Goal: Task Accomplishment & Management: Manage account settings

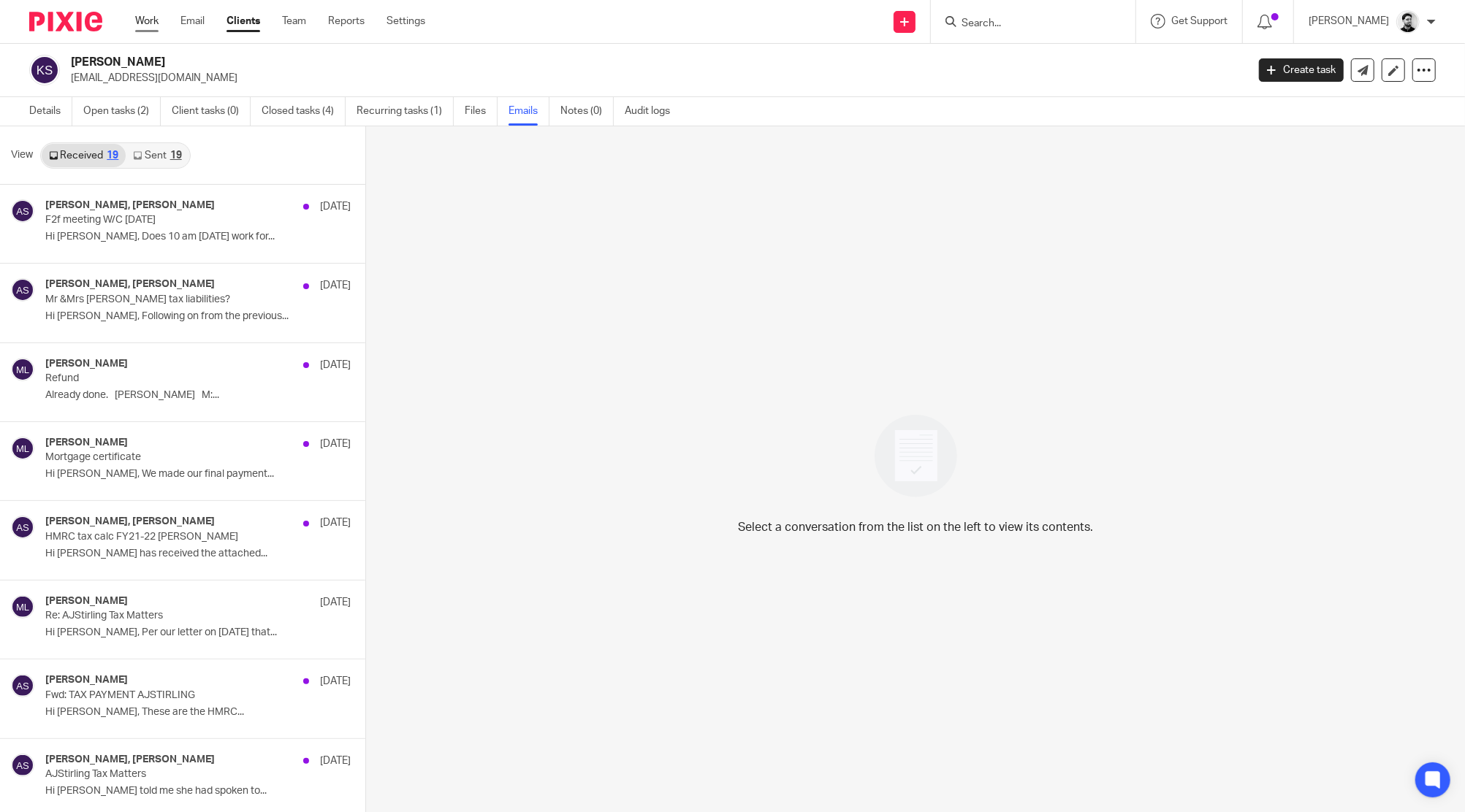
click at [147, 19] on link "Work" at bounding box center [147, 21] width 24 height 15
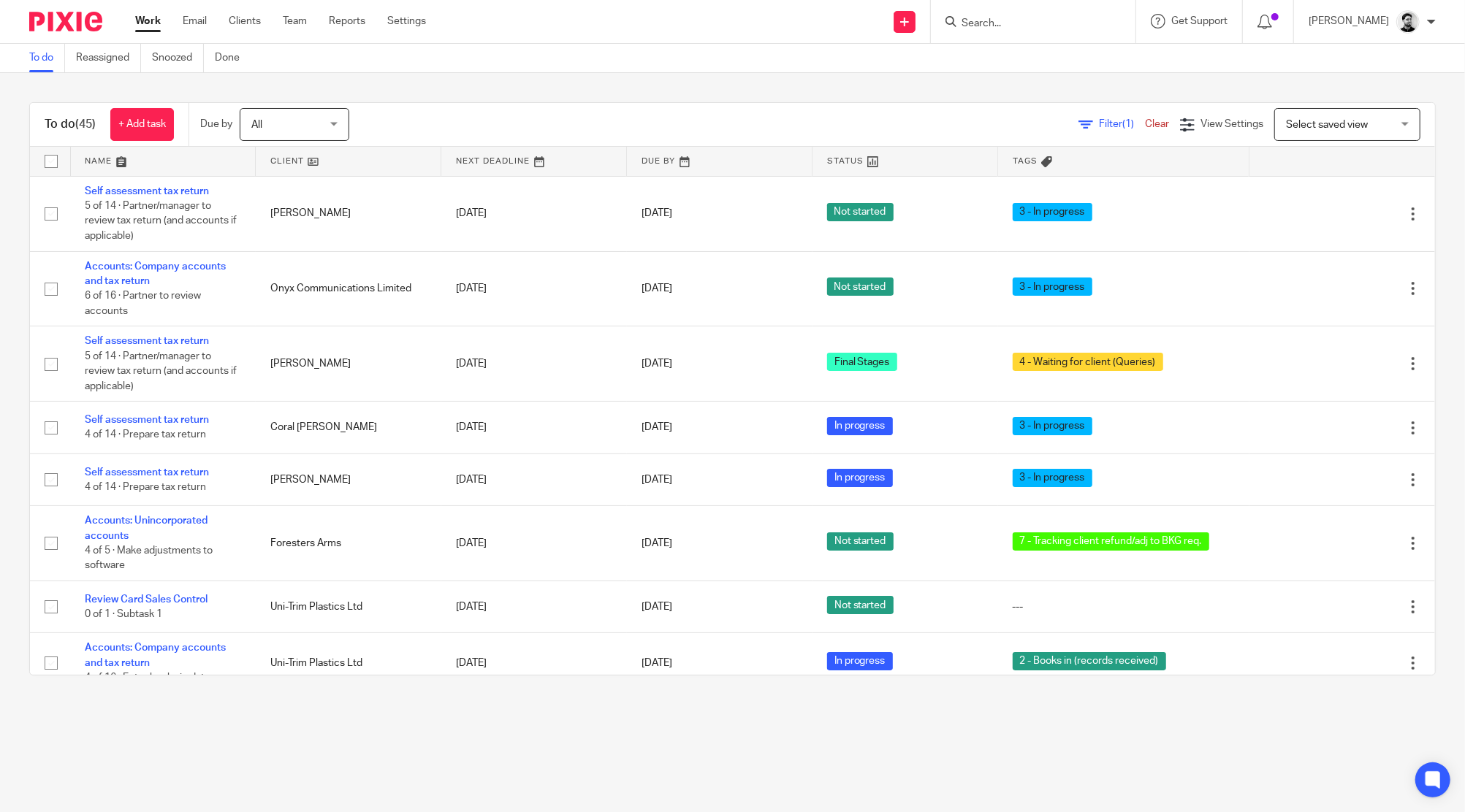
click at [971, 28] on input "Search" at bounding box center [1025, 24] width 132 height 13
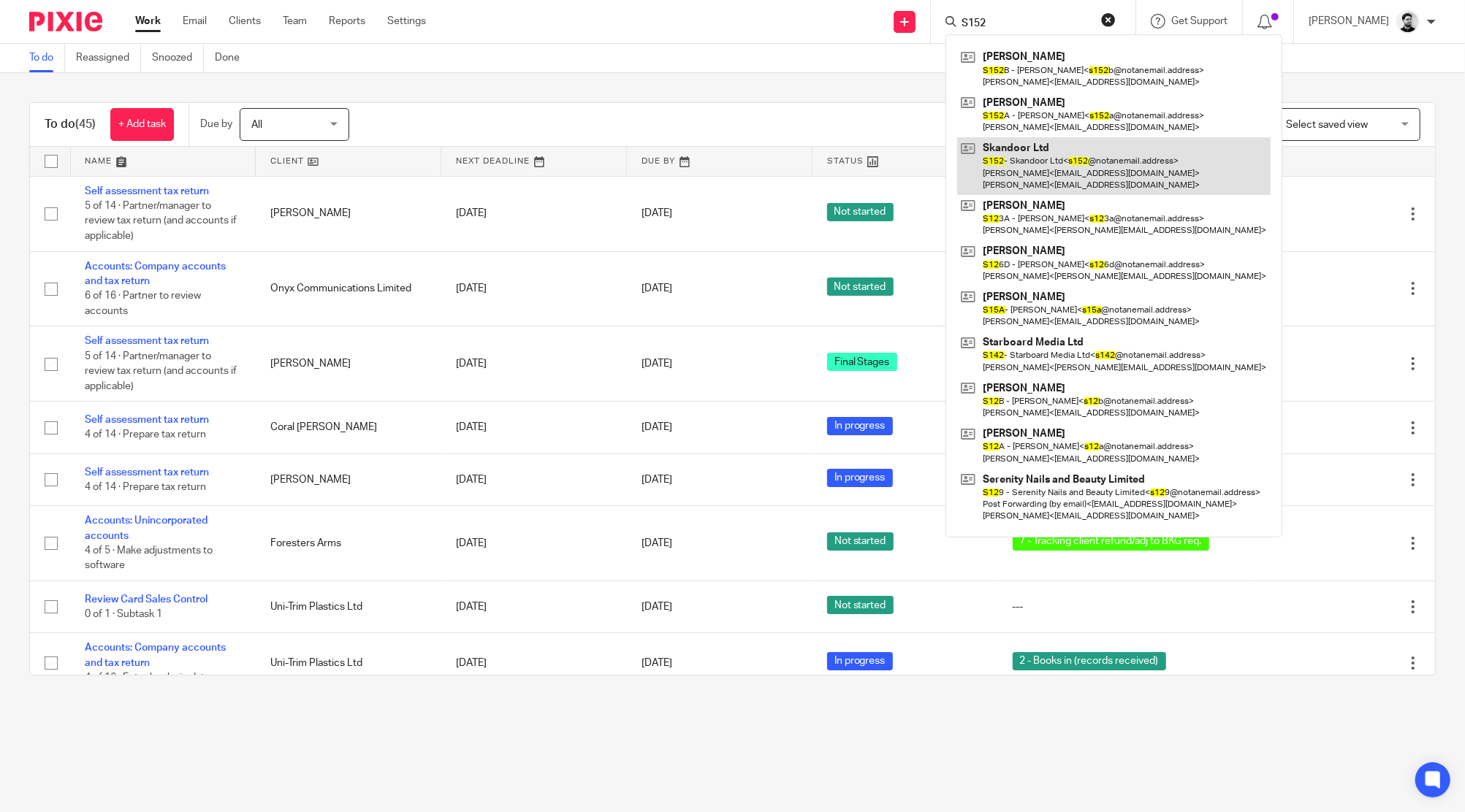
type input "S152"
click at [1032, 155] on link at bounding box center [1113, 166] width 313 height 58
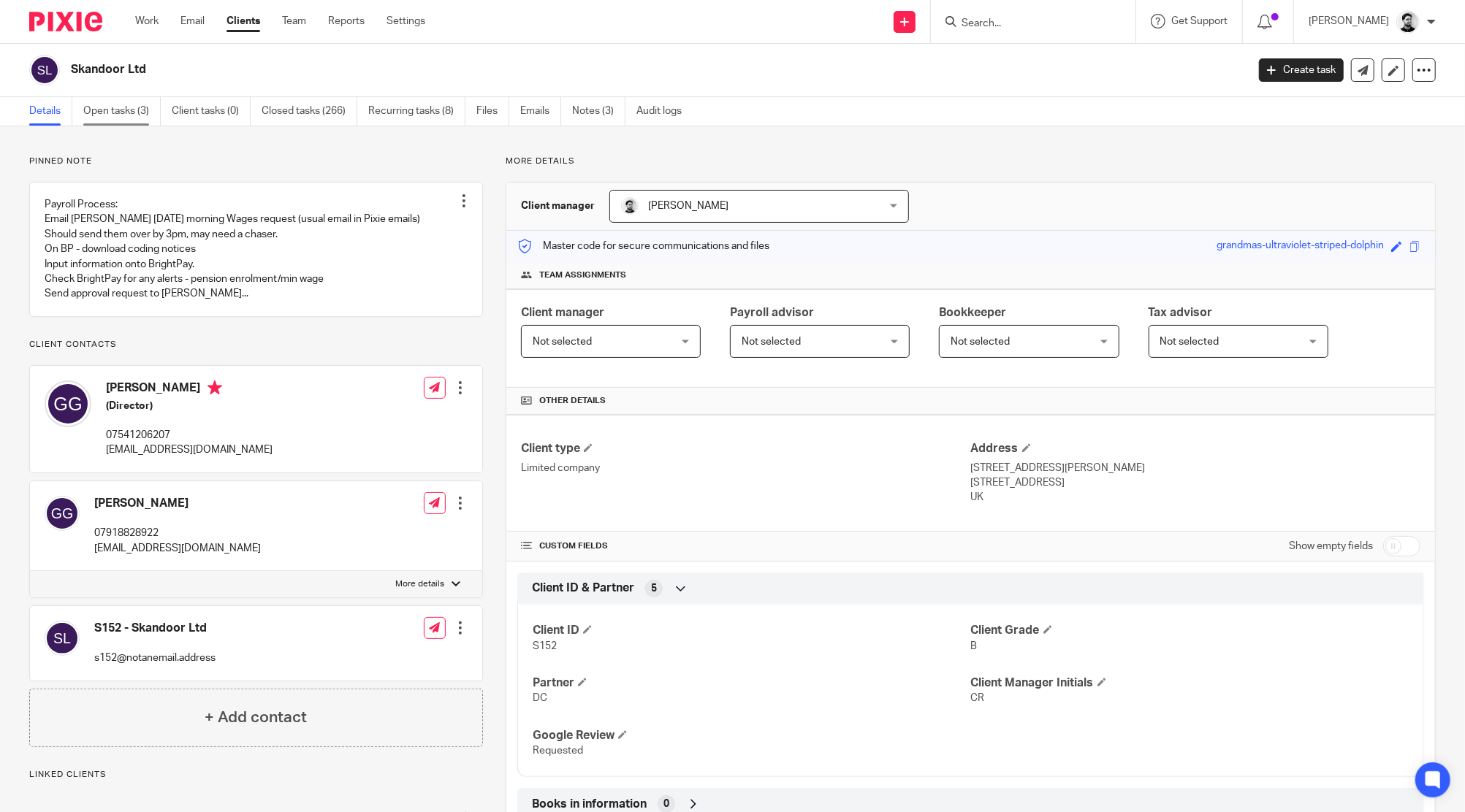
click at [127, 112] on link "Open tasks (3)" at bounding box center [121, 111] width 78 height 29
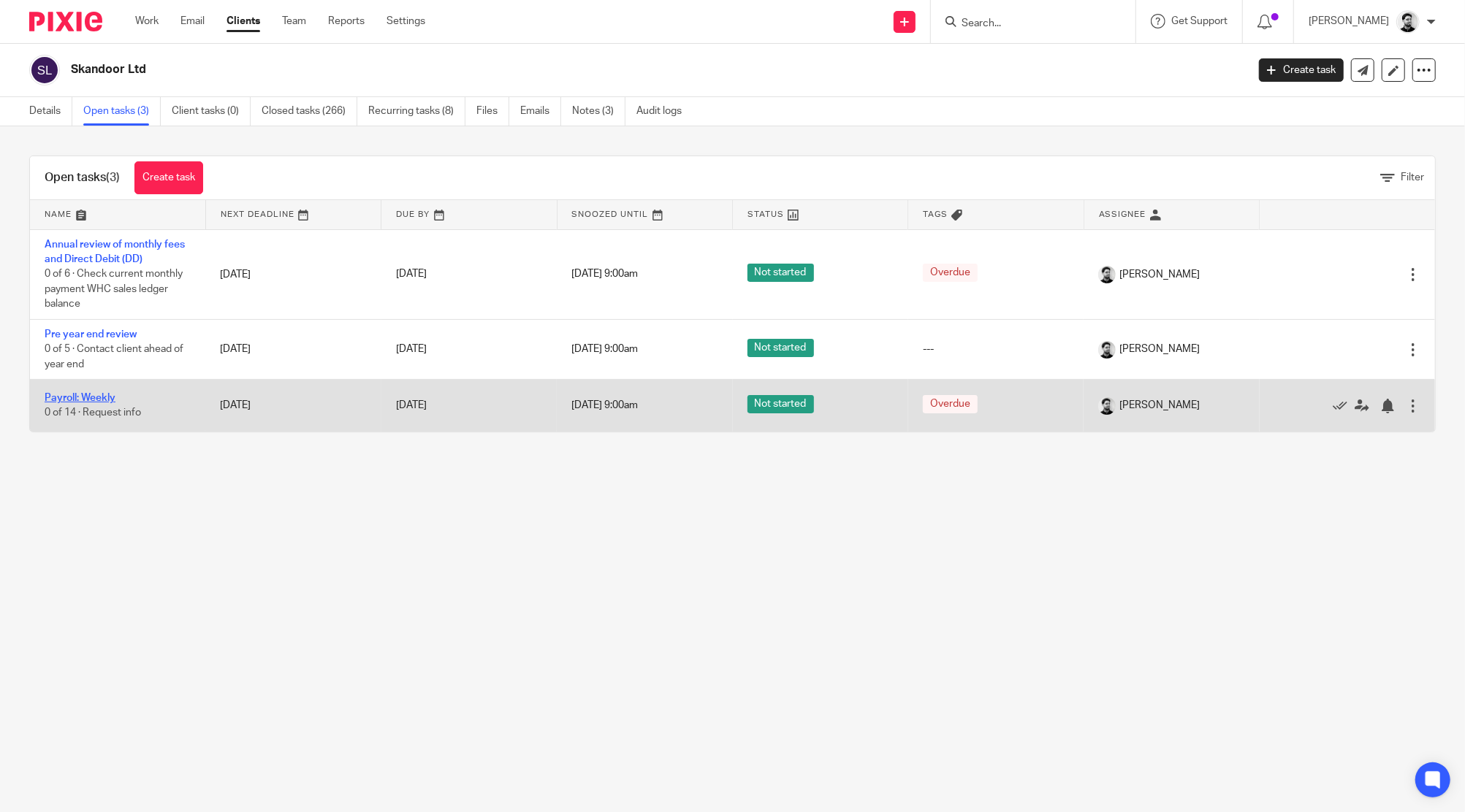
click at [79, 396] on link "Payroll: Weekly" at bounding box center [79, 398] width 71 height 10
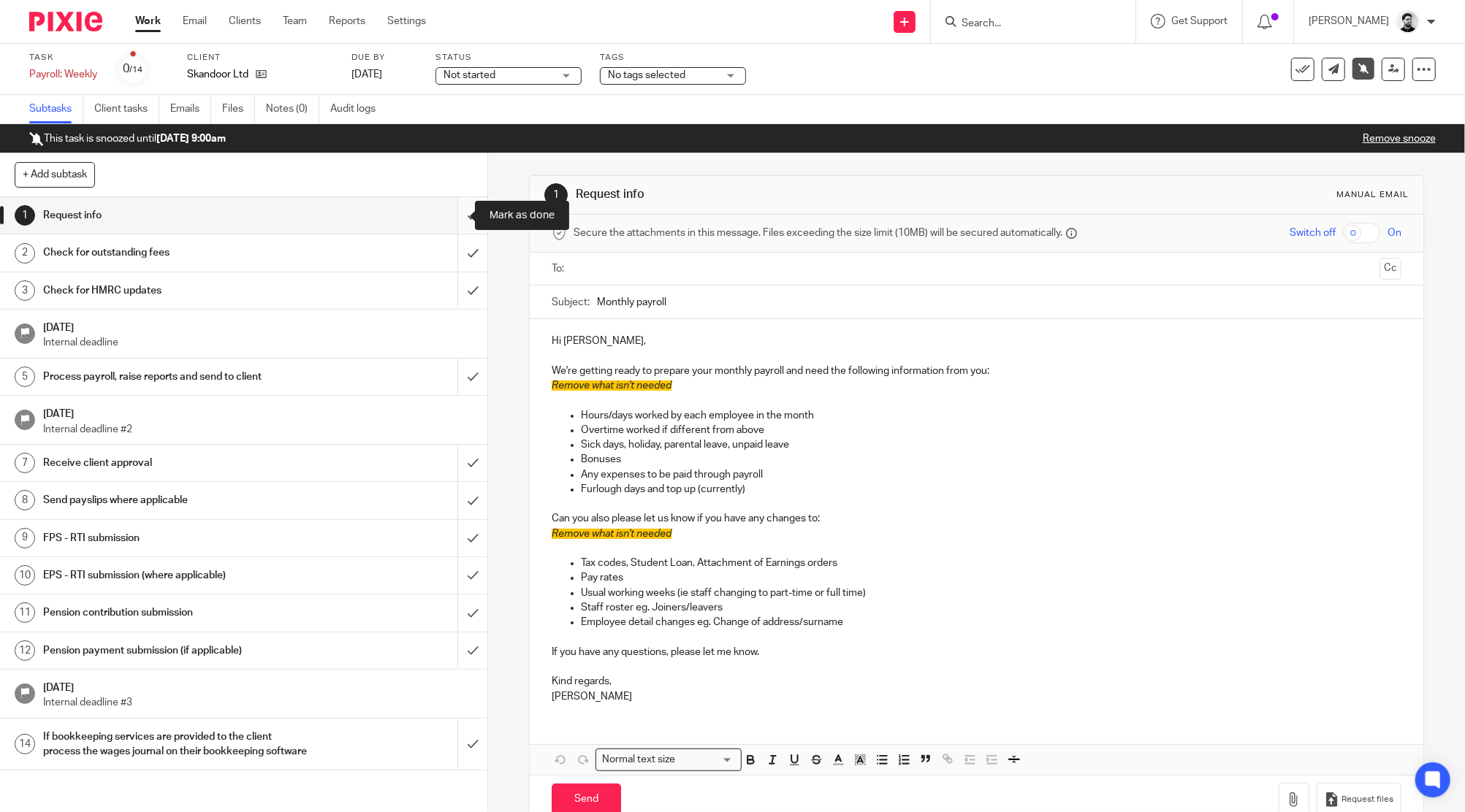
click at [462, 215] on input "submit" at bounding box center [244, 216] width 487 height 37
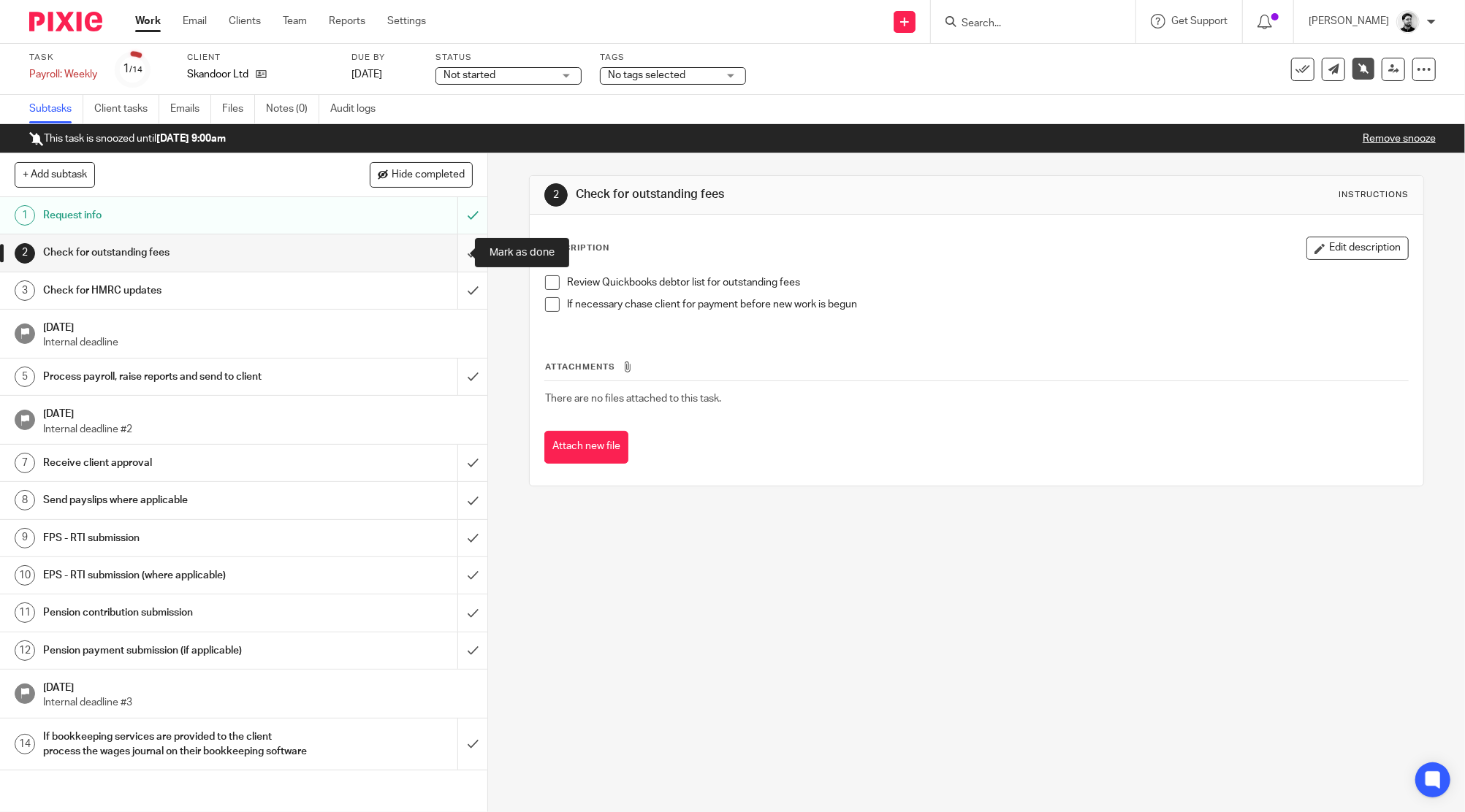
click at [457, 251] on input "submit" at bounding box center [244, 253] width 487 height 37
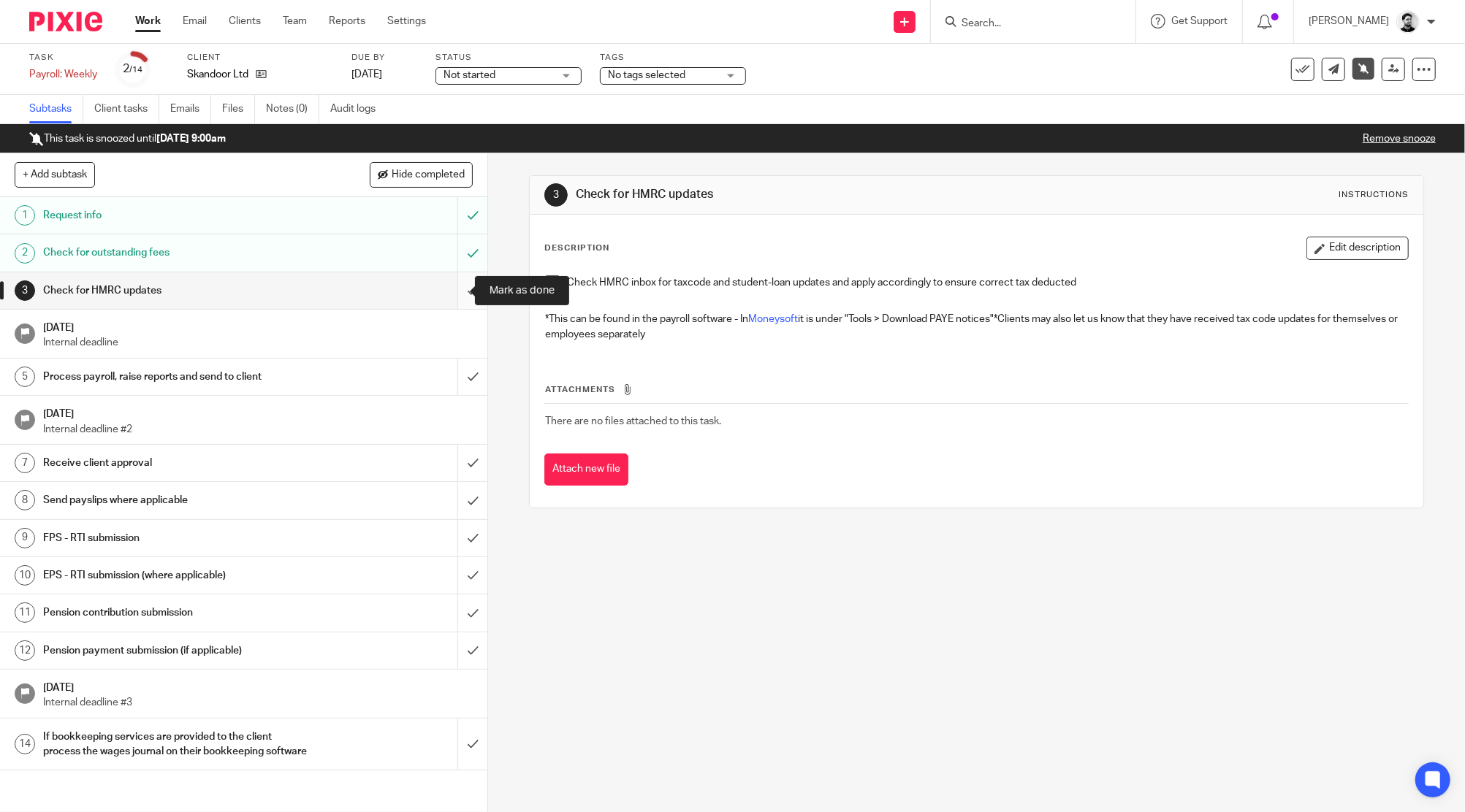
click at [444, 283] on input "submit" at bounding box center [244, 291] width 487 height 37
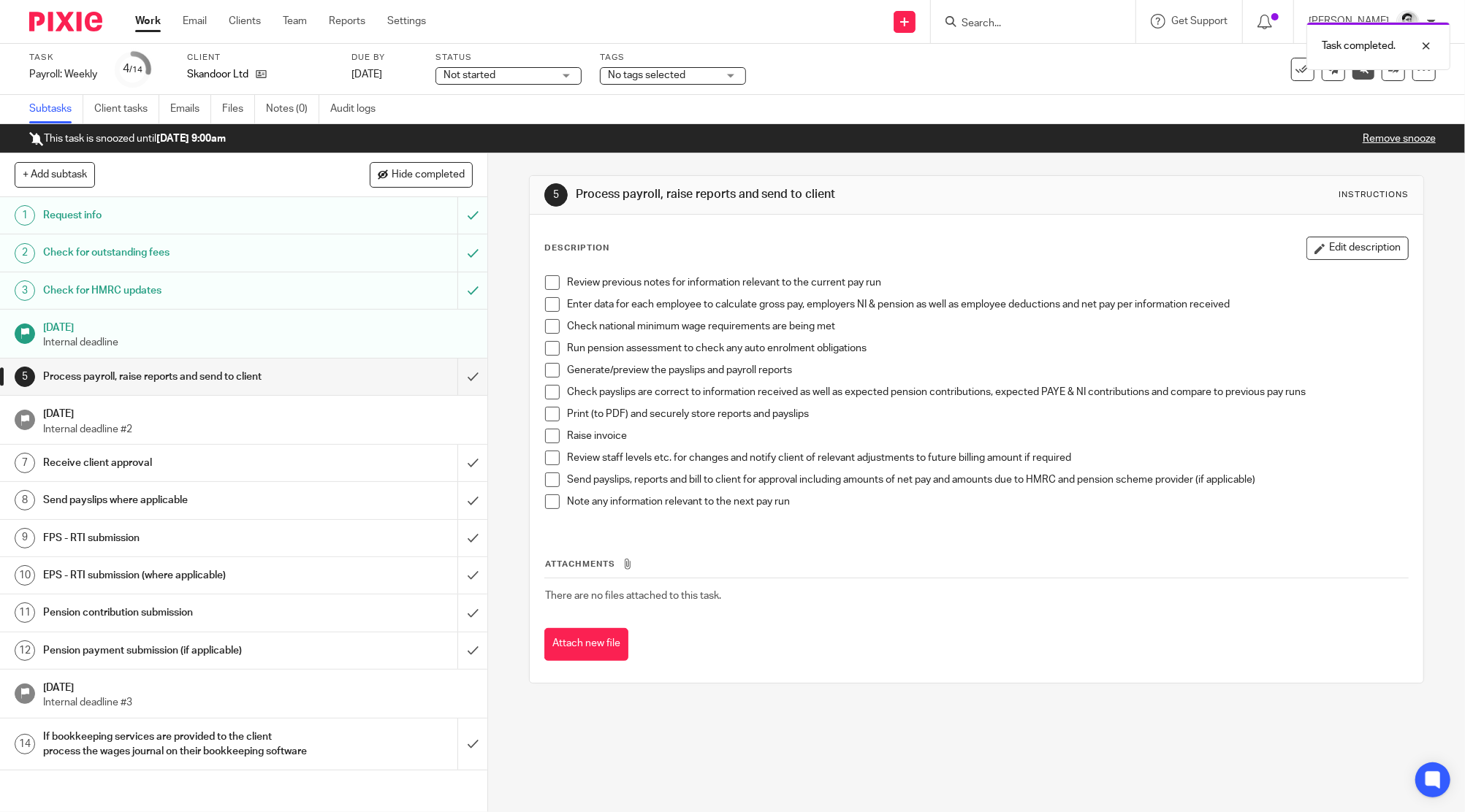
click at [553, 71] on span "Not started" at bounding box center [499, 76] width 110 height 16
click at [789, 58] on div "Task completed." at bounding box center [1091, 43] width 718 height 56
click at [721, 69] on div "No tags selected" at bounding box center [672, 76] width 146 height 17
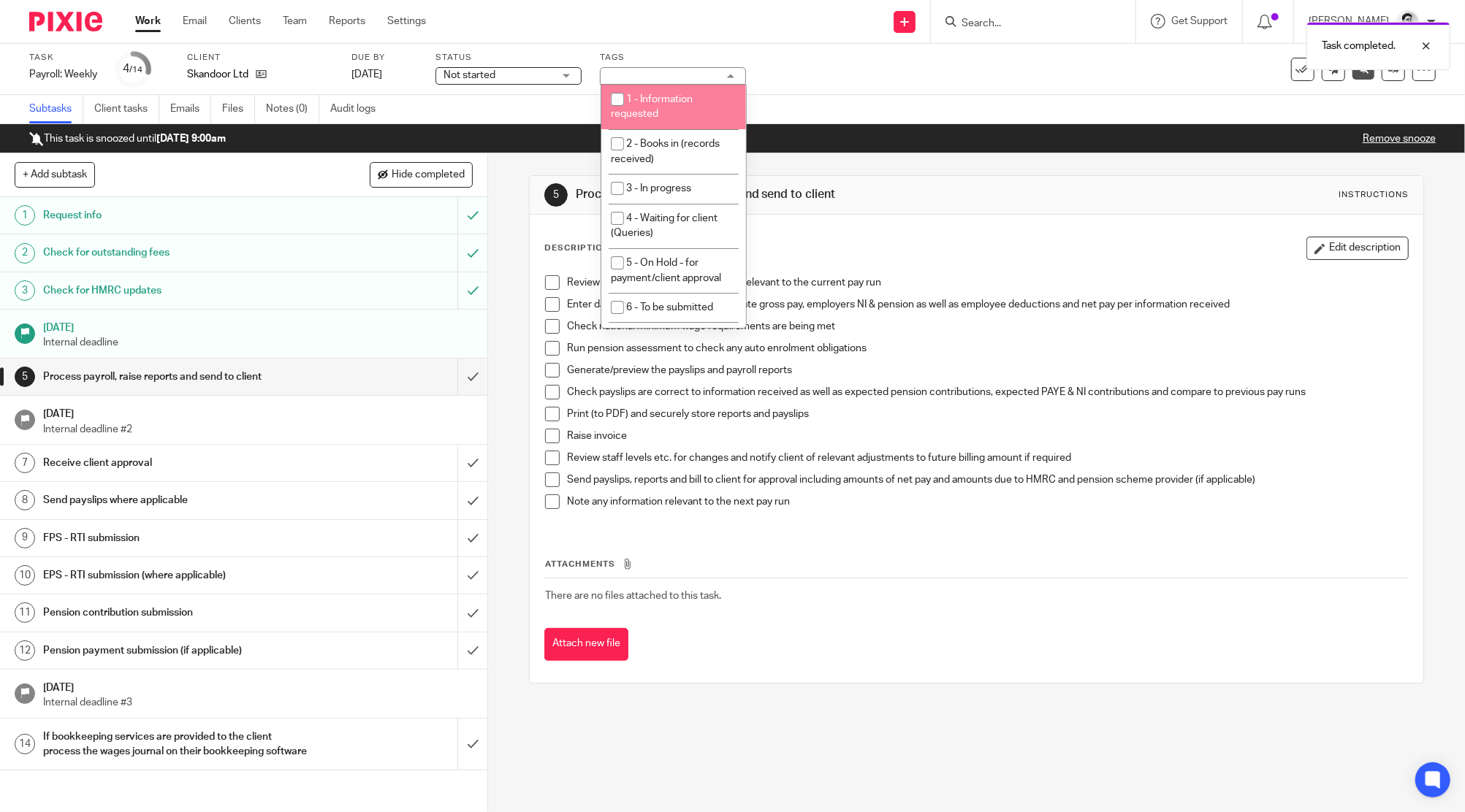
click at [682, 116] on li "1 - Information requested" at bounding box center [674, 107] width 145 height 45
checkbox input "true"
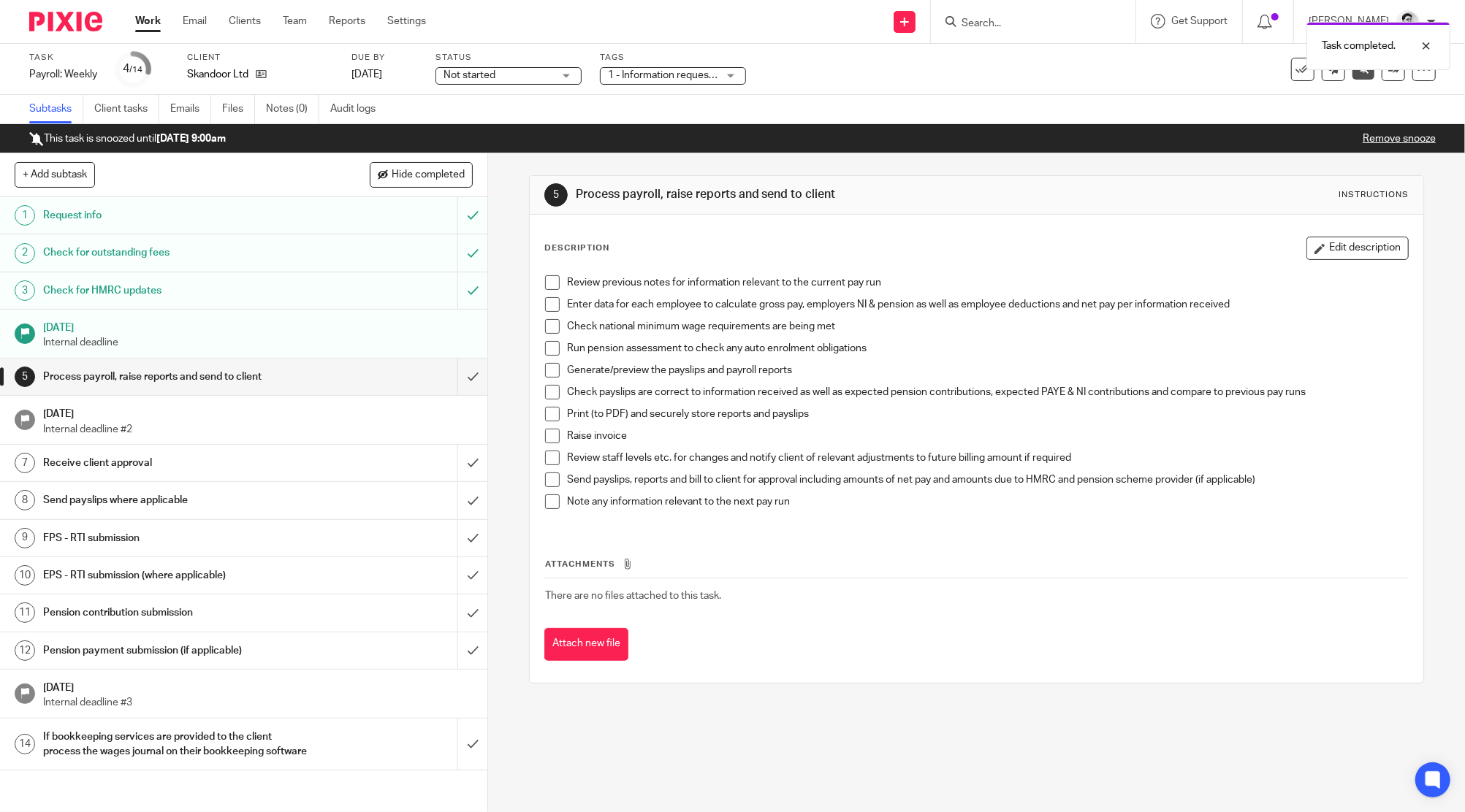
click at [814, 87] on div "Task Payroll: Weekly Save Payroll: Weekly 4 /14 Client Skandoor Ltd Due by 15 A…" at bounding box center [732, 69] width 1465 height 52
click at [155, 23] on link "Work" at bounding box center [148, 21] width 25 height 15
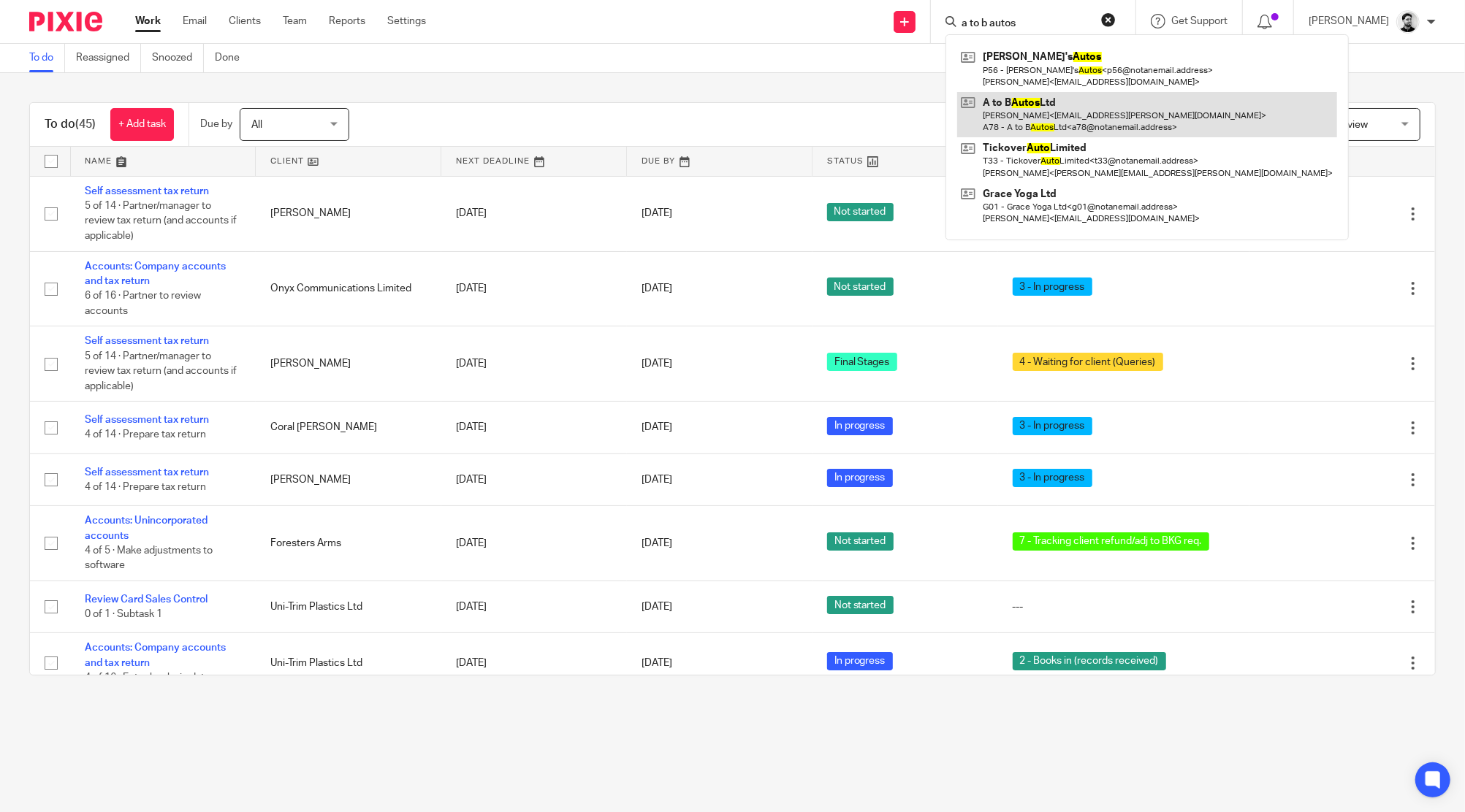
type input "a to b autos"
click at [1076, 124] on link at bounding box center [1146, 114] width 380 height 45
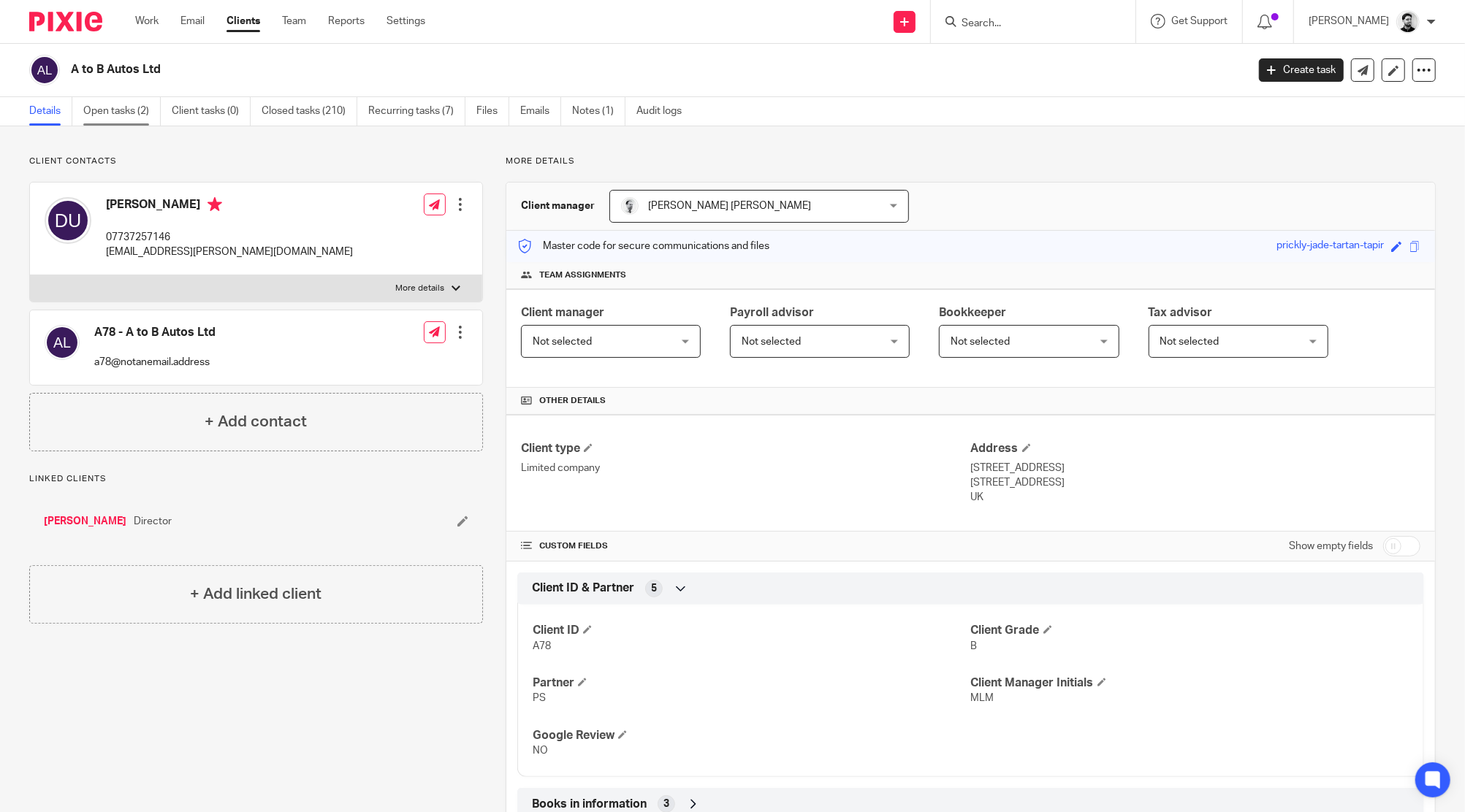
click at [134, 120] on link "Open tasks (2)" at bounding box center [121, 111] width 78 height 29
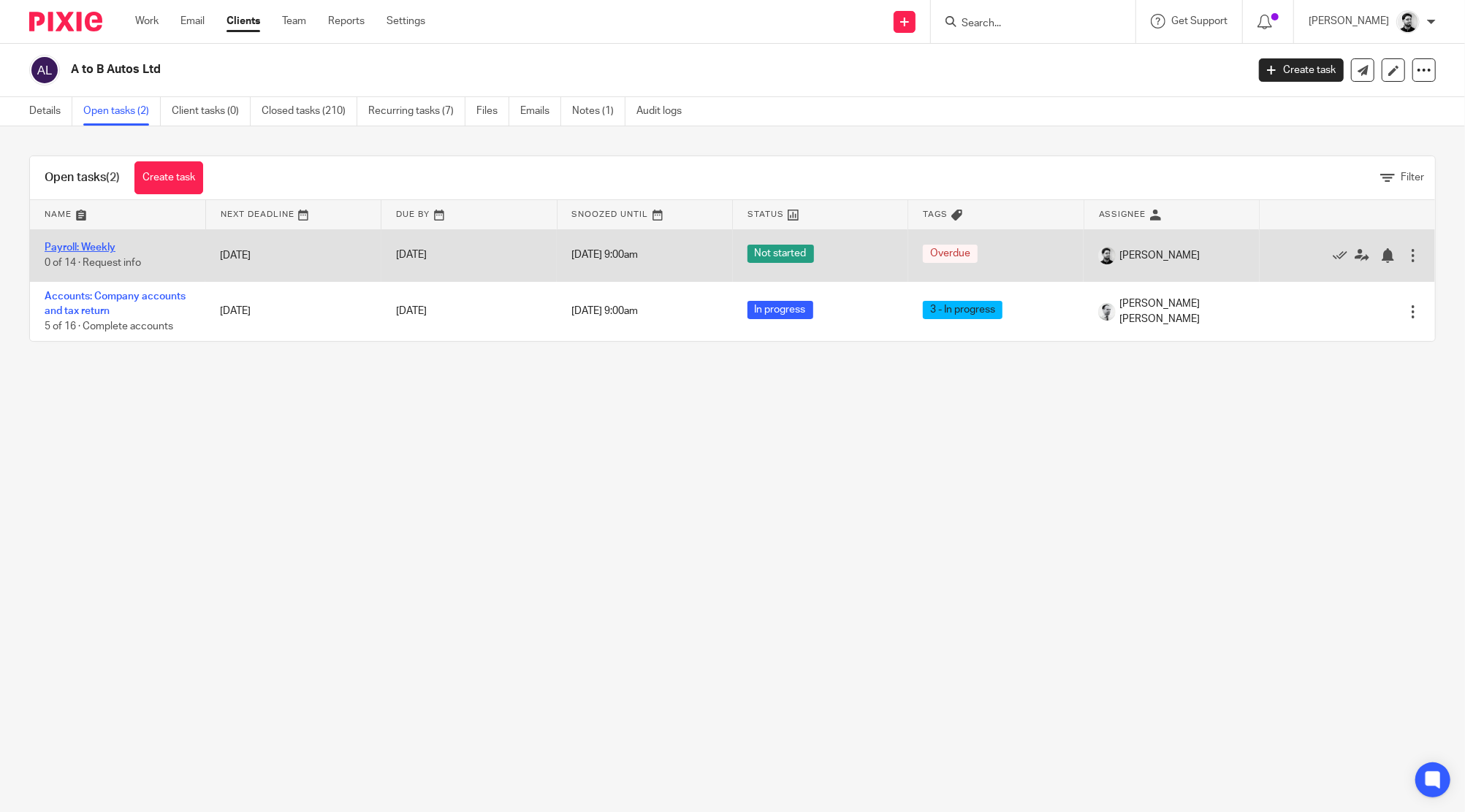
click at [58, 244] on link "Payroll: Weekly" at bounding box center [79, 248] width 71 height 10
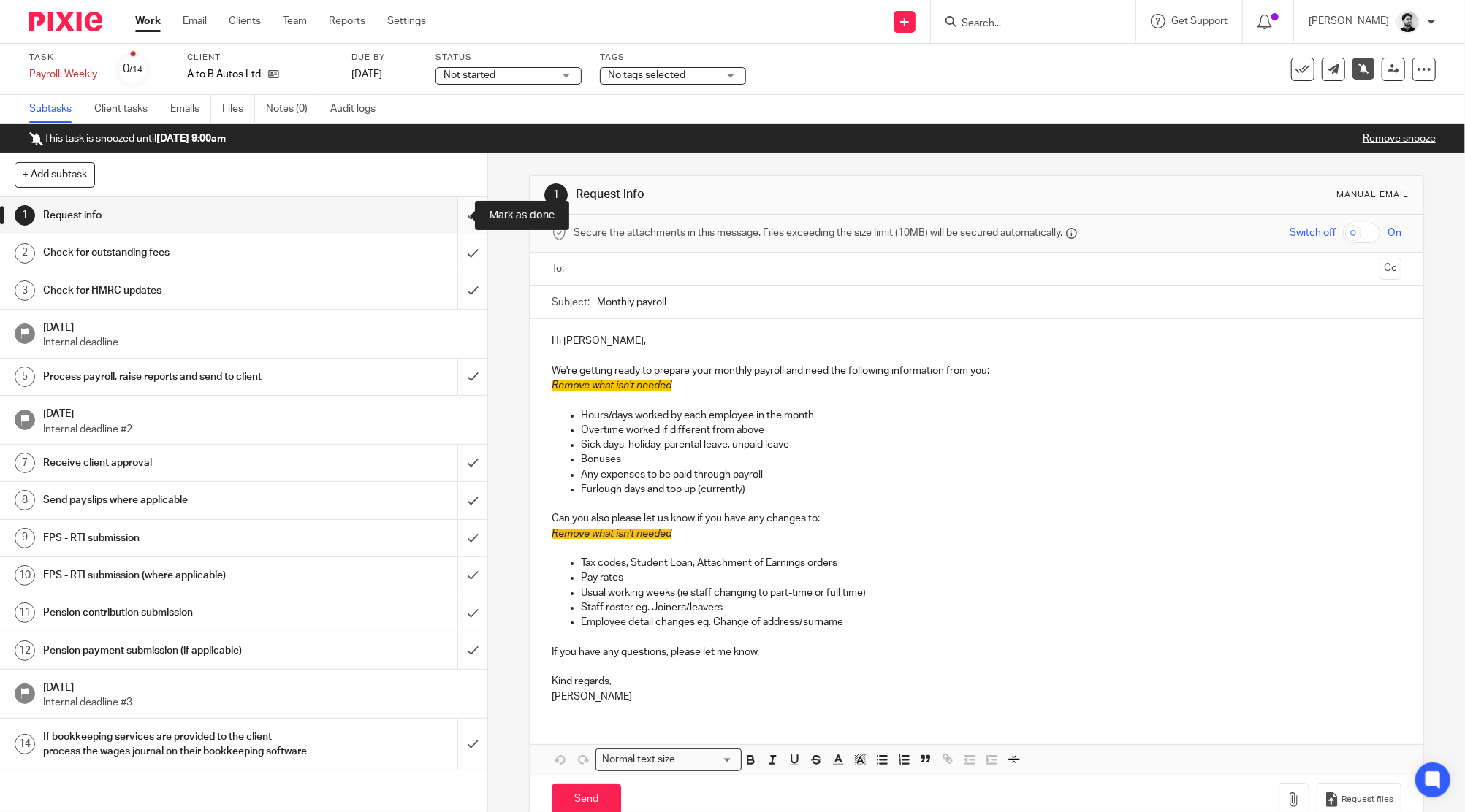
click at [457, 216] on input "submit" at bounding box center [244, 216] width 487 height 37
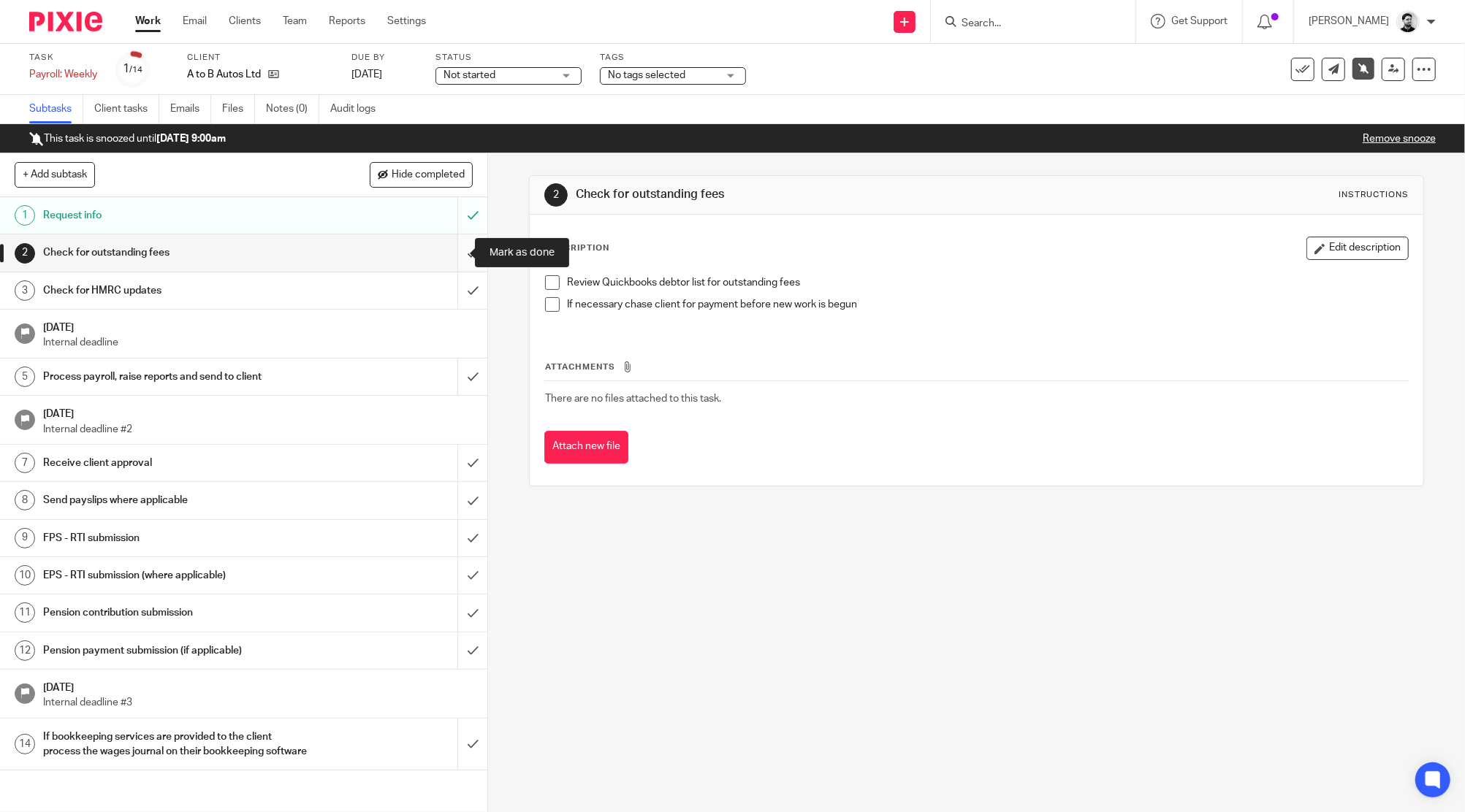
click at [451, 253] on input "submit" at bounding box center [244, 253] width 487 height 37
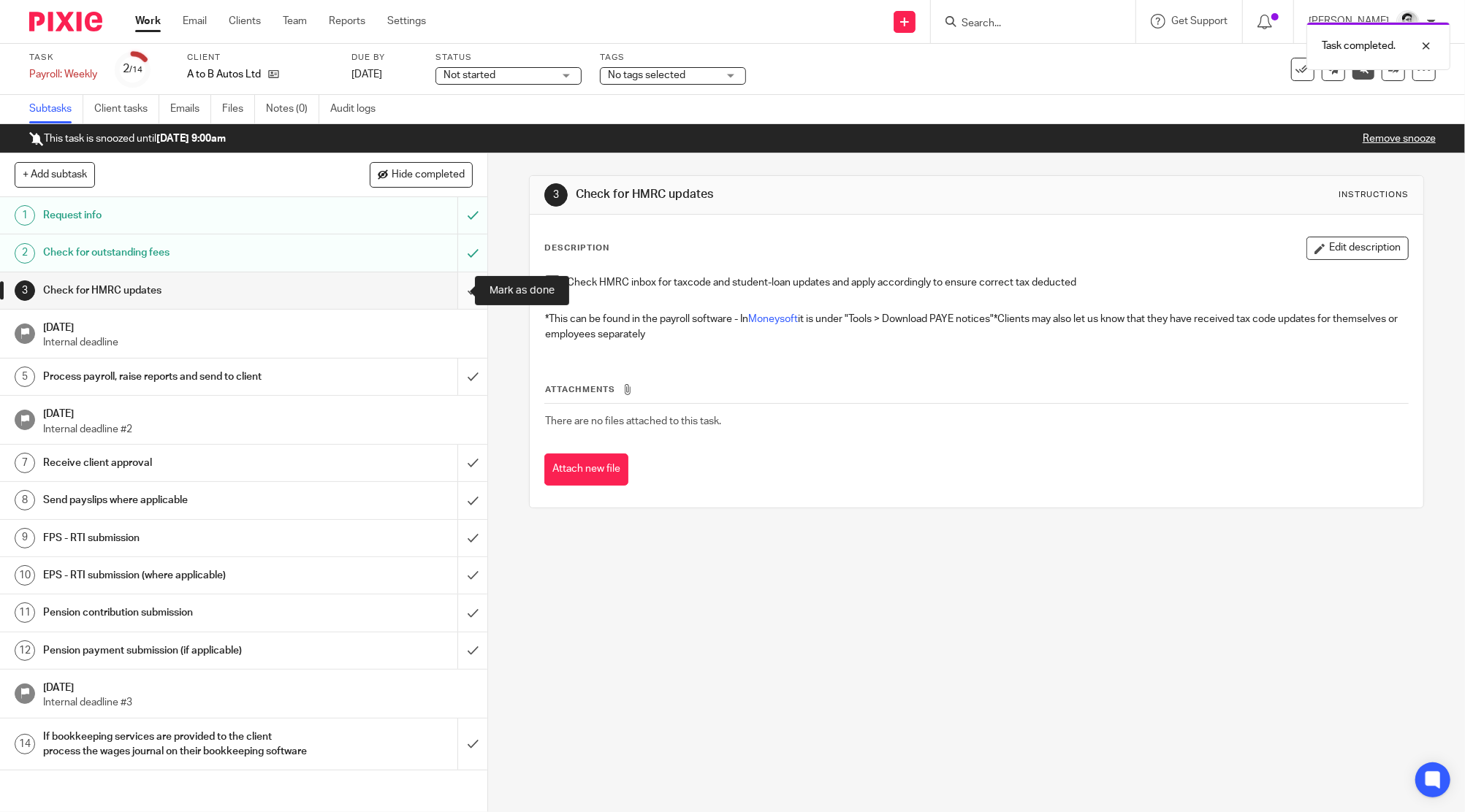
click at [448, 290] on input "submit" at bounding box center [244, 291] width 487 height 37
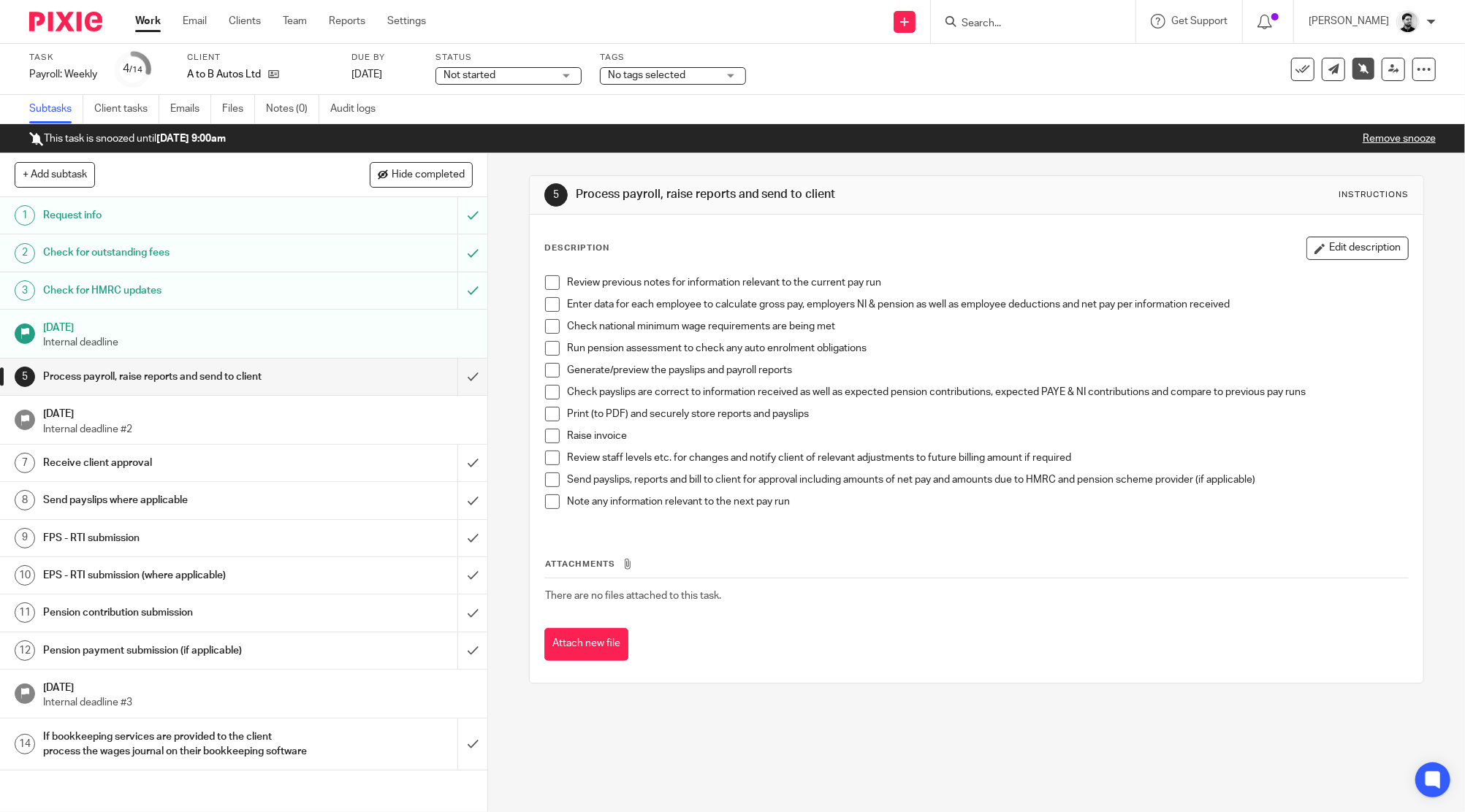
click at [620, 75] on span "No tags selected" at bounding box center [646, 75] width 78 height 10
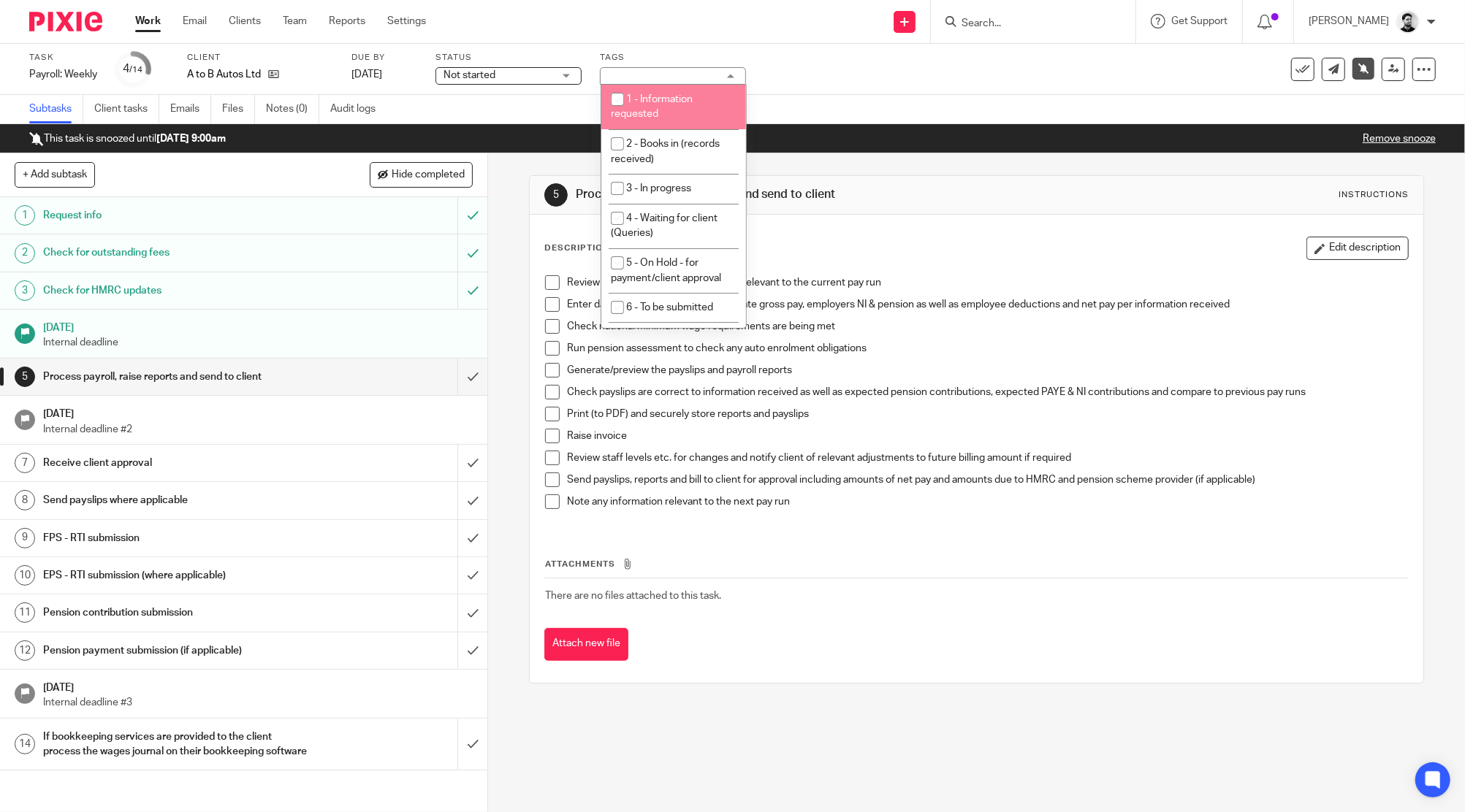
click at [652, 122] on li "1 - Information requested" at bounding box center [674, 107] width 145 height 45
checkbox input "true"
click at [577, 15] on div "Send new email Create task Add client Get Support Contact via email Check our d…" at bounding box center [956, 21] width 1017 height 43
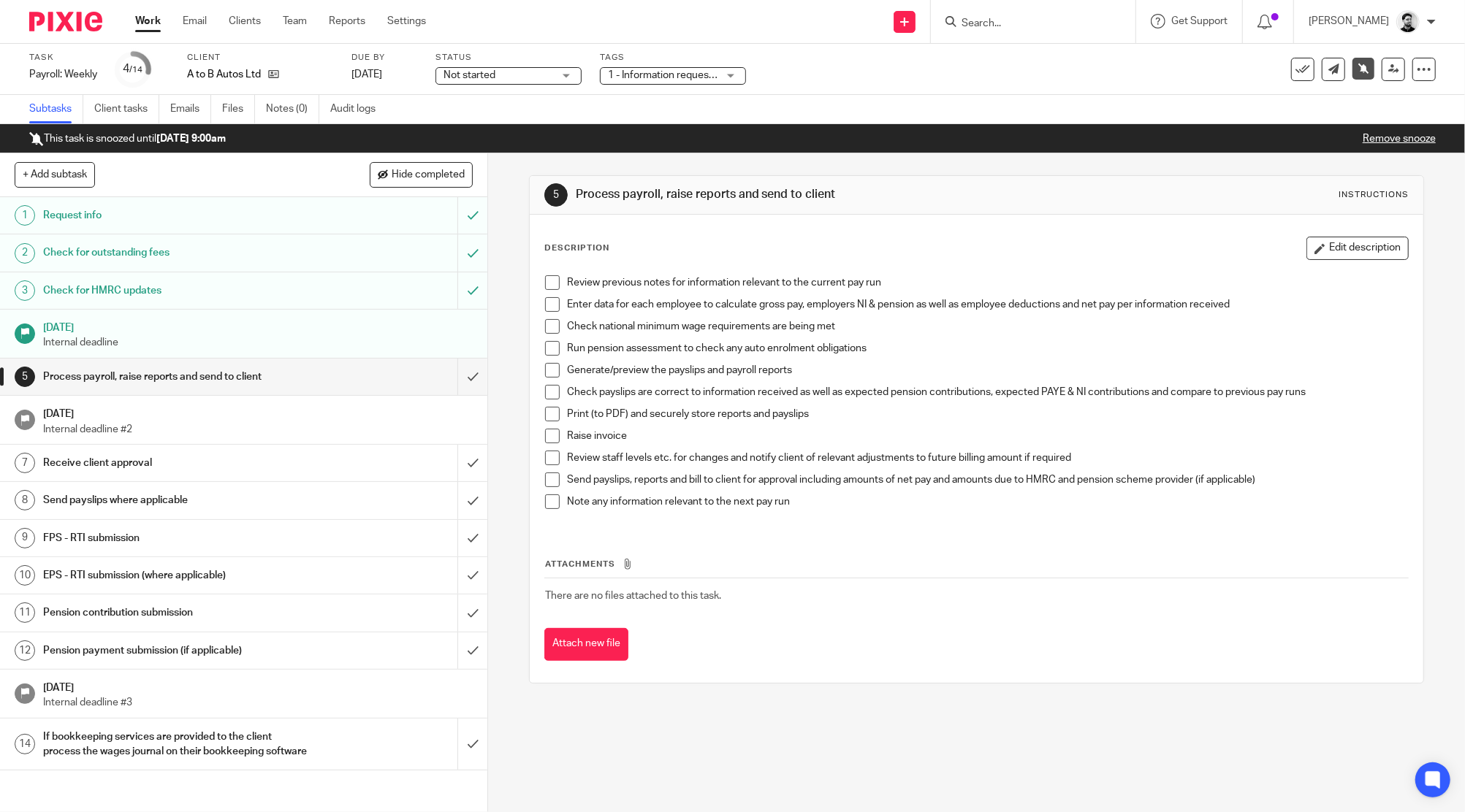
click at [141, 25] on link "Work" at bounding box center [148, 21] width 25 height 15
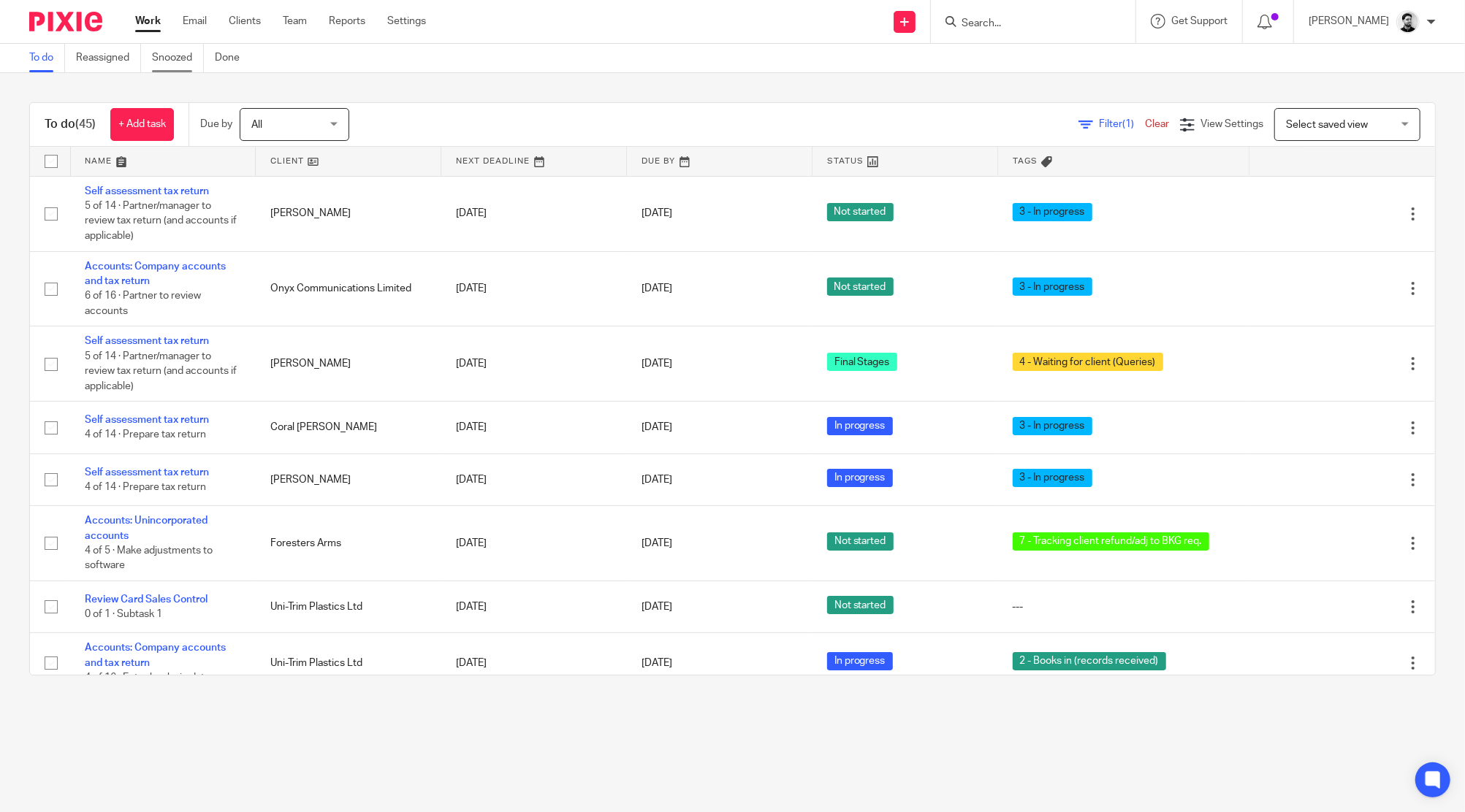
click at [191, 58] on link "Snoozed" at bounding box center [177, 58] width 52 height 29
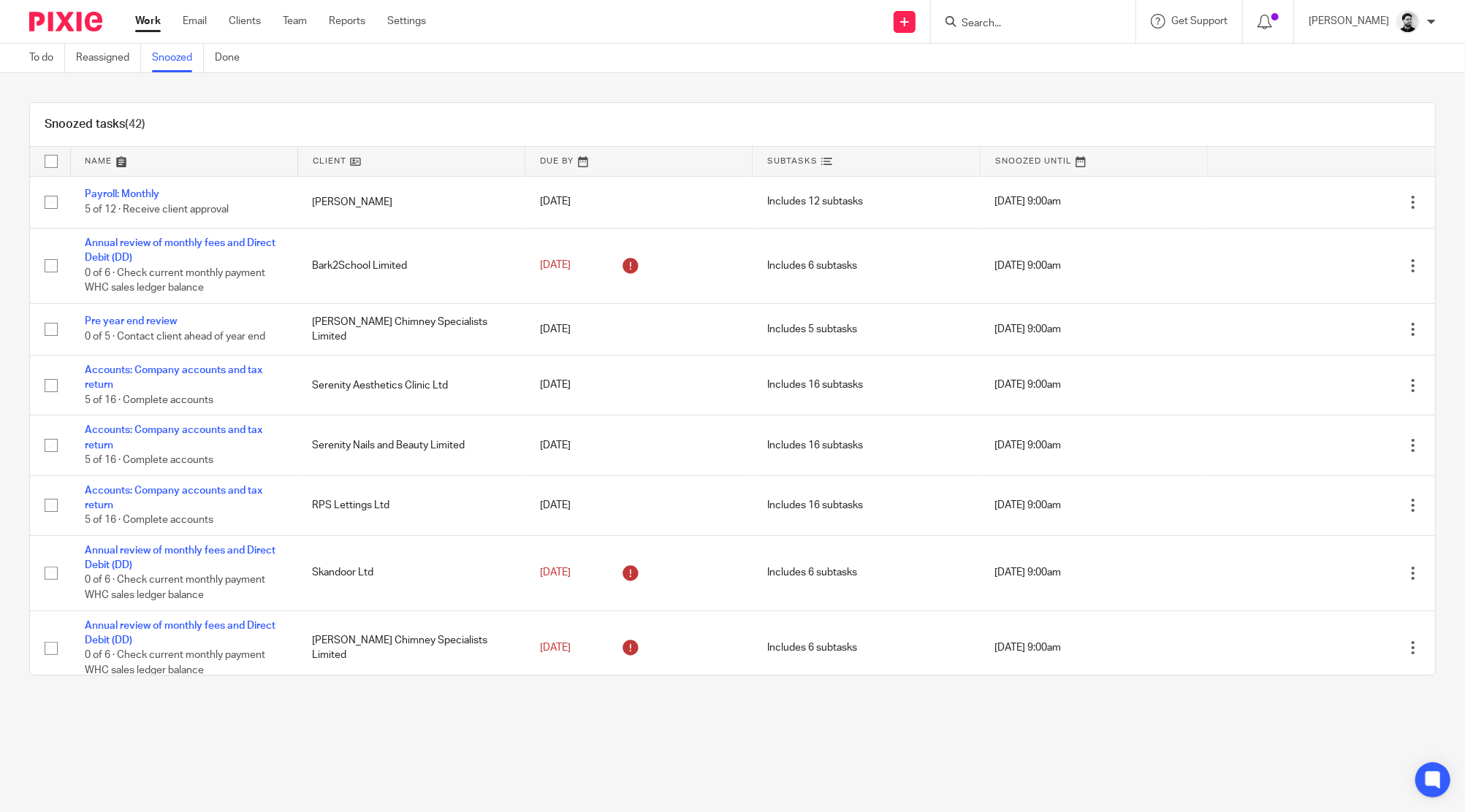
click at [989, 23] on input "Search" at bounding box center [1025, 24] width 132 height 13
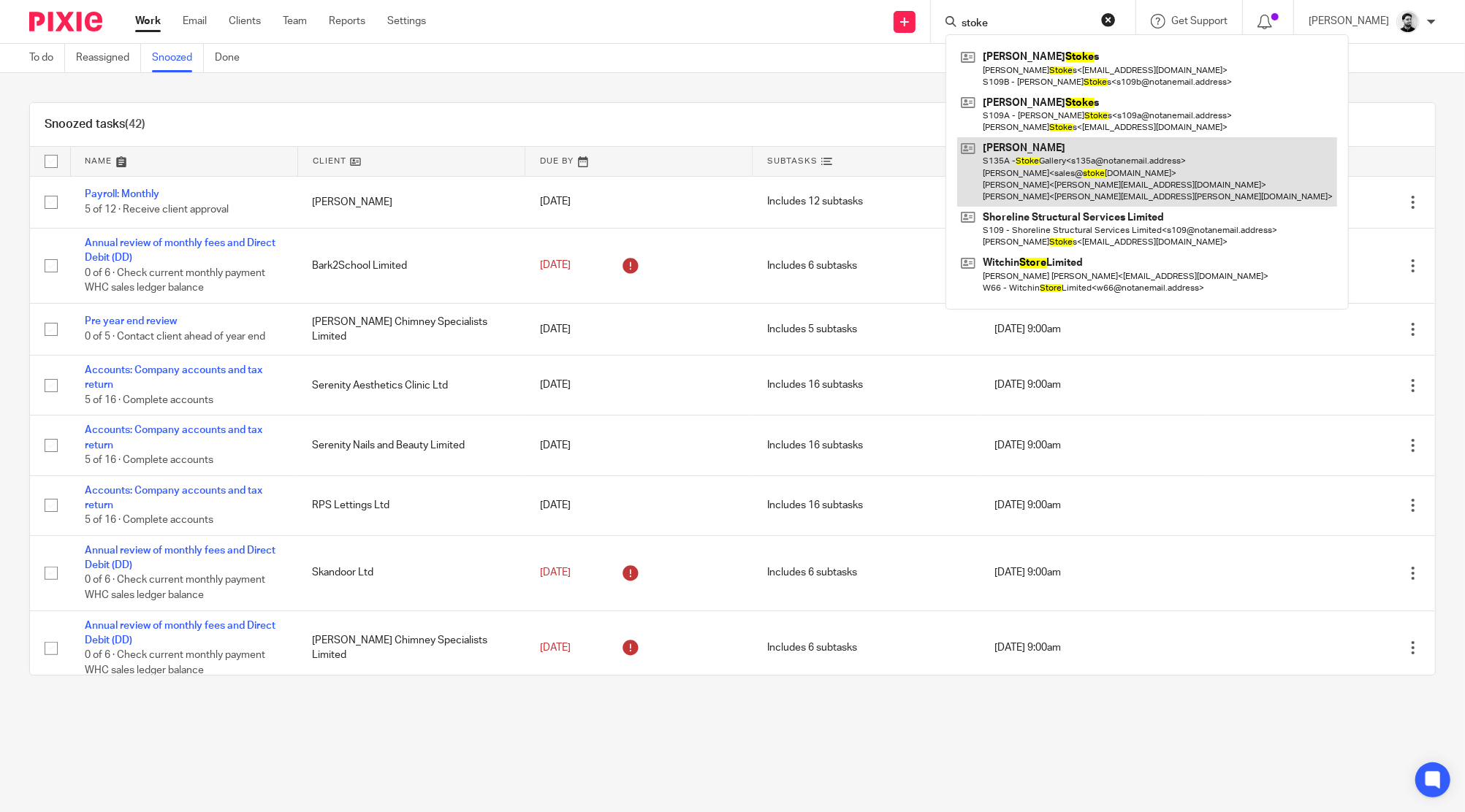
type input "stoke"
click at [1091, 167] on link at bounding box center [1146, 171] width 380 height 69
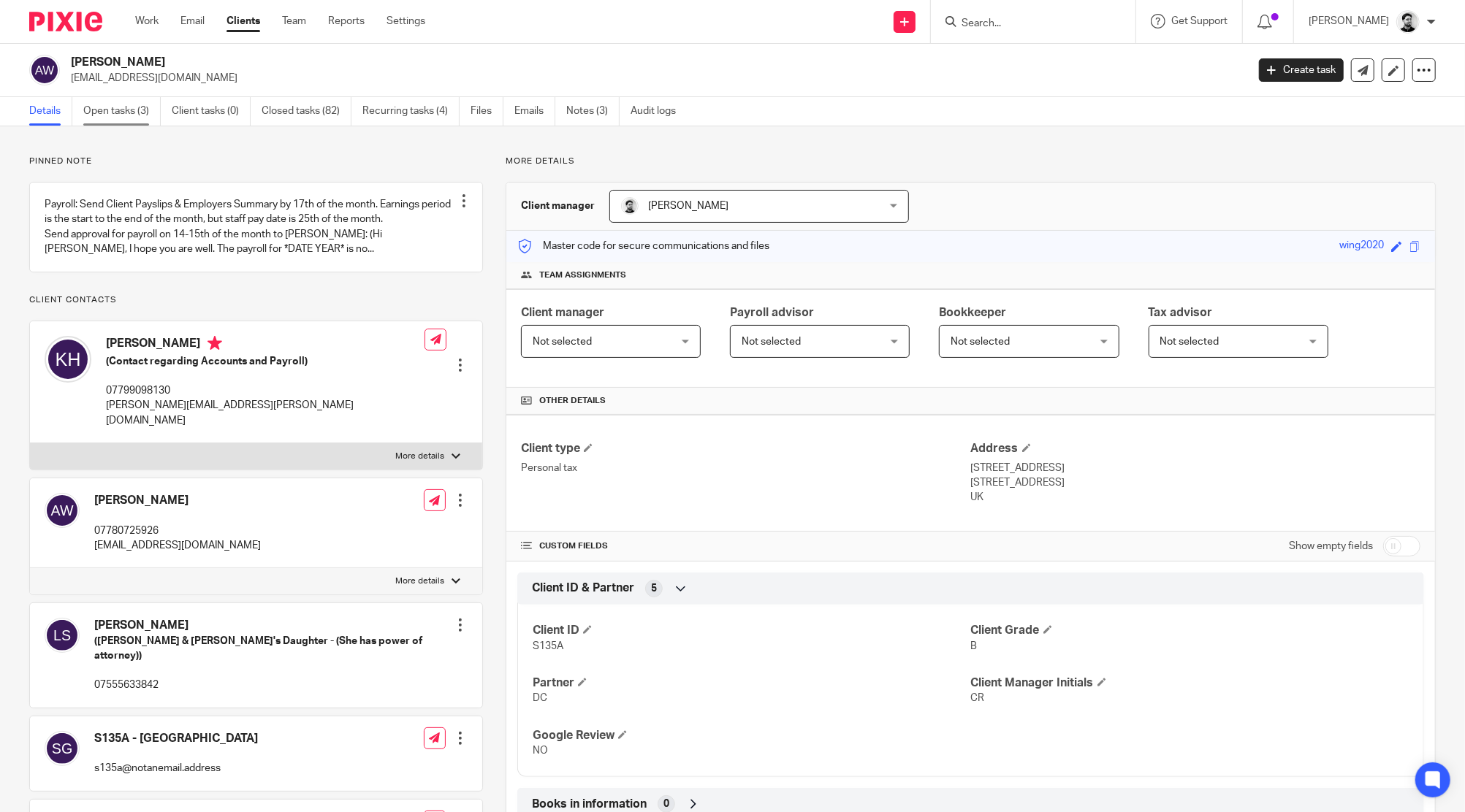
click at [124, 120] on link "Open tasks (3)" at bounding box center [121, 111] width 78 height 29
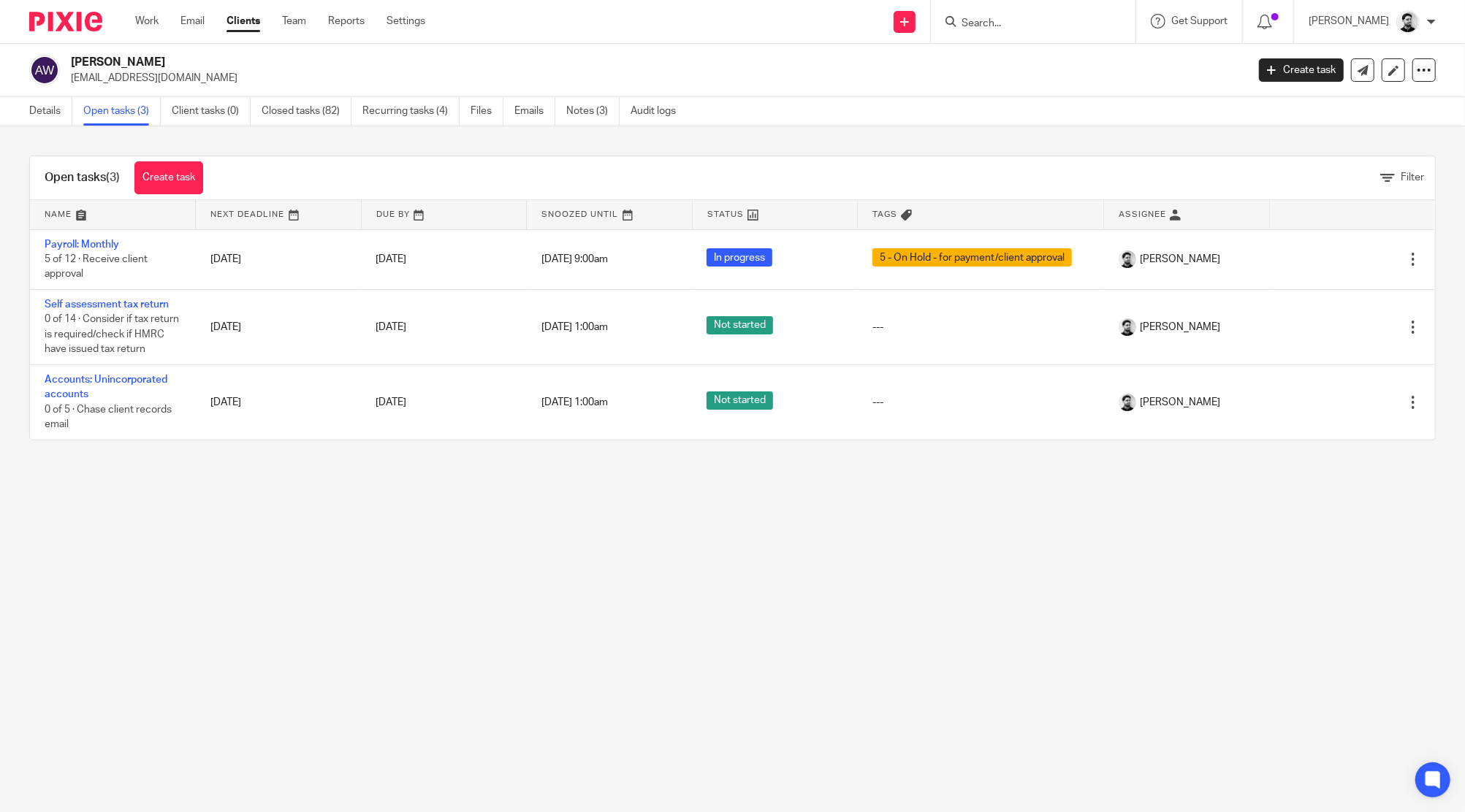
click at [566, 110] on ul "Details Open tasks (3) Client tasks (0) Closed tasks (82) Recurring tasks (4) F…" at bounding box center [363, 111] width 669 height 29
click at [593, 110] on link "Notes (3)" at bounding box center [592, 111] width 53 height 29
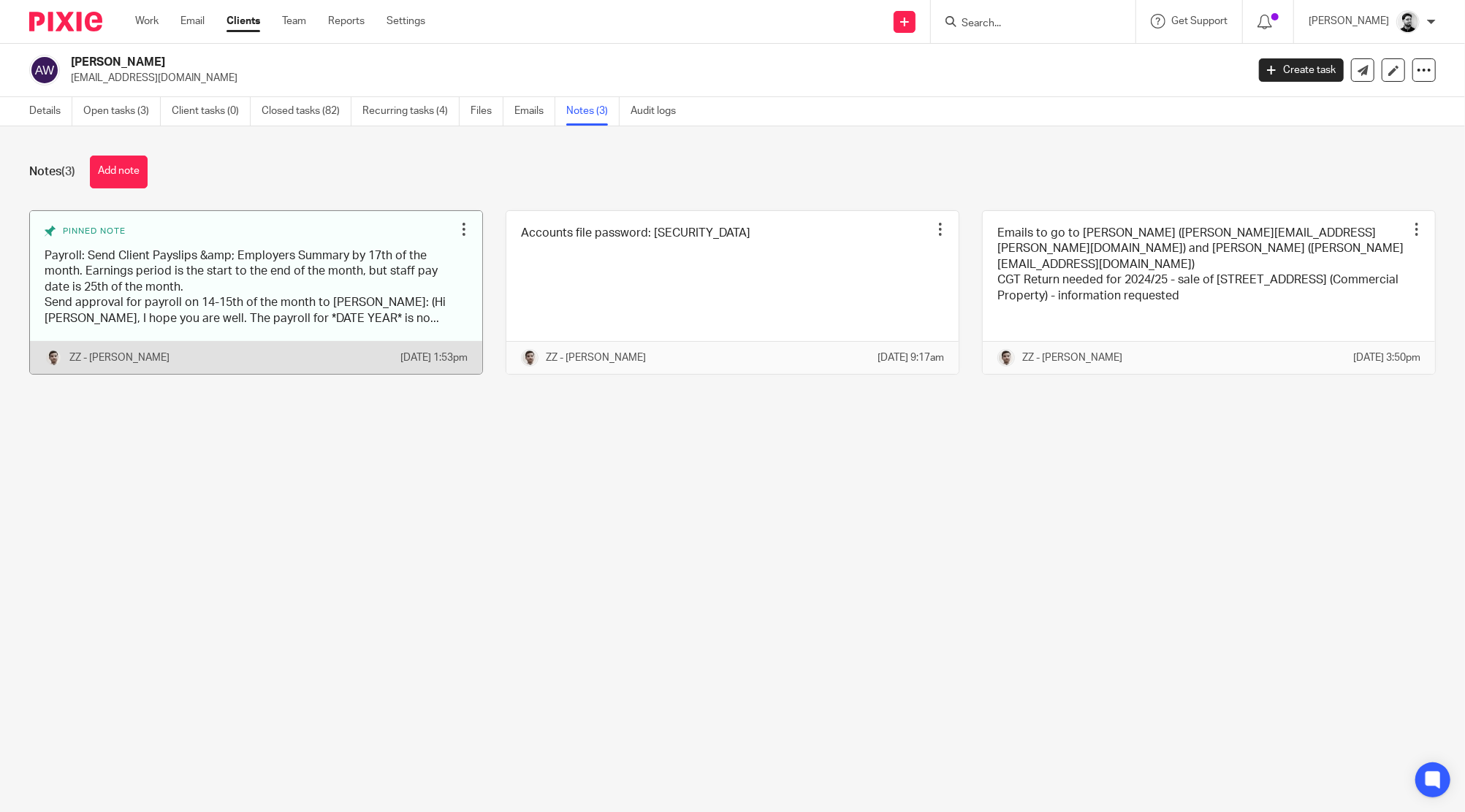
click at [258, 272] on link at bounding box center [256, 292] width 452 height 163
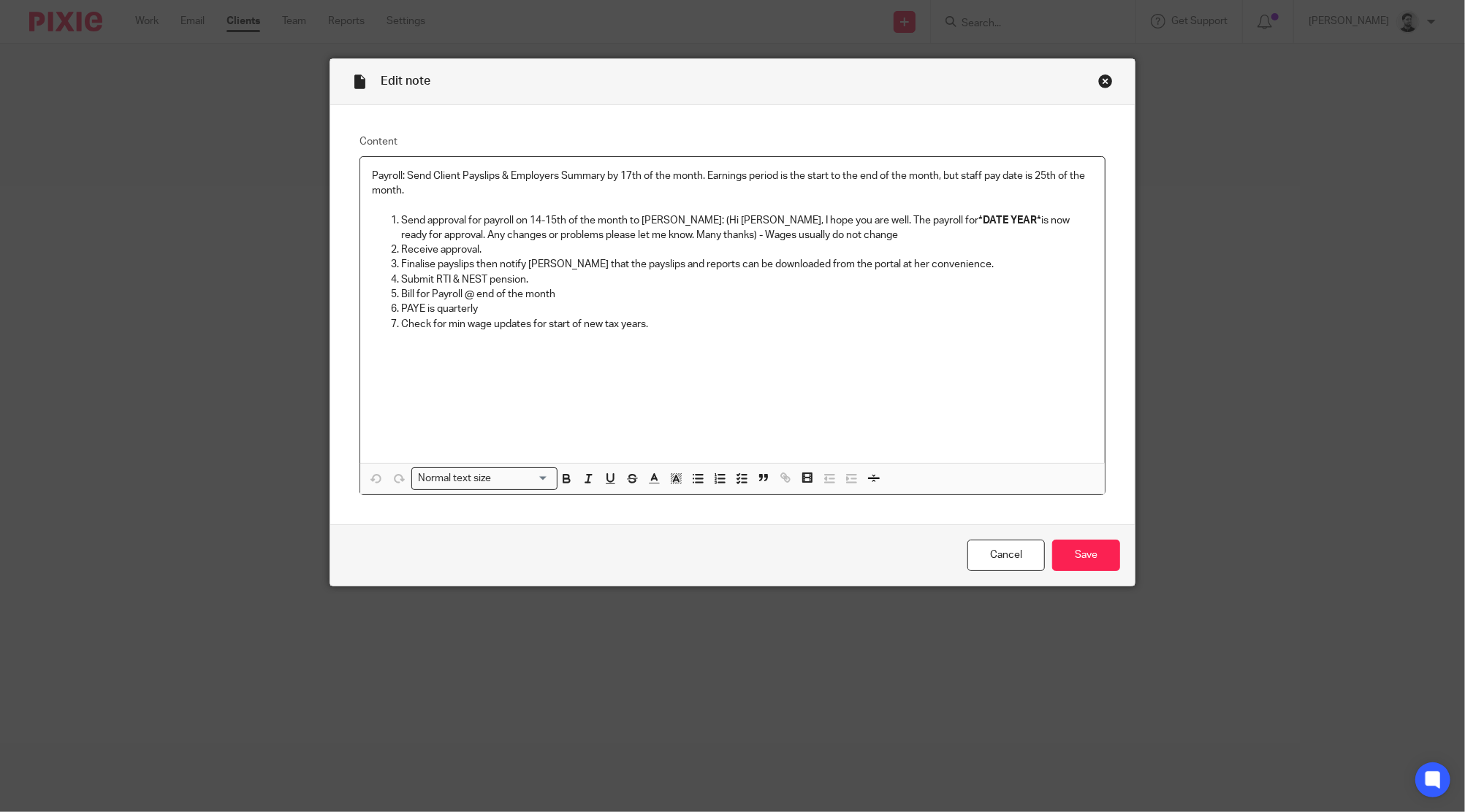
click at [1098, 82] on div "Close this dialog window" at bounding box center [1105, 81] width 15 height 15
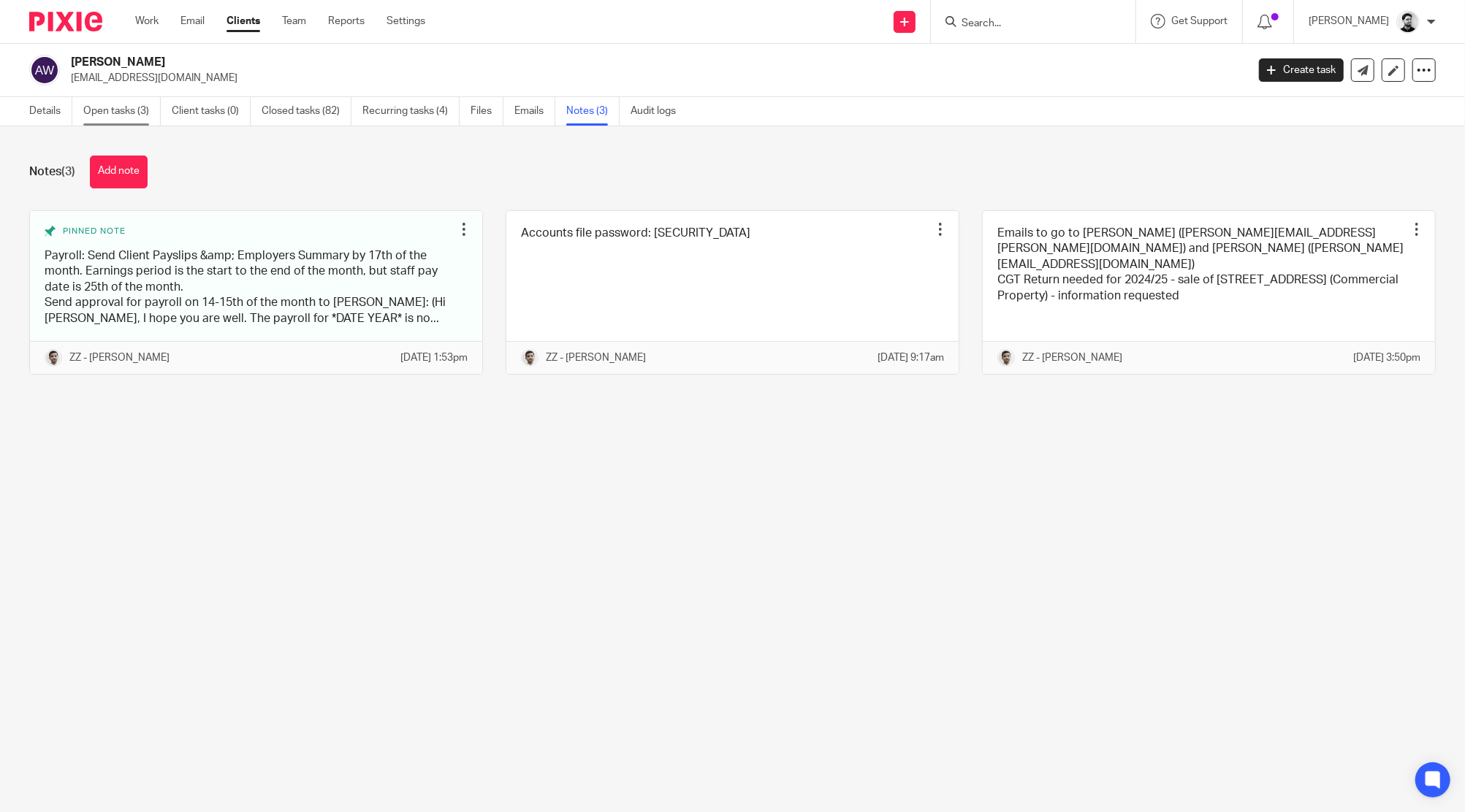
click at [129, 116] on link "Open tasks (3)" at bounding box center [121, 111] width 78 height 29
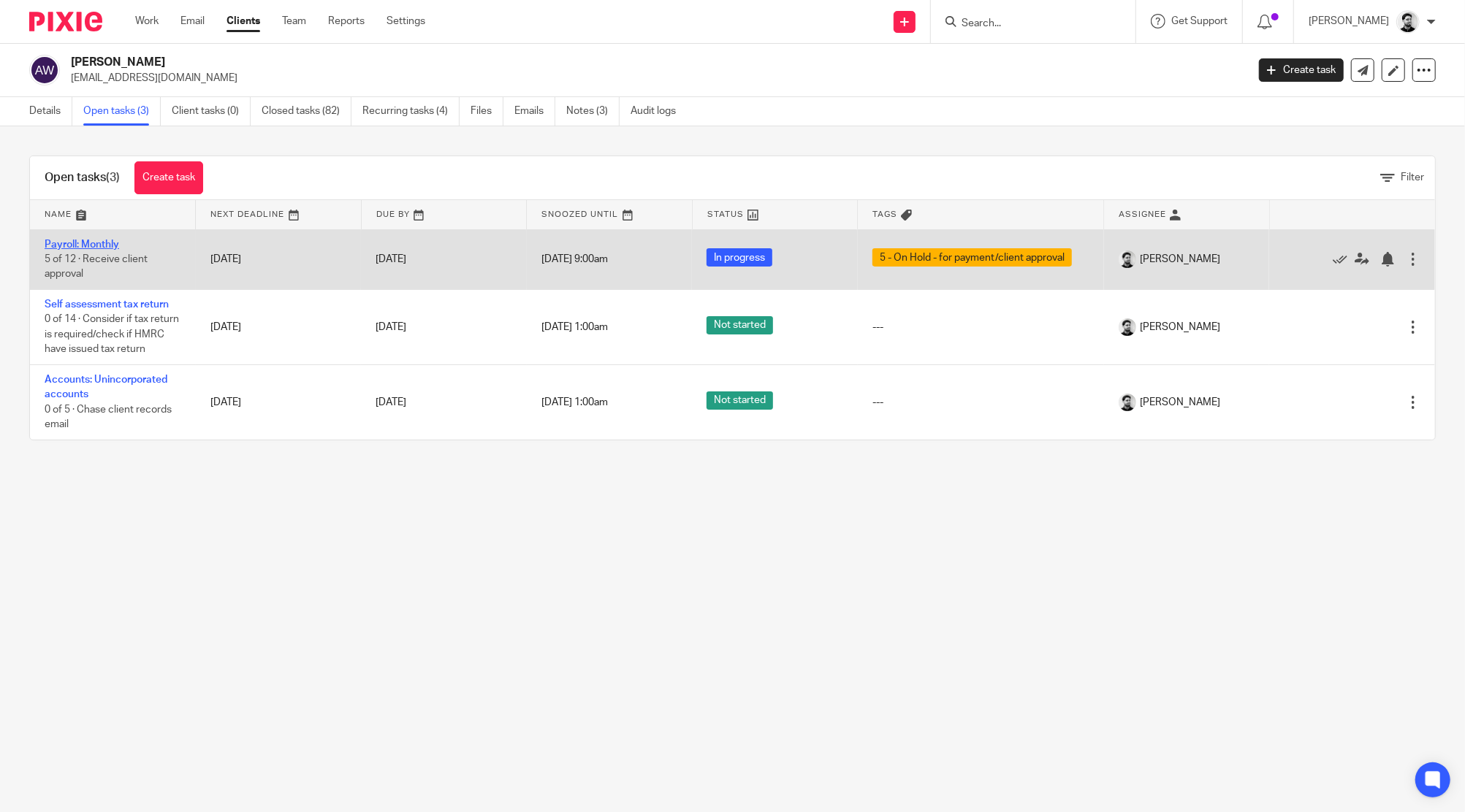
click at [83, 243] on link "Payroll: Monthly" at bounding box center [81, 244] width 74 height 10
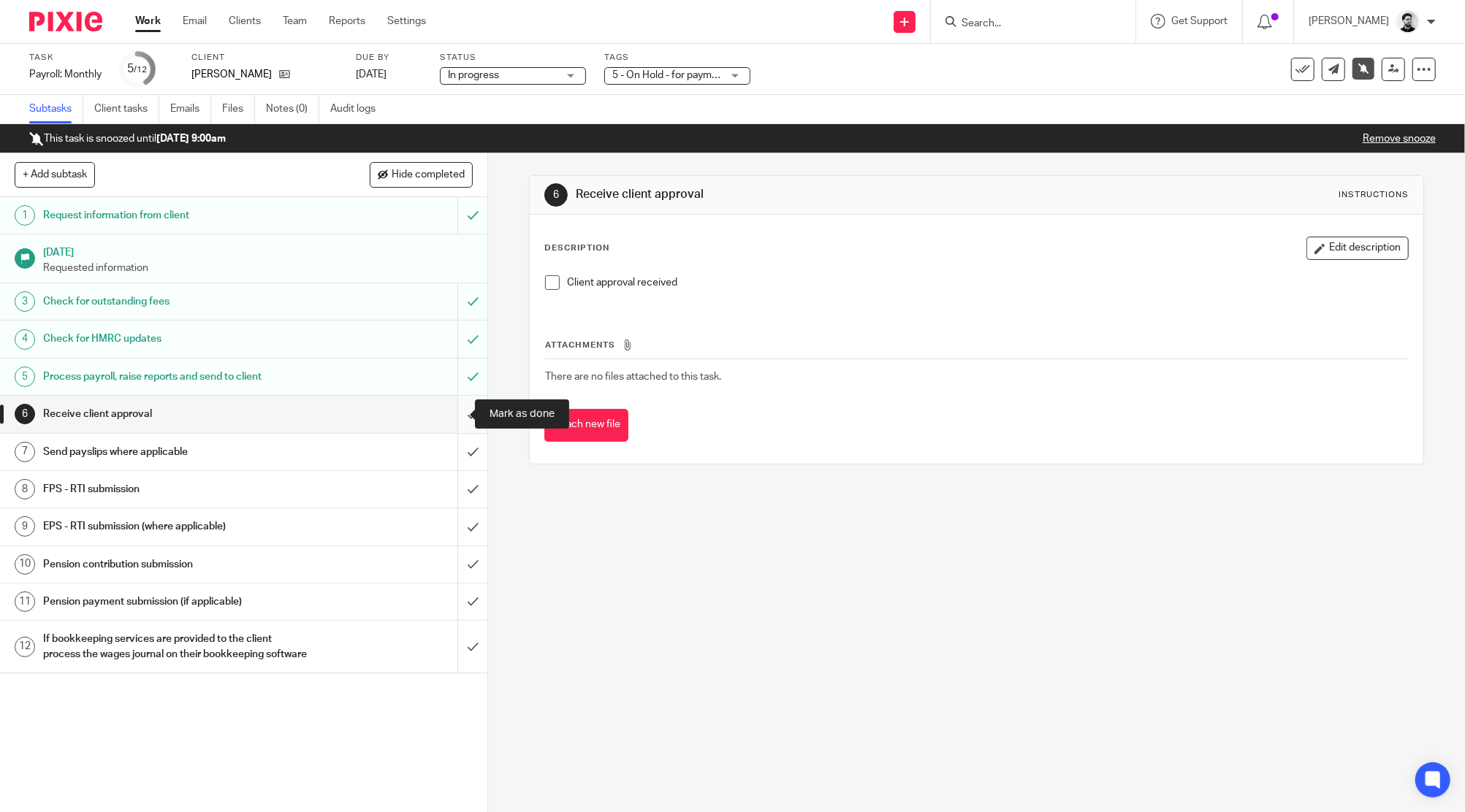
click at [457, 412] on input "submit" at bounding box center [244, 414] width 487 height 37
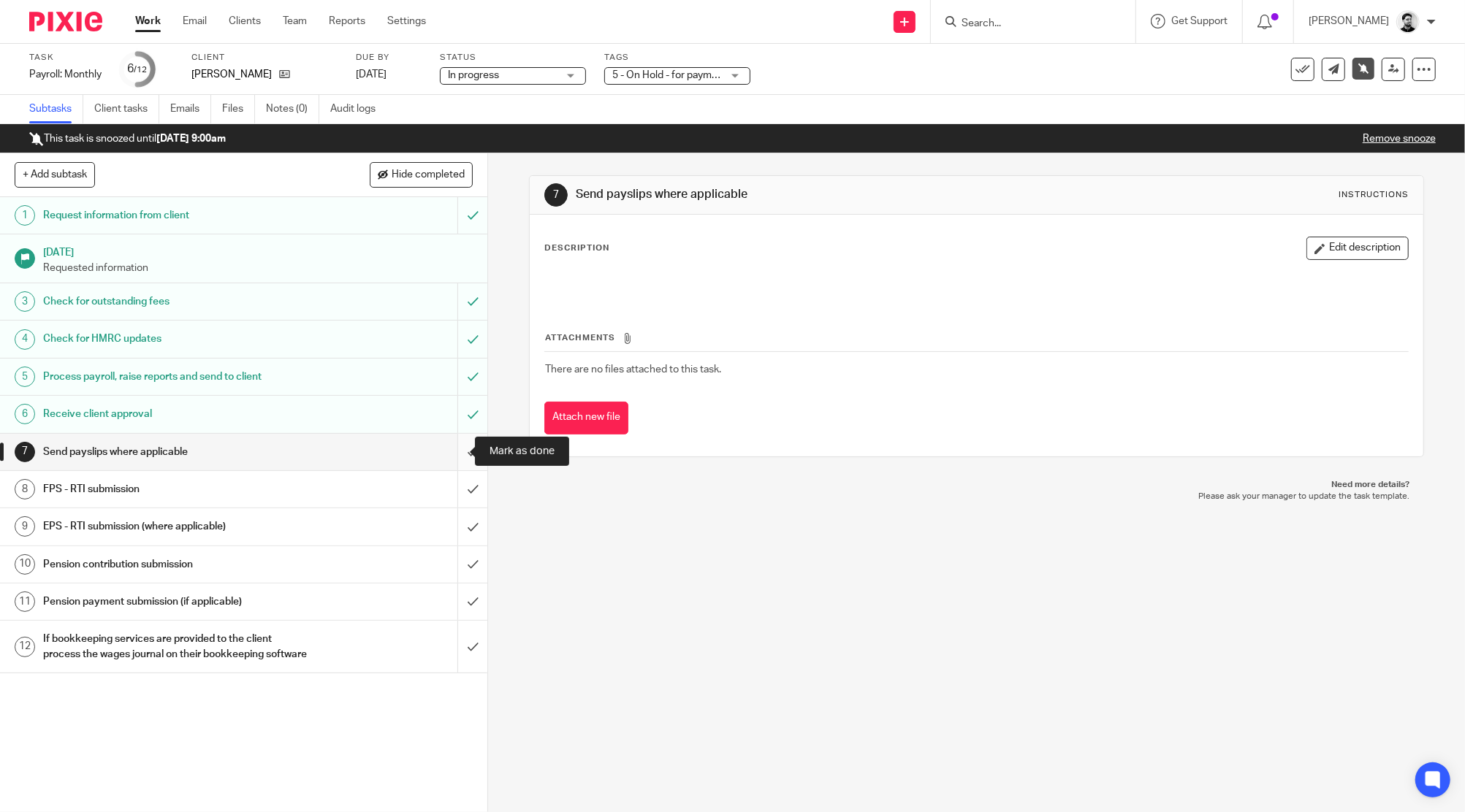
click at [450, 455] on input "submit" at bounding box center [244, 452] width 487 height 37
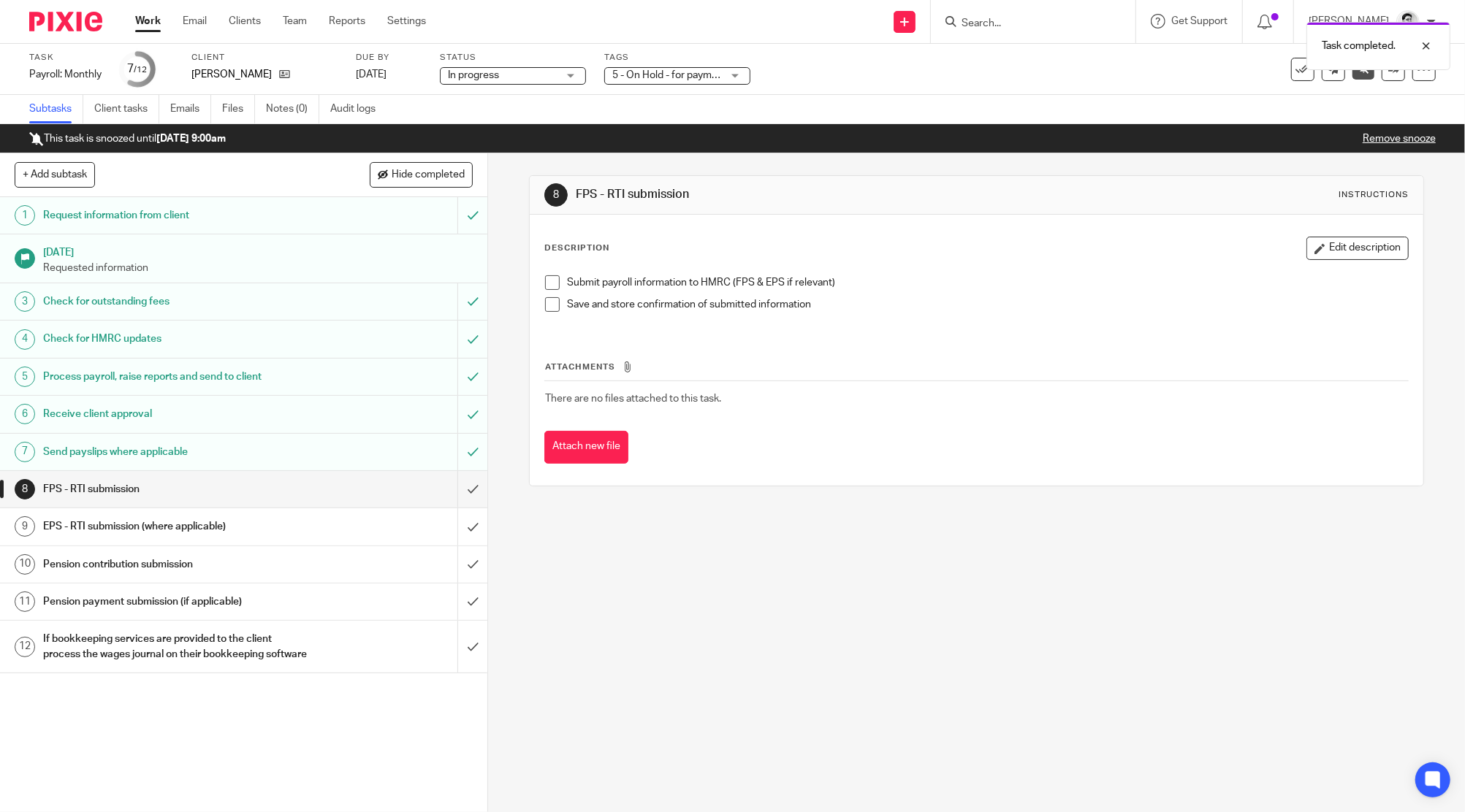
click at [450, 491] on input "submit" at bounding box center [244, 490] width 487 height 37
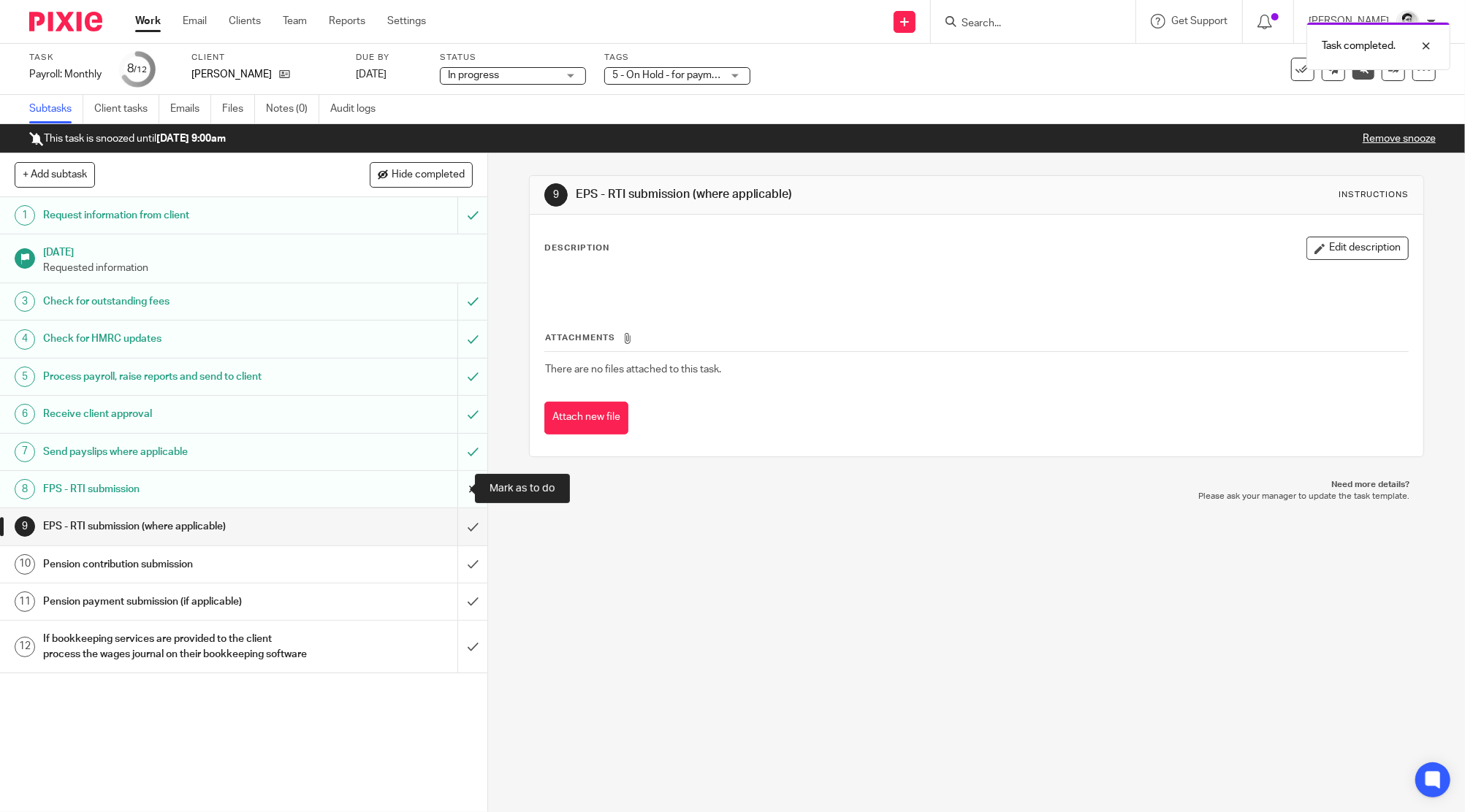
click at [451, 491] on input "submit" at bounding box center [244, 490] width 487 height 37
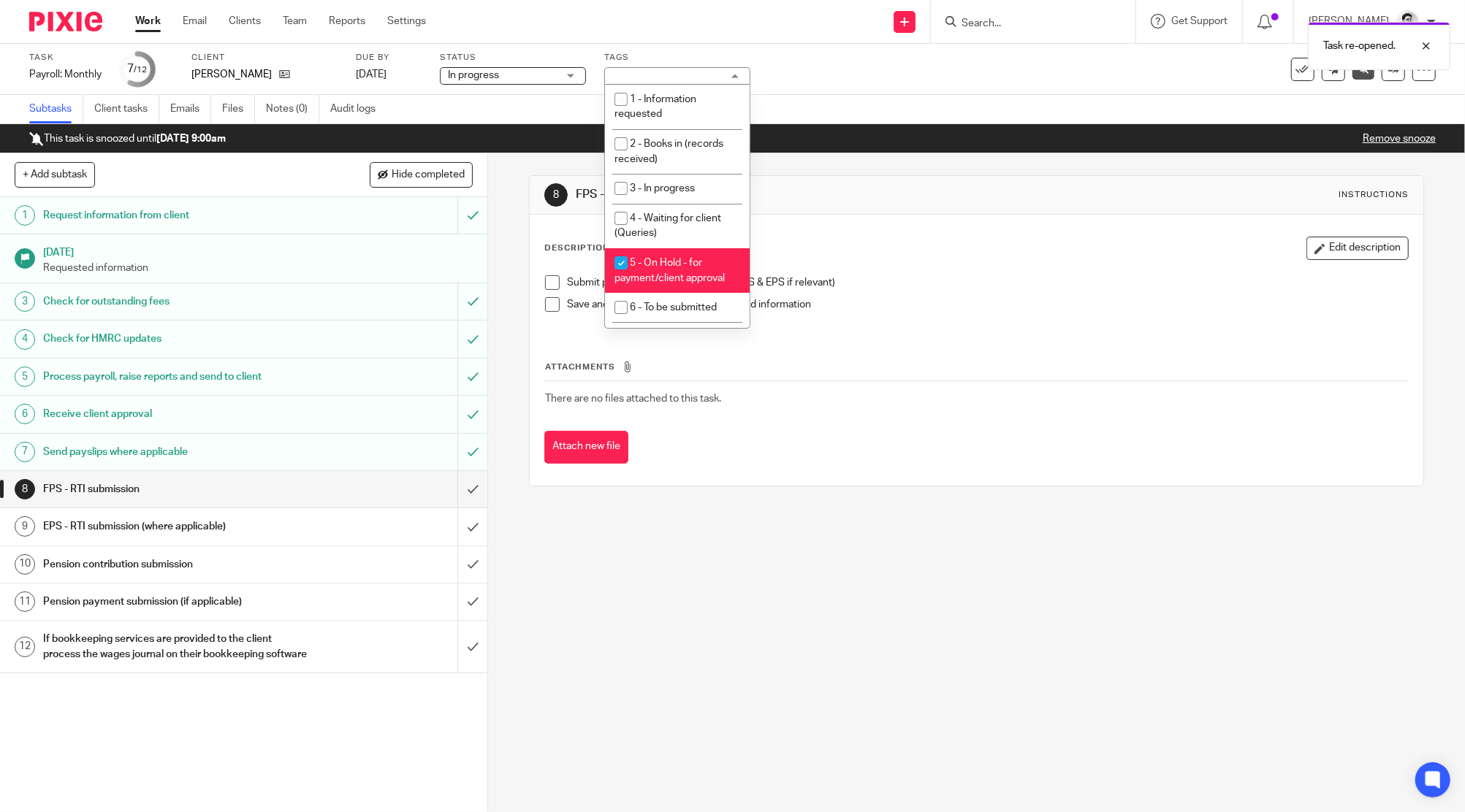
click at [667, 258] on span "5 - On Hold - for payment/client approval" at bounding box center [670, 270] width 110 height 25
checkbox input "false"
click at [664, 306] on span "6 - To be submitted" at bounding box center [673, 307] width 87 height 10
checkbox input "true"
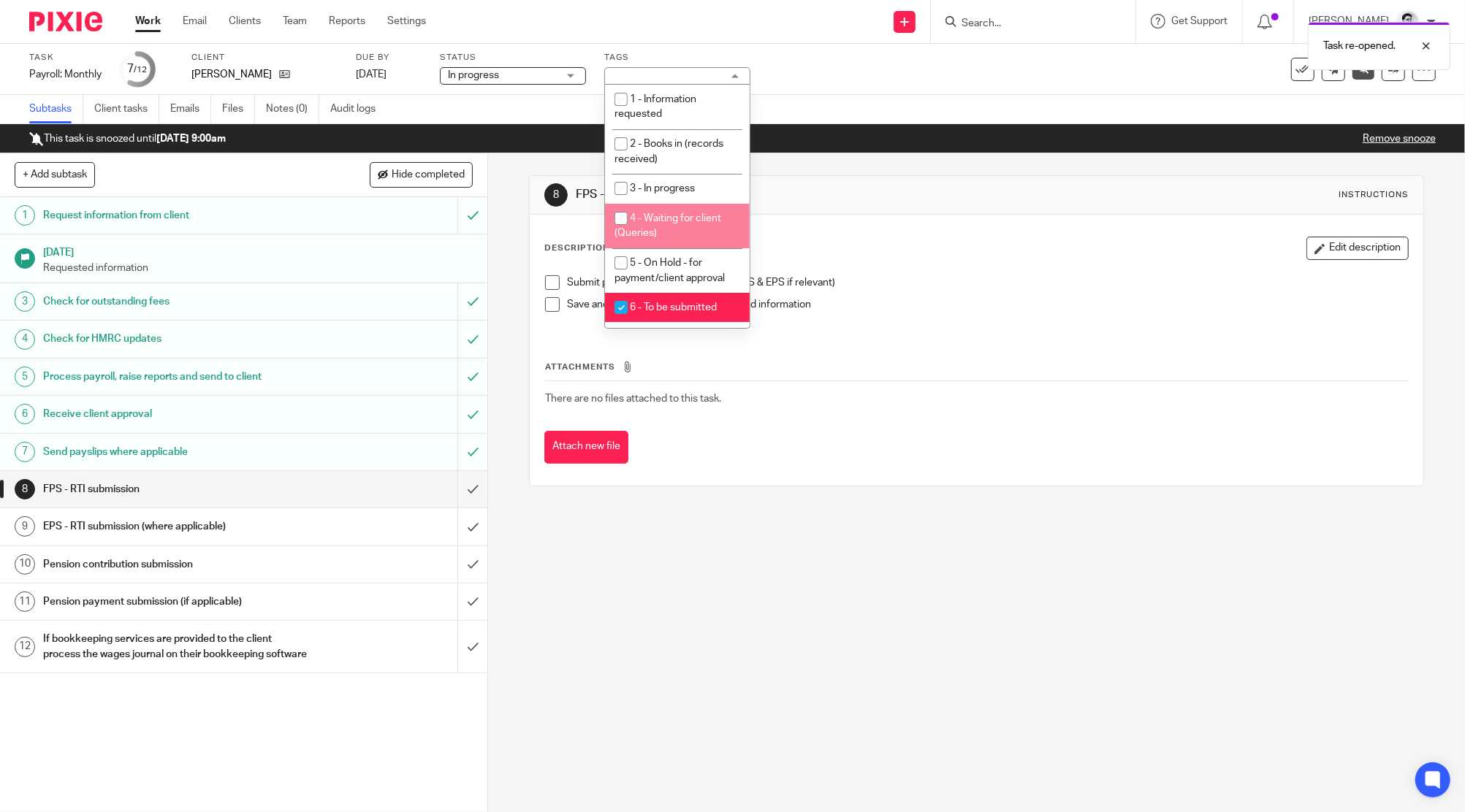
click at [797, 105] on div "Subtasks Client tasks Emails Files Notes (0) Audit logs" at bounding box center [732, 109] width 1465 height 29
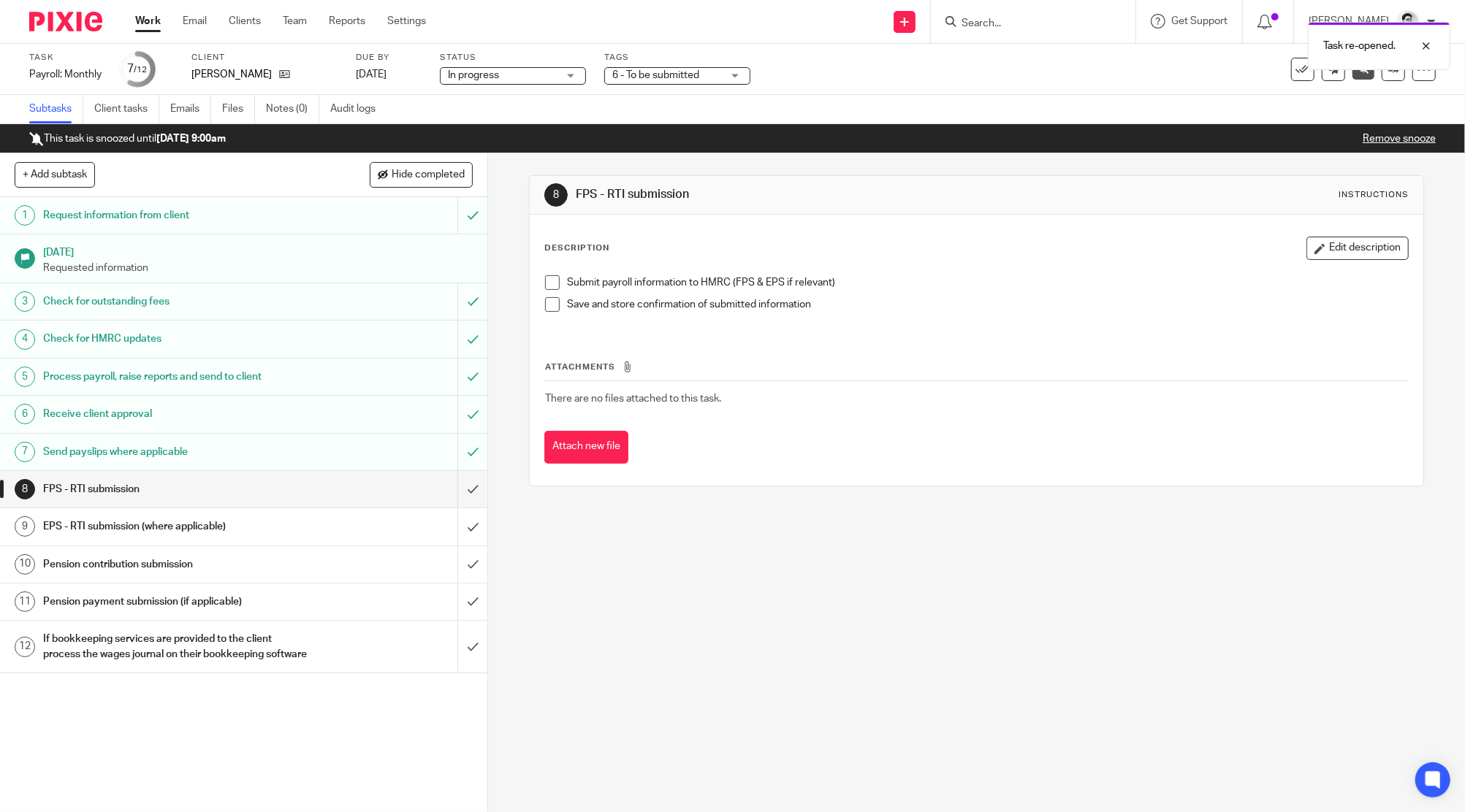
click at [485, 76] on span "In progress" at bounding box center [473, 75] width 52 height 10
click at [488, 42] on div "Send new email Create task Add client Get Support Contact via email Check our d…" at bounding box center [956, 21] width 1017 height 43
click at [387, 74] on link "15 Aug 2025" at bounding box center [388, 75] width 65 height 16
click at [1383, 137] on link "Remove snooze" at bounding box center [1399, 139] width 73 height 10
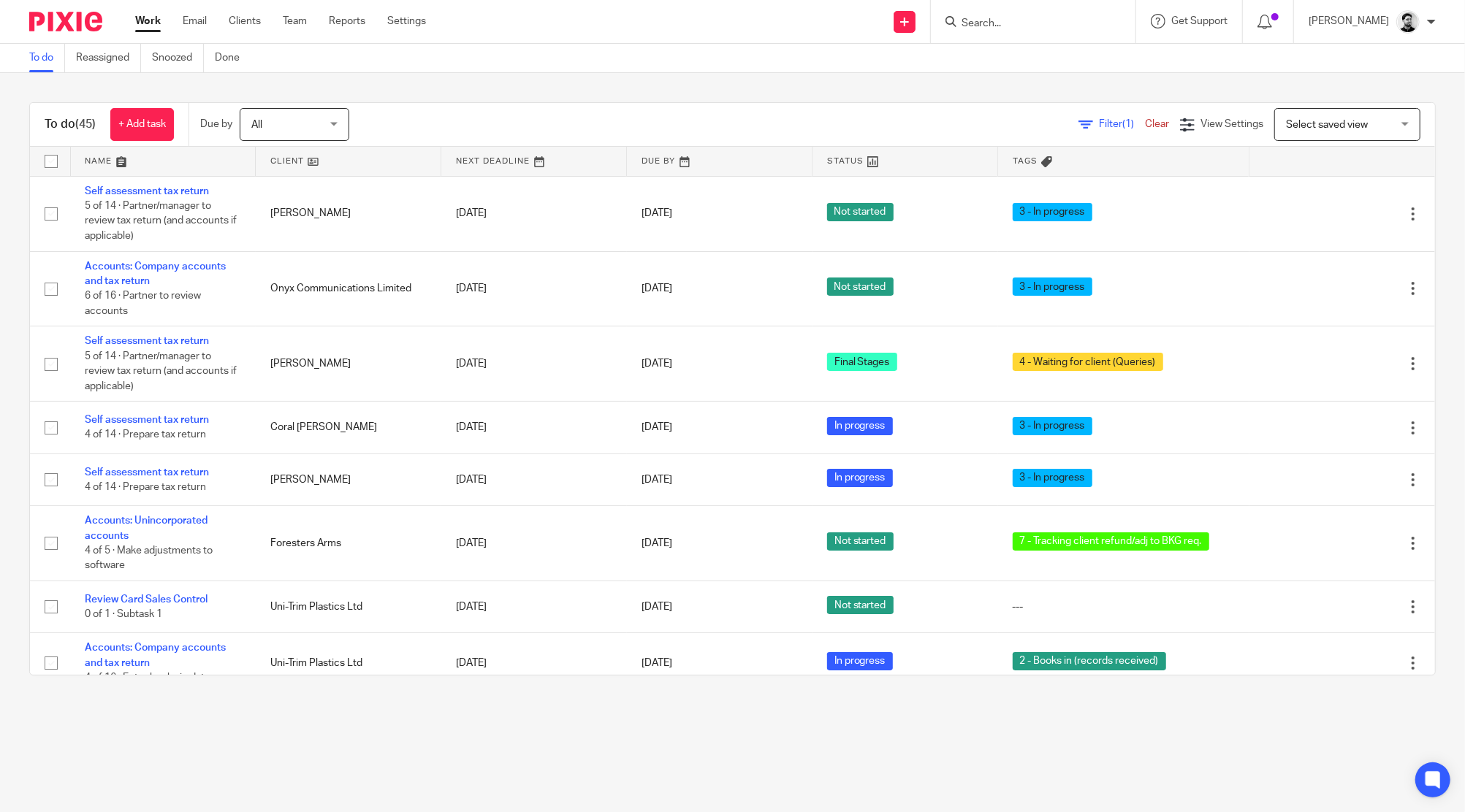
click at [857, 84] on div "To do (45) + Add task Due by All All Today Tomorrow This week Next week This mo…" at bounding box center [732, 389] width 1465 height 632
click at [979, 17] on input "Search" at bounding box center [1025, 24] width 132 height 13
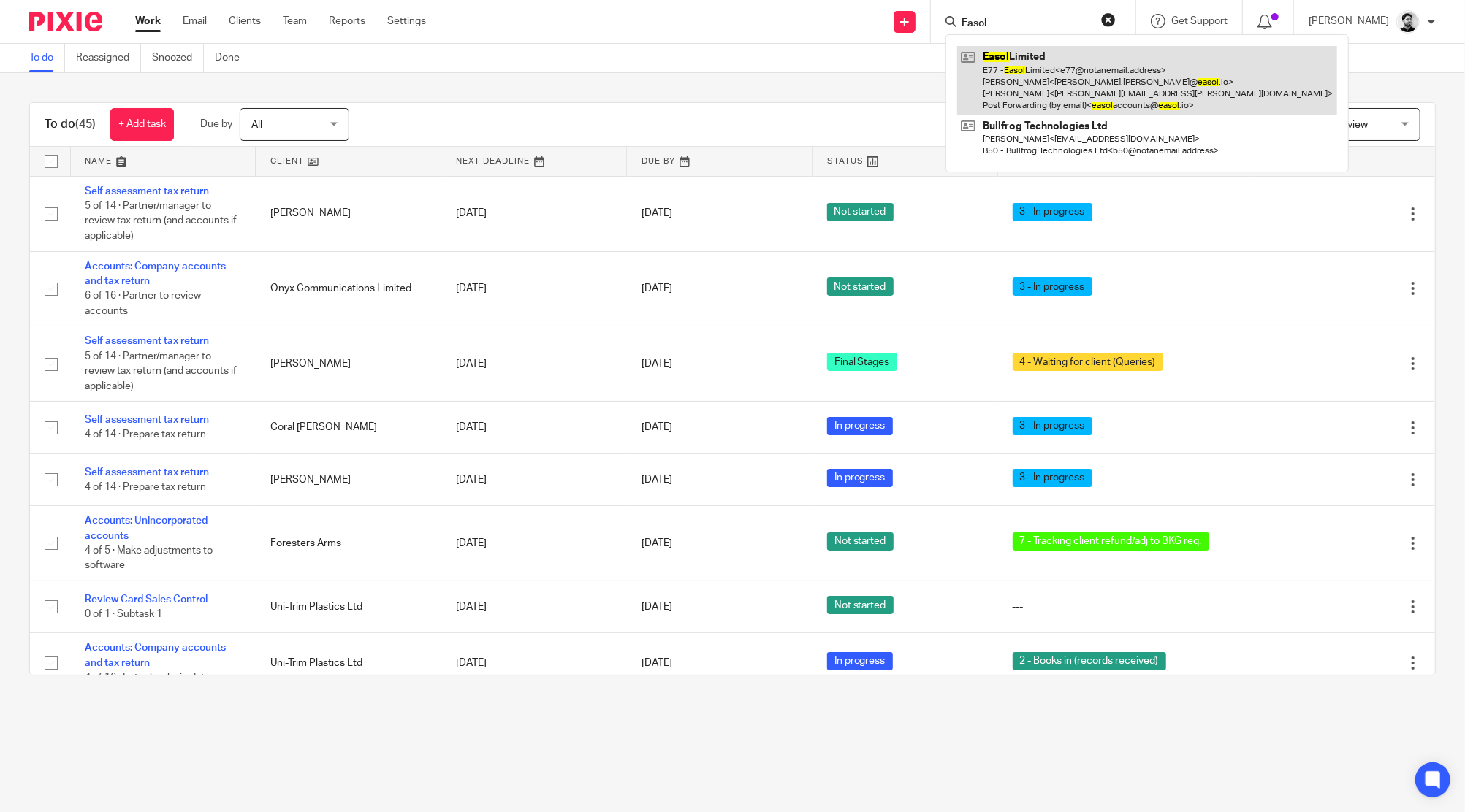
type input "Easol"
click at [1042, 82] on link at bounding box center [1146, 80] width 380 height 69
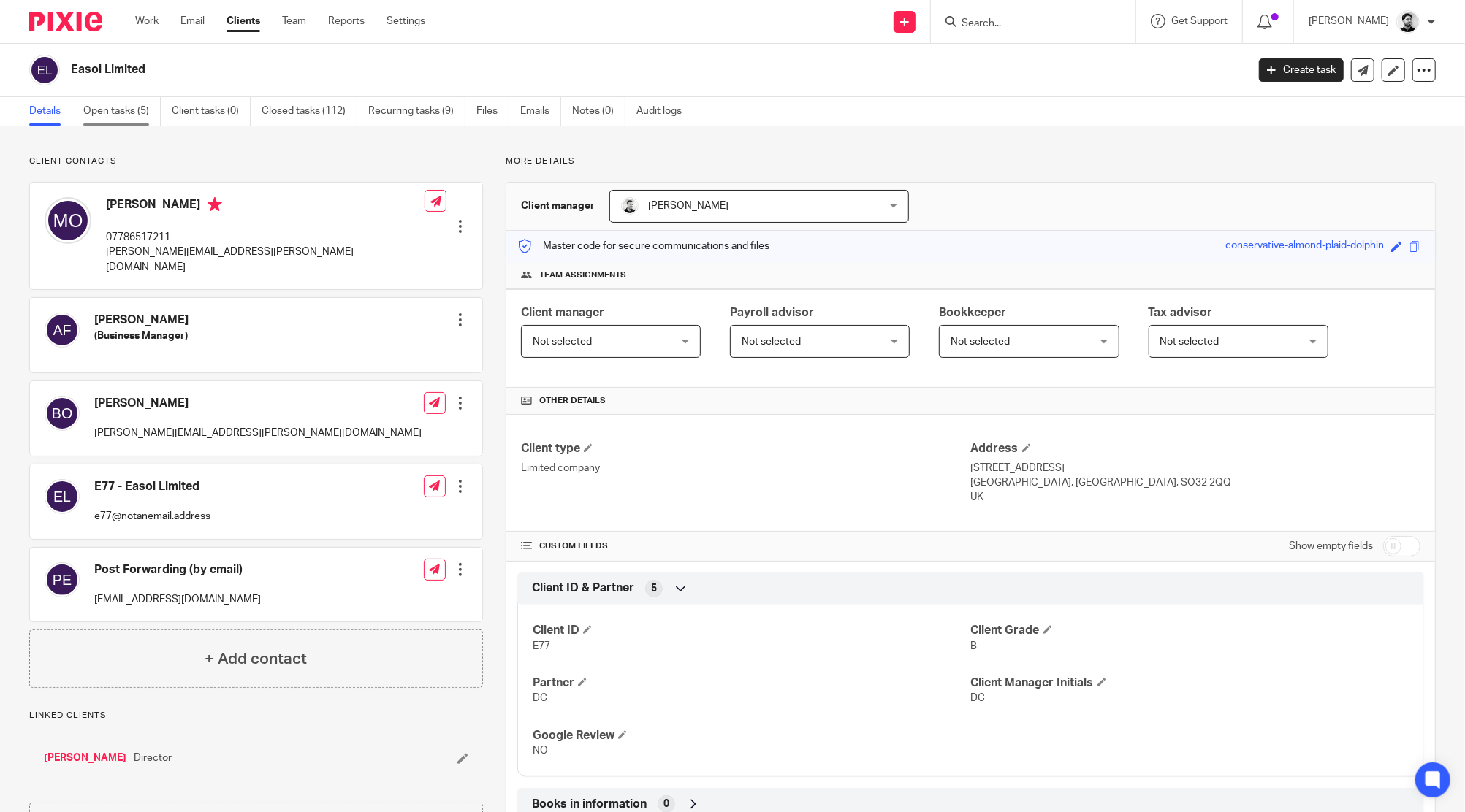
click at [127, 115] on link "Open tasks (5)" at bounding box center [121, 111] width 78 height 29
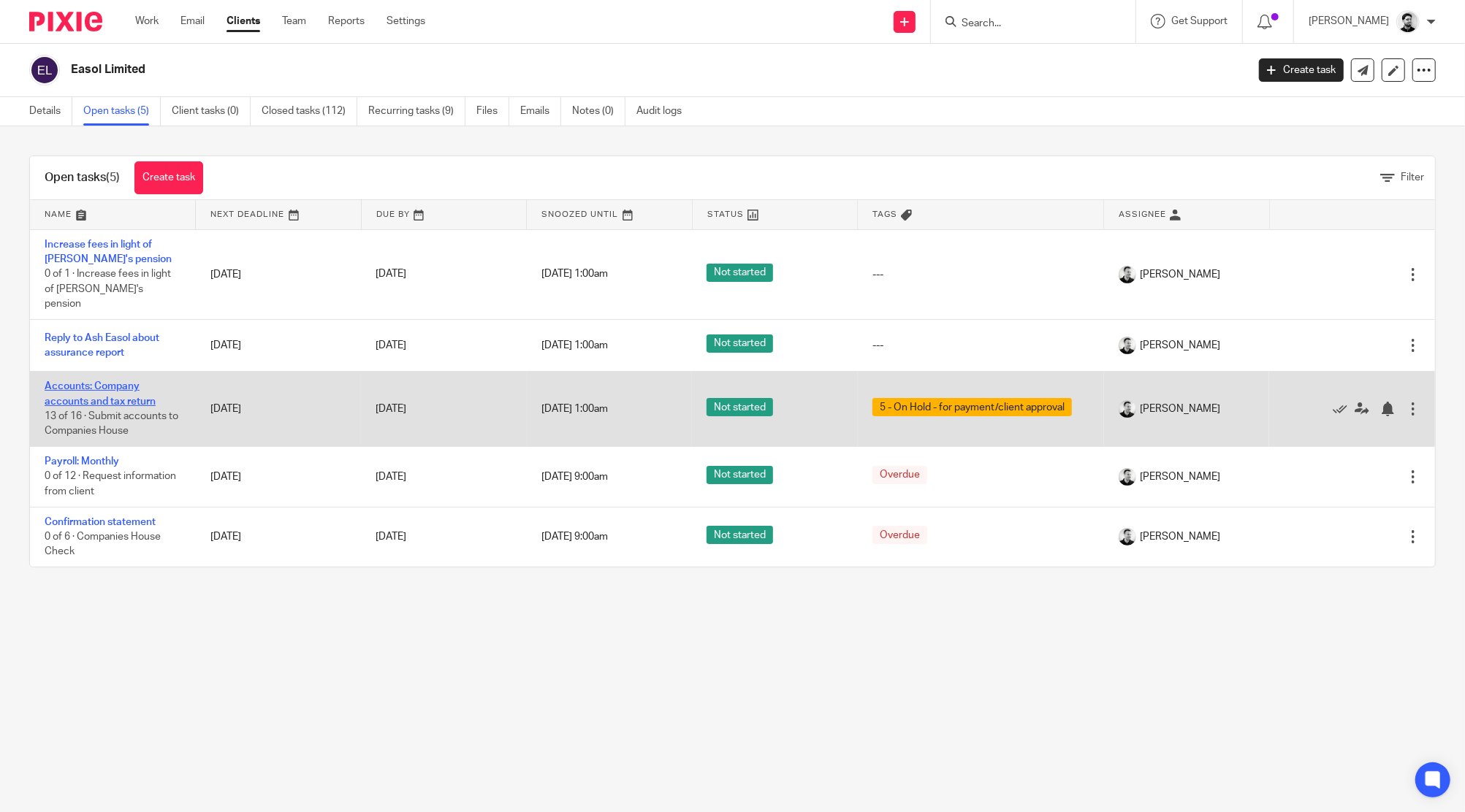
click at [86, 387] on link "Accounts: Company accounts and tax return" at bounding box center [100, 394] width 111 height 24
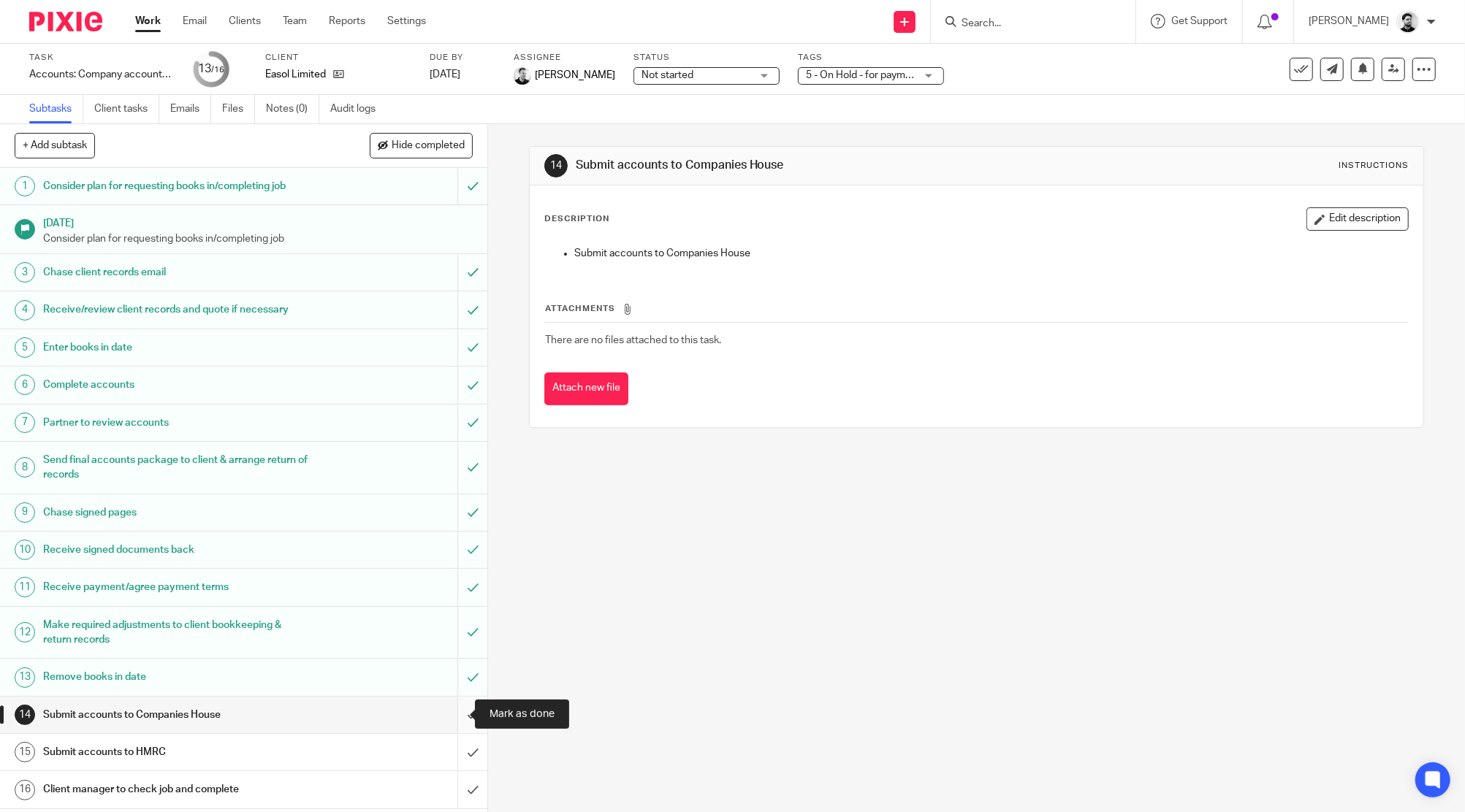
click at [456, 719] on input "submit" at bounding box center [244, 715] width 487 height 37
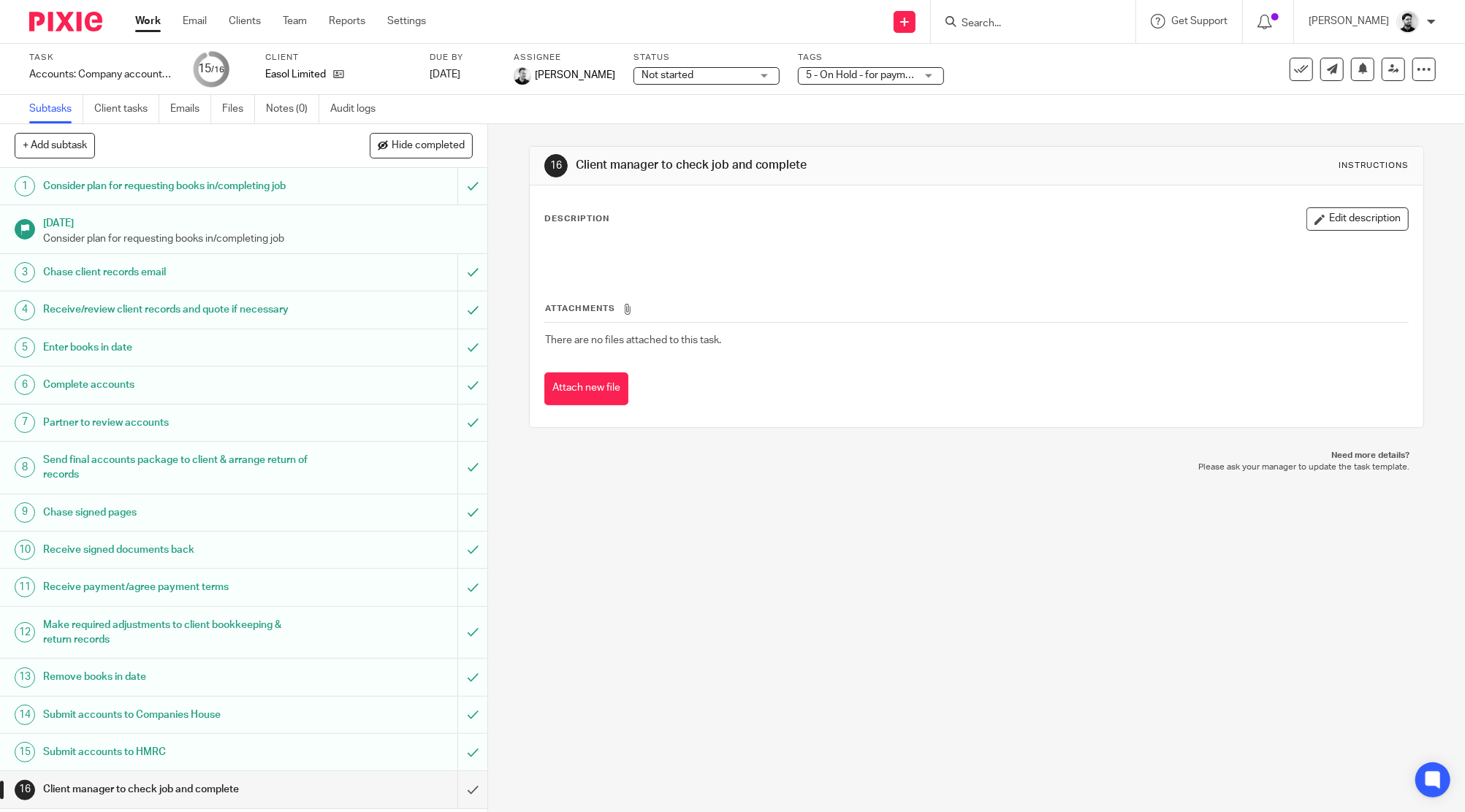
click at [141, 24] on link "Work" at bounding box center [148, 21] width 25 height 15
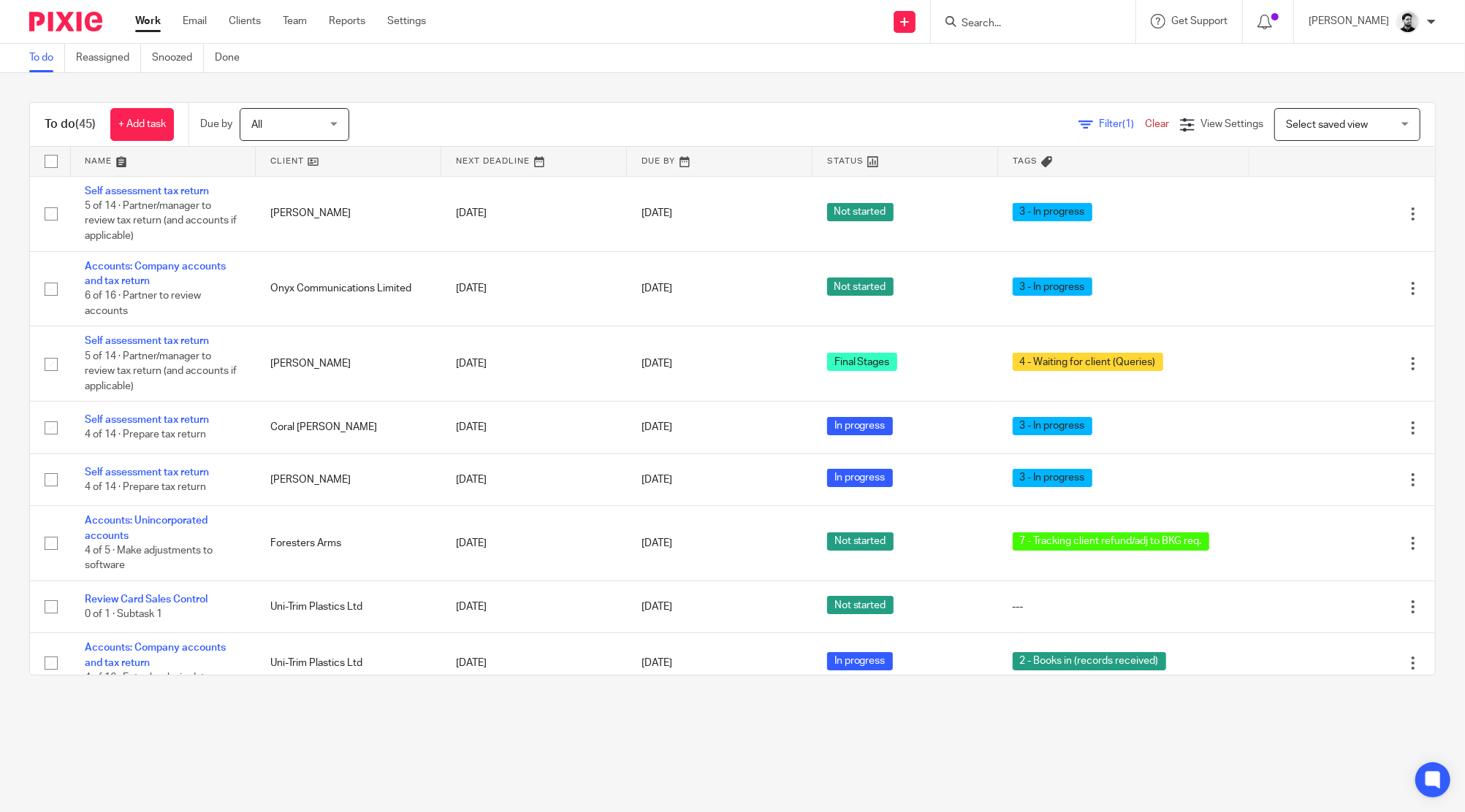
click at [981, 20] on input "Search" at bounding box center [1025, 24] width 132 height 13
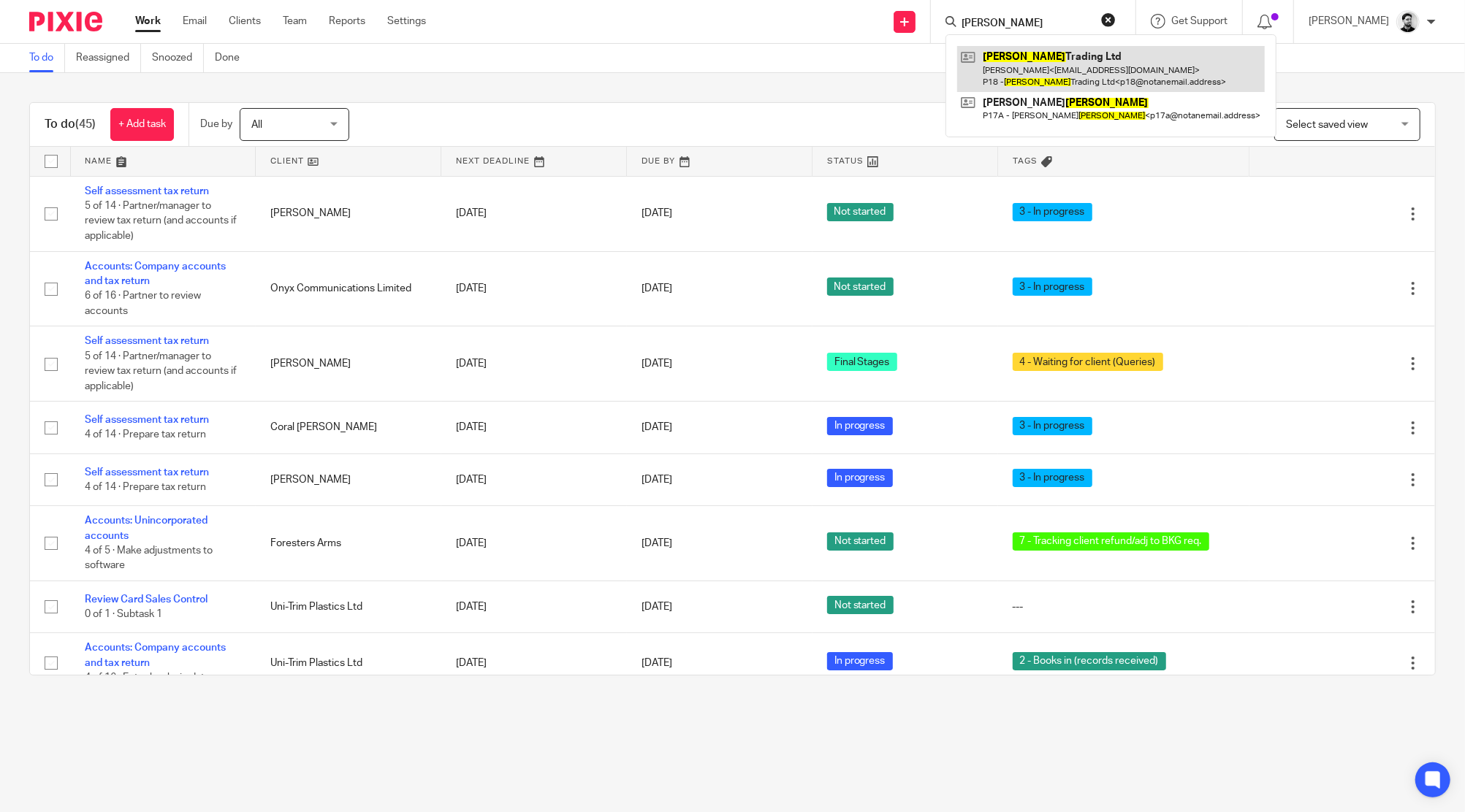
type input "[PERSON_NAME]"
click at [1056, 74] on link at bounding box center [1111, 69] width 307 height 45
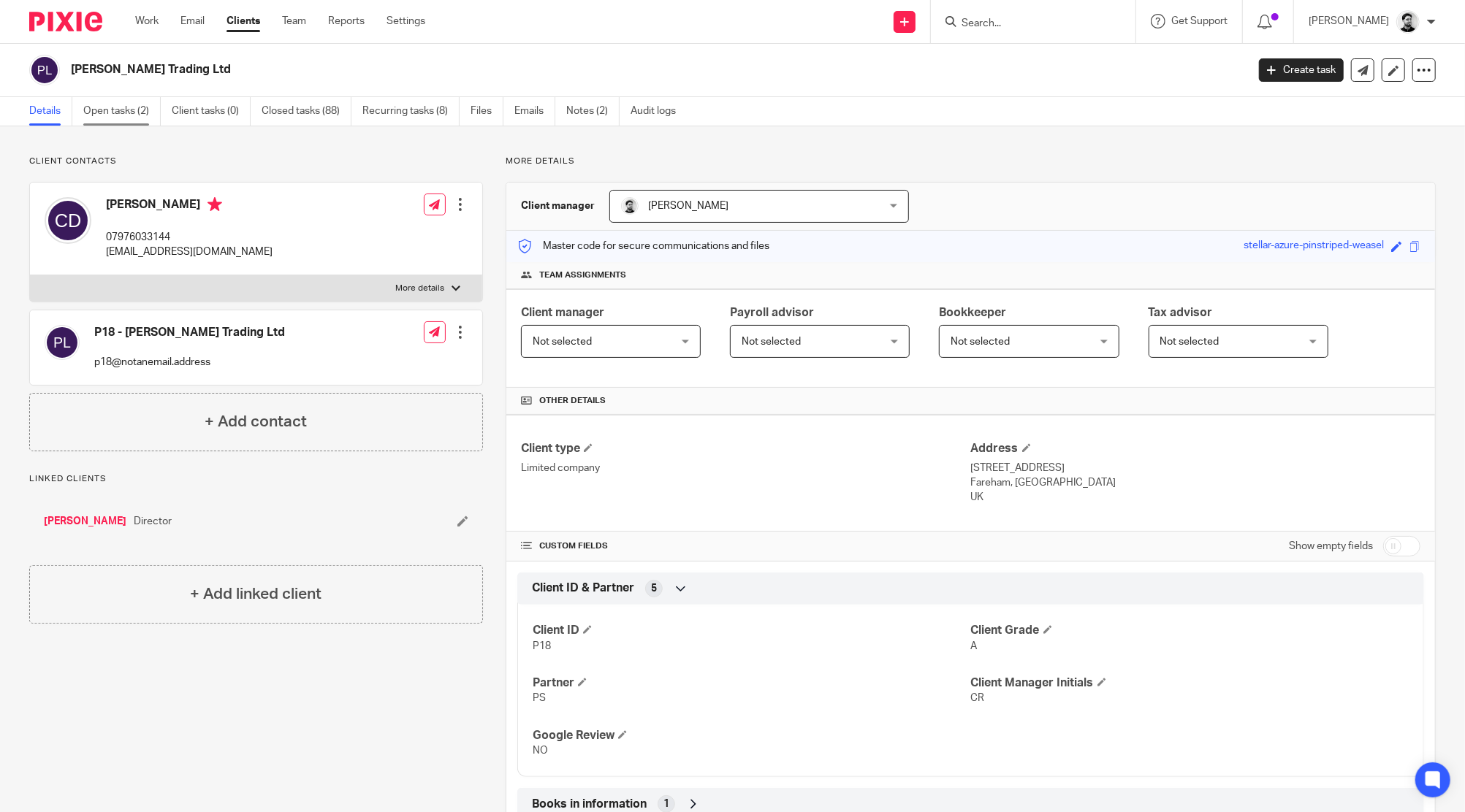
click at [120, 112] on link "Open tasks (2)" at bounding box center [121, 111] width 78 height 29
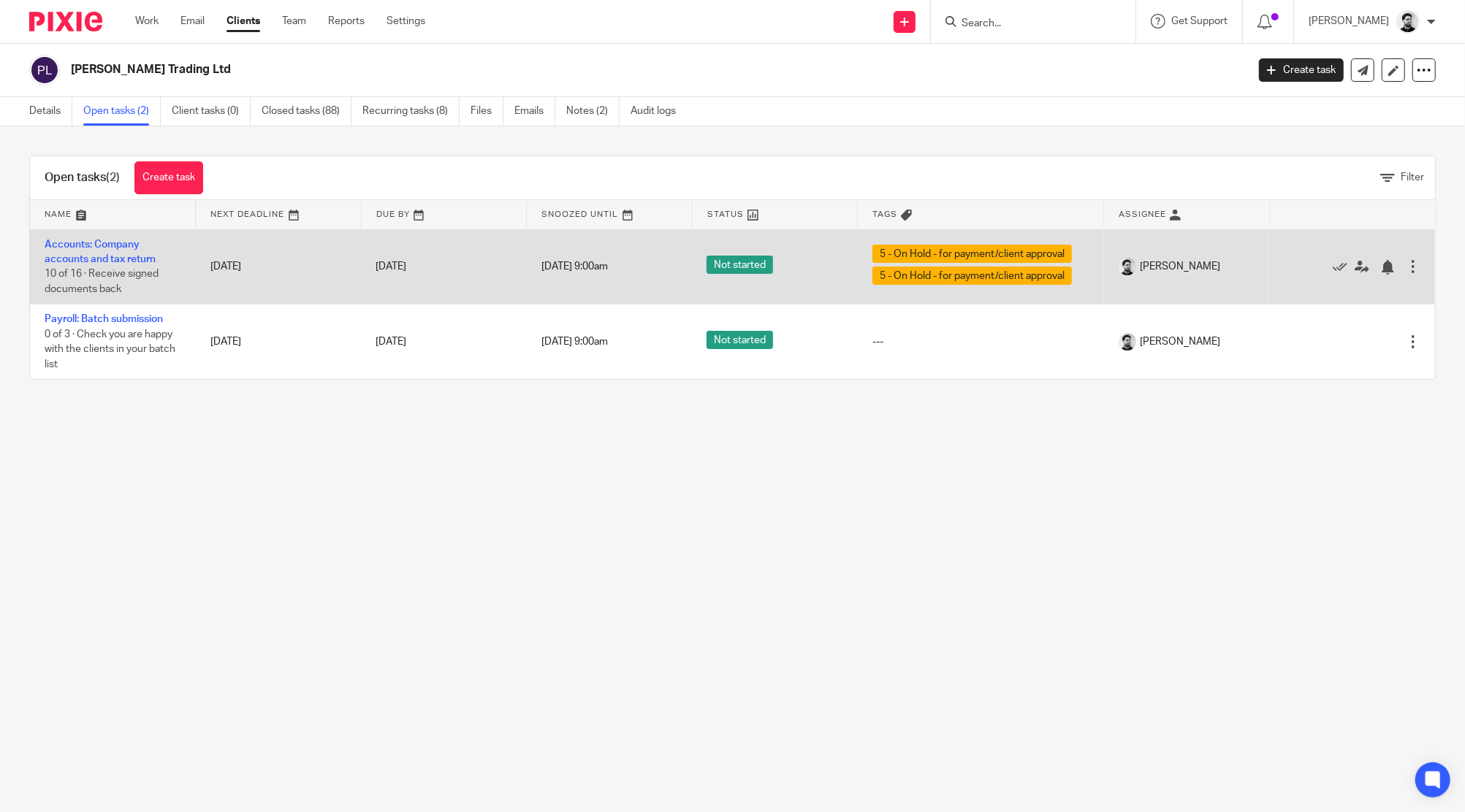
click at [113, 252] on td "Accounts: Company accounts and tax return 10 of 16 · Receive signed documents b…" at bounding box center [113, 267] width 166 height 75
click at [102, 248] on link "Accounts: Company accounts and tax return" at bounding box center [100, 251] width 111 height 24
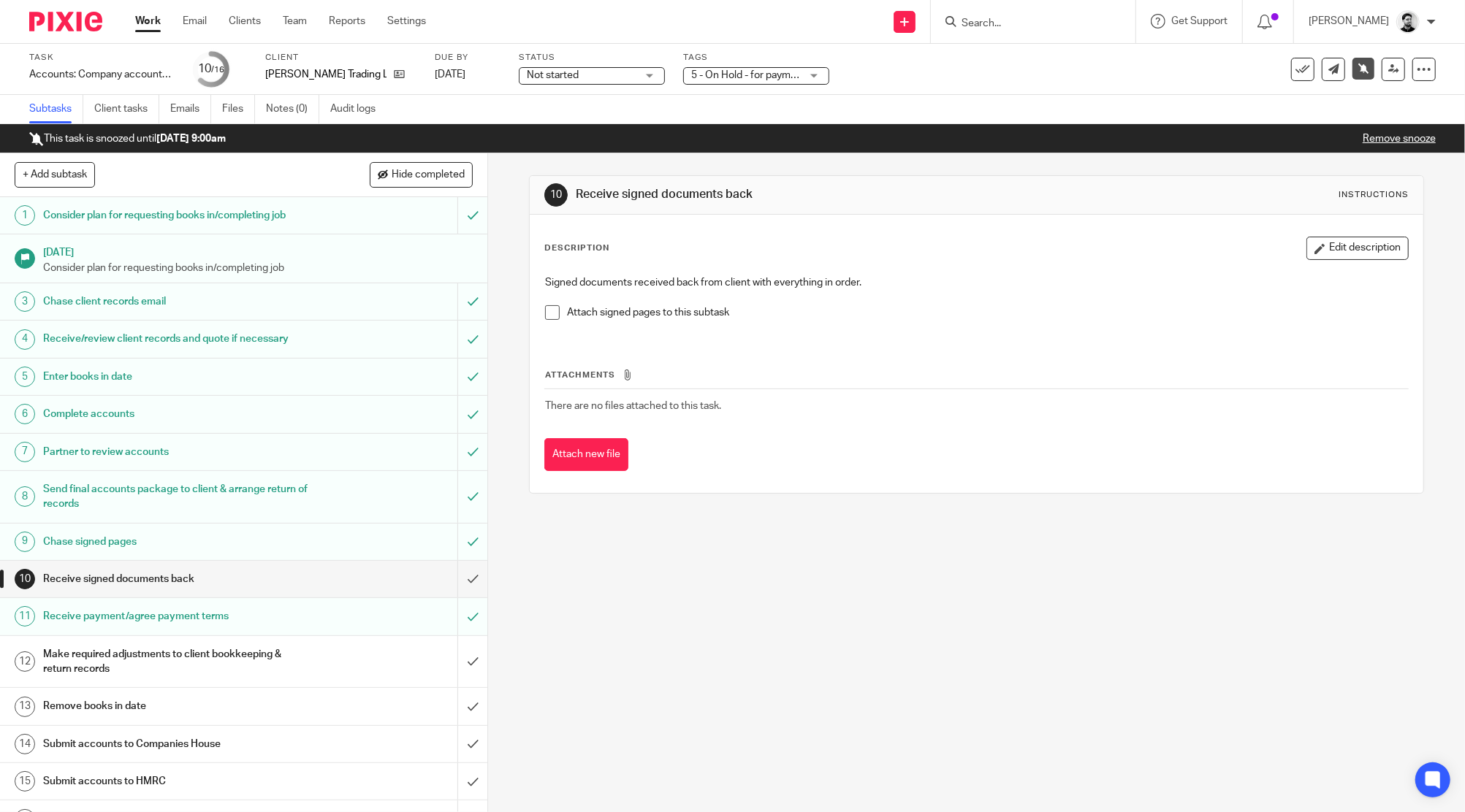
scroll to position [24, 0]
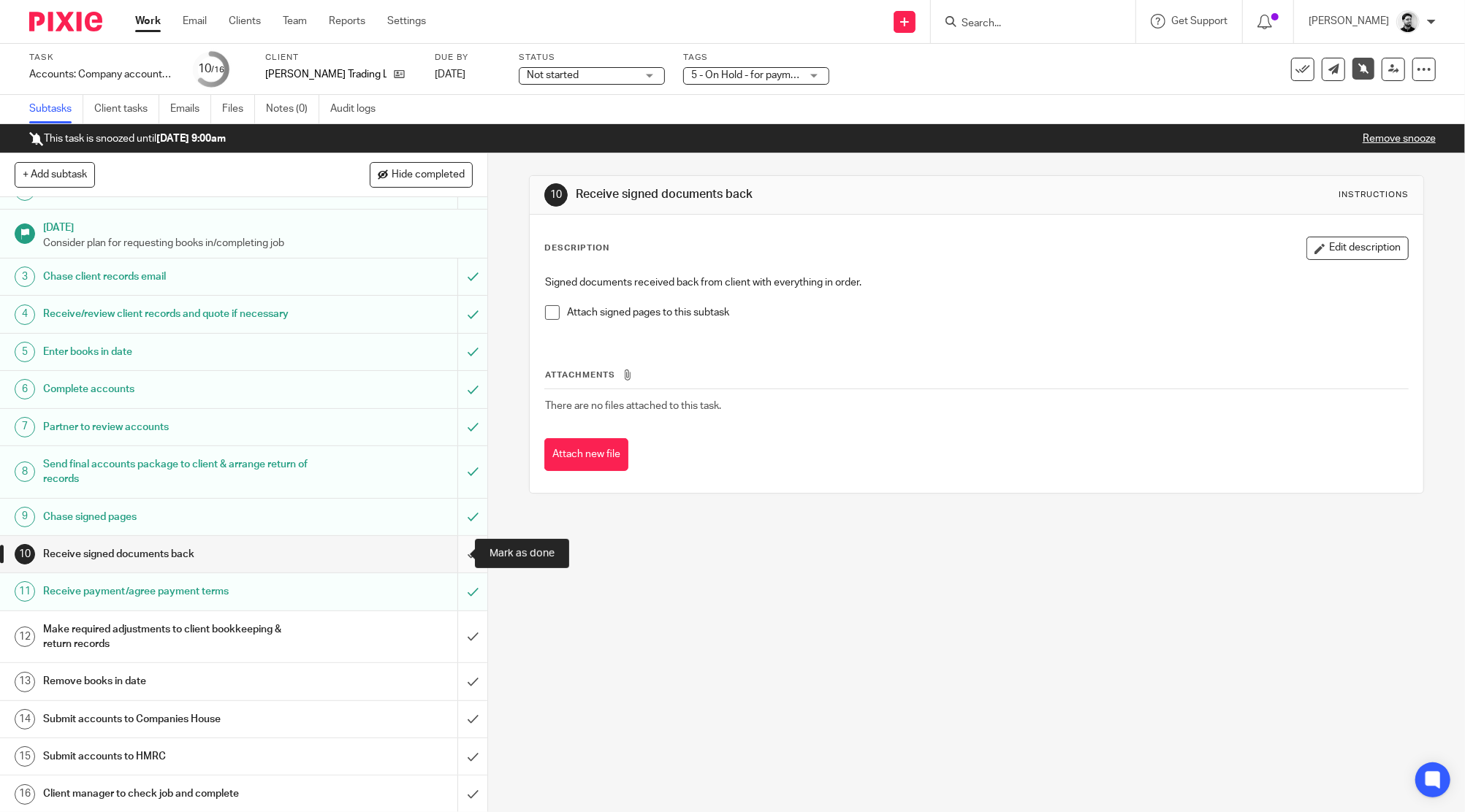
click at [450, 543] on input "submit" at bounding box center [244, 554] width 487 height 37
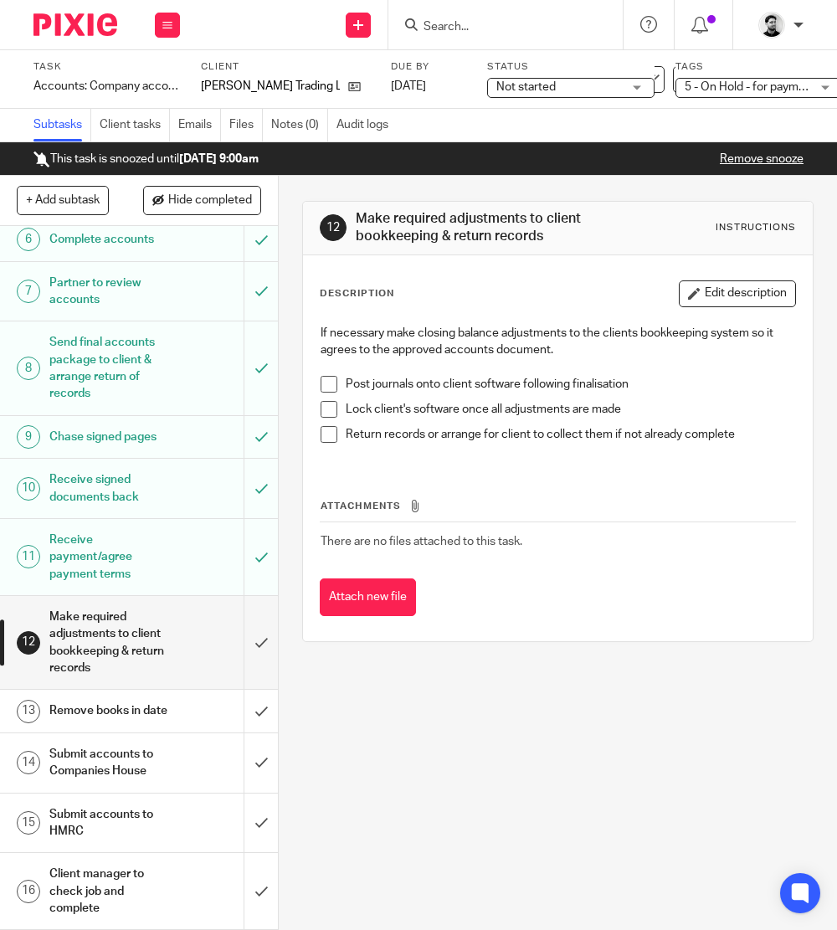
scroll to position [422, 0]
click at [348, 87] on icon at bounding box center [354, 86] width 13 height 13
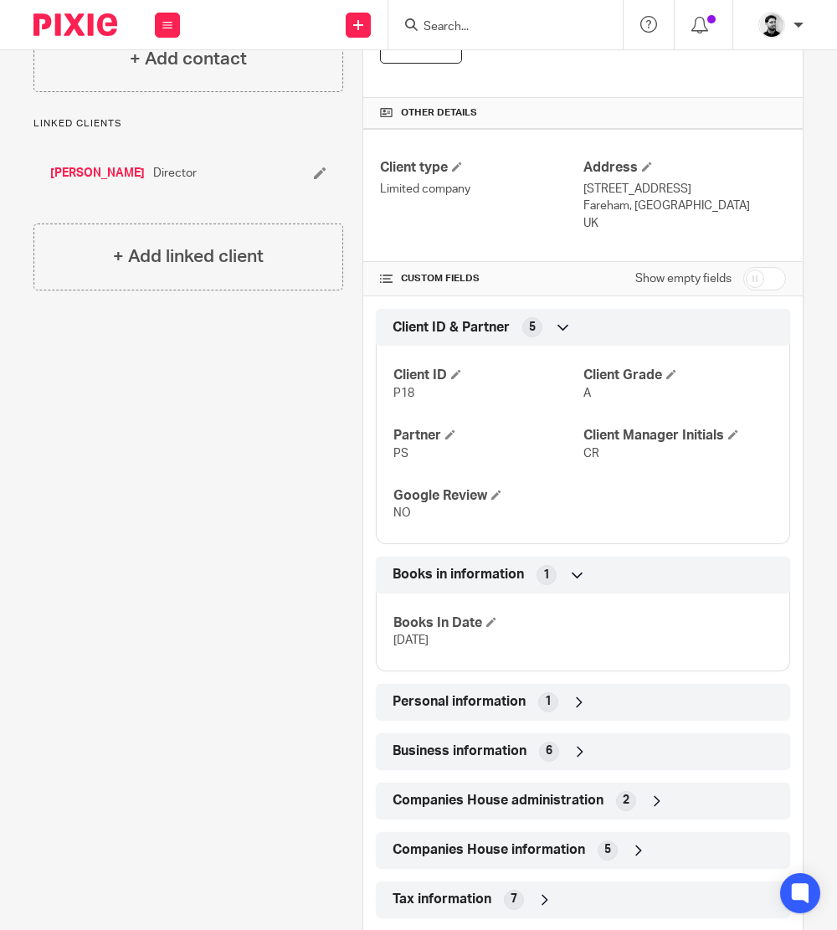
scroll to position [462, 0]
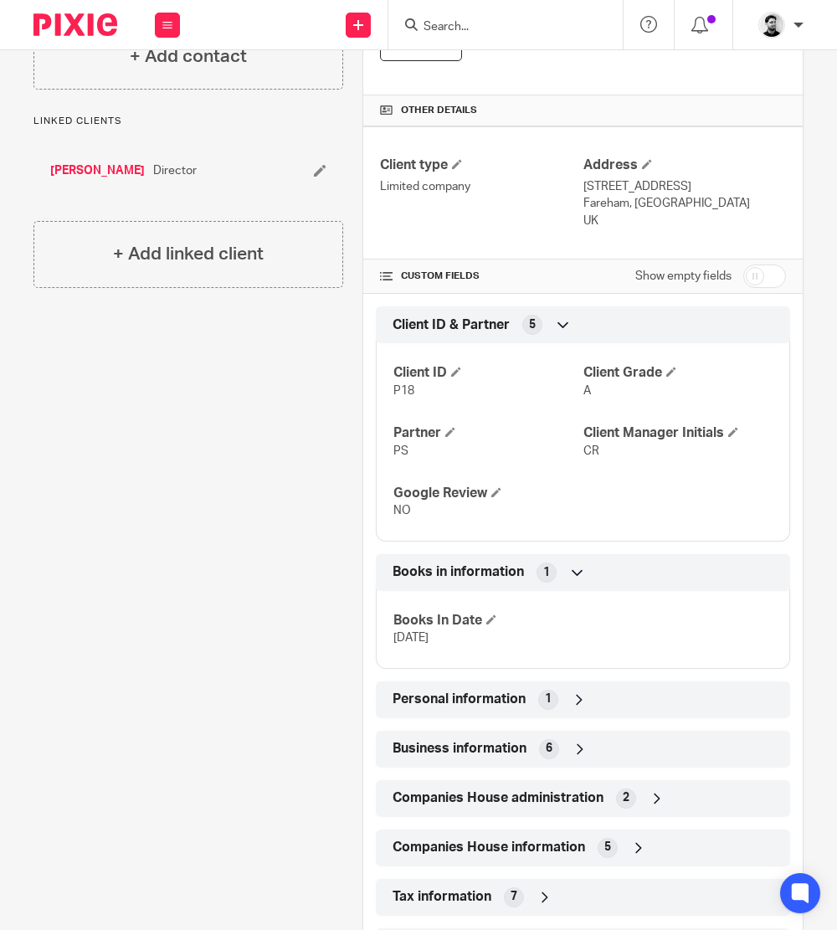
click at [484, 609] on div "Books In Date 15 Apr 2025" at bounding box center [583, 623] width 414 height 90
click at [485, 612] on h4 "Books In Date" at bounding box center [487, 621] width 189 height 18
click at [486, 617] on span at bounding box center [491, 619] width 10 height 10
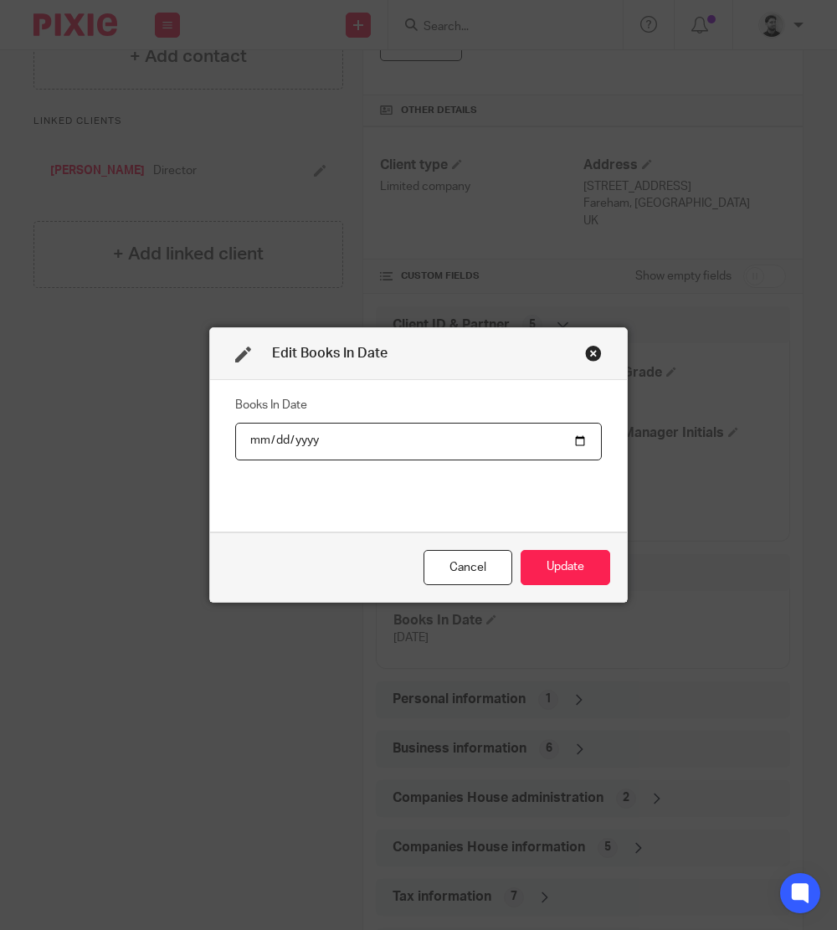
click at [299, 438] on input "2025-04-15" at bounding box center [418, 442] width 366 height 38
drag, startPoint x: 383, startPoint y: 505, endPoint x: 383, endPoint y: 491, distance: 14.2
click at [383, 491] on div "Books In Date" at bounding box center [418, 455] width 366 height 126
click at [549, 568] on button "Update" at bounding box center [565, 568] width 90 height 36
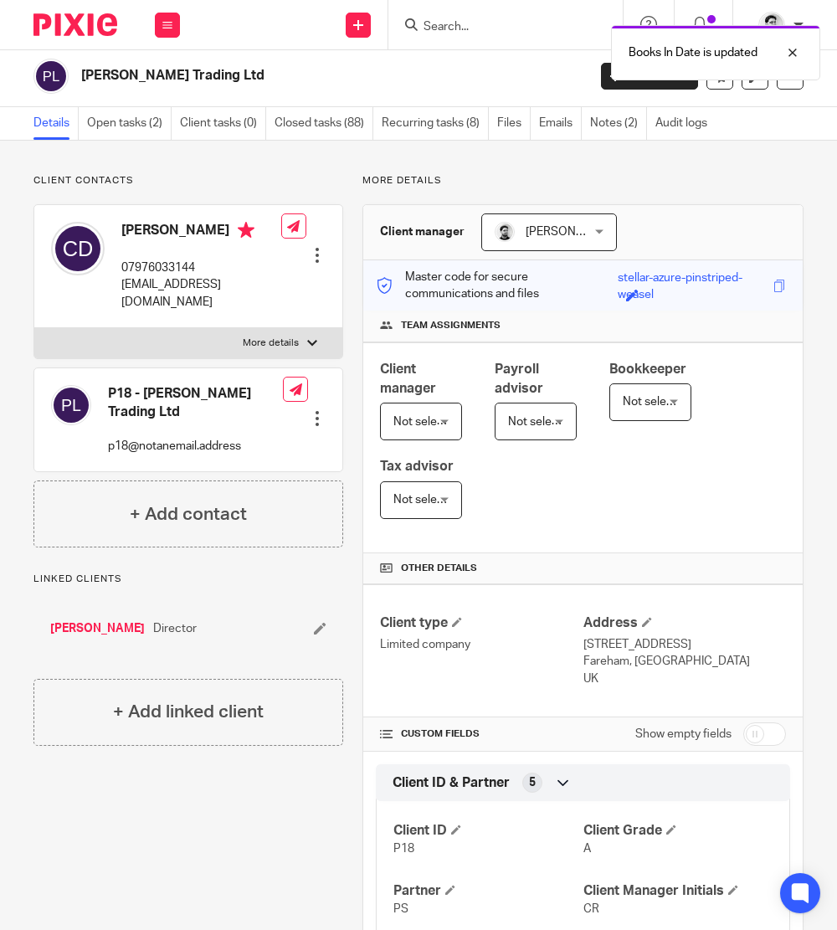
scroll to position [0, 0]
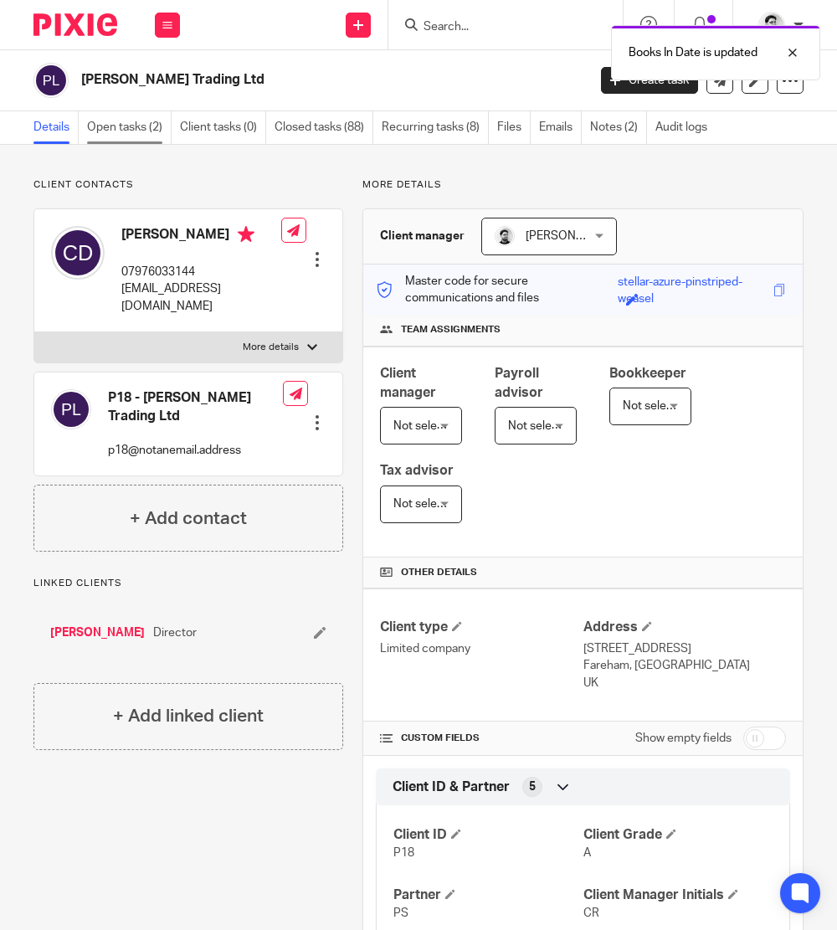
click at [134, 130] on link "Open tasks (2)" at bounding box center [129, 127] width 85 height 33
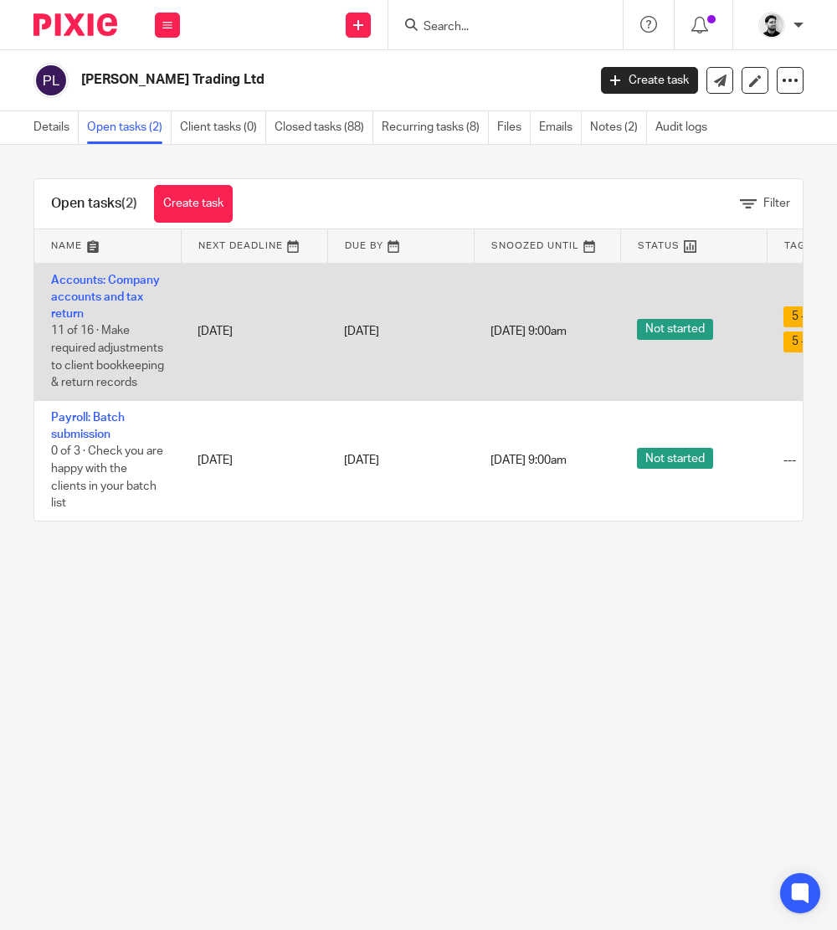
click at [93, 290] on td "Accounts: Company accounts and tax return 11 of 16 · Make required adjustments …" at bounding box center [107, 331] width 146 height 137
click at [85, 292] on link "Accounts: Company accounts and tax return" at bounding box center [105, 297] width 109 height 46
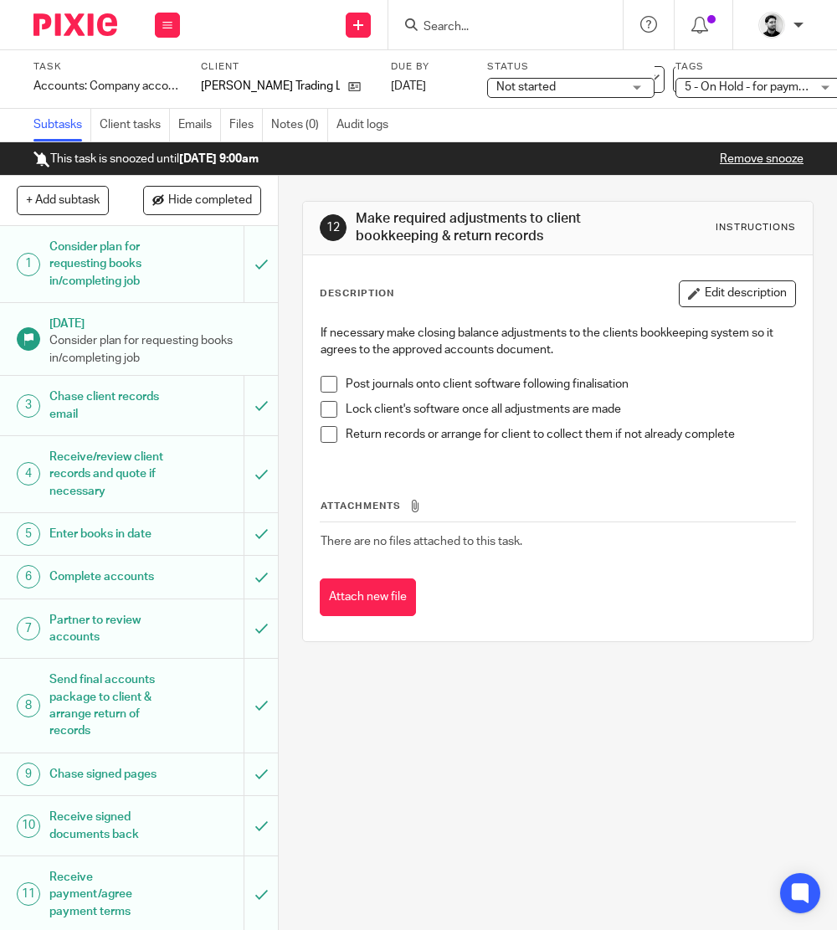
scroll to position [422, 0]
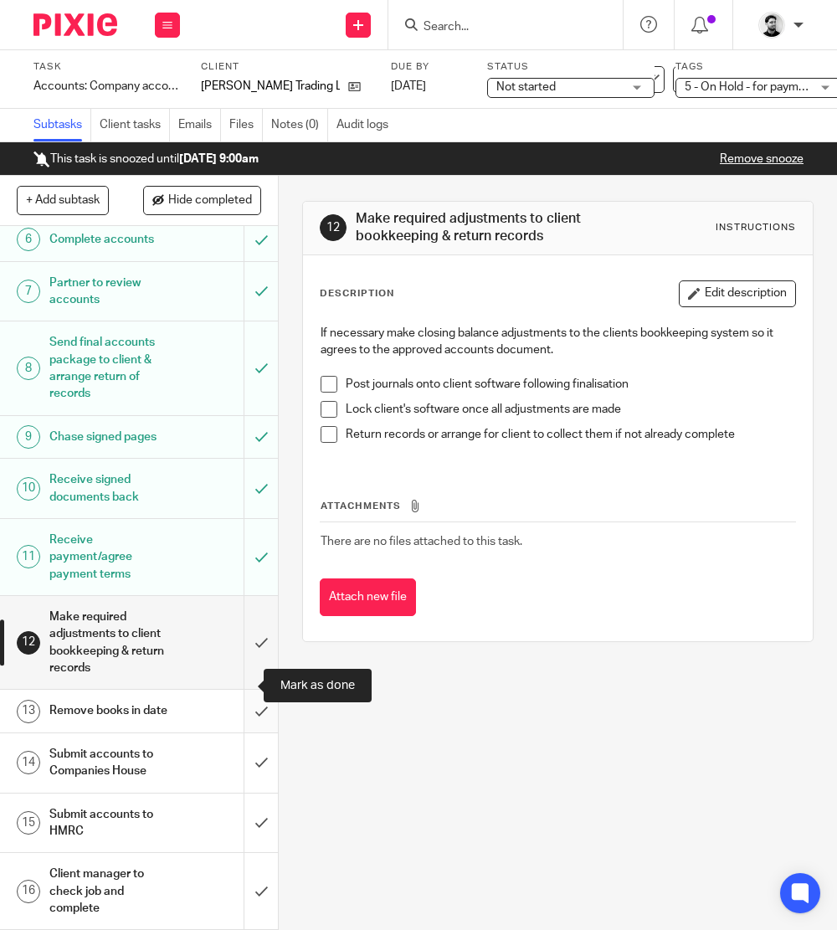
click at [243, 695] on input "submit" at bounding box center [139, 710] width 278 height 42
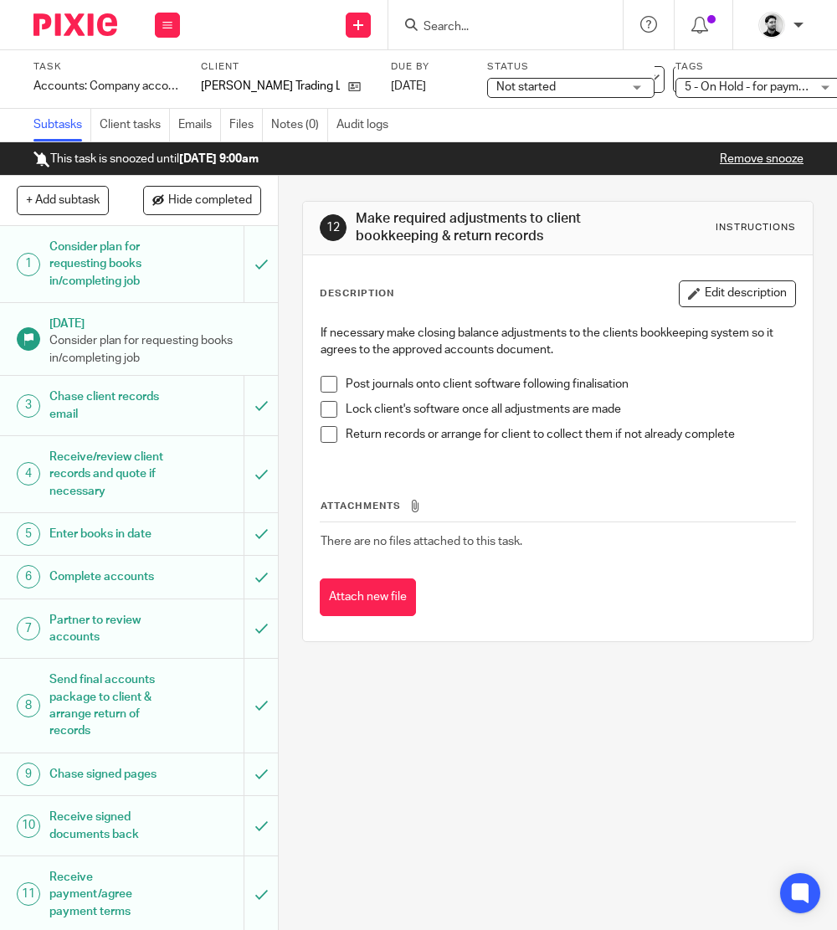
click at [510, 30] on input "Search" at bounding box center [497, 27] width 151 height 15
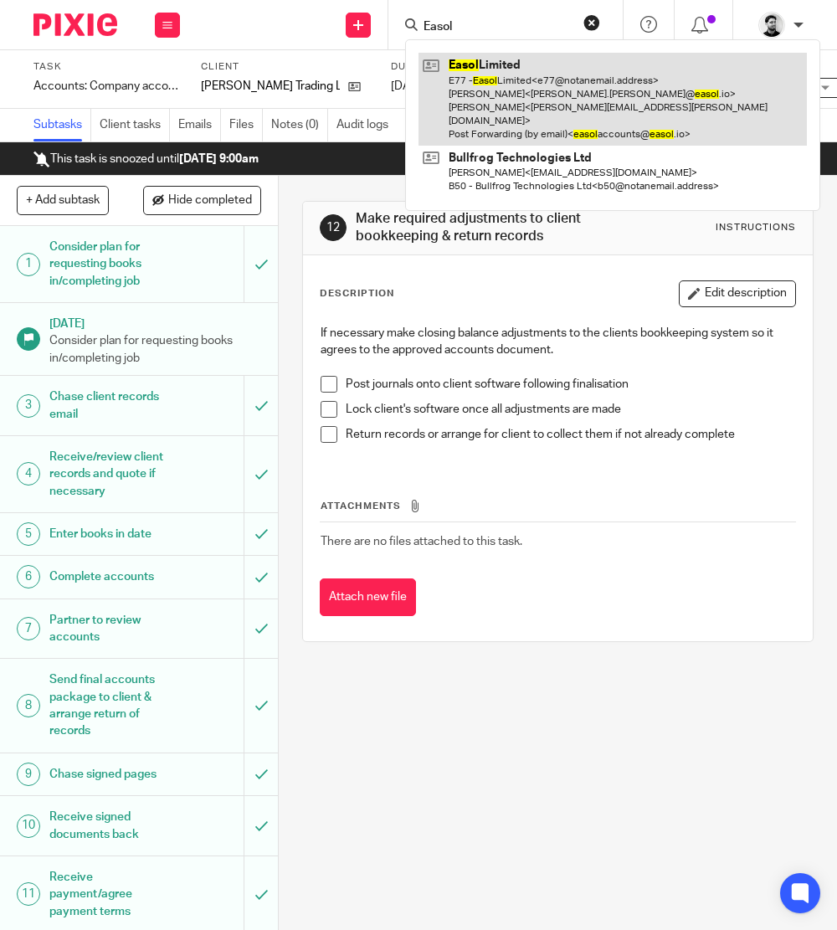
type input "Easol"
click at [516, 69] on link at bounding box center [612, 99] width 388 height 93
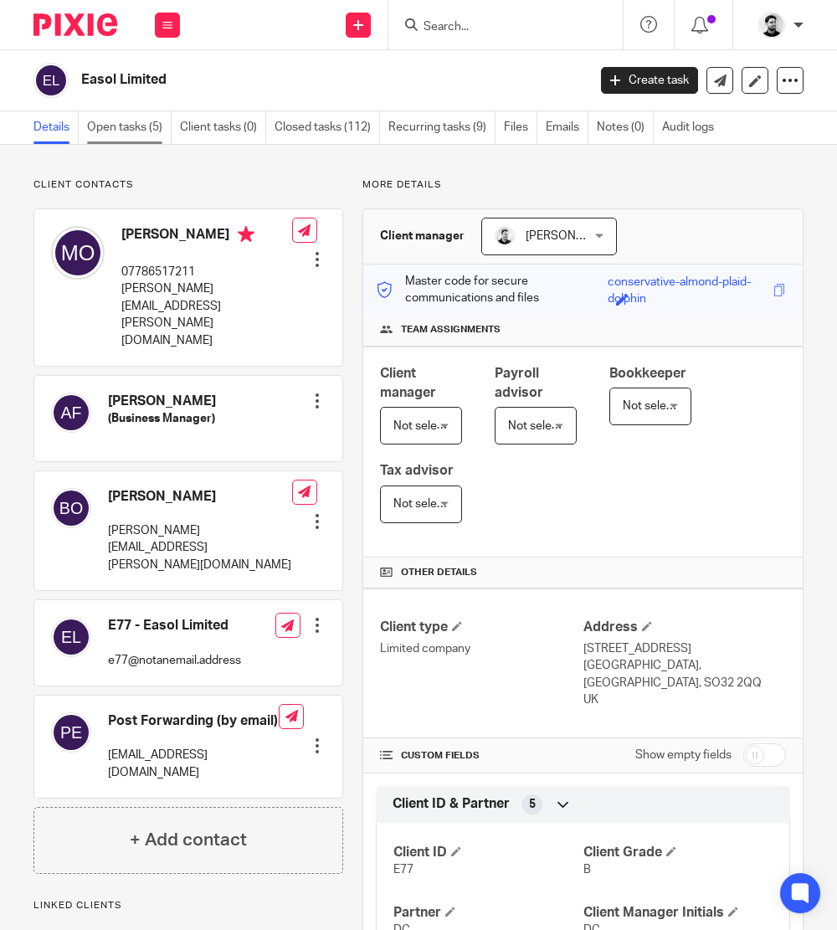
click at [145, 126] on link "Open tasks (5)" at bounding box center [129, 127] width 85 height 33
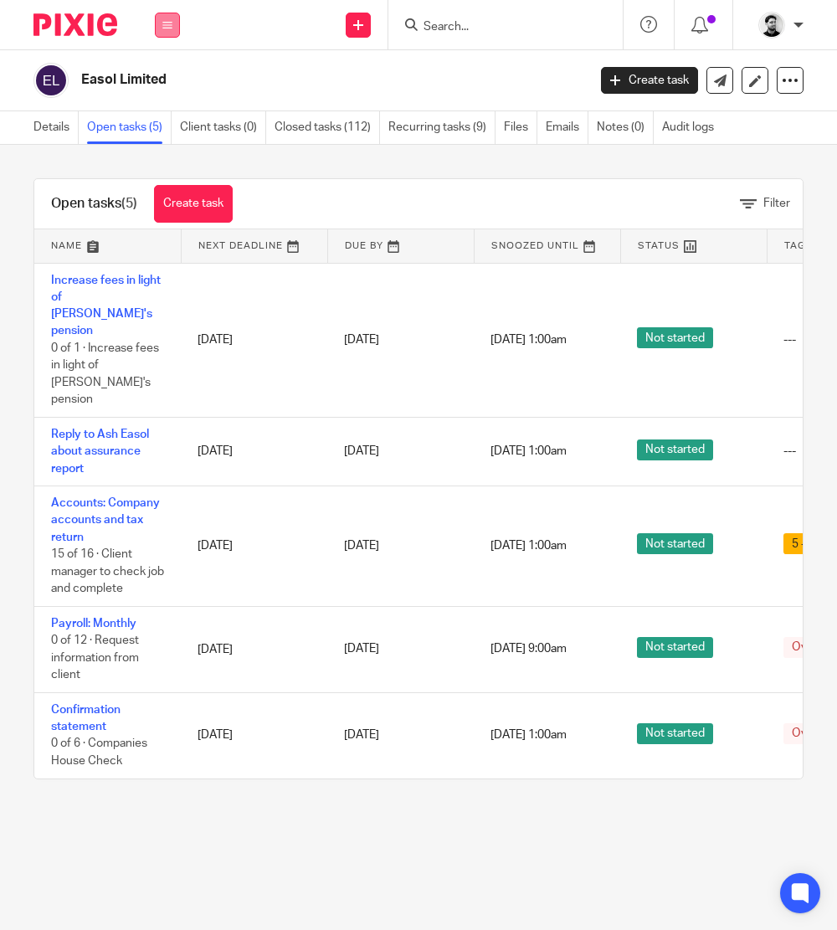
click at [175, 28] on button at bounding box center [167, 25] width 25 height 25
click at [161, 84] on link "Work" at bounding box center [158, 78] width 27 height 12
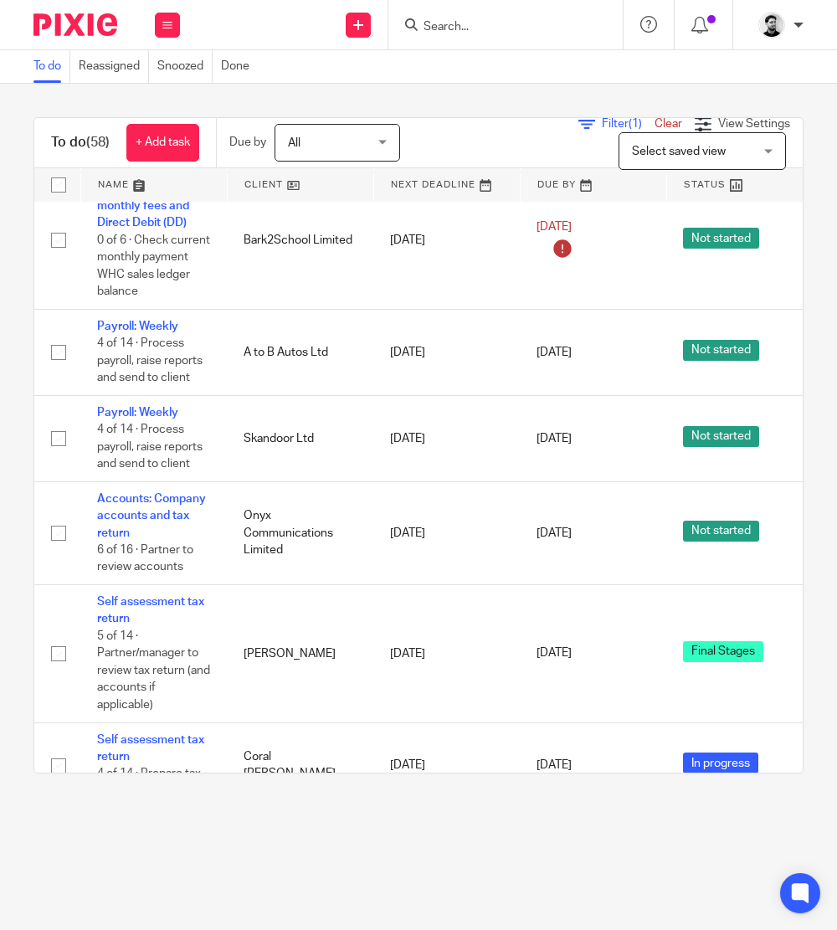
scroll to position [1011, 0]
click at [324, 136] on span "All" at bounding box center [332, 142] width 89 height 35
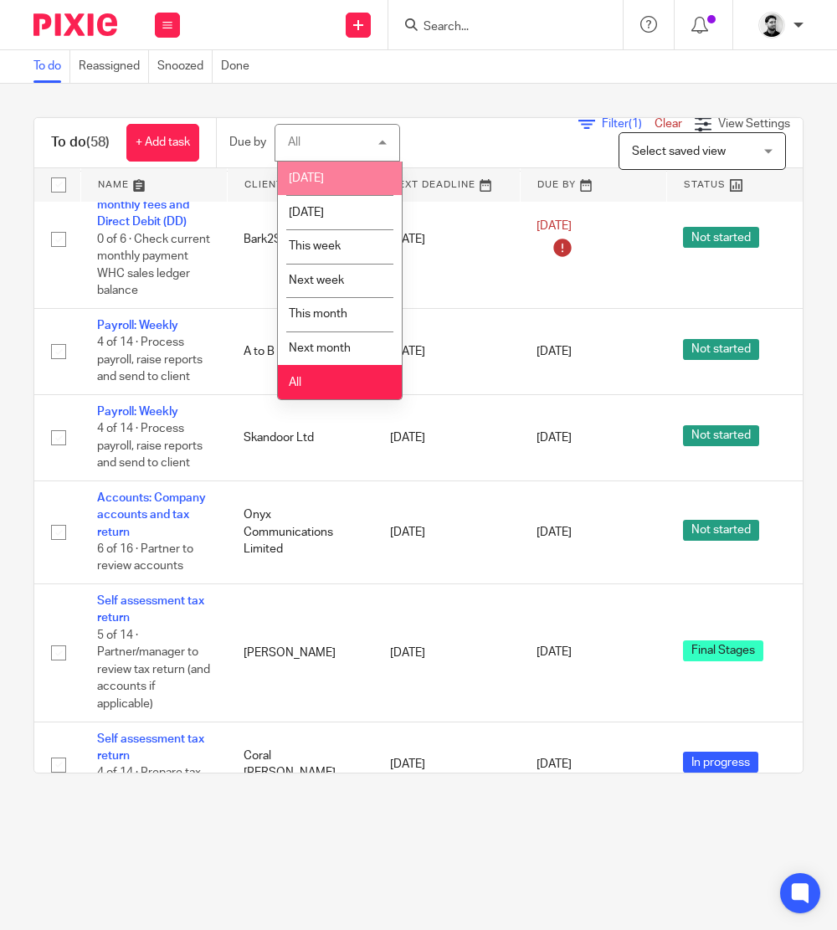
click at [315, 179] on span "Today" at bounding box center [306, 178] width 35 height 12
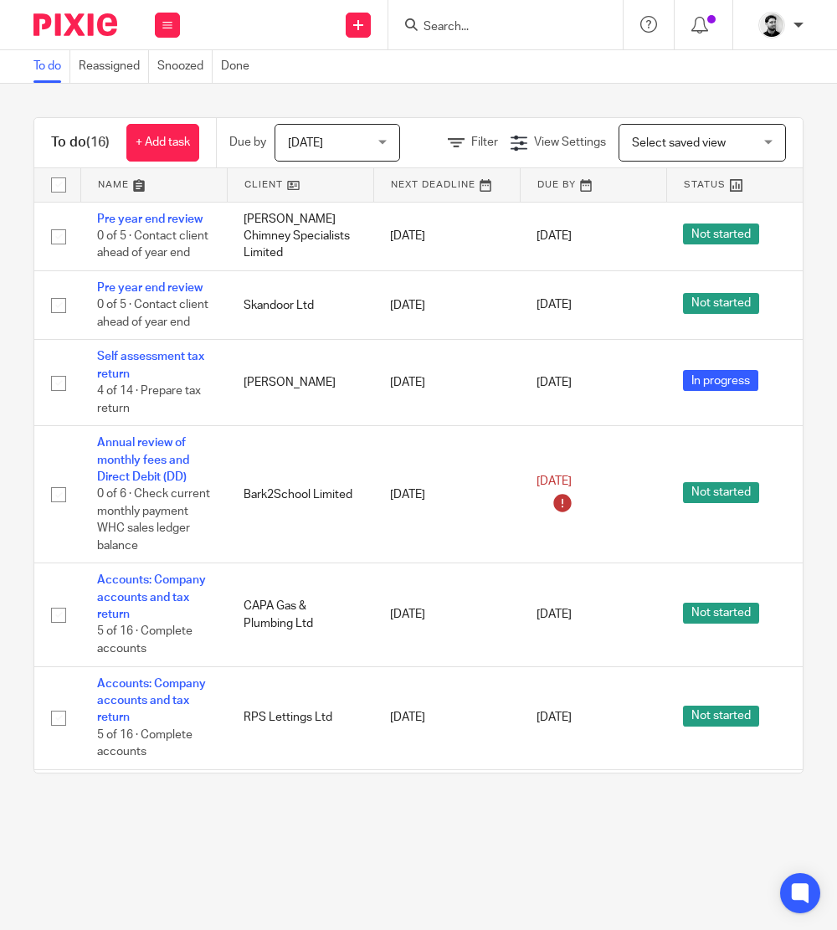
click at [515, 24] on input "Search" at bounding box center [497, 27] width 151 height 15
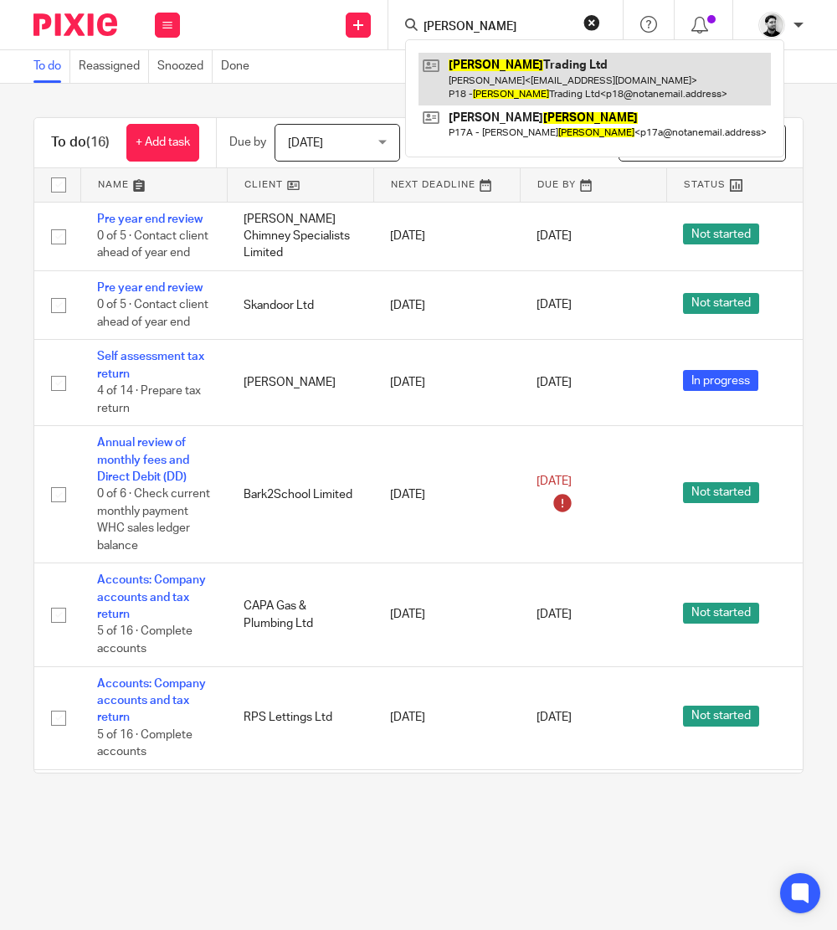
type input "parnell"
click at [531, 70] on link at bounding box center [594, 79] width 352 height 52
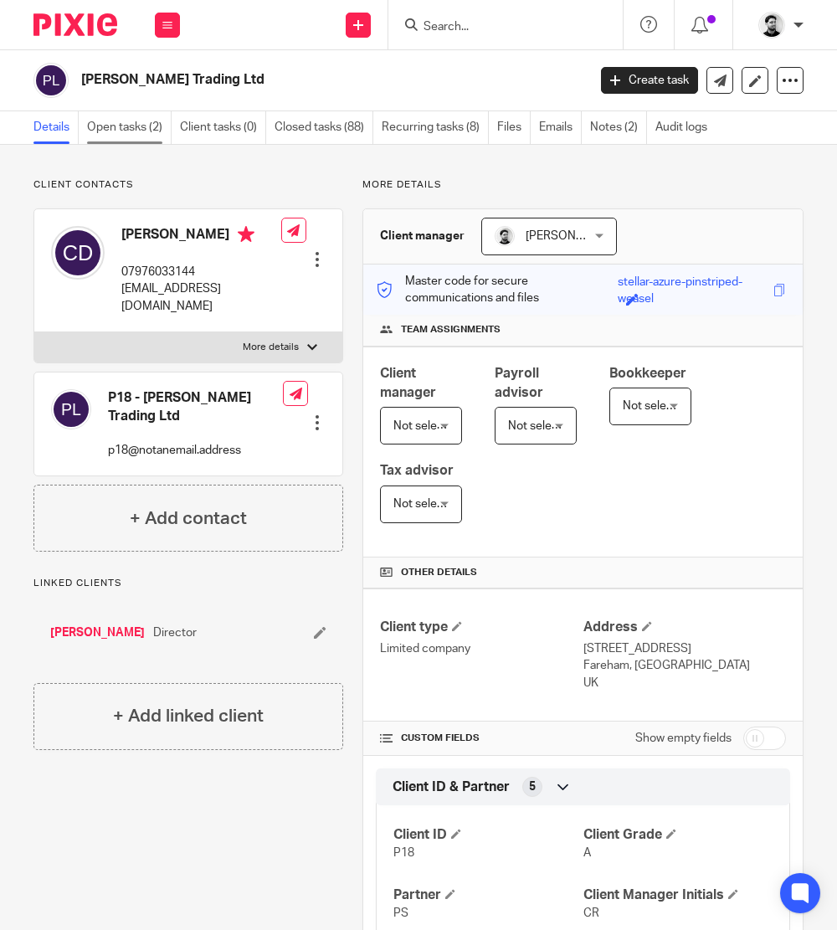
click at [116, 131] on link "Open tasks (2)" at bounding box center [129, 127] width 85 height 33
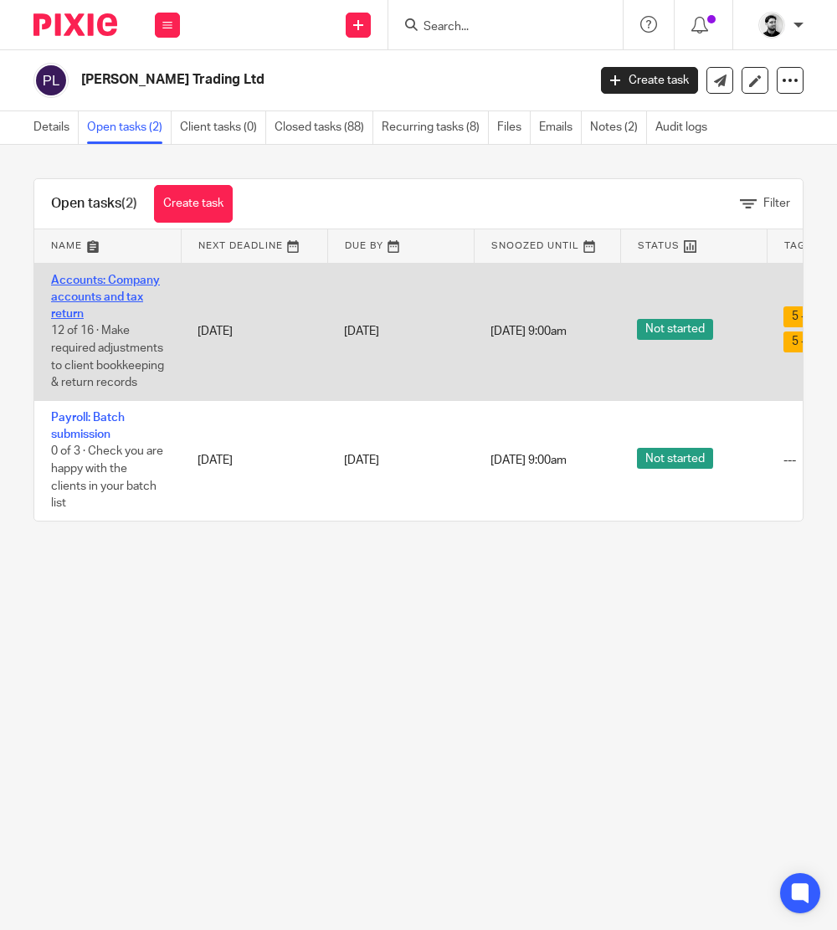
click at [101, 291] on link "Accounts: Company accounts and tax return" at bounding box center [105, 297] width 109 height 46
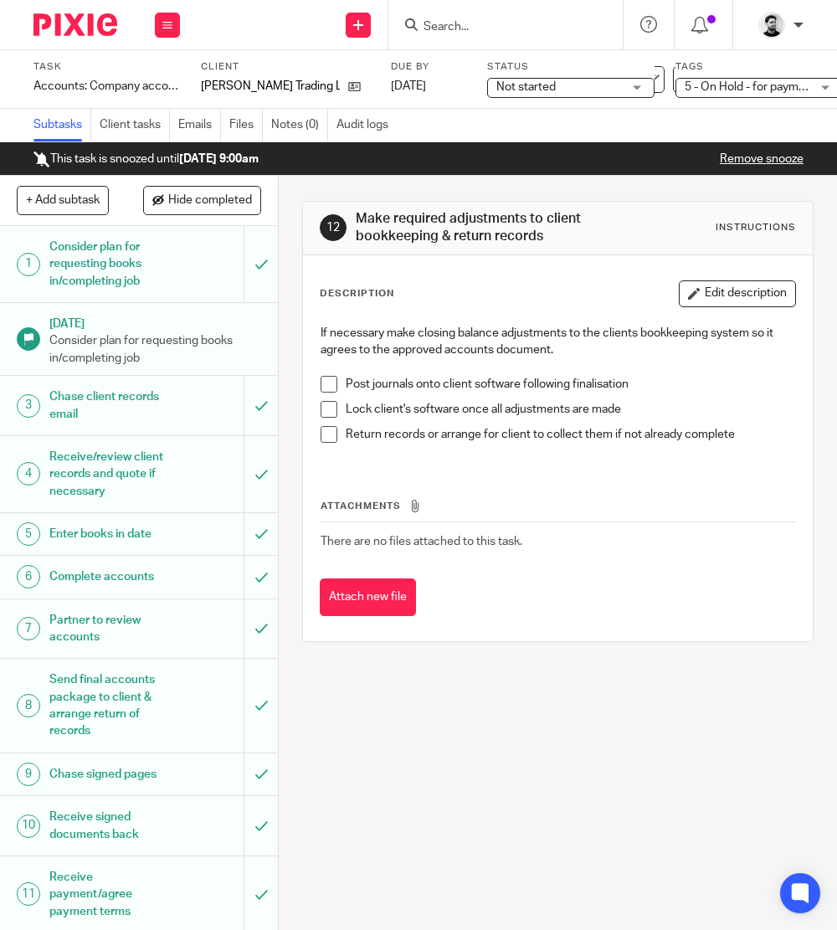
scroll to position [422, 0]
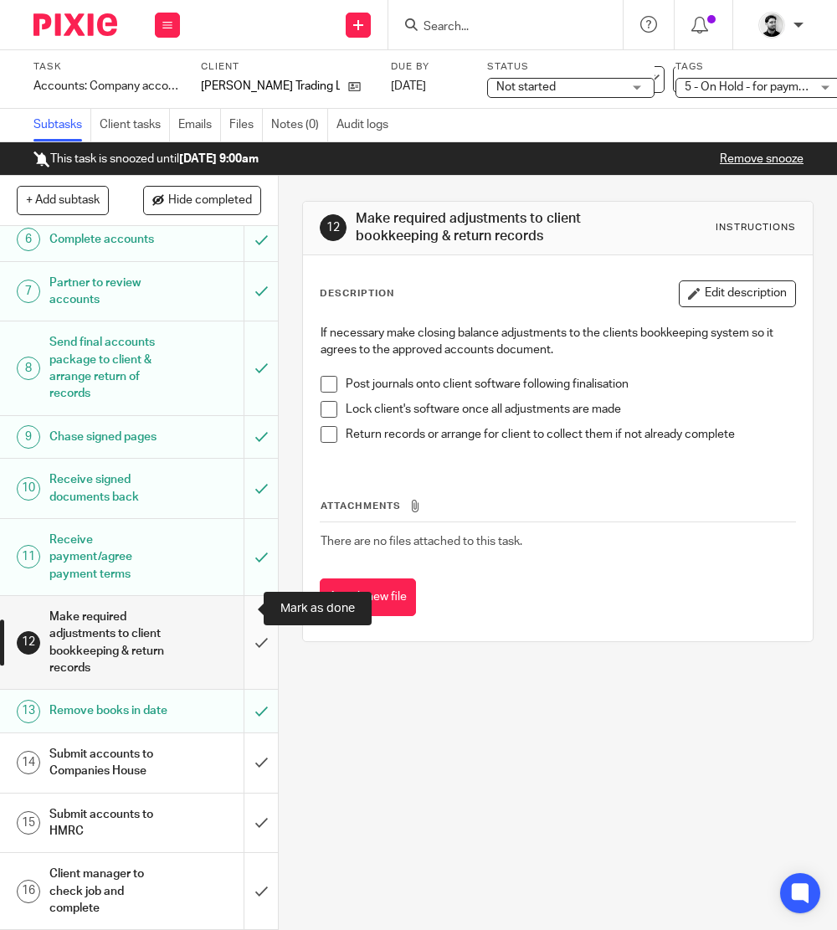
click at [249, 612] on input "submit" at bounding box center [139, 642] width 278 height 93
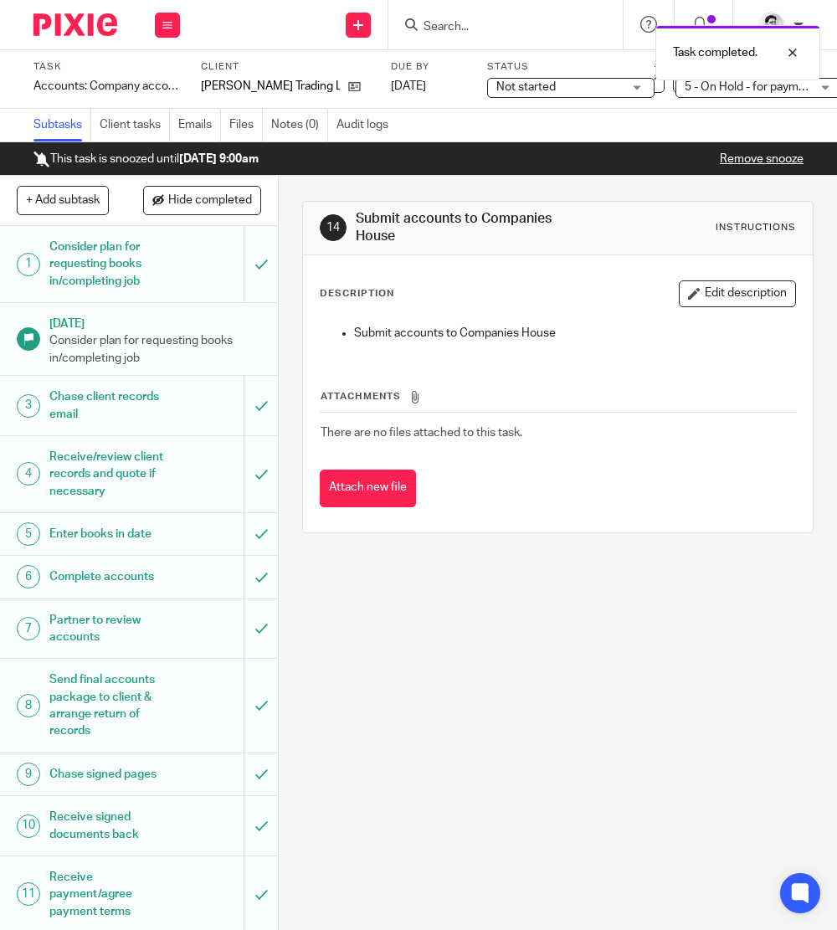
click at [717, 91] on span "5 - On Hold - for payment/client approval" at bounding box center [790, 87] width 212 height 12
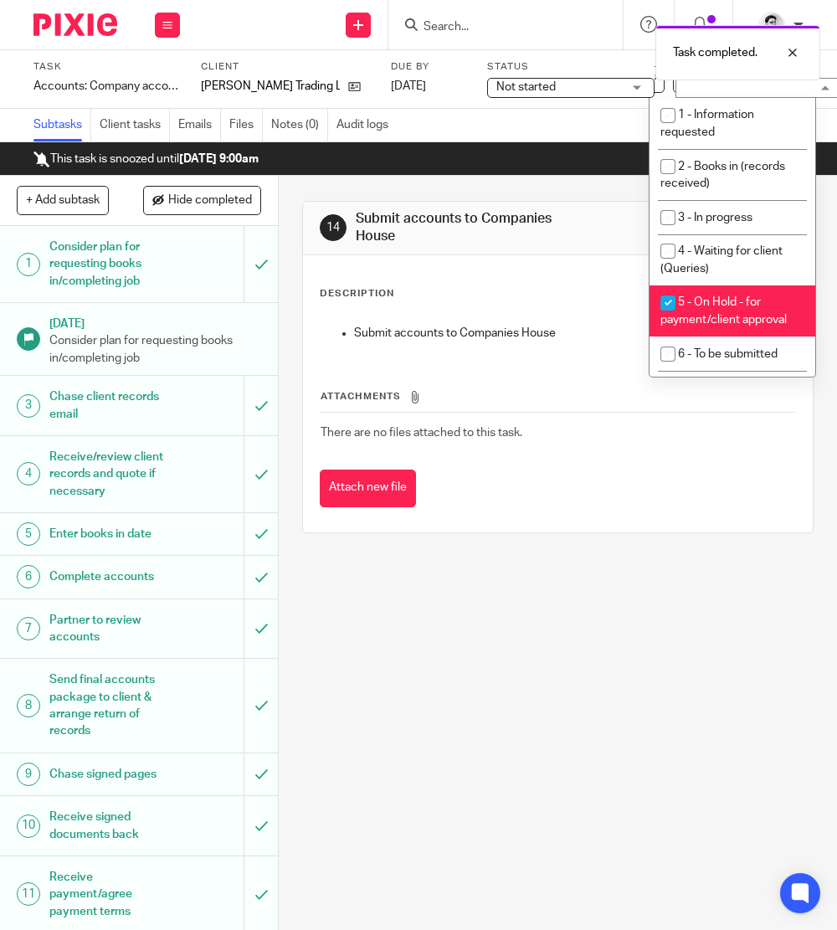
click at [726, 311] on li "5 - On Hold - for payment/client approval" at bounding box center [732, 310] width 166 height 51
checkbox input "false"
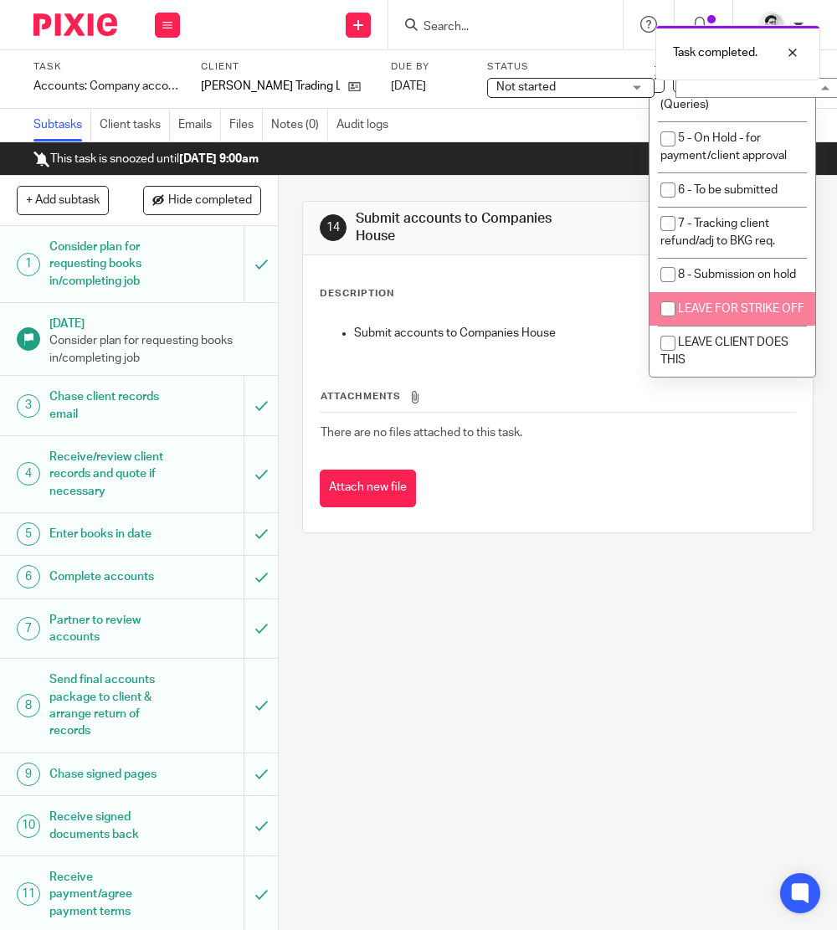
scroll to position [201, 0]
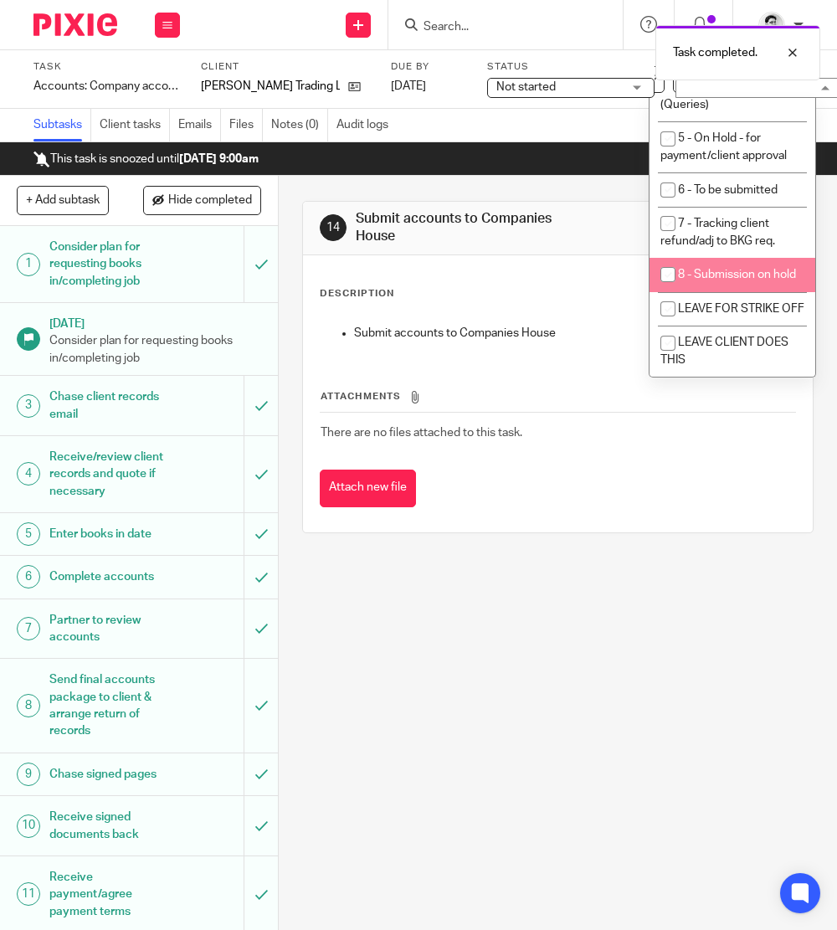
click at [716, 259] on li "8 - Submission on hold" at bounding box center [732, 275] width 166 height 34
checkbox input "true"
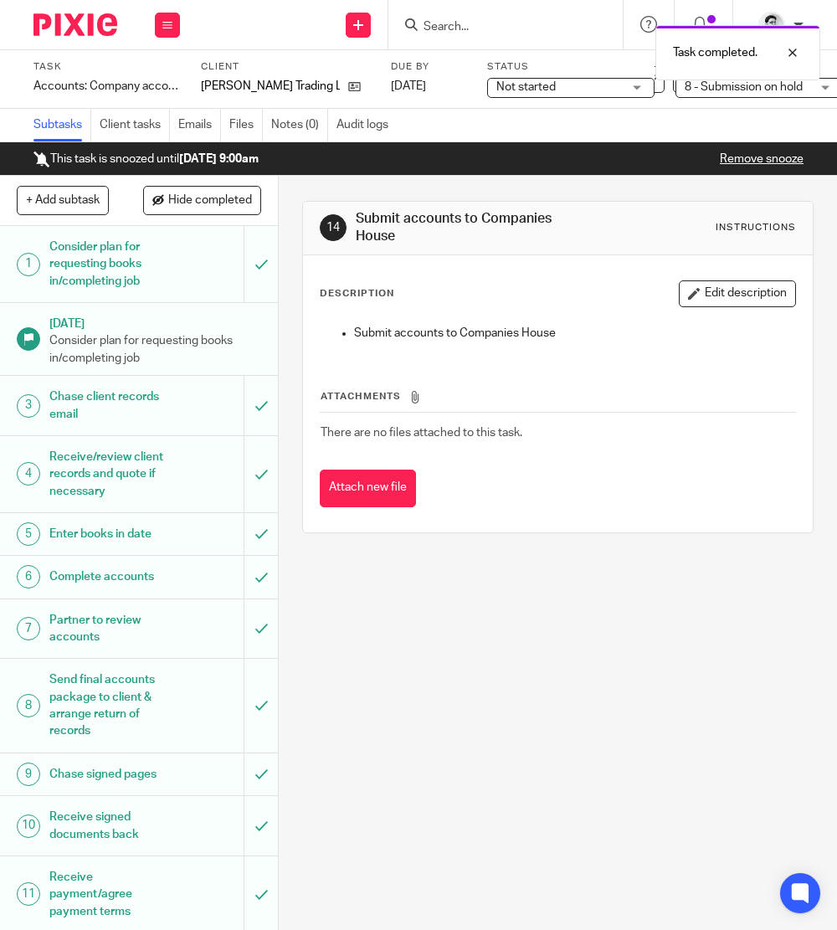
click at [414, 720] on div "14 Submit accounts to Companies House Instructions Description Edit description…" at bounding box center [558, 553] width 558 height 754
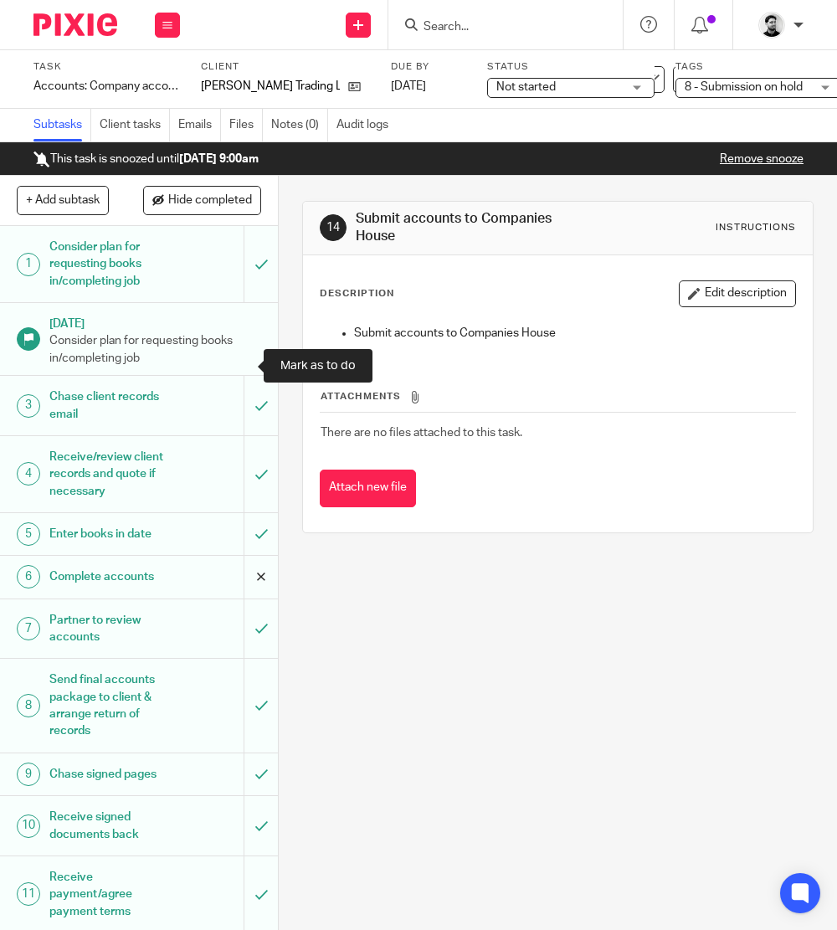
scroll to position [422, 0]
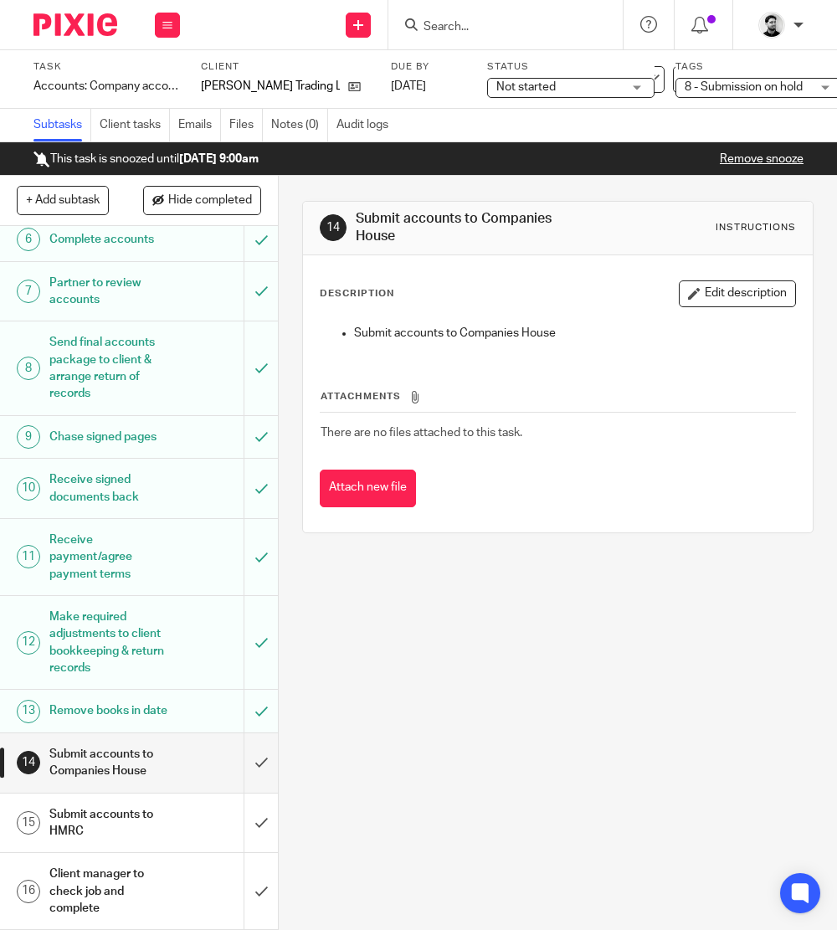
click at [438, 26] on input "Search" at bounding box center [497, 27] width 151 height 15
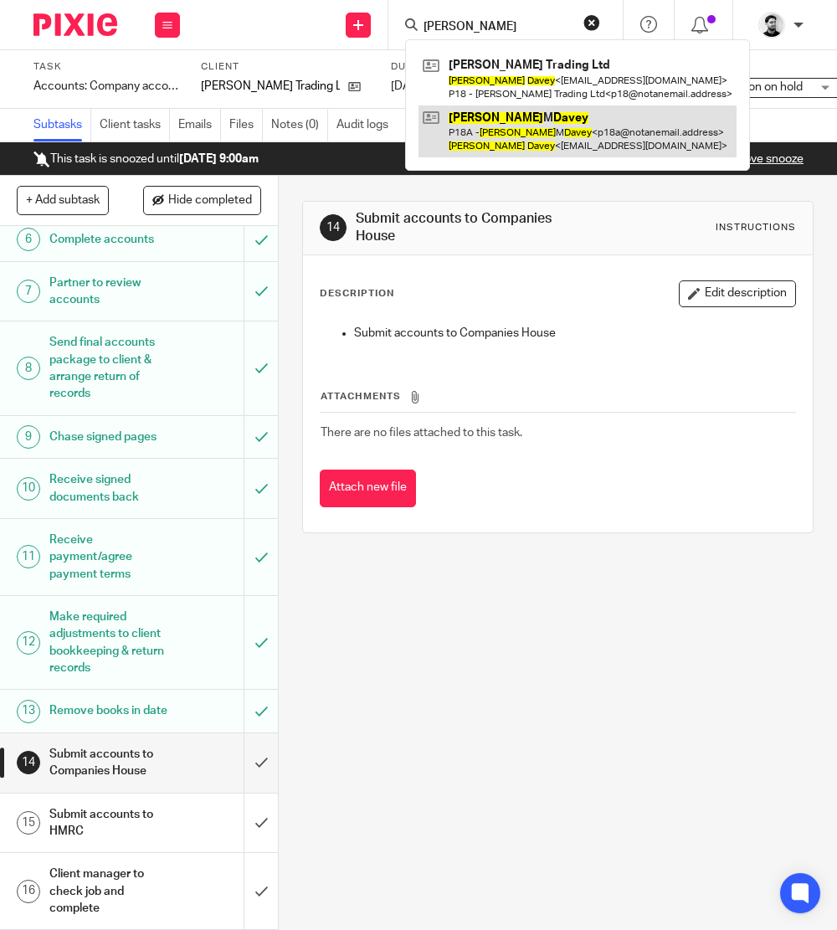
type input "chris davey"
click at [507, 125] on link at bounding box center [577, 131] width 318 height 52
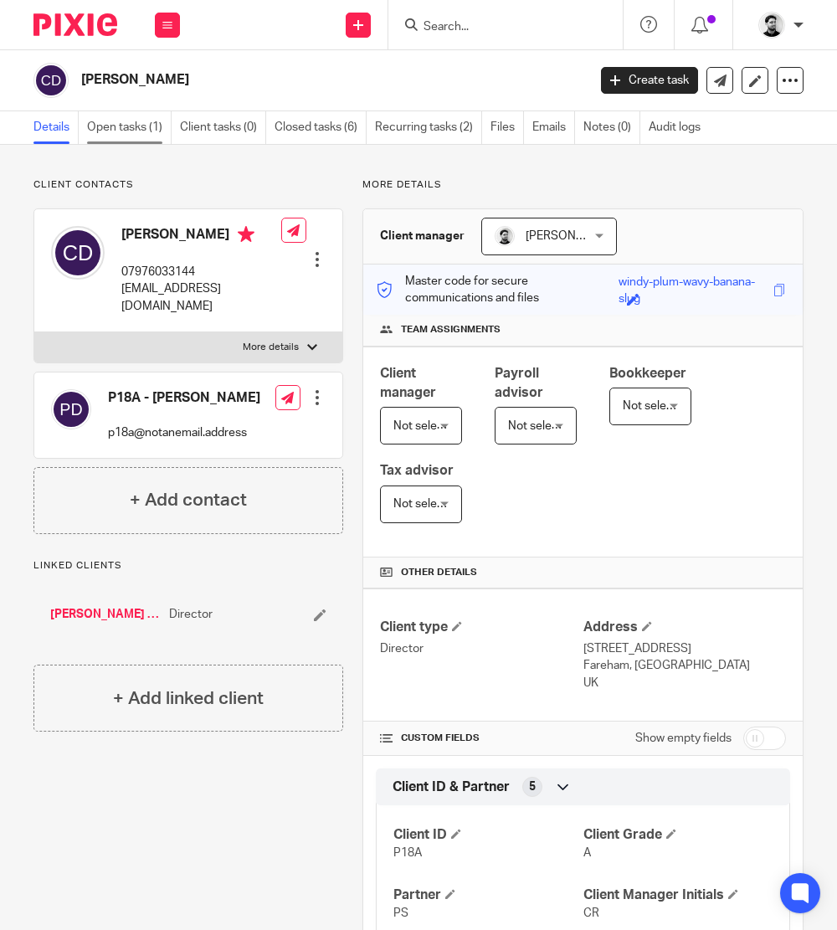
click at [143, 119] on link "Open tasks (1)" at bounding box center [129, 127] width 85 height 33
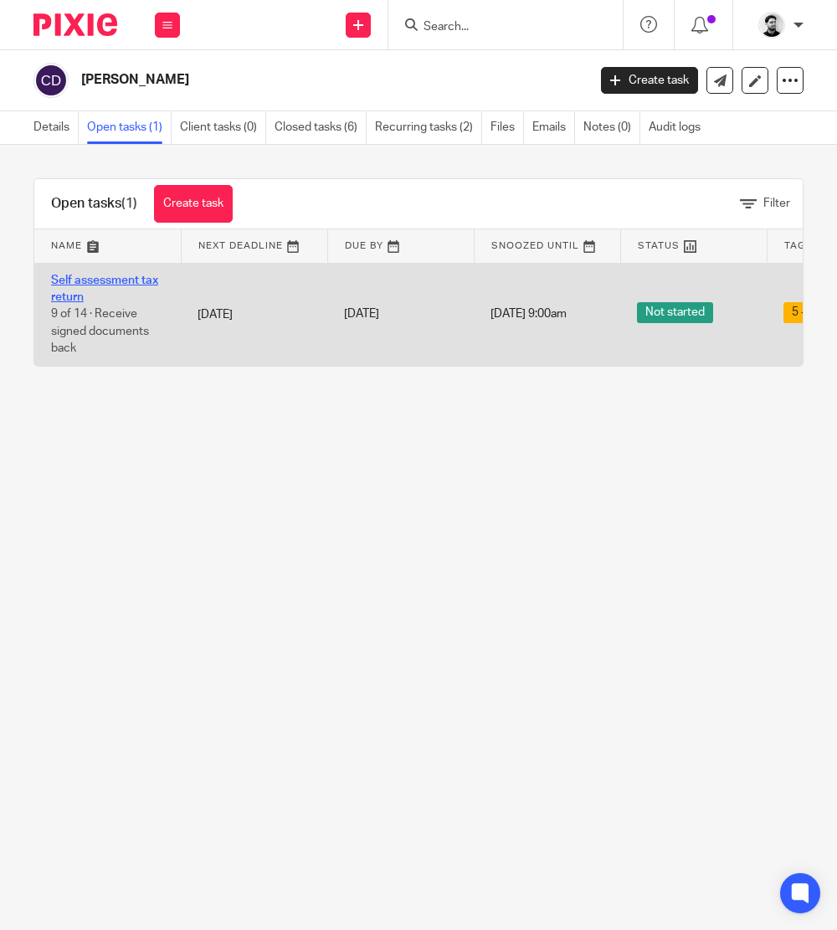
click at [136, 279] on link "Self assessment tax return" at bounding box center [104, 288] width 107 height 28
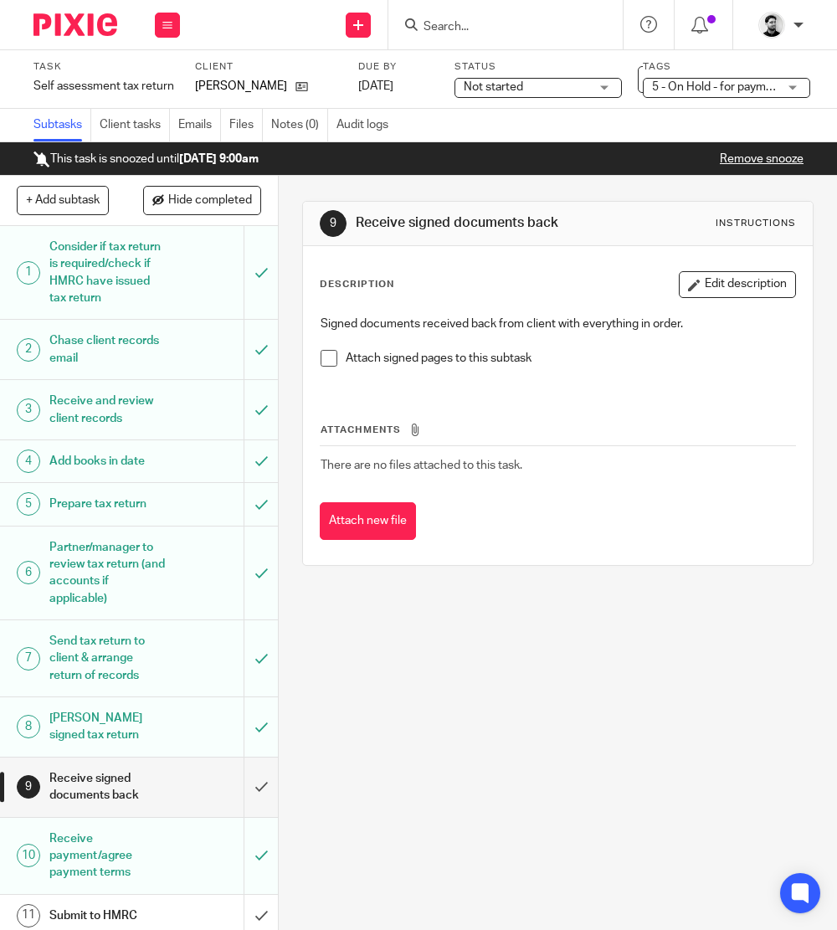
scroll to position [254, 0]
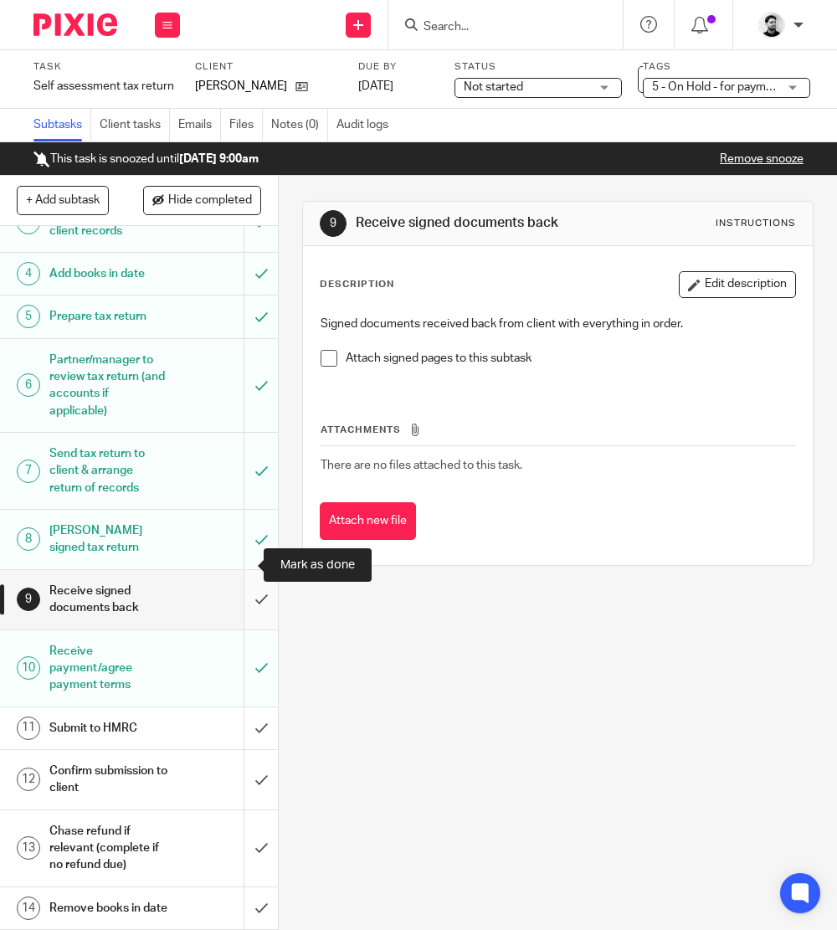
click at [235, 570] on input "submit" at bounding box center [139, 599] width 278 height 59
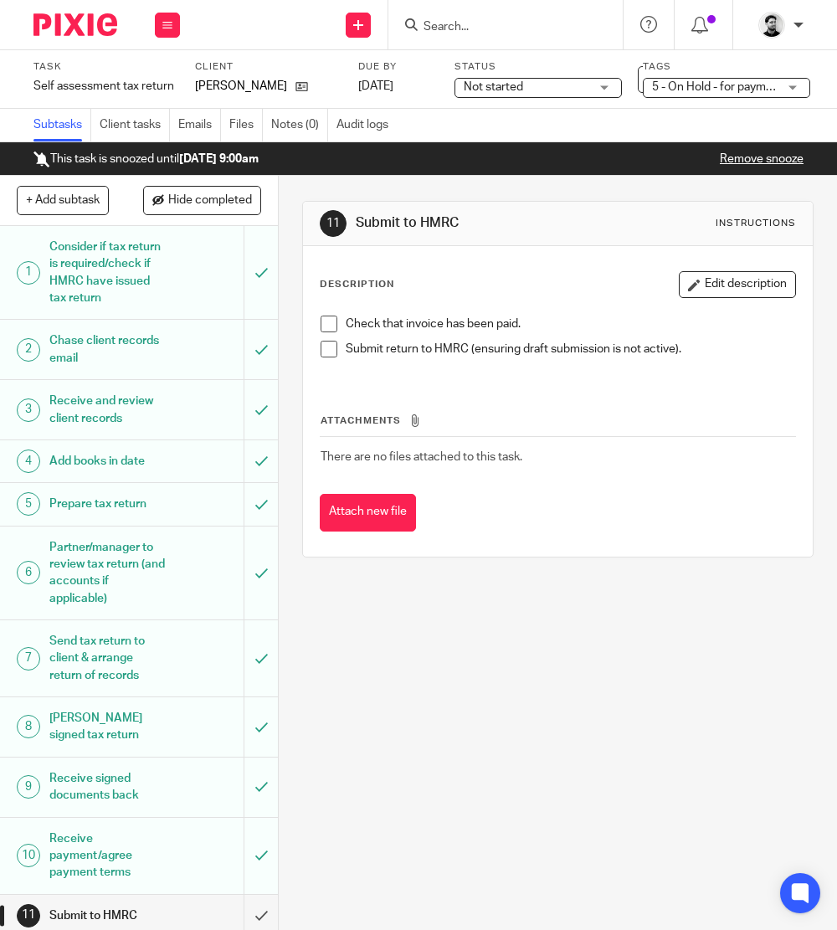
scroll to position [254, 0]
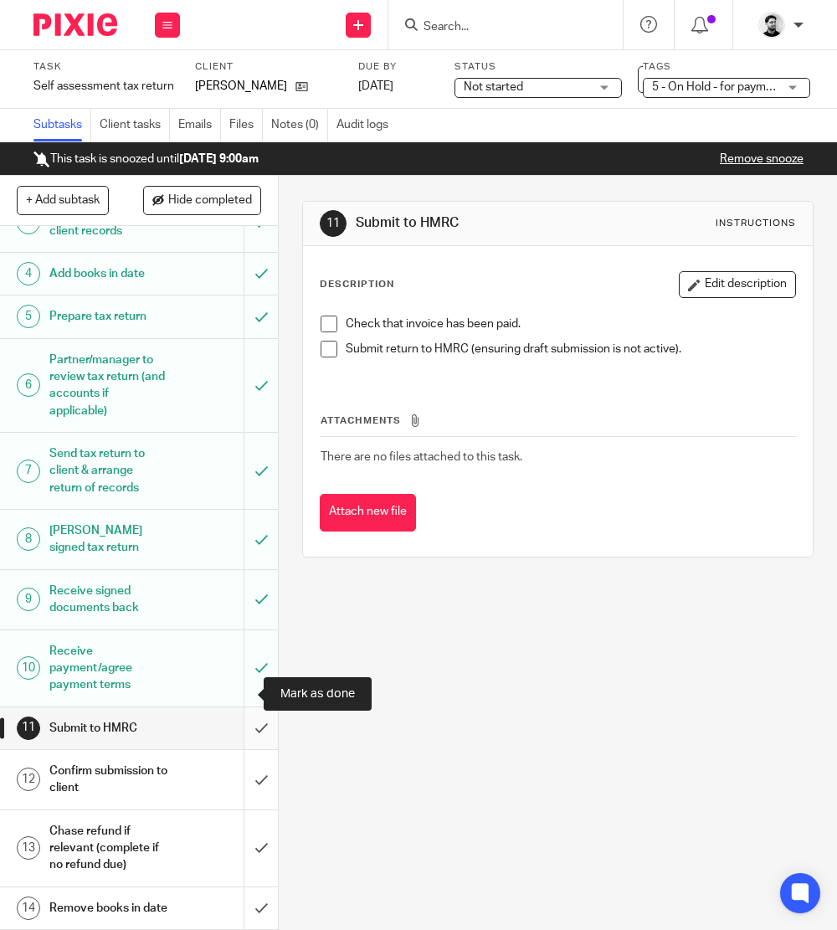
click at [236, 707] on input "submit" at bounding box center [139, 728] width 278 height 42
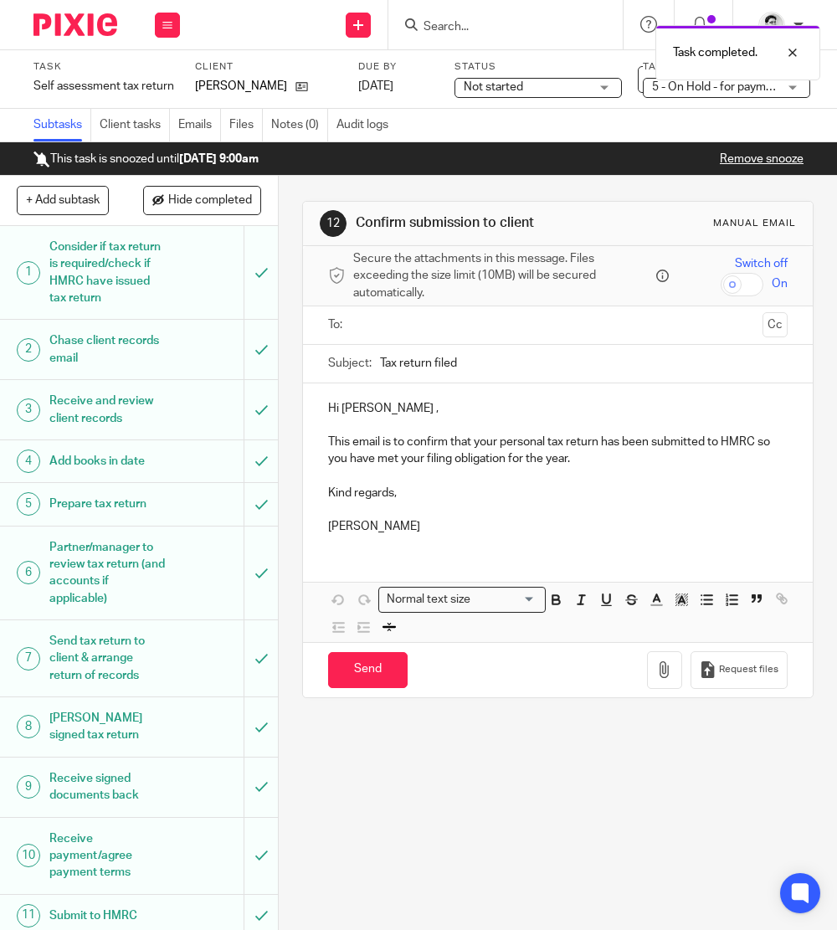
scroll to position [254, 0]
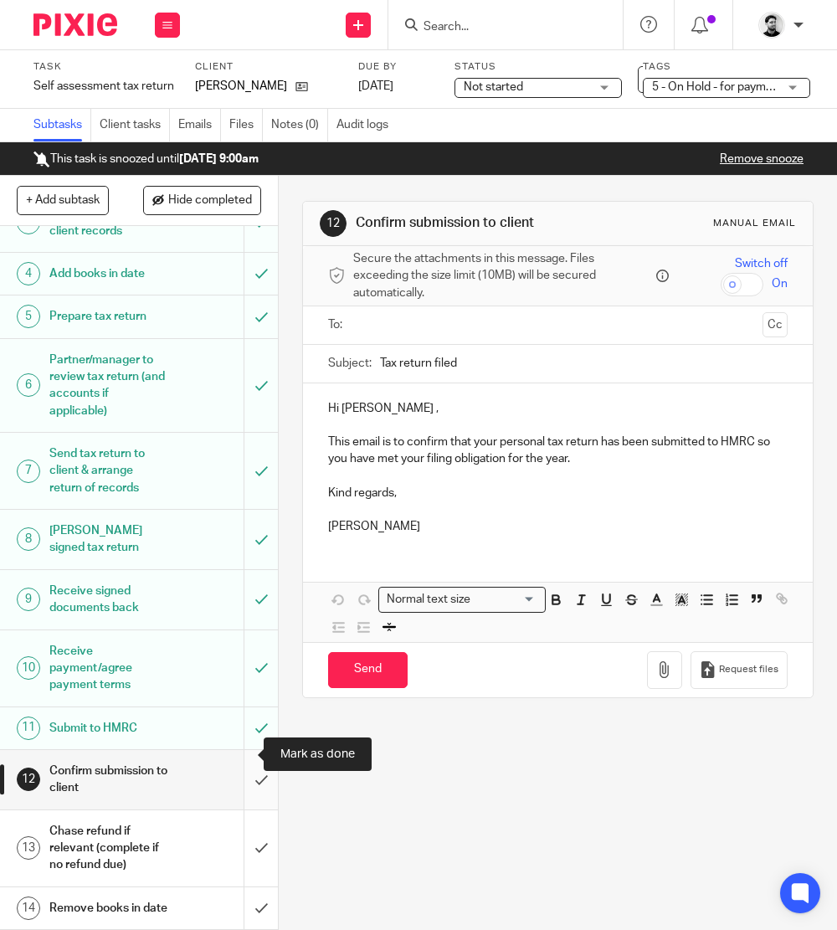
click at [234, 750] on input "submit" at bounding box center [139, 779] width 278 height 59
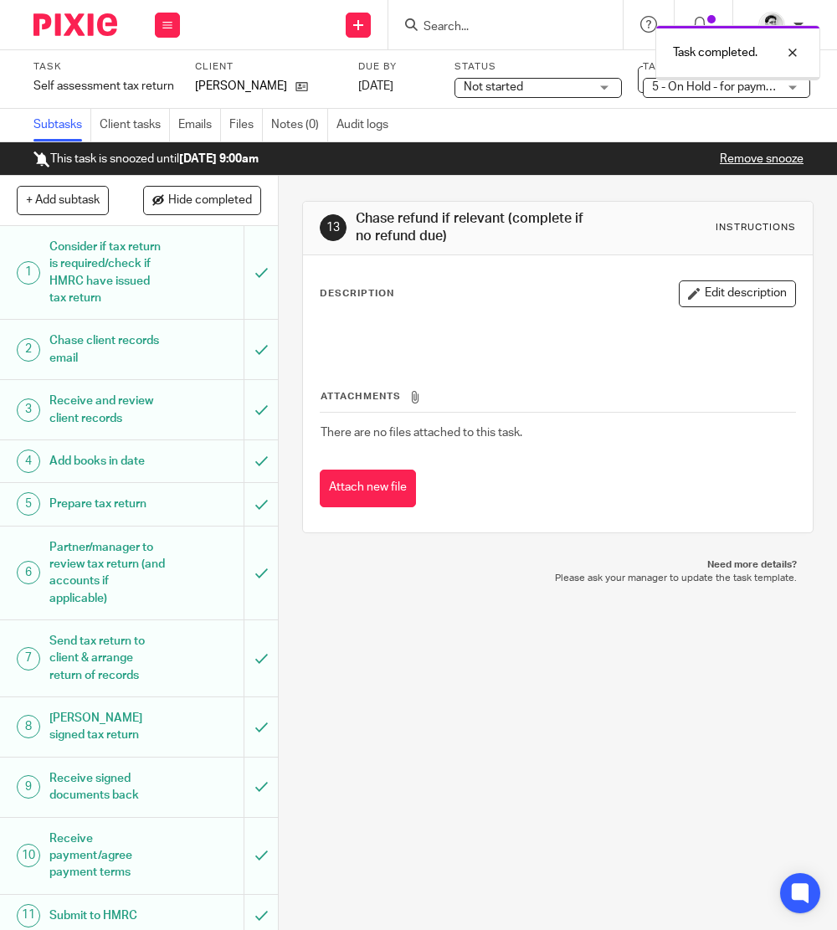
scroll to position [254, 0]
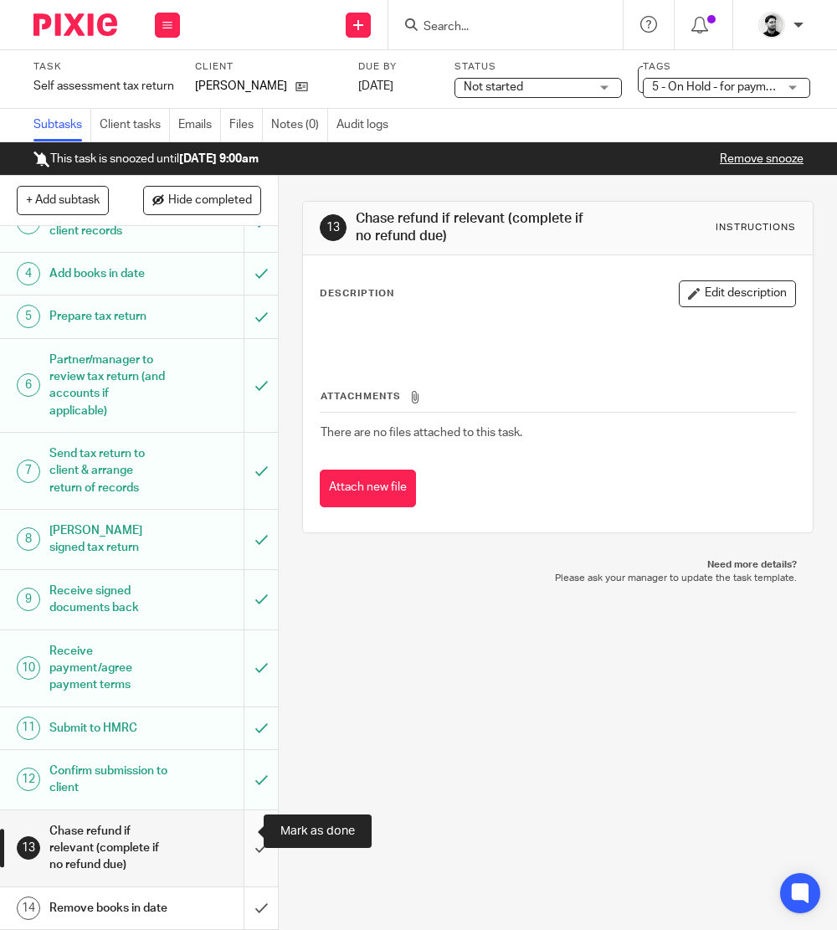
click at [235, 831] on input "submit" at bounding box center [139, 848] width 278 height 76
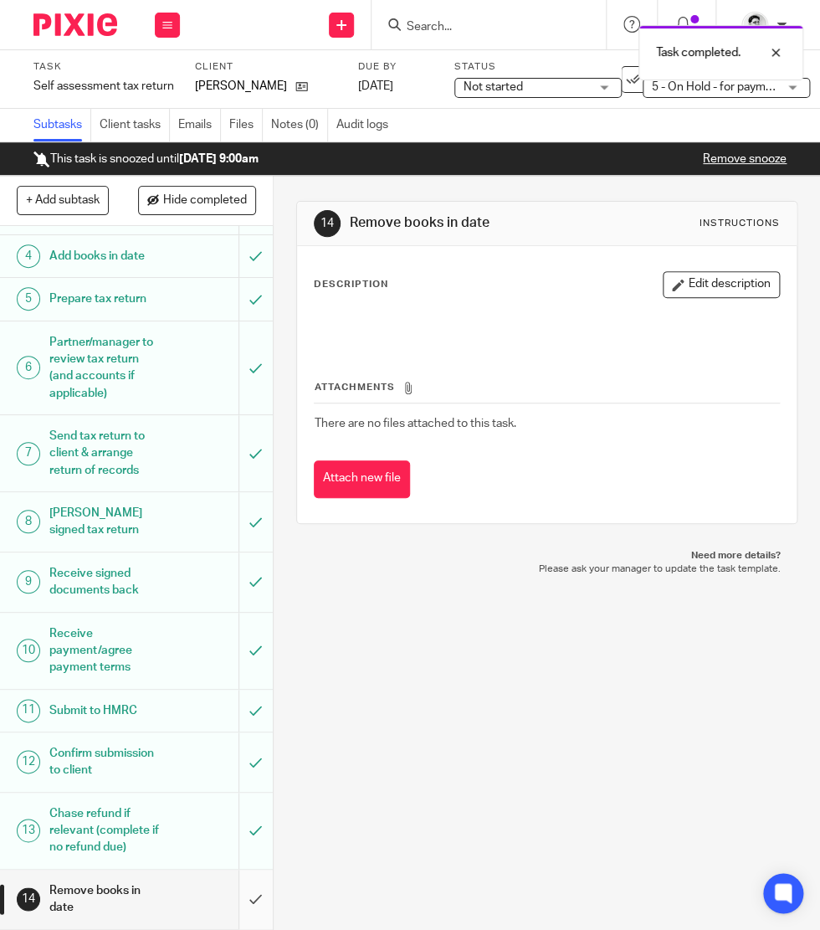
scroll to position [271, 0]
click at [238, 896] on input "submit" at bounding box center [136, 898] width 273 height 59
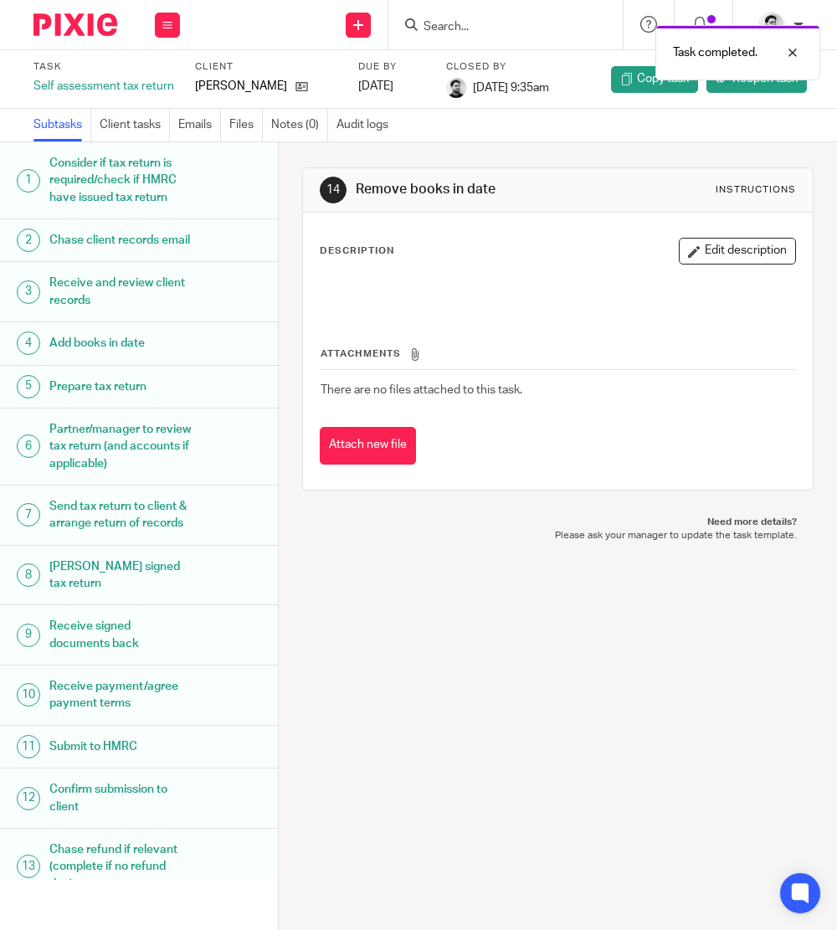
scroll to position [135, 0]
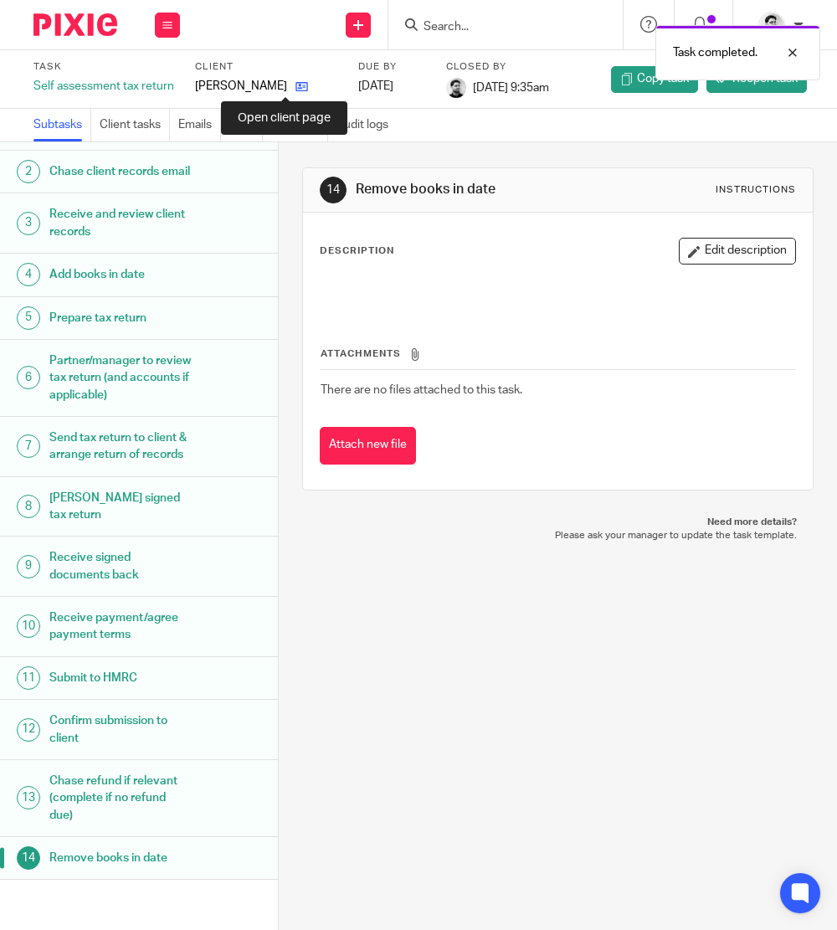
click at [295, 90] on icon at bounding box center [301, 86] width 13 height 13
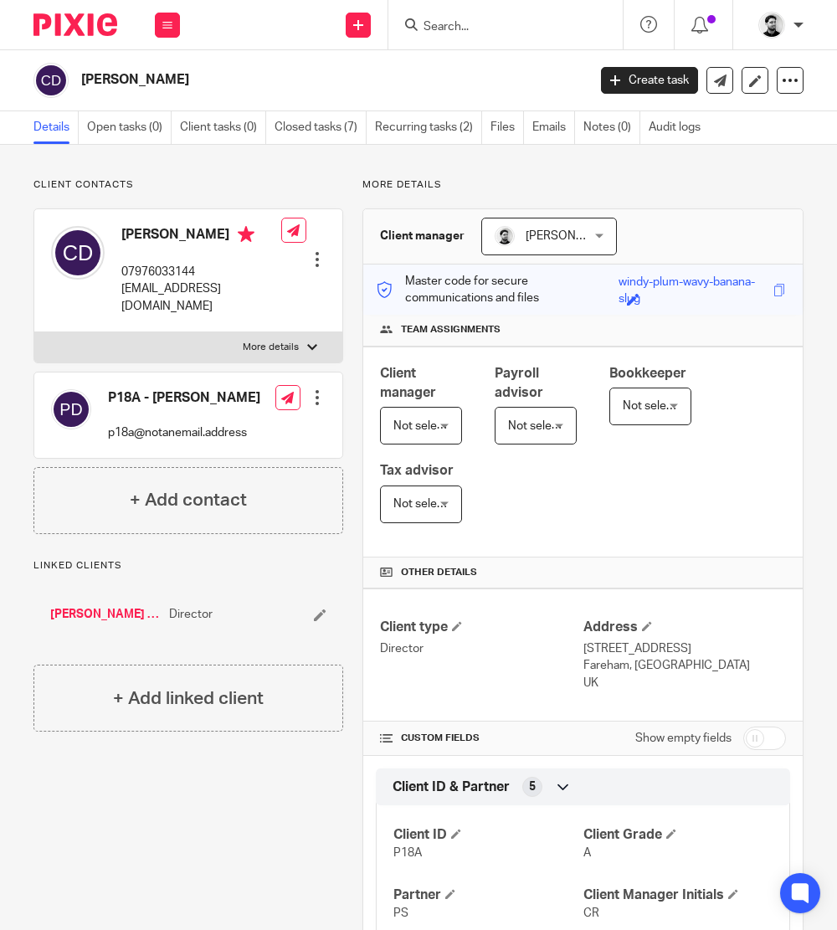
click at [455, 34] on input "Search" at bounding box center [497, 27] width 151 height 15
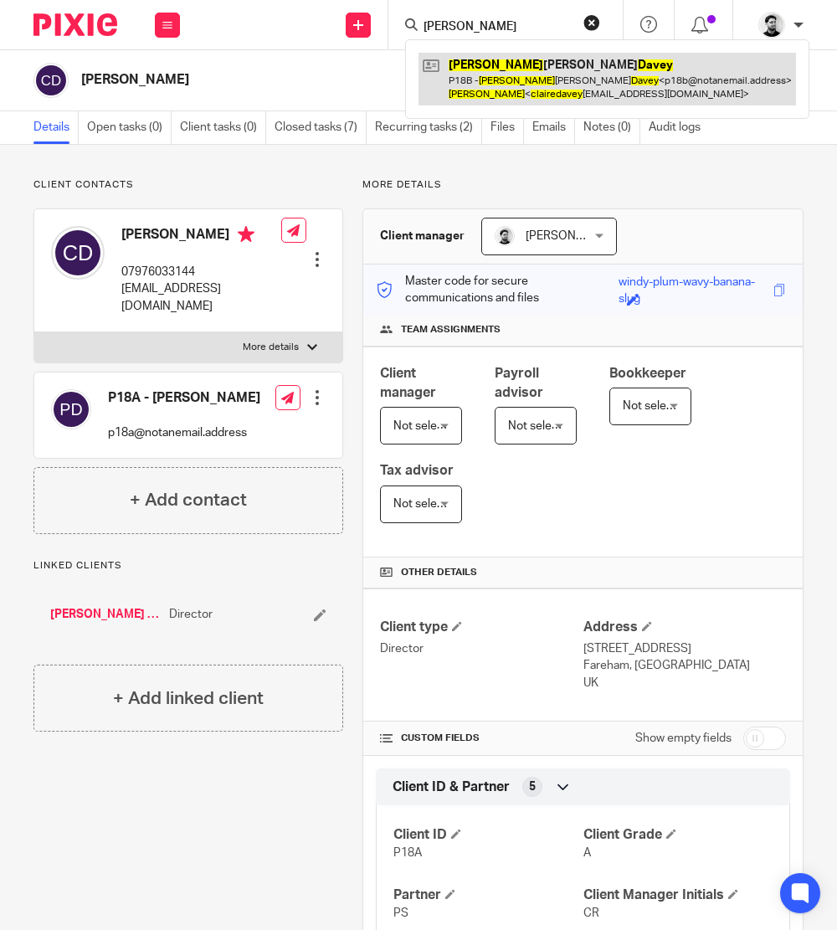
type input "Claire davey"
click at [468, 69] on link at bounding box center [606, 79] width 377 height 52
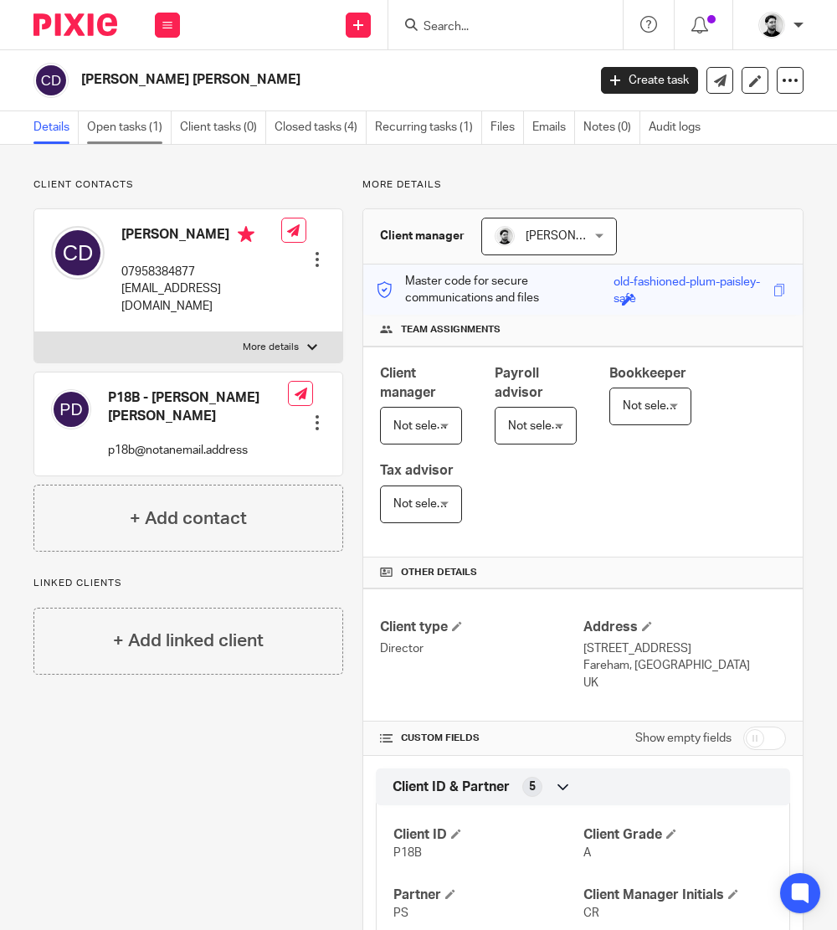
click at [157, 118] on link "Open tasks (1)" at bounding box center [129, 127] width 85 height 33
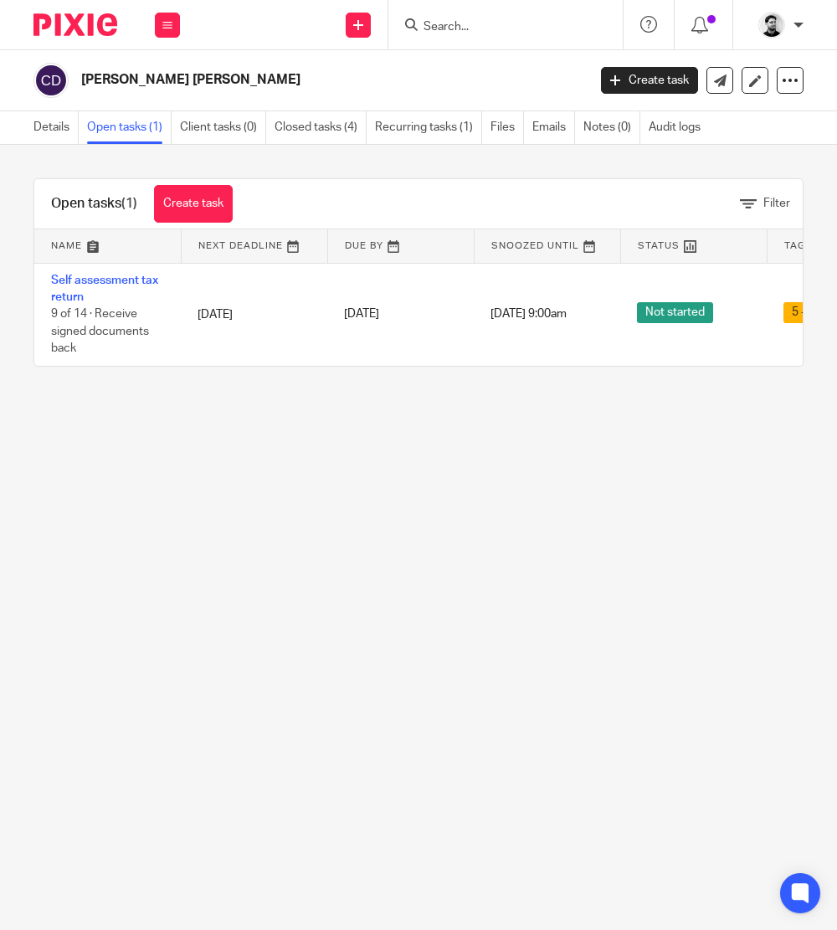
click at [503, 28] on input "Search" at bounding box center [497, 27] width 151 height 15
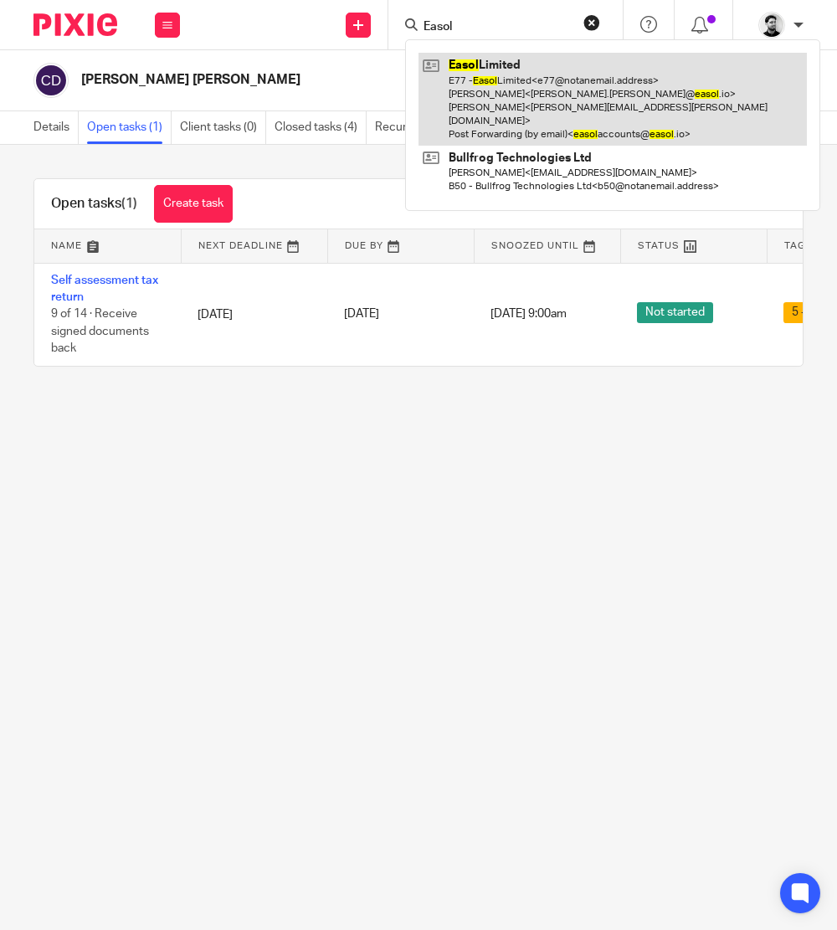
type input "Easol"
click at [512, 77] on link at bounding box center [612, 99] width 388 height 93
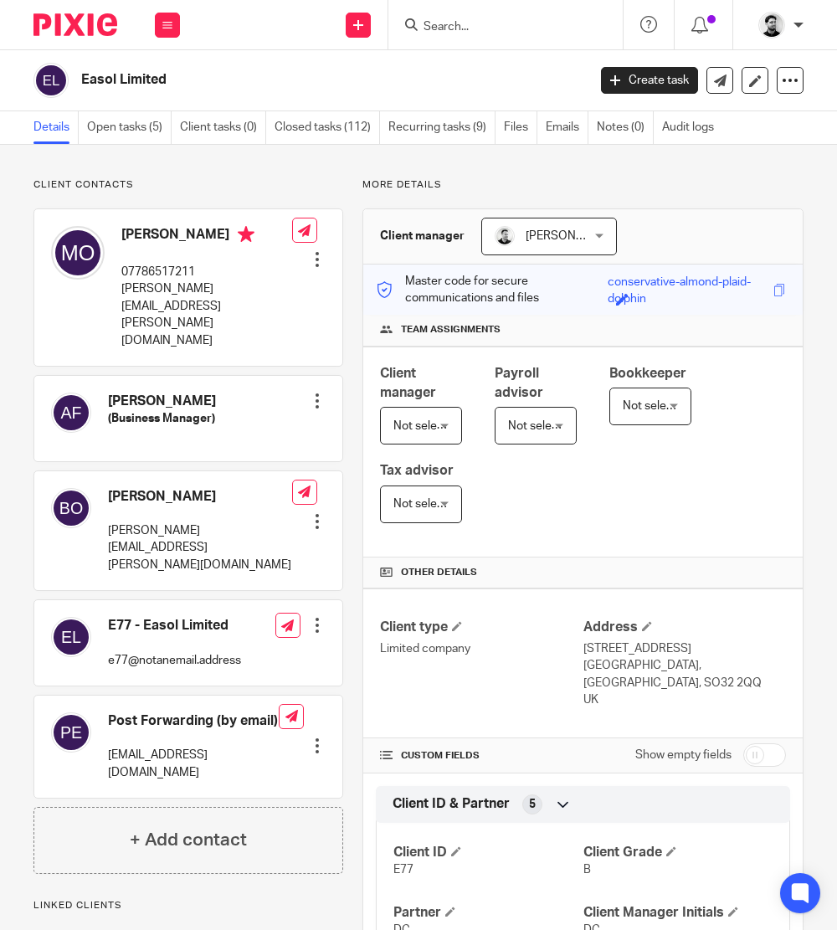
click at [126, 137] on link "Open tasks (5)" at bounding box center [129, 127] width 85 height 33
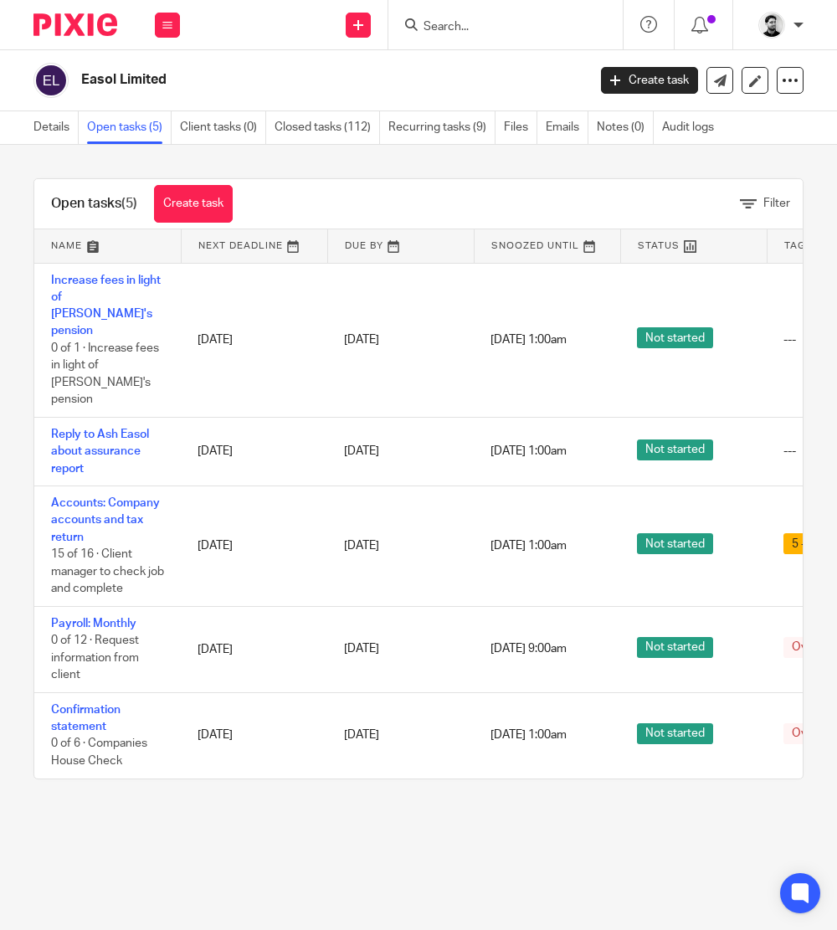
click at [448, 30] on input "Search" at bounding box center [497, 27] width 151 height 15
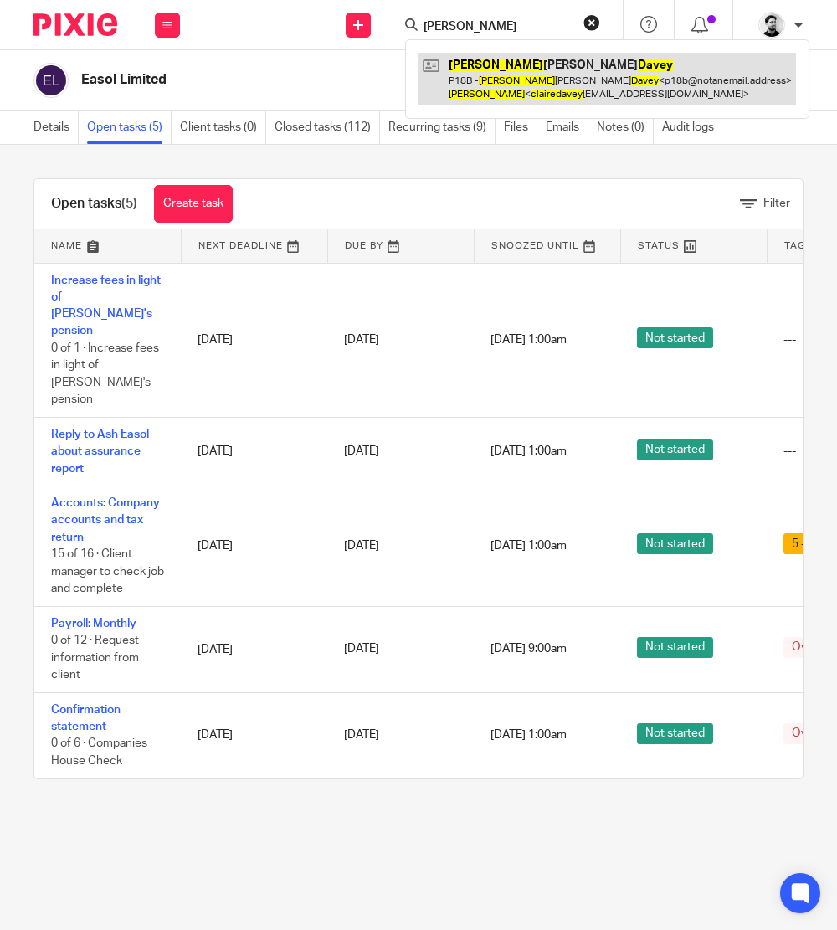
type input "Claire davey"
click at [489, 79] on link at bounding box center [606, 79] width 377 height 52
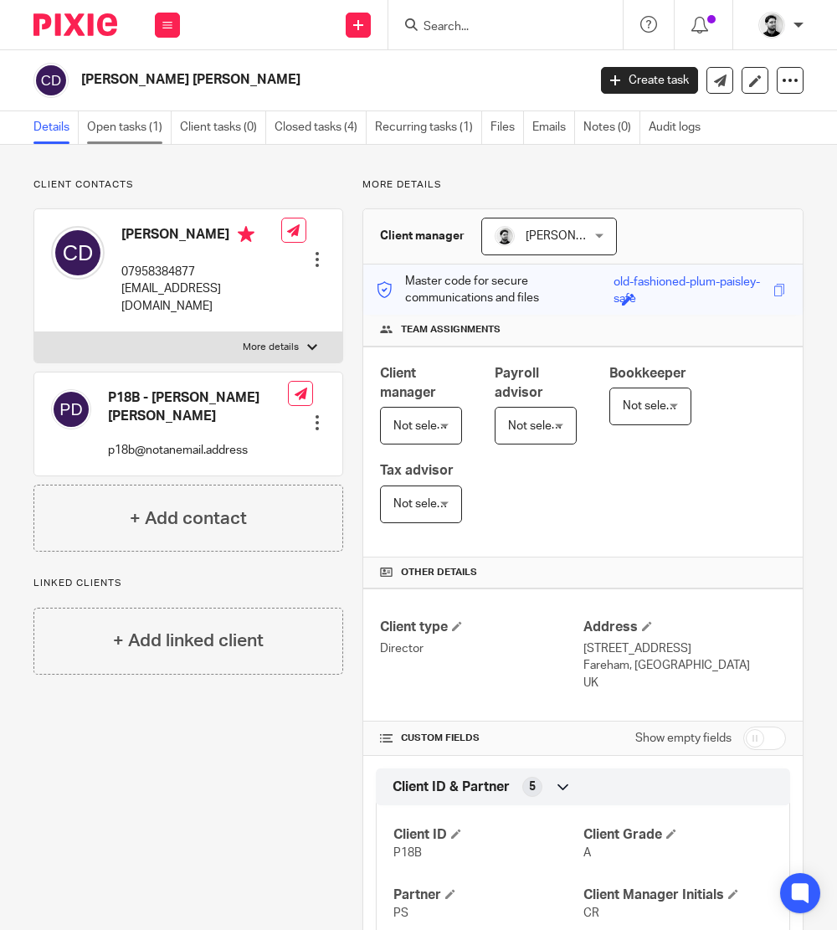
click at [131, 114] on link "Open tasks (1)" at bounding box center [129, 127] width 85 height 33
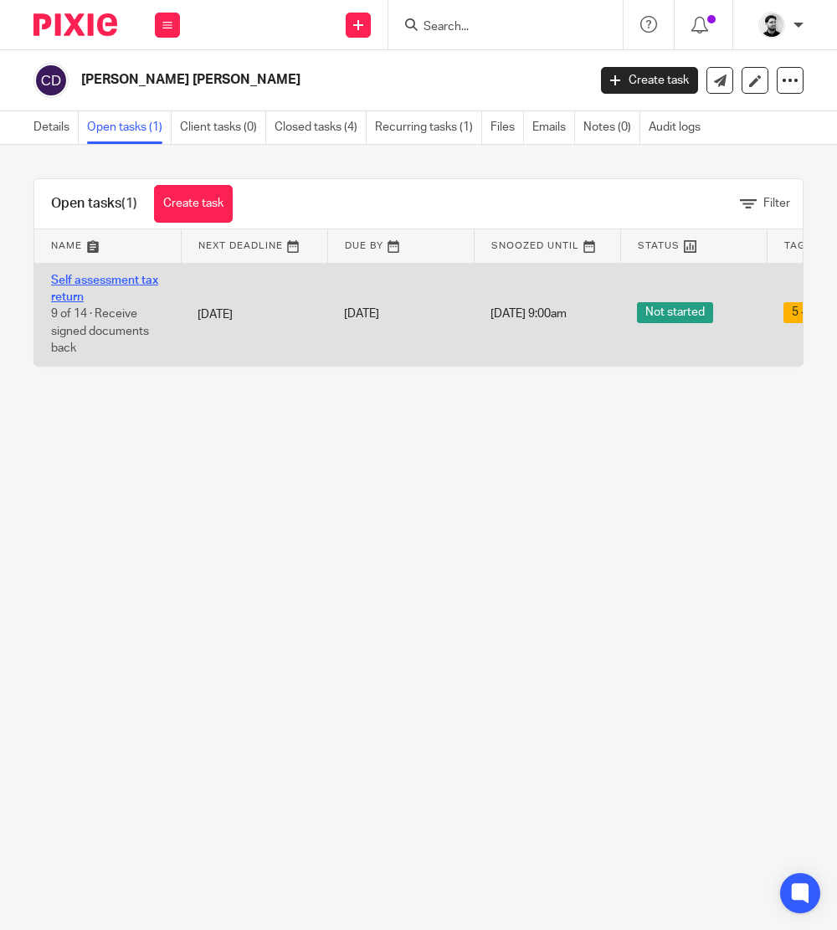
click at [95, 280] on link "Self assessment tax return" at bounding box center [104, 288] width 107 height 28
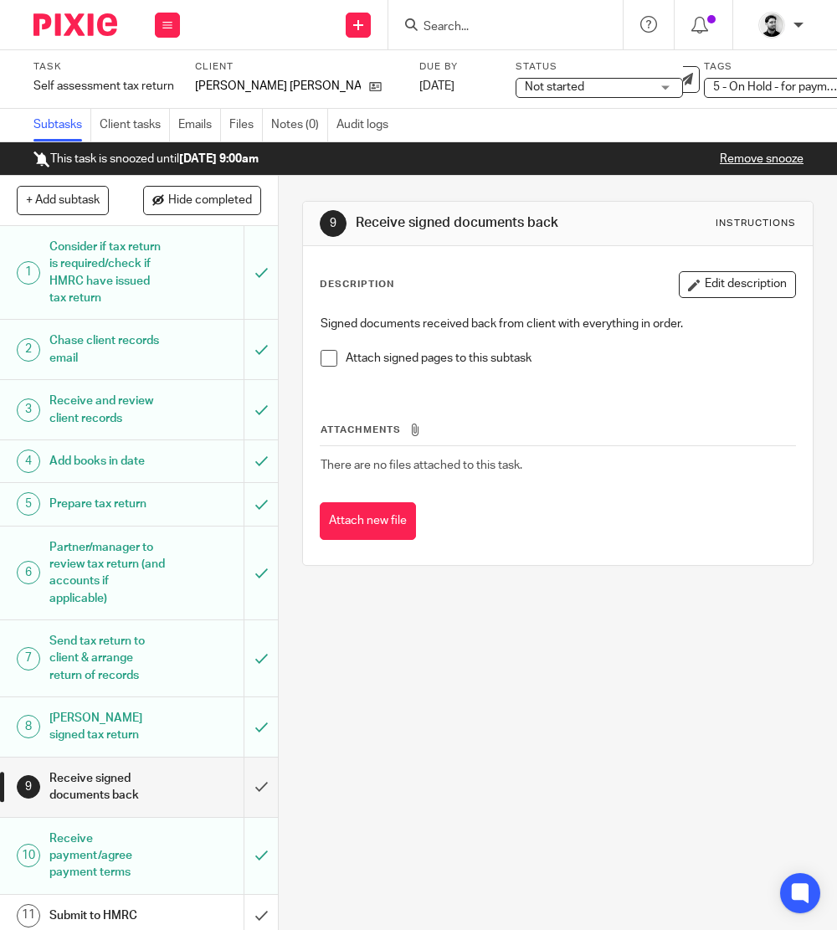
scroll to position [254, 0]
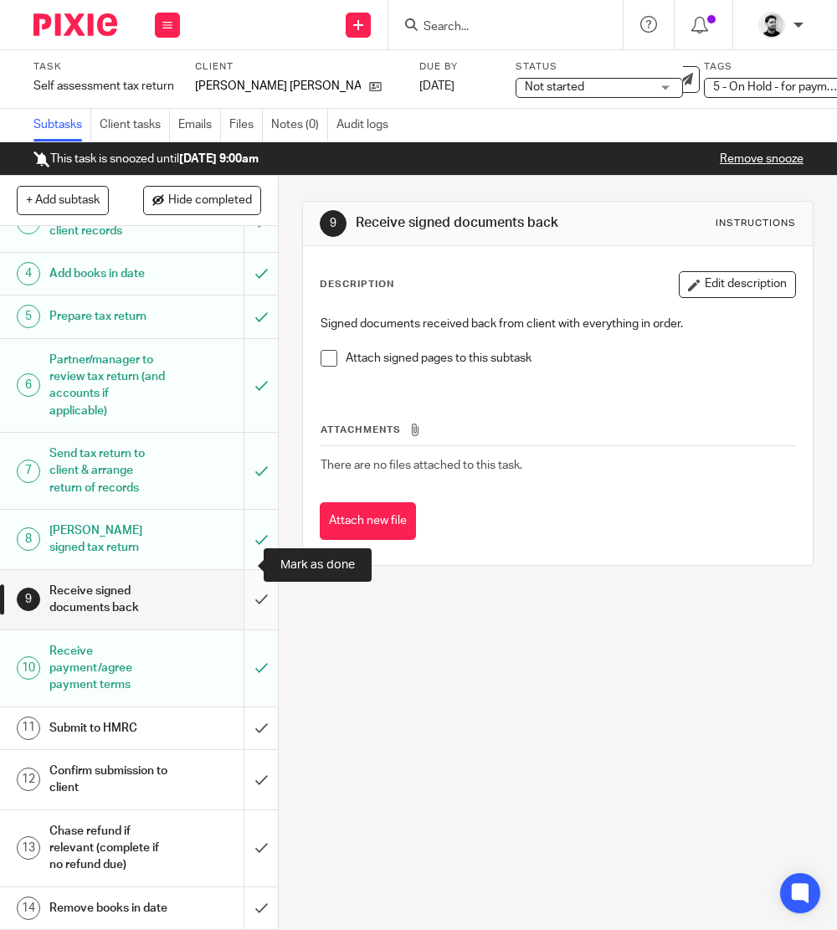
click at [241, 570] on input "submit" at bounding box center [139, 599] width 278 height 59
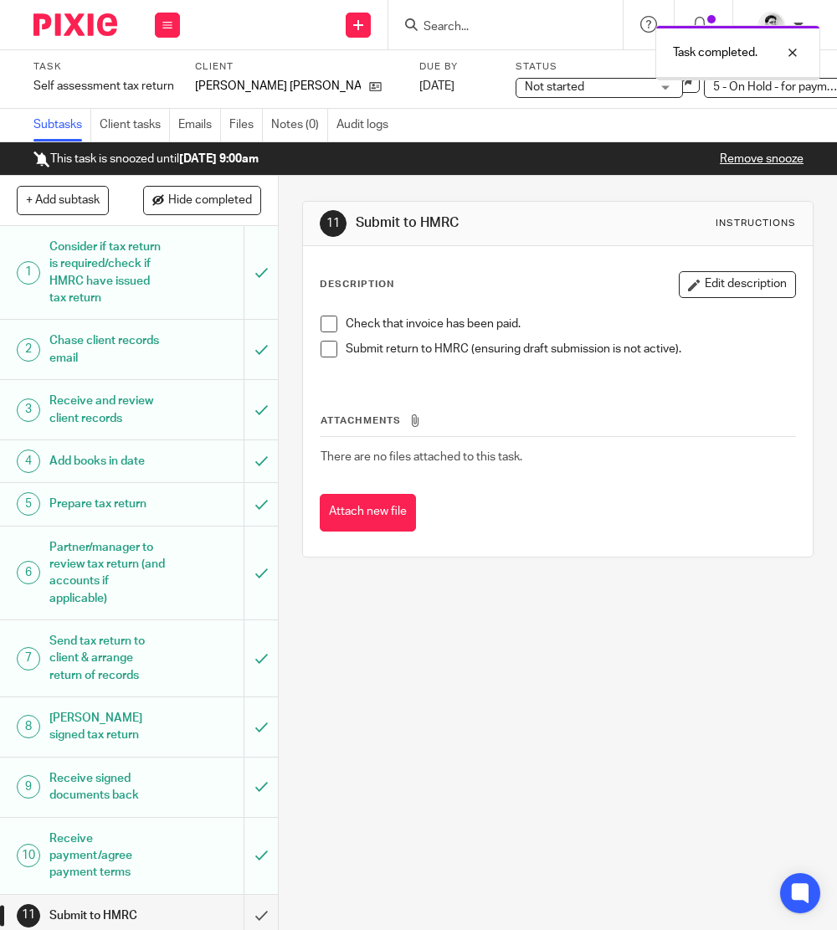
click at [78, 797] on div "1 Consider if tax return is required/check if HMRC have issued tax return 2 Cha…" at bounding box center [139, 578] width 278 height 704
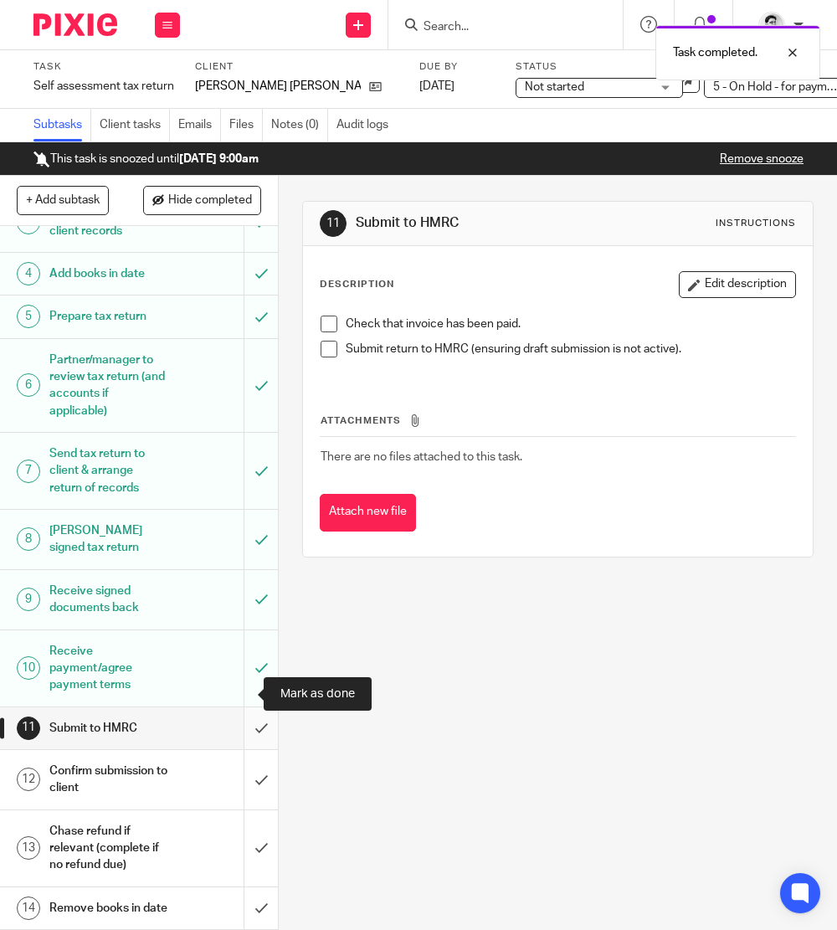
click at [234, 707] on input "submit" at bounding box center [139, 728] width 278 height 42
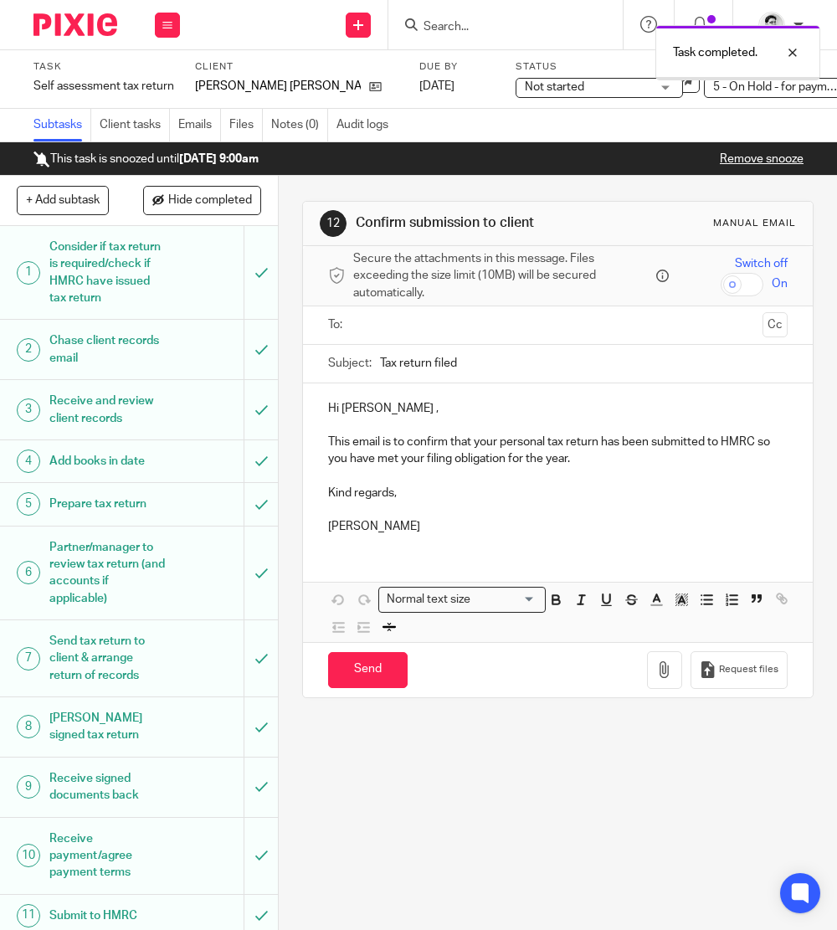
scroll to position [254, 0]
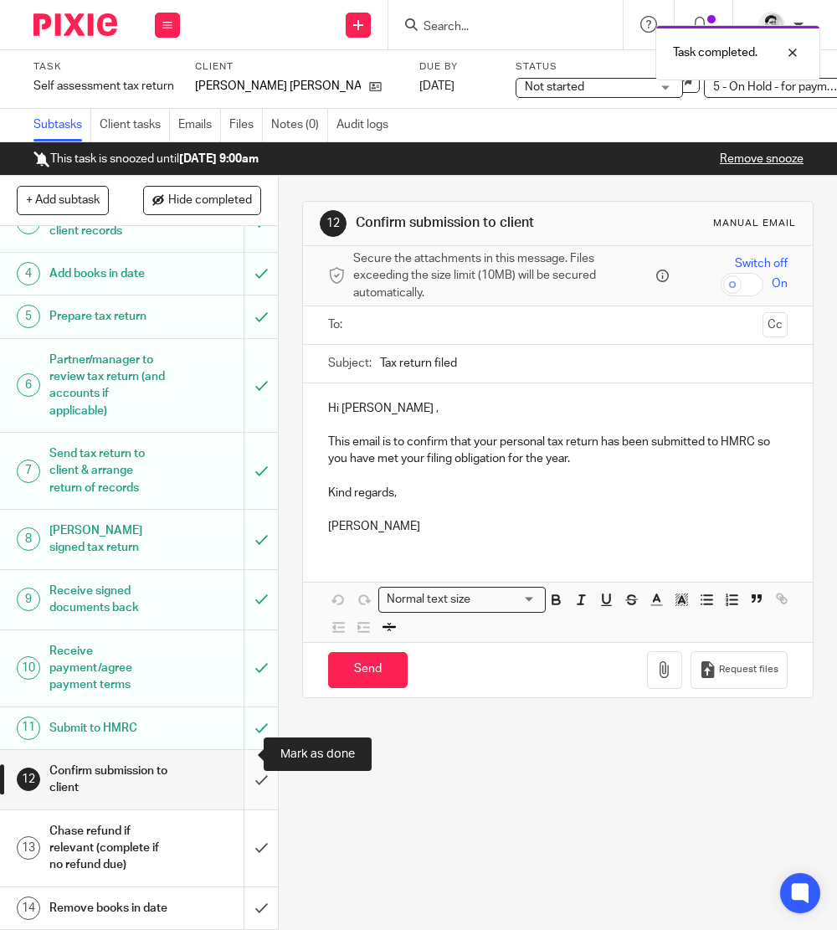
click at [240, 750] on input "submit" at bounding box center [139, 779] width 278 height 59
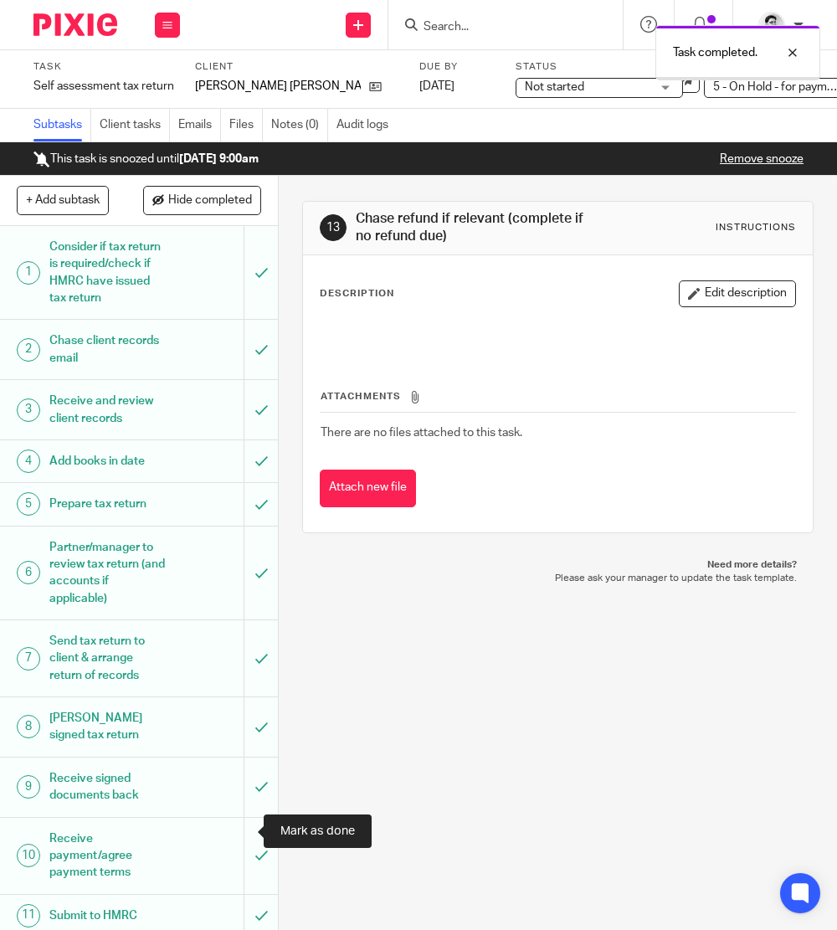
scroll to position [254, 0]
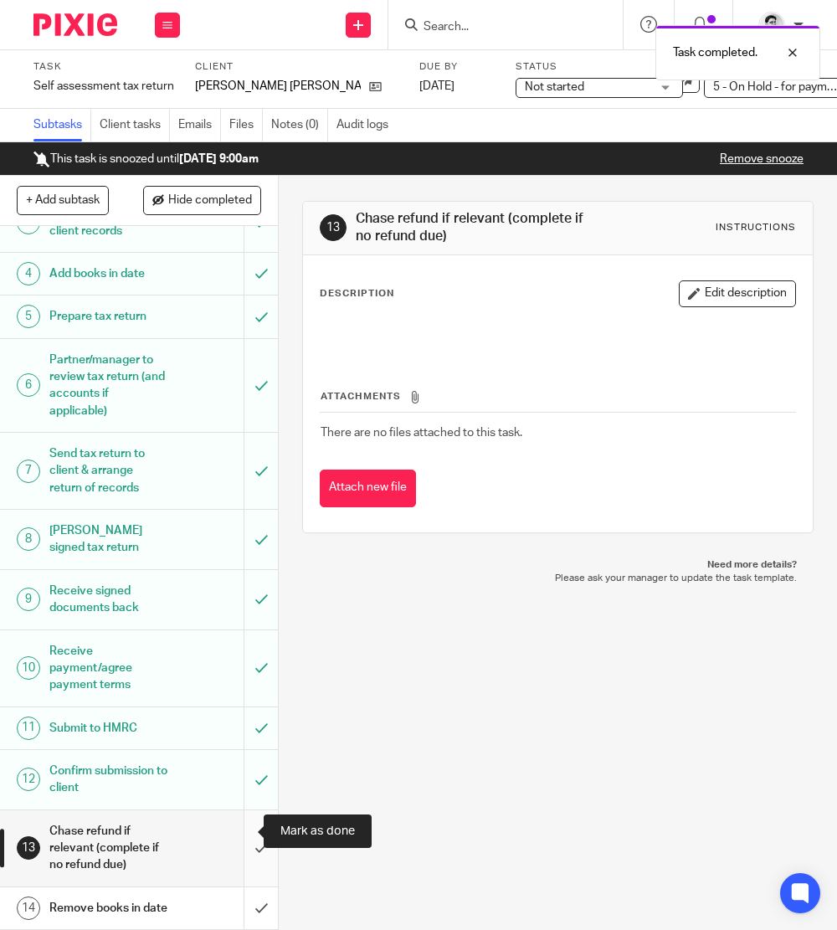
click at [236, 836] on input "submit" at bounding box center [139, 848] width 278 height 76
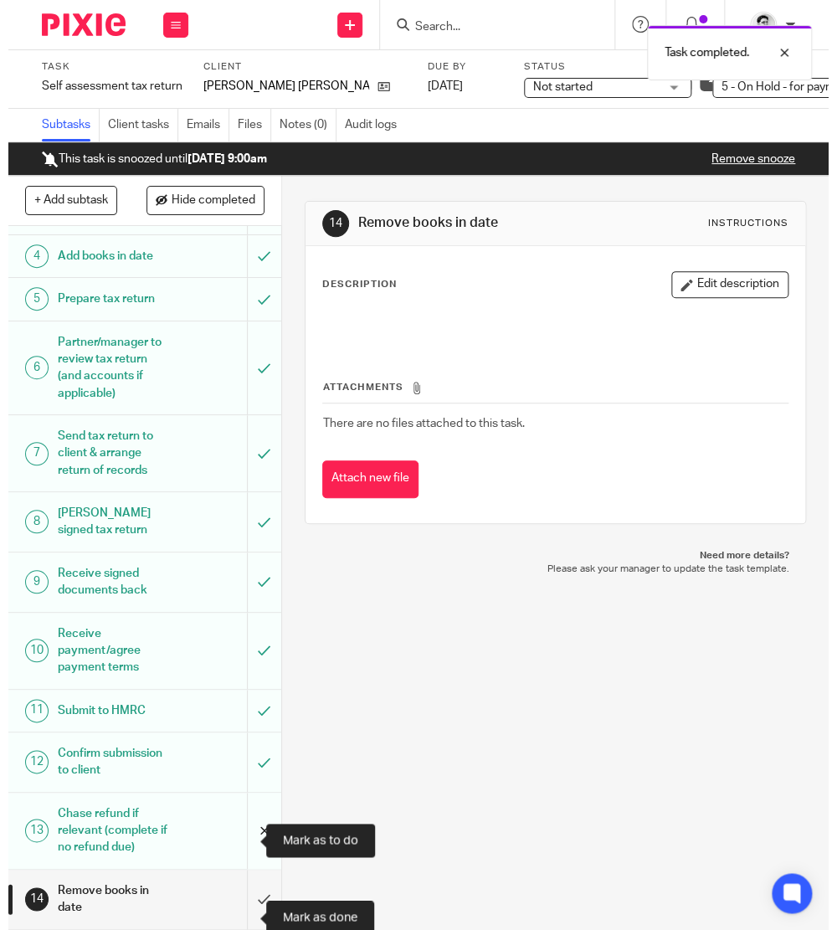
scroll to position [254, 0]
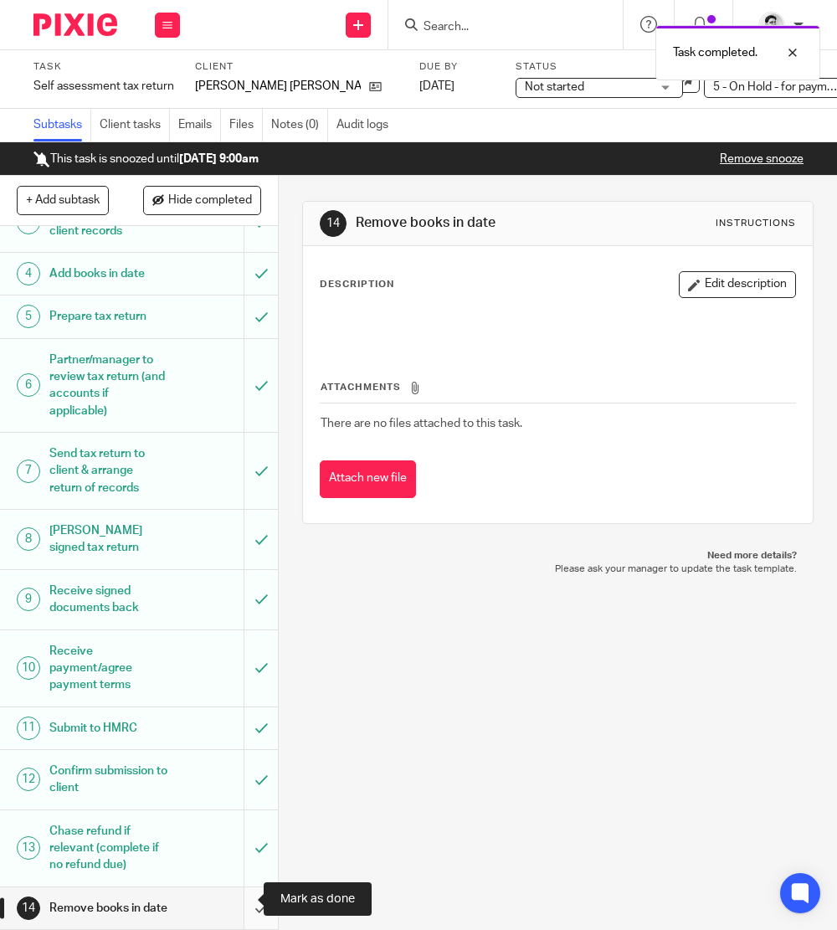
click at [237, 894] on input "submit" at bounding box center [139, 908] width 278 height 42
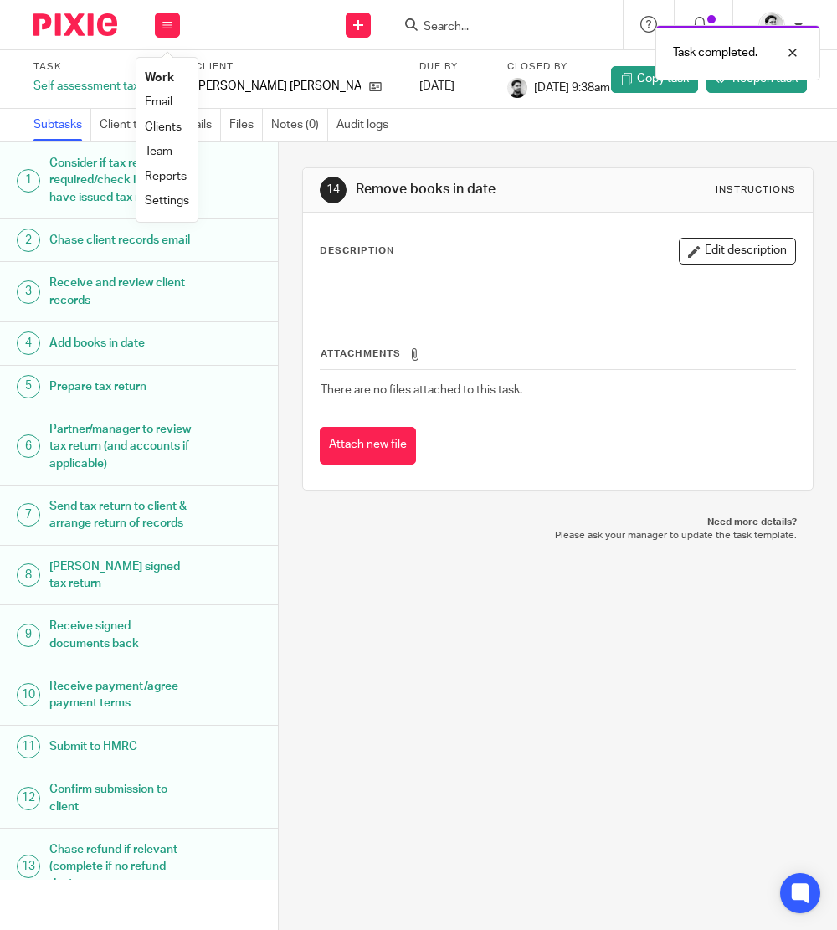
click at [156, 82] on link "Work" at bounding box center [159, 78] width 29 height 12
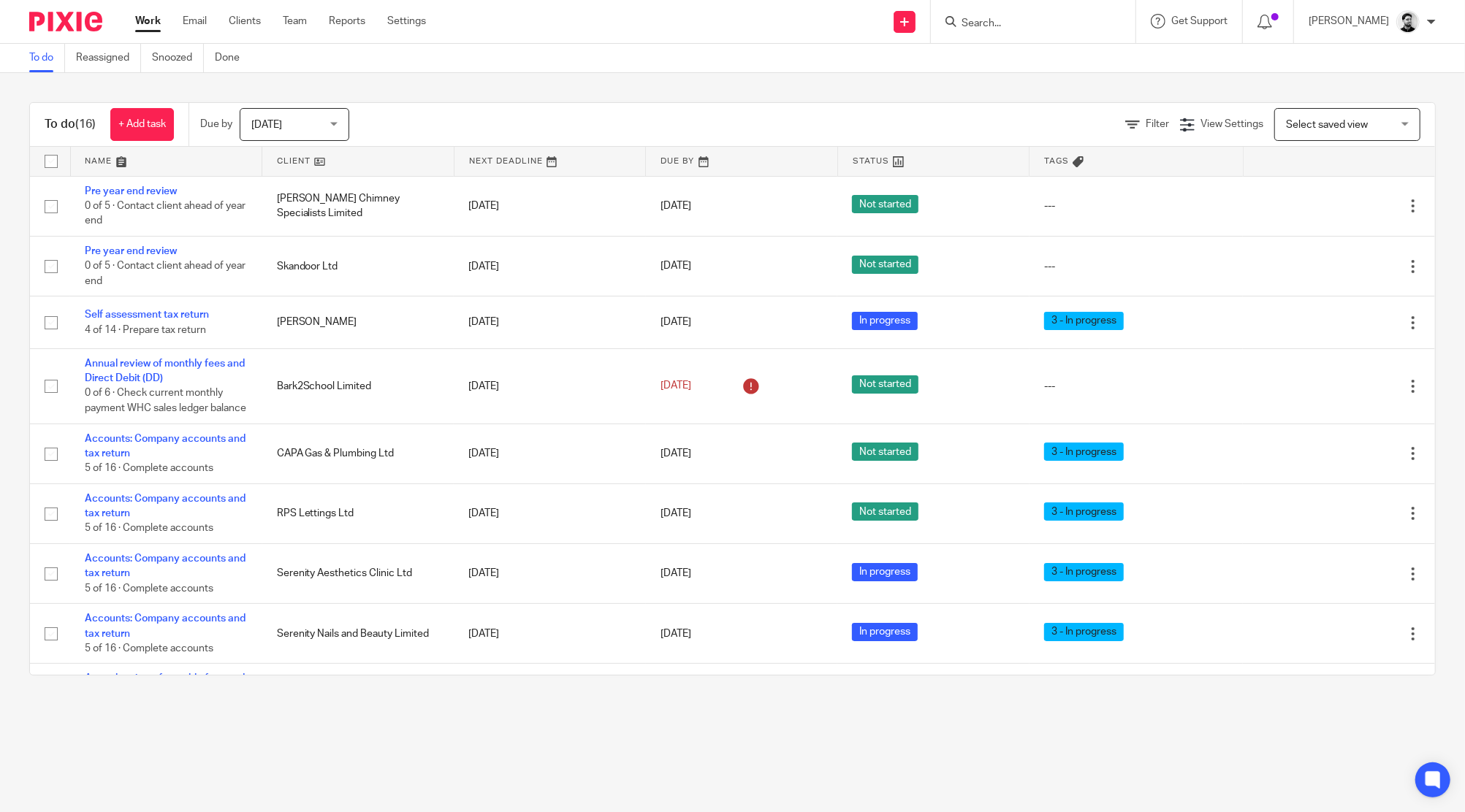
click at [730, 29] on input "Search" at bounding box center [1025, 24] width 132 height 13
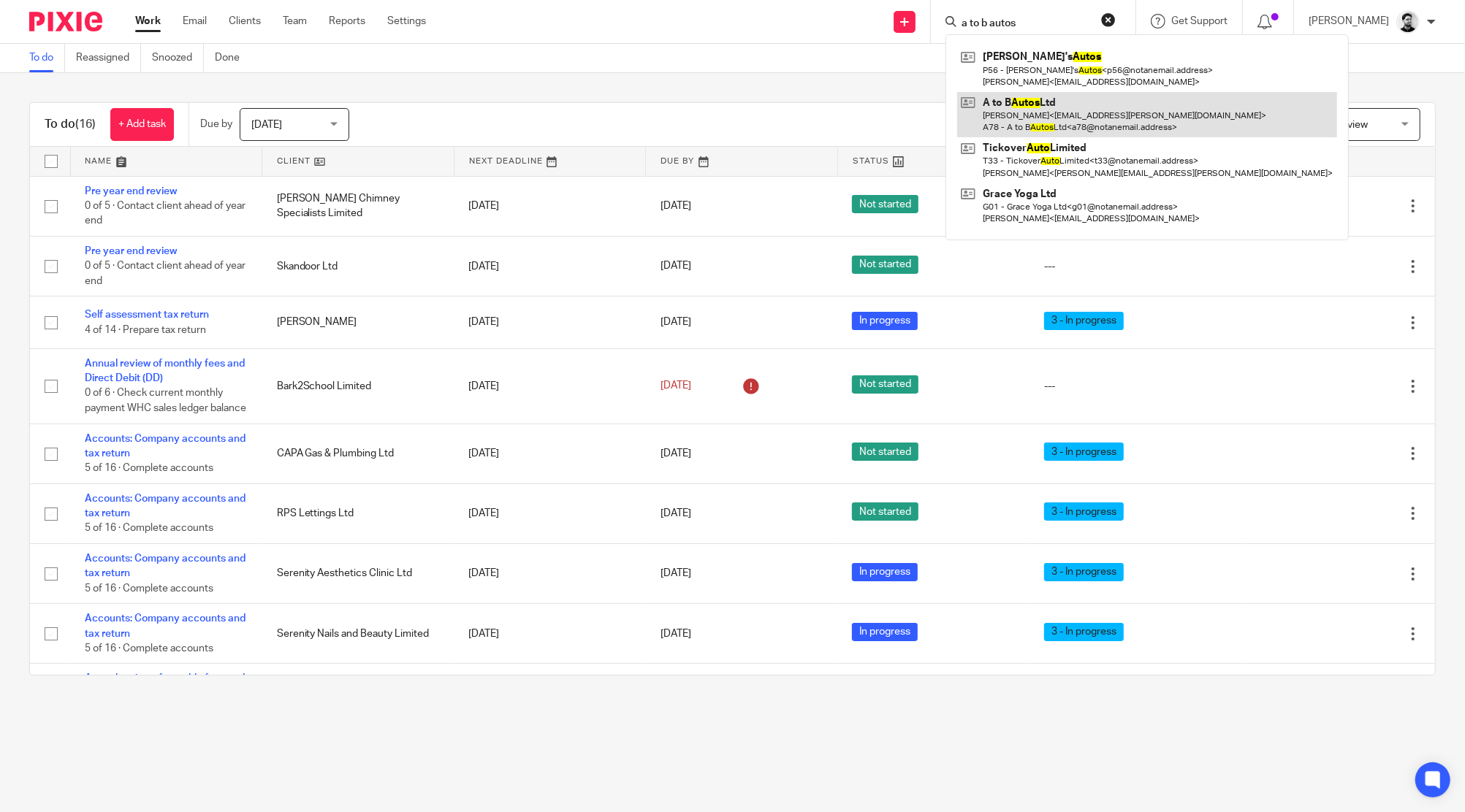
type input "a to b autos"
click at [730, 126] on link at bounding box center [1146, 114] width 380 height 45
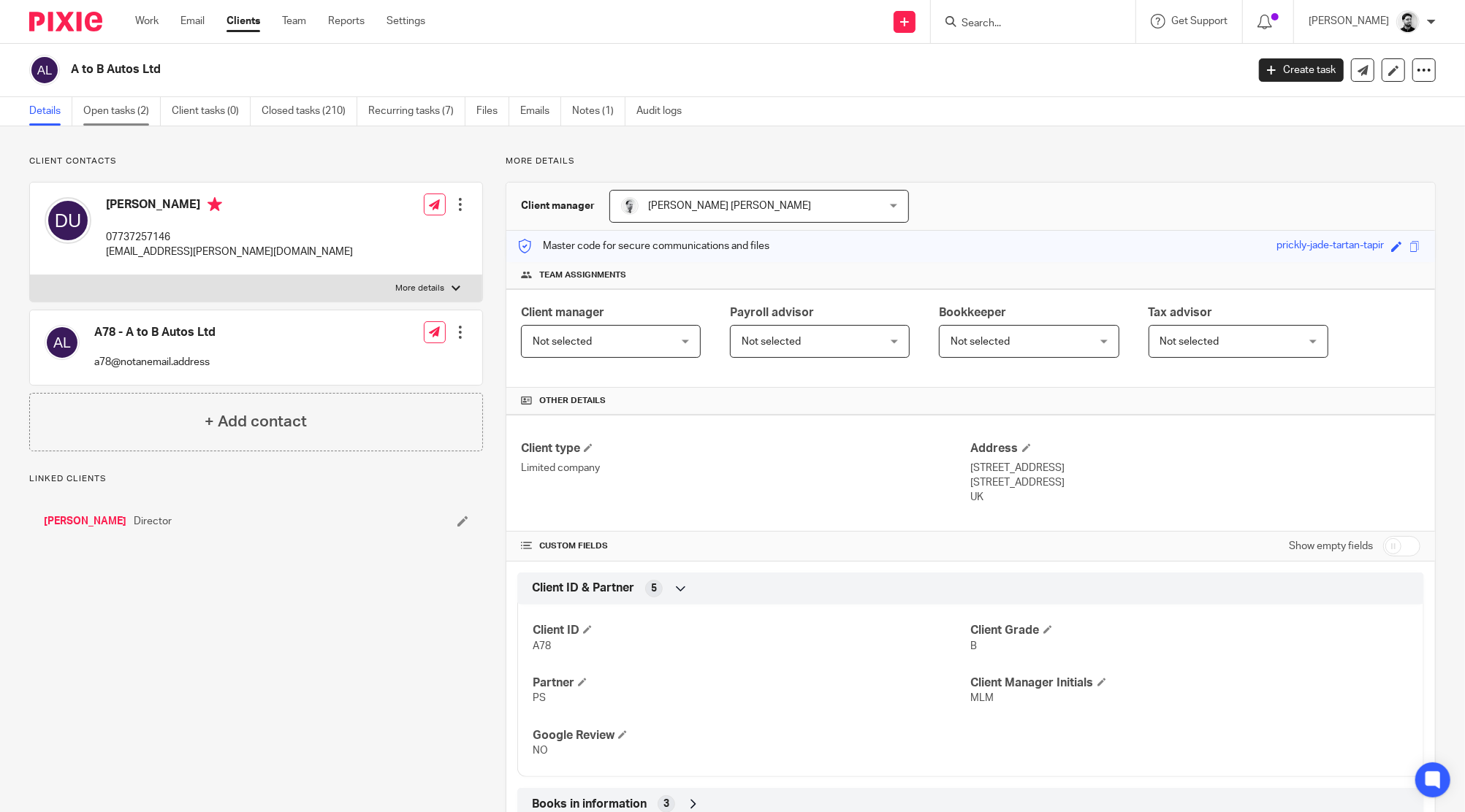
click at [136, 117] on link "Open tasks (2)" at bounding box center [121, 111] width 78 height 29
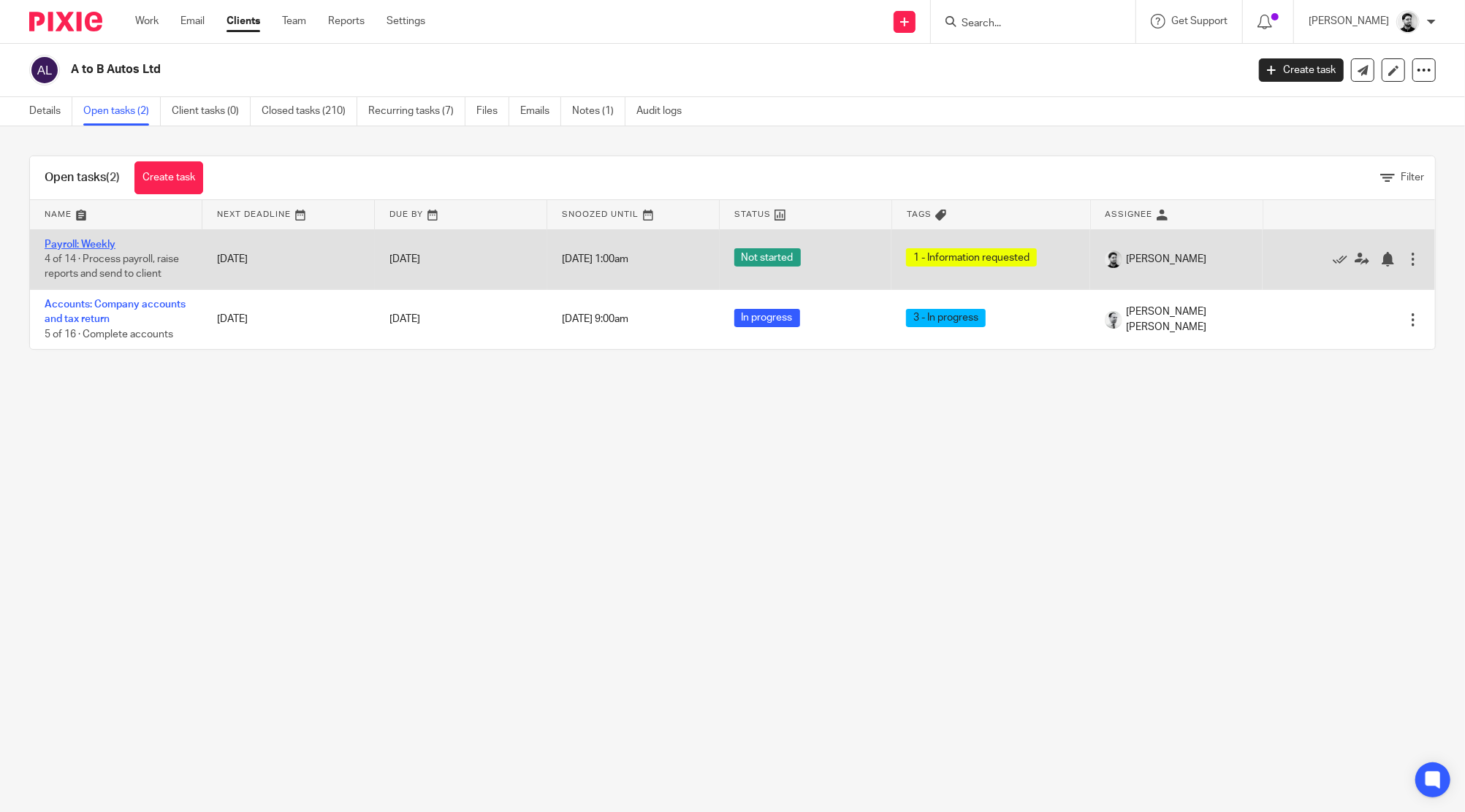
click at [86, 243] on link "Payroll: Weekly" at bounding box center [79, 244] width 71 height 10
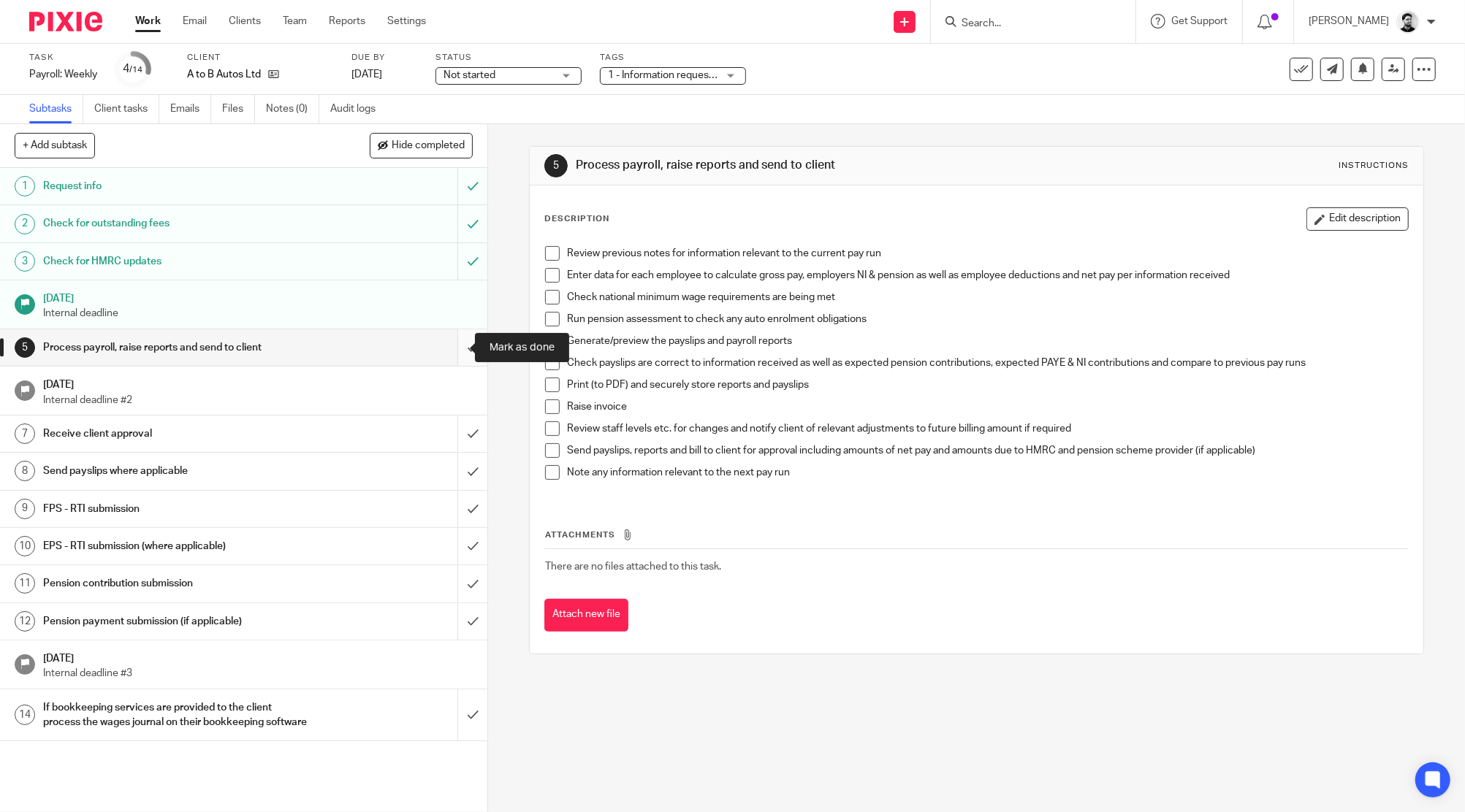
click at [454, 342] on input "submit" at bounding box center [244, 348] width 487 height 37
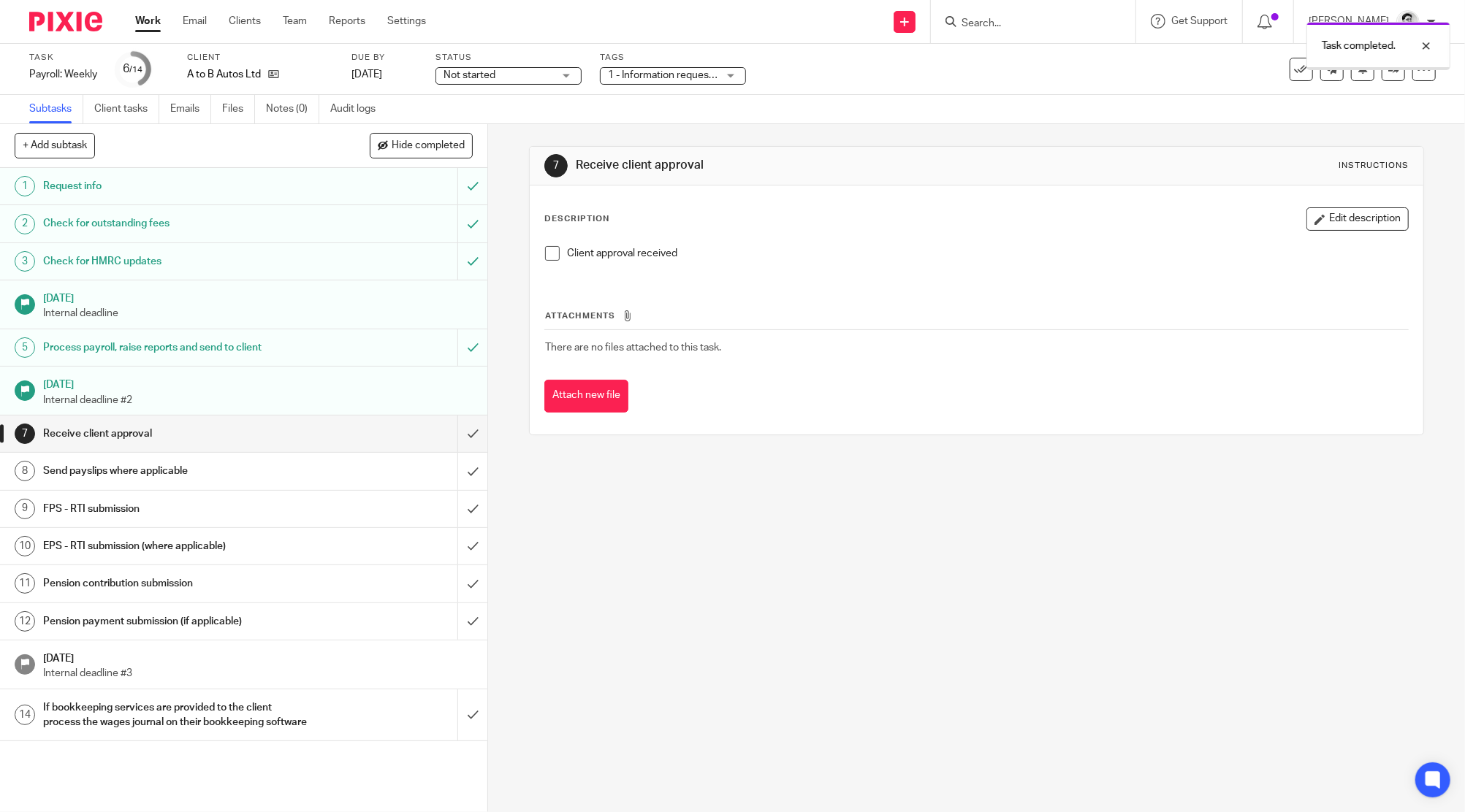
click at [684, 74] on span "1 - Information requested" at bounding box center [665, 75] width 116 height 10
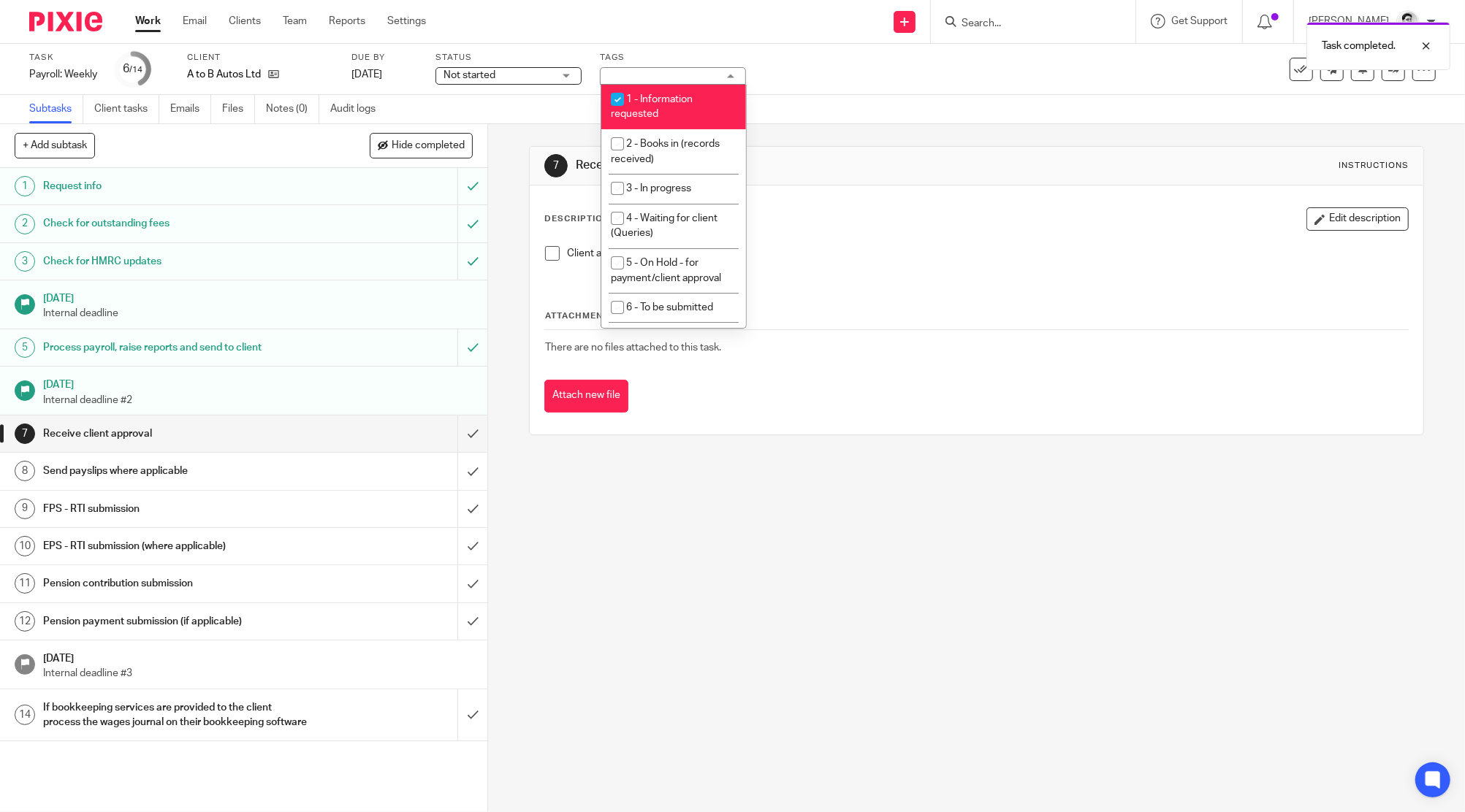
click at [654, 110] on span "1 - Information requested" at bounding box center [651, 107] width 82 height 25
checkbox input "false"
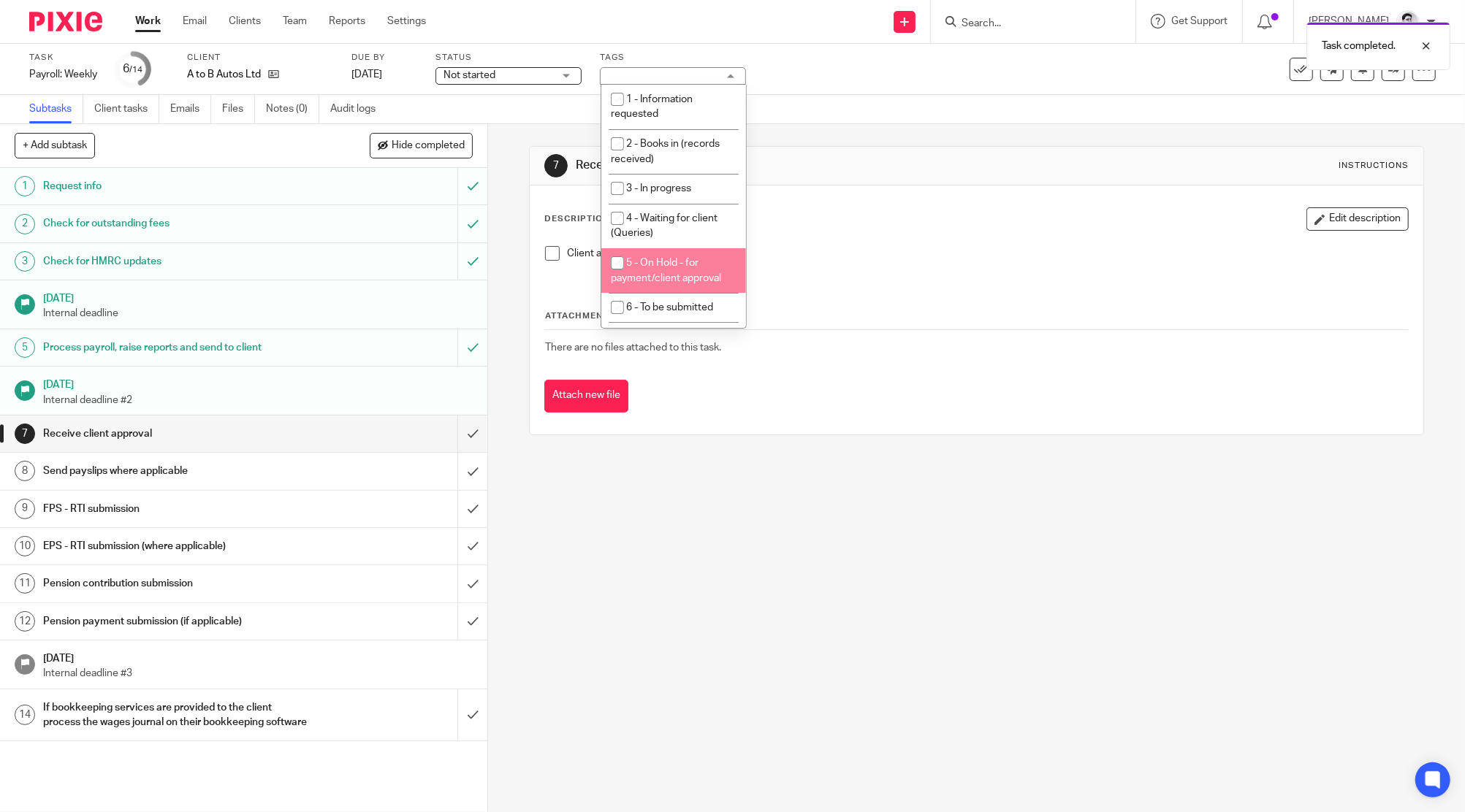
click at [677, 273] on span "5 - On Hold - for payment/client approval" at bounding box center [665, 270] width 110 height 25
checkbox input "true"
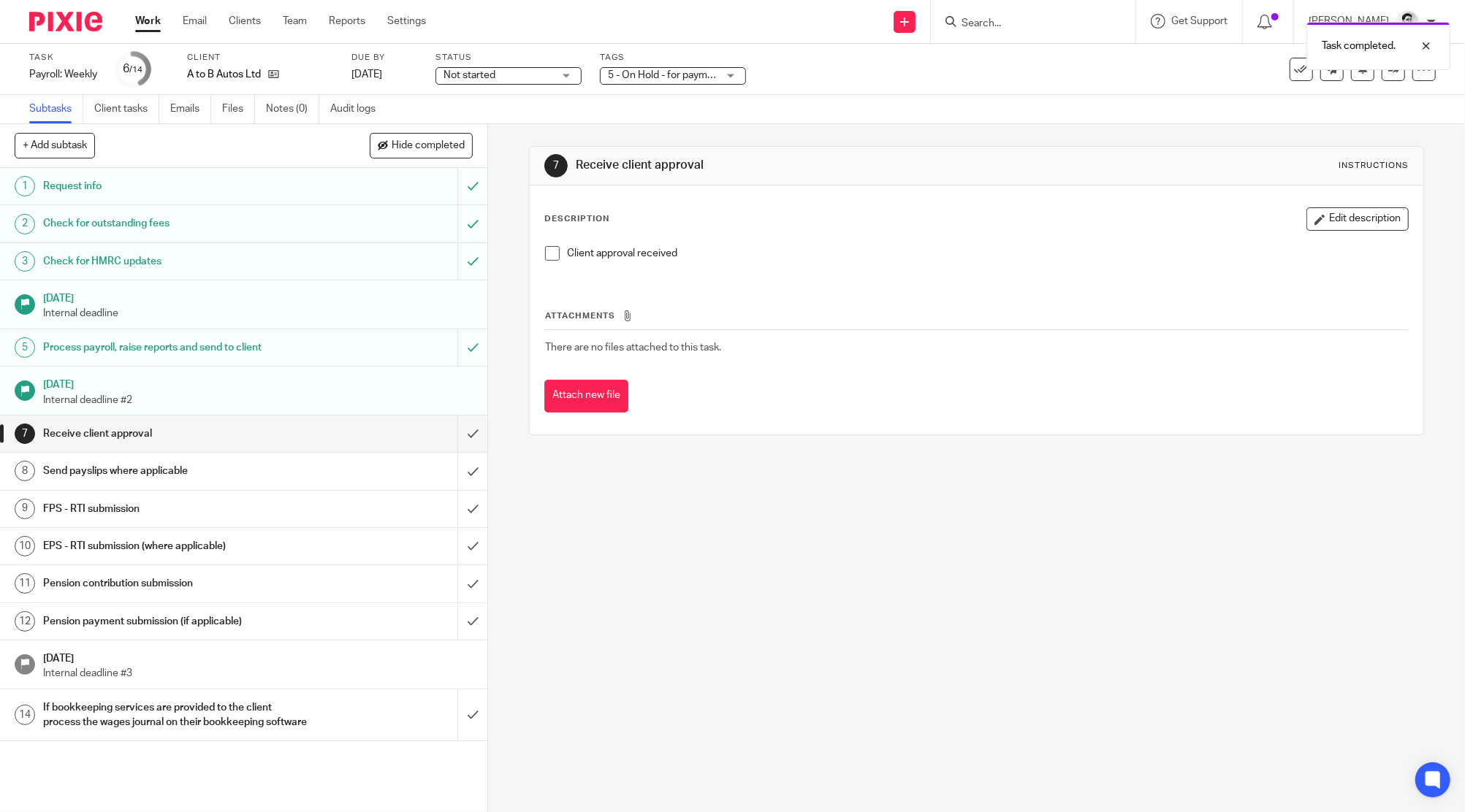
click at [803, 93] on div "Task Payroll: Weekly Save Payroll: Weekly 6 /14 Client A to B Autos Ltd Due by …" at bounding box center [732, 69] width 1465 height 52
click at [139, 21] on link "Work" at bounding box center [148, 21] width 25 height 15
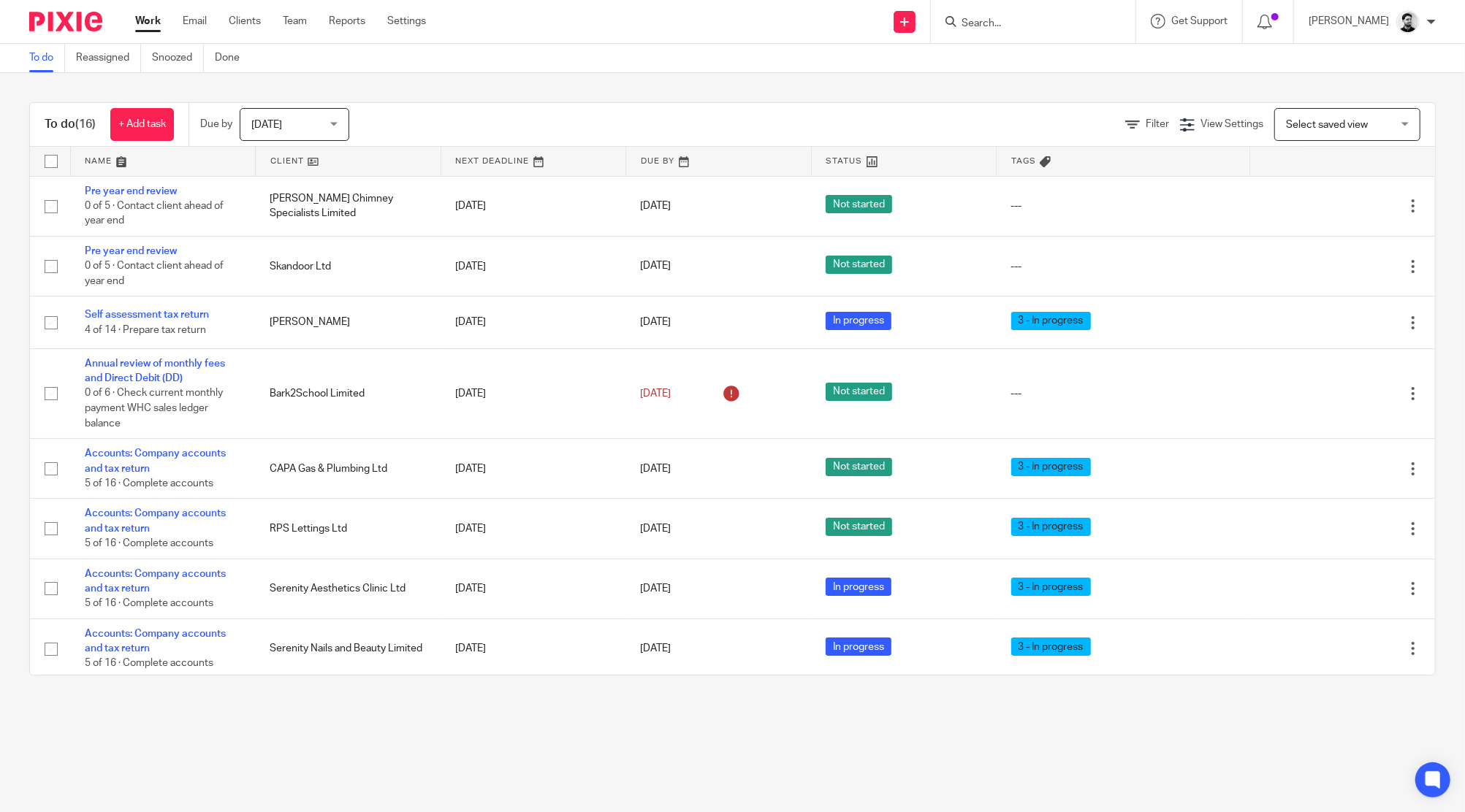
click at [985, 24] on input "Search" at bounding box center [1025, 24] width 132 height 13
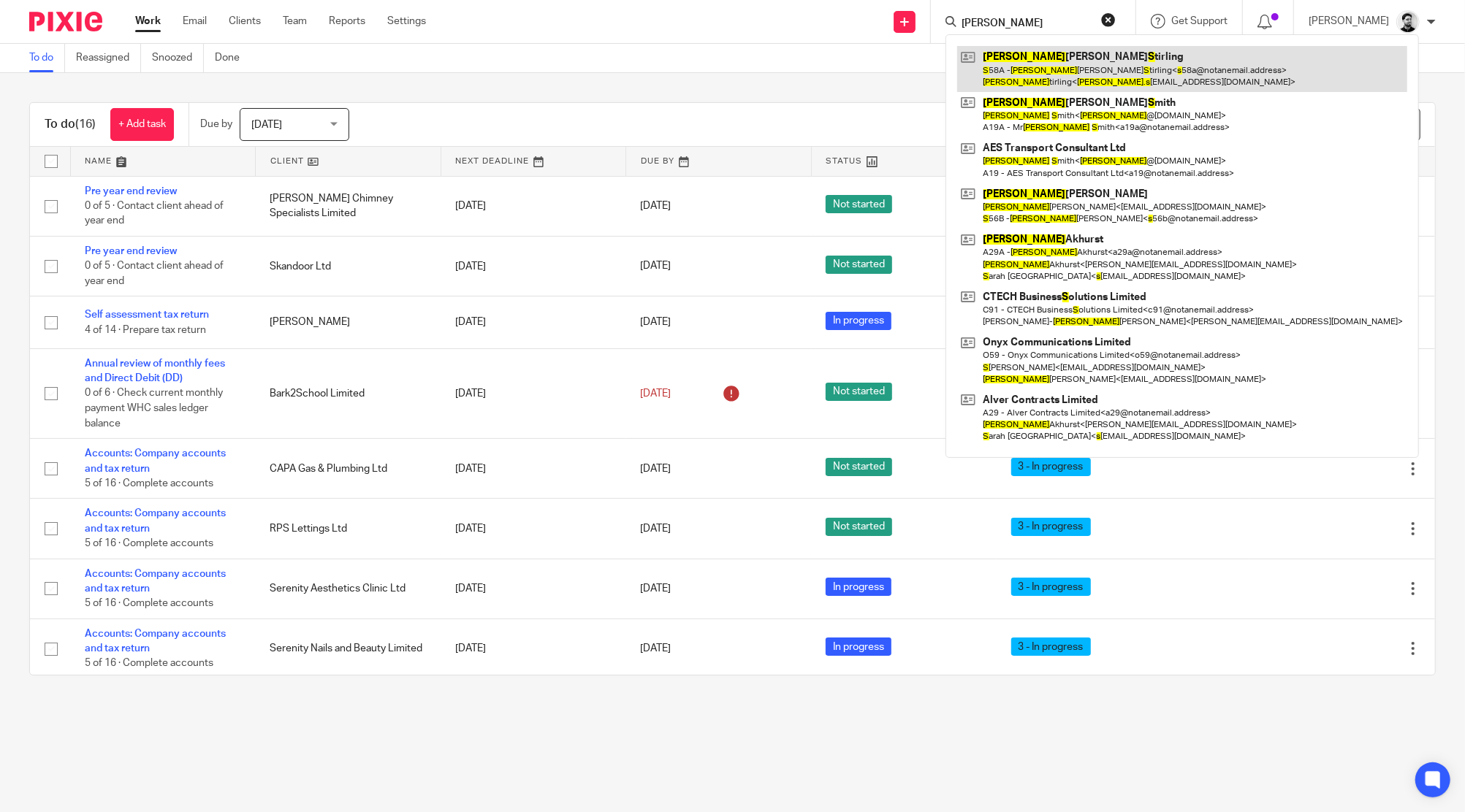
type input "alan s"
click at [1074, 74] on link at bounding box center [1181, 69] width 450 height 45
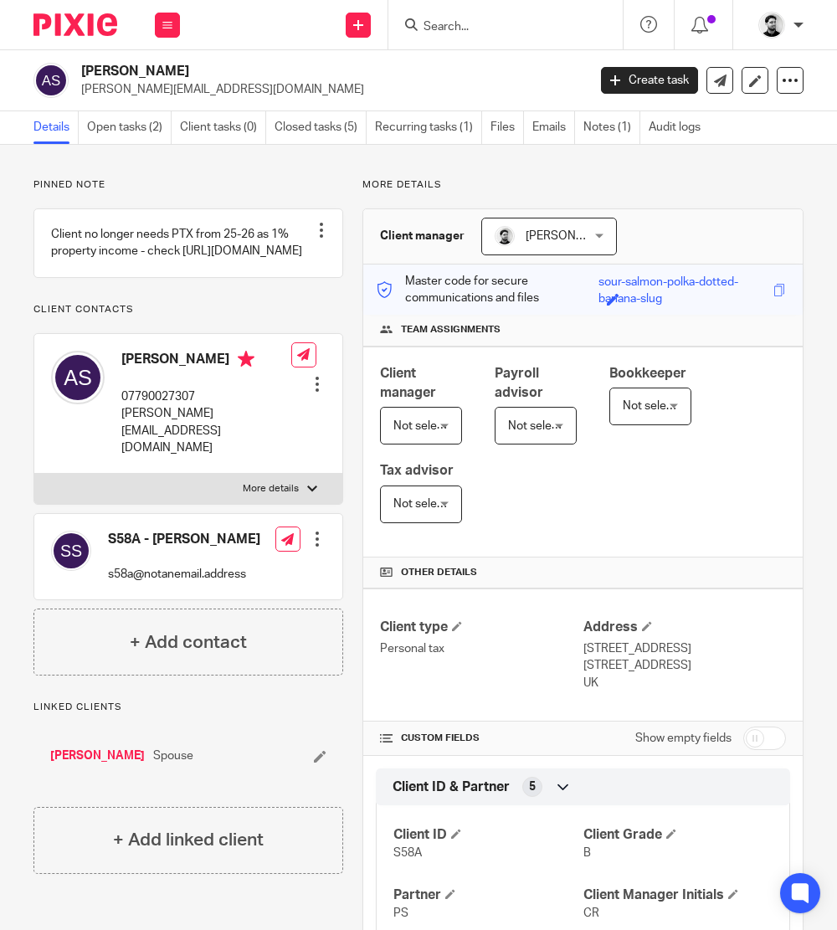
click at [551, 29] on input "Search" at bounding box center [497, 27] width 151 height 15
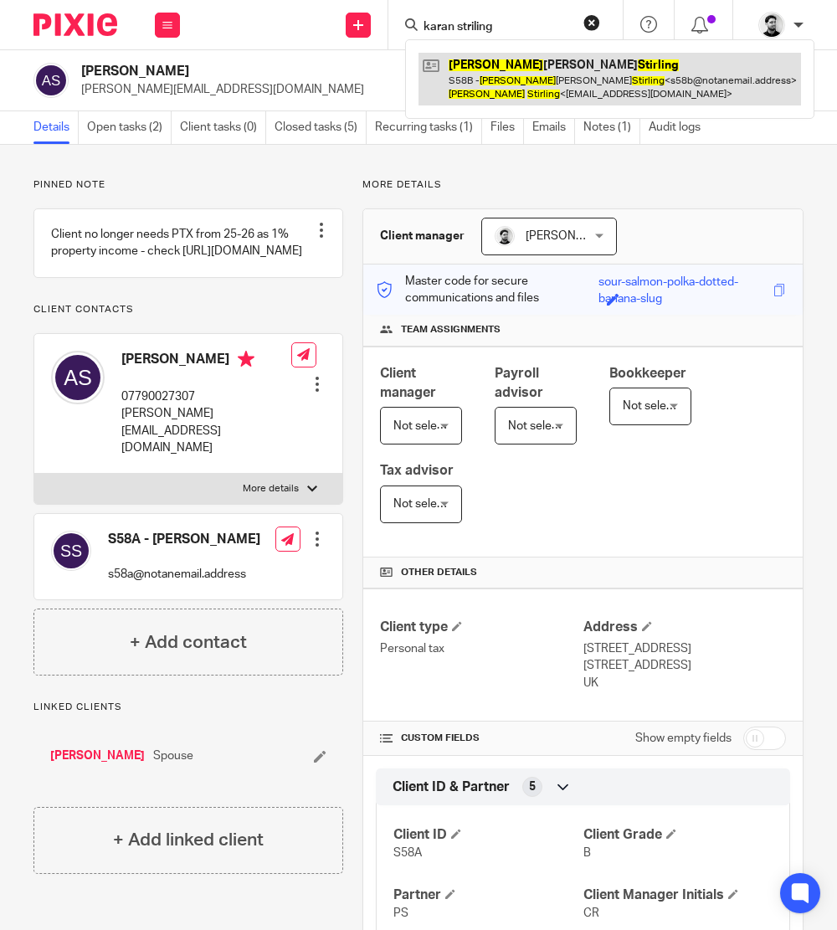
type input "karan striling"
click at [551, 70] on link at bounding box center [609, 79] width 382 height 52
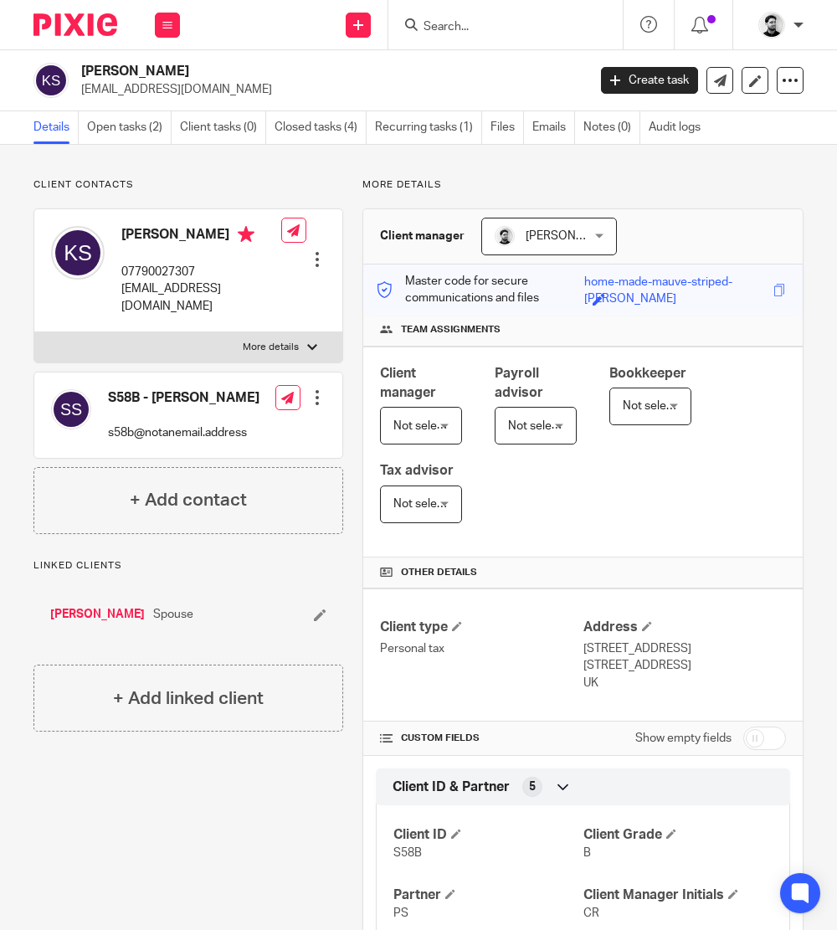
click at [205, 289] on p "[EMAIL_ADDRESS][DOMAIN_NAME]" at bounding box center [201, 297] width 160 height 34
click at [205, 289] on p "kazmarg@hotmail.com" at bounding box center [201, 297] width 160 height 34
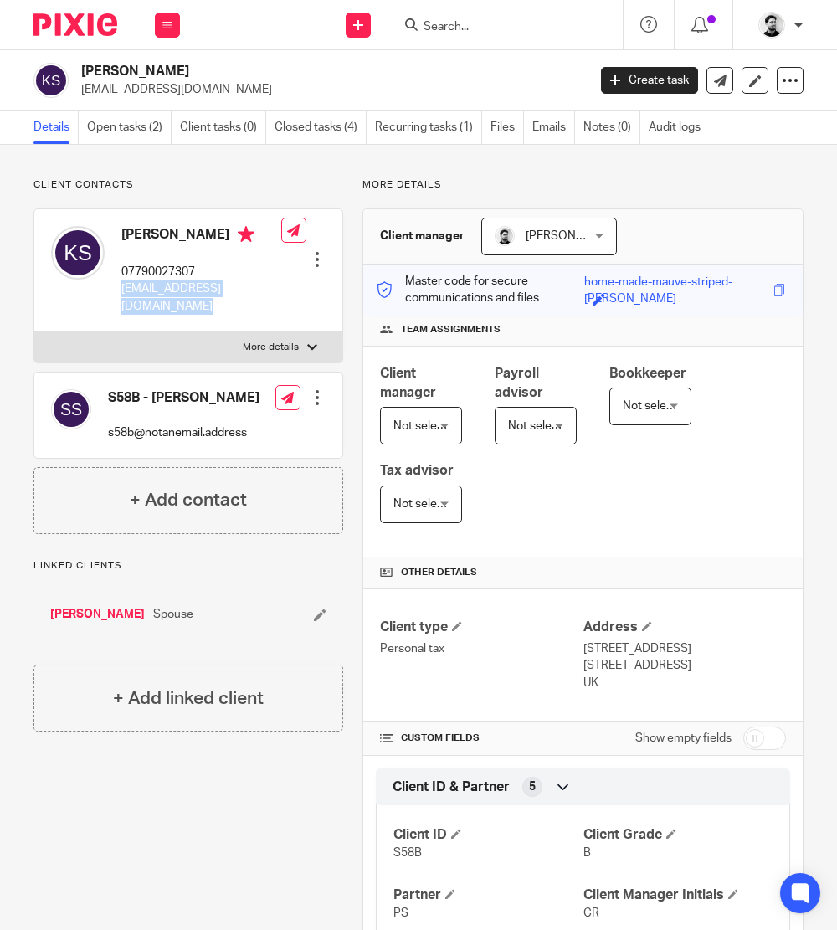
click at [450, 24] on input "Search" at bounding box center [497, 27] width 151 height 15
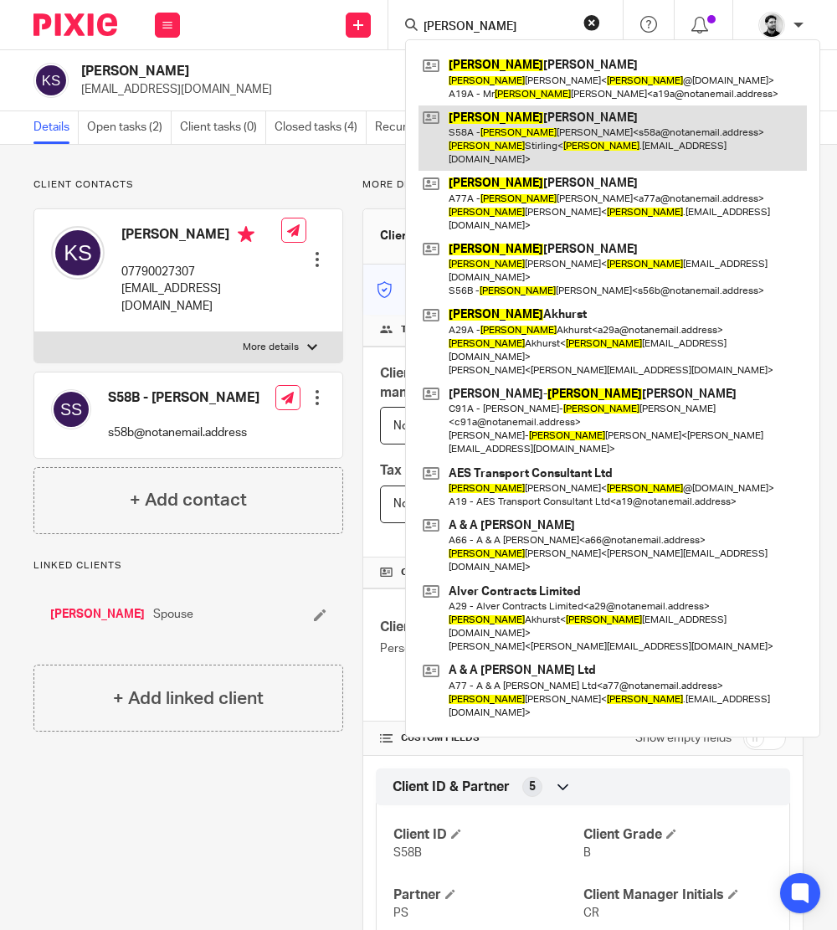
type input "alan"
click at [522, 141] on link at bounding box center [612, 138] width 388 height 66
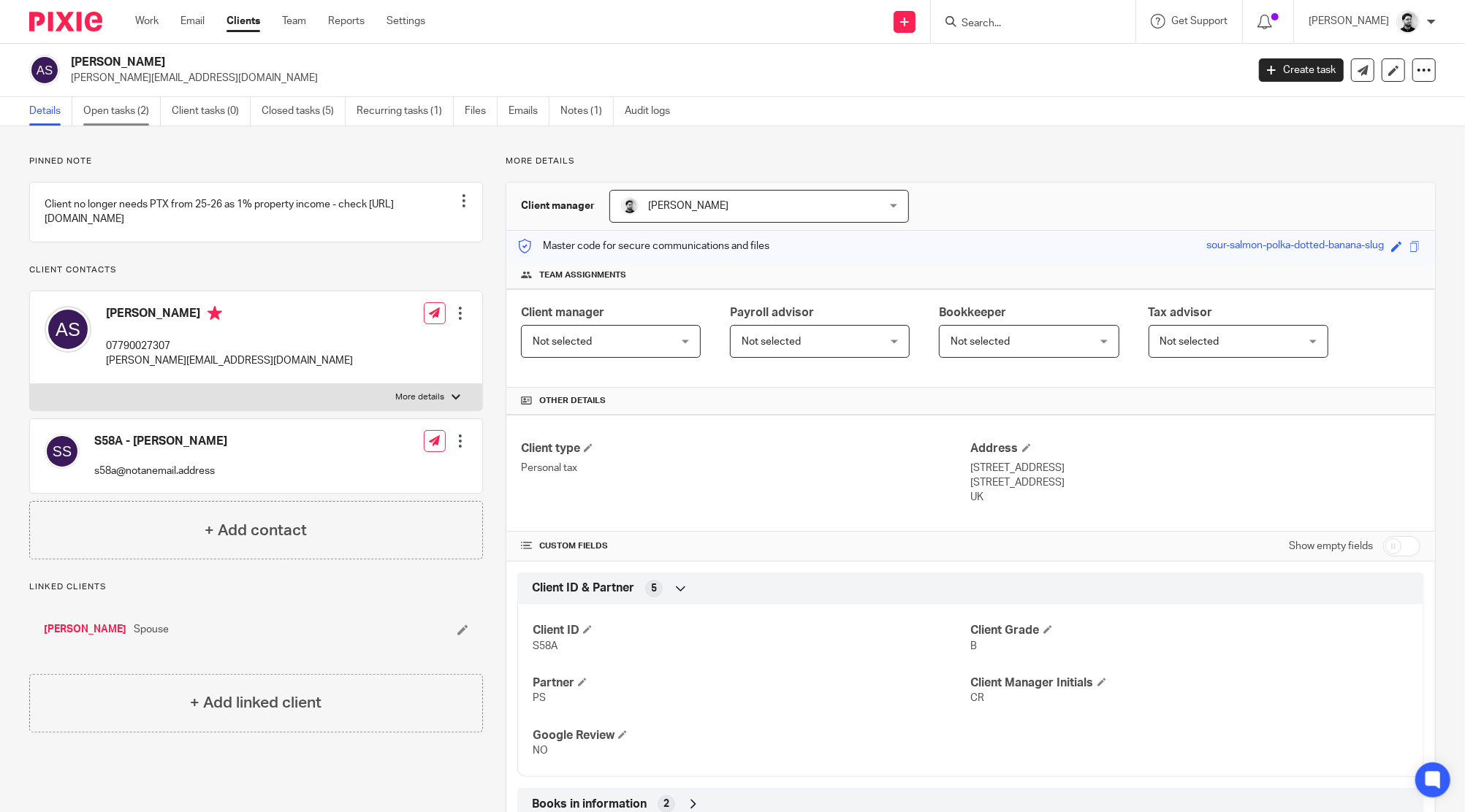
click at [120, 108] on link "Open tasks (2)" at bounding box center [121, 111] width 78 height 29
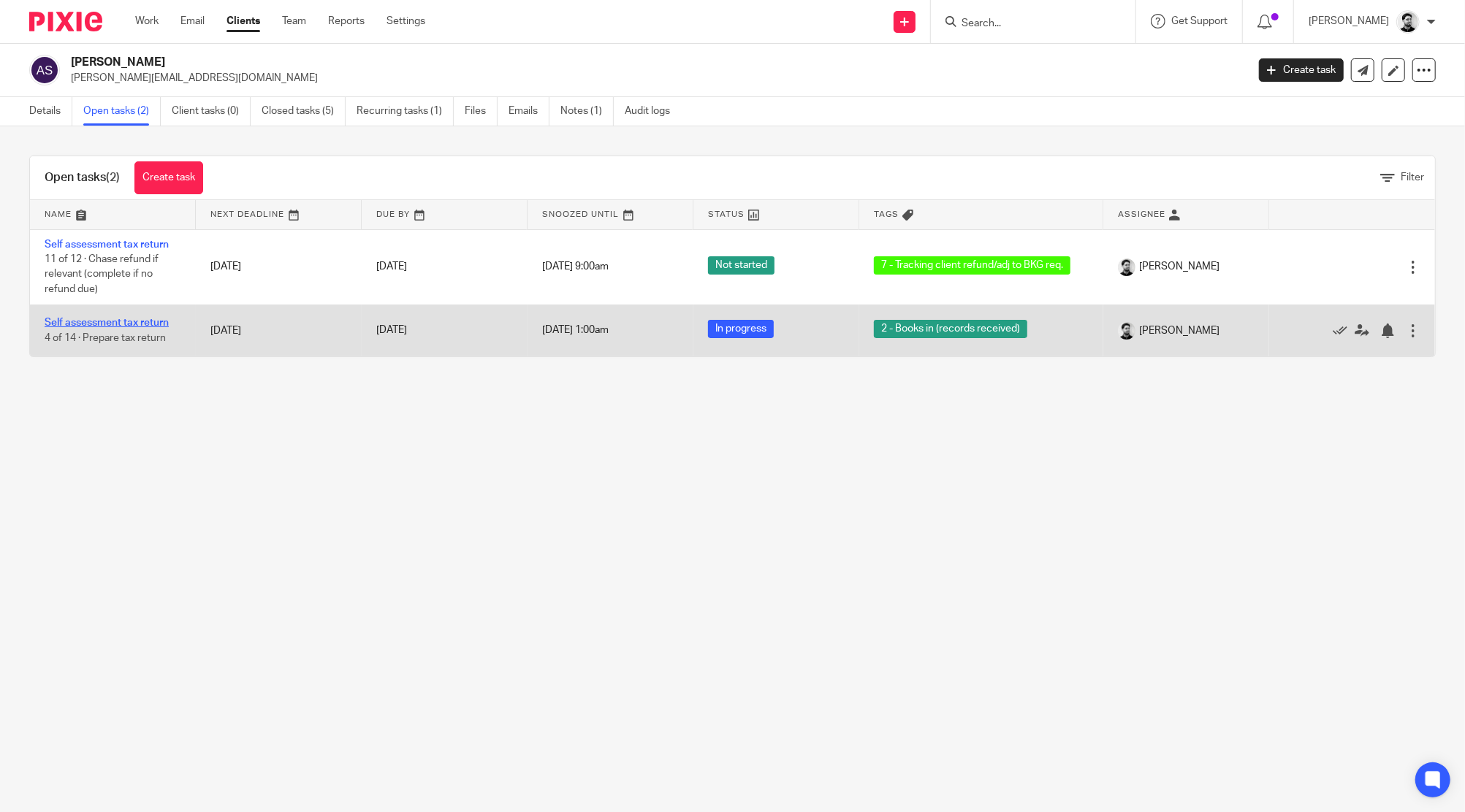
click at [114, 326] on link "Self assessment tax return" at bounding box center [107, 323] width 124 height 10
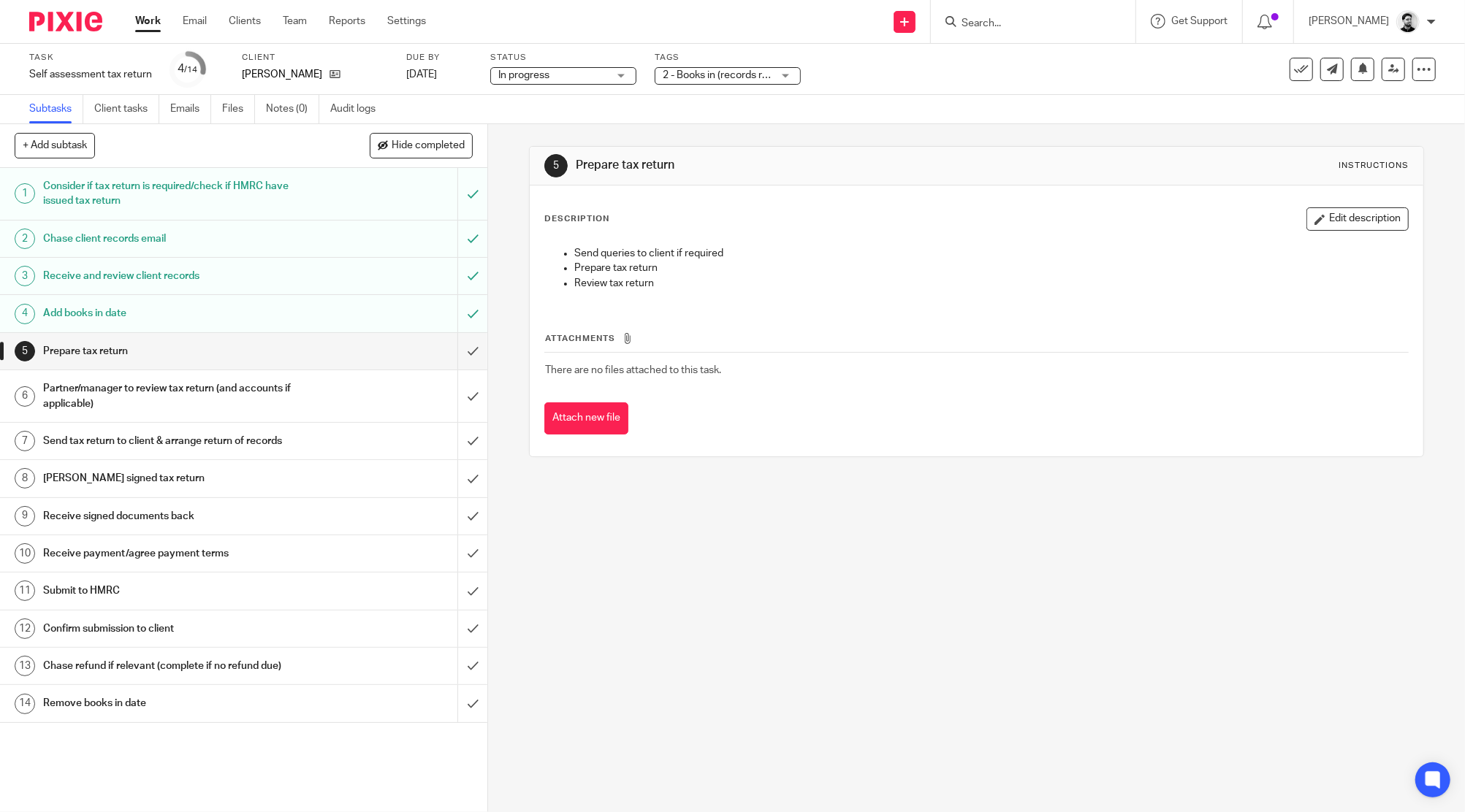
click at [589, 74] on span "In progress" at bounding box center [554, 76] width 110 height 16
click at [602, 129] on li "In progress" at bounding box center [563, 129] width 145 height 30
click at [698, 74] on span "2 - Books in (records received)" at bounding box center [732, 75] width 139 height 10
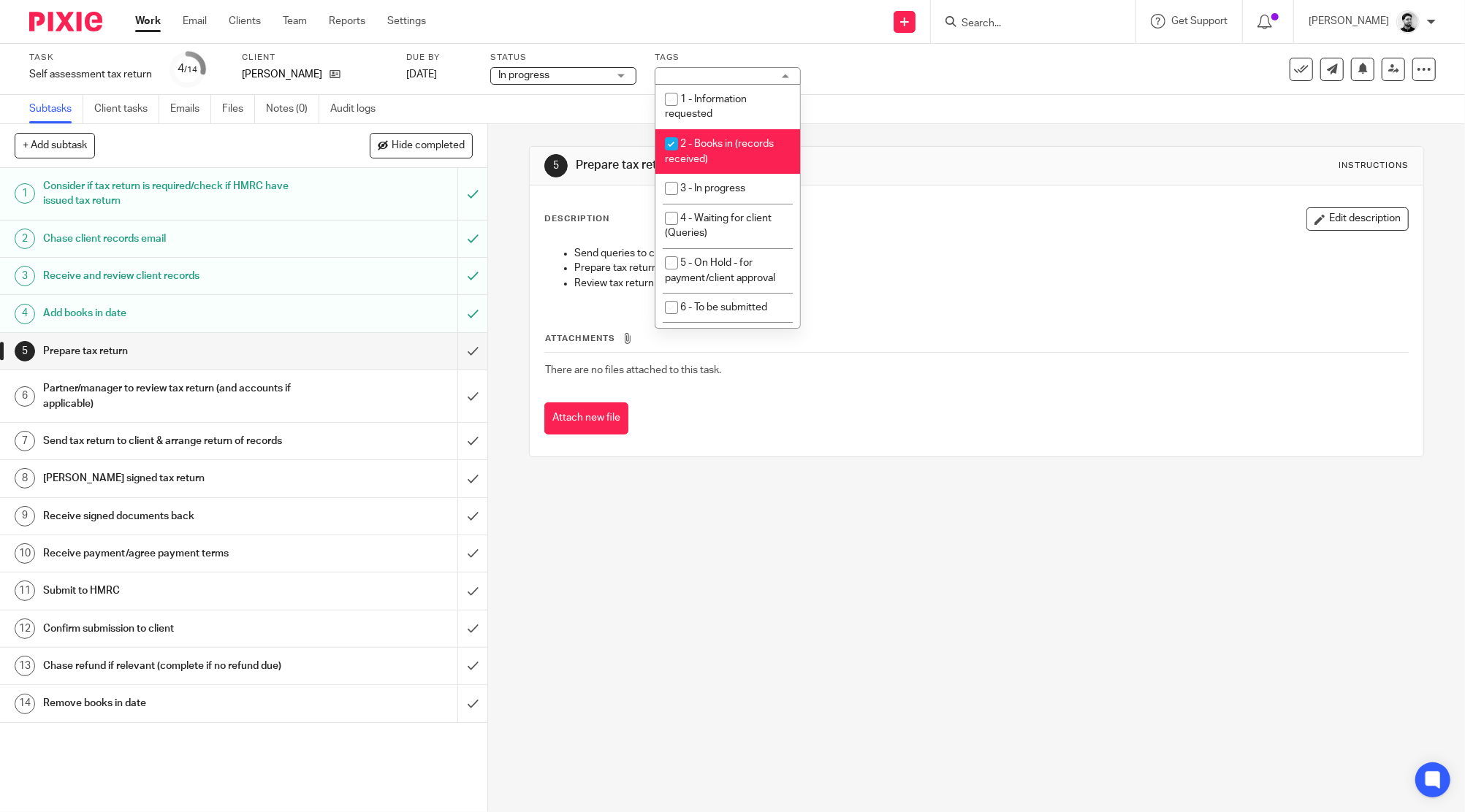
click at [708, 155] on li "2 - Books in (records received)" at bounding box center [728, 151] width 145 height 45
checkbox input "false"
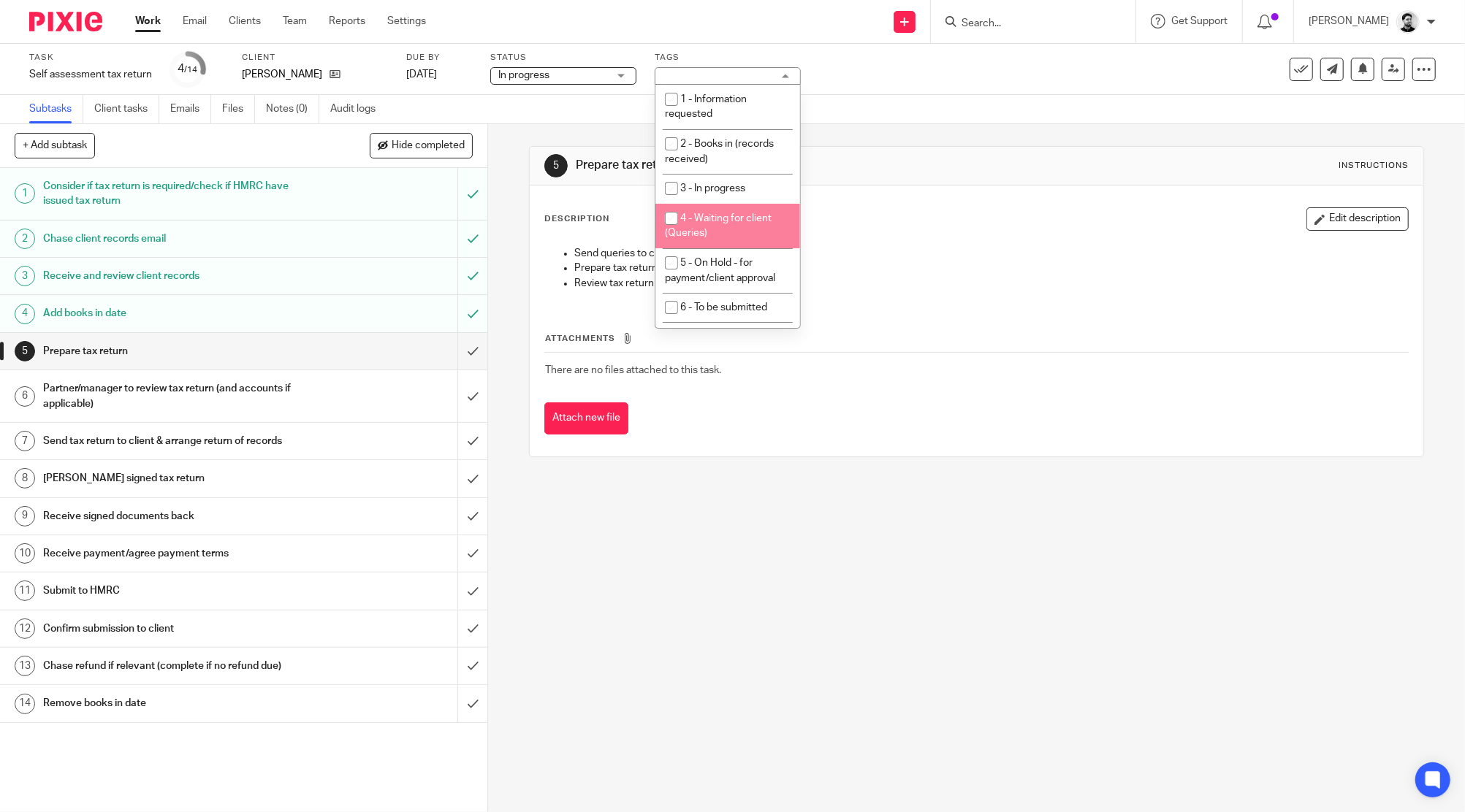
click at [704, 231] on span "4 - Waiting for client (Queries)" at bounding box center [718, 225] width 107 height 25
checkbox input "true"
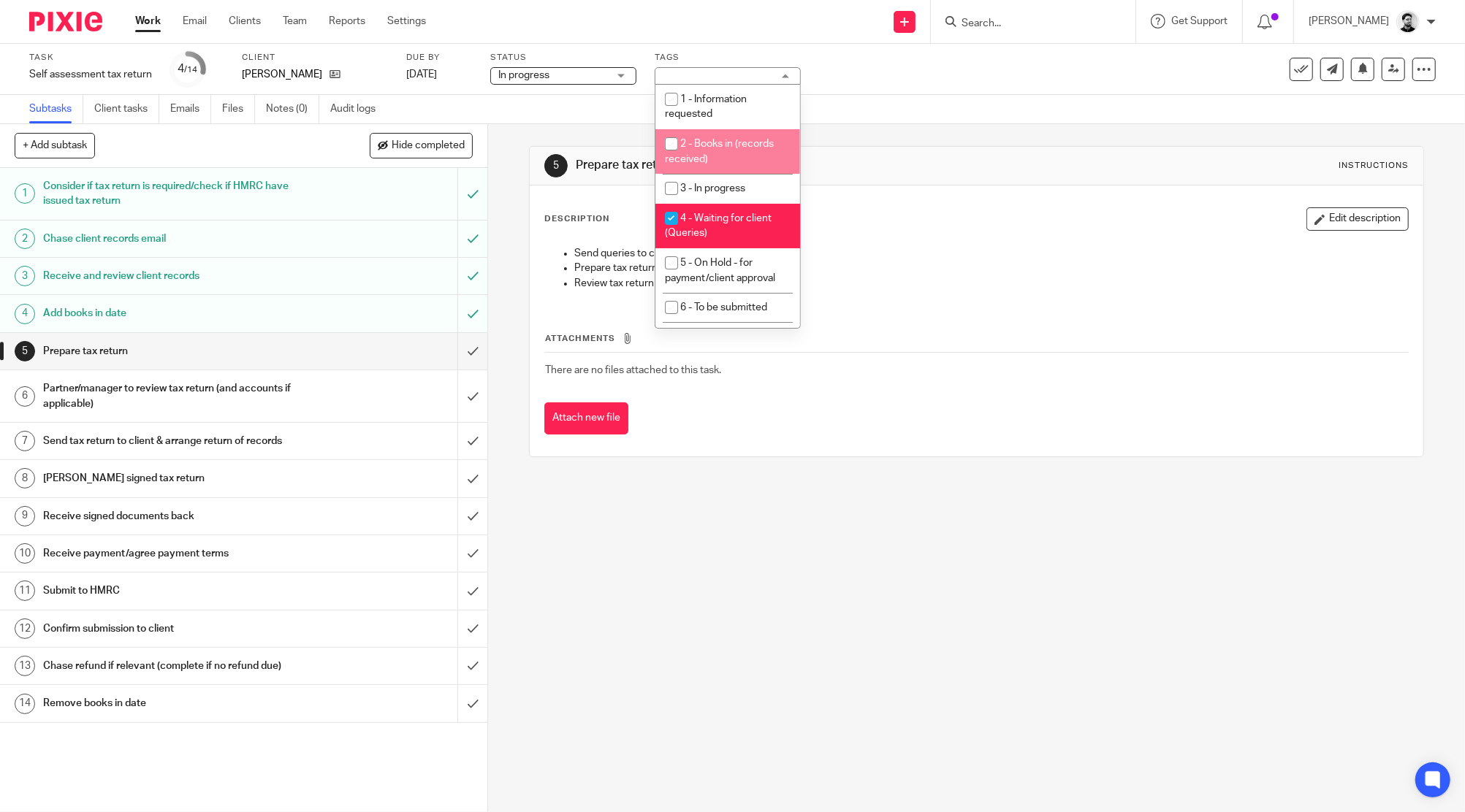
click at [898, 88] on div "Task Self assessment tax return Save Self assessment tax return 4 /14 Client Al…" at bounding box center [732, 69] width 1465 height 52
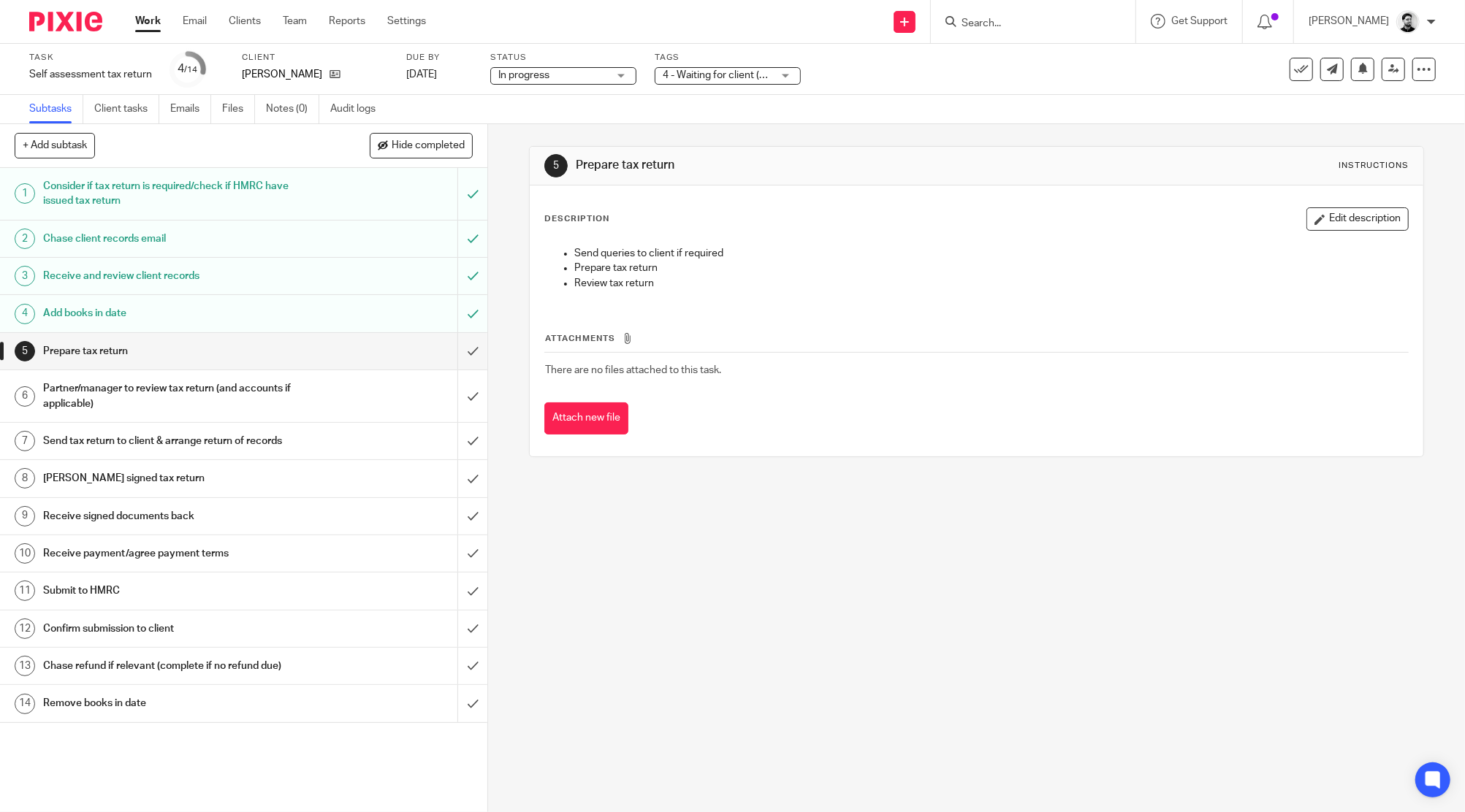
click at [978, 31] on div at bounding box center [1033, 21] width 204 height 43
click at [976, 24] on input "Search" at bounding box center [1025, 24] width 132 height 13
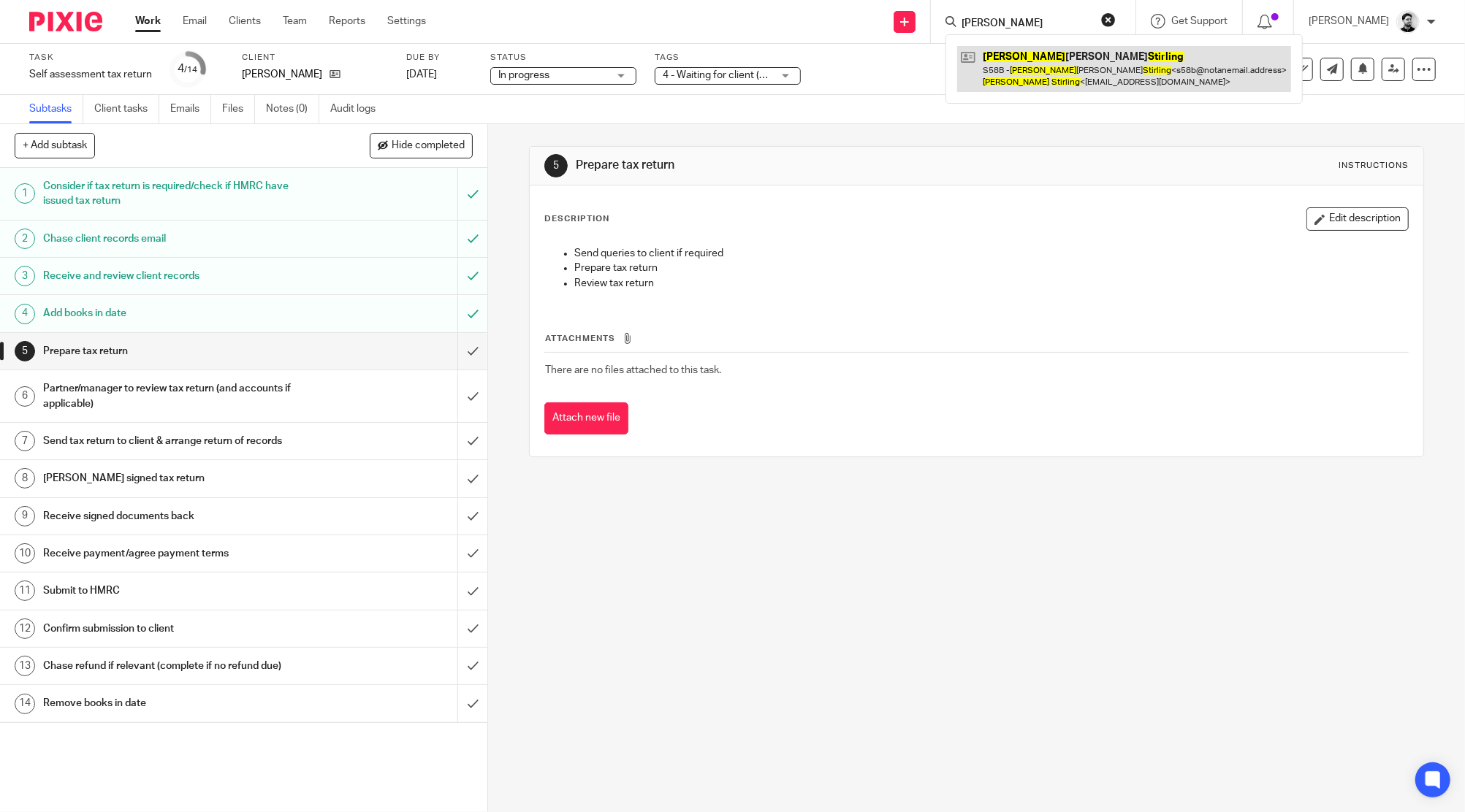
type input "Karen Stirling"
click at [1040, 65] on link at bounding box center [1124, 69] width 334 height 45
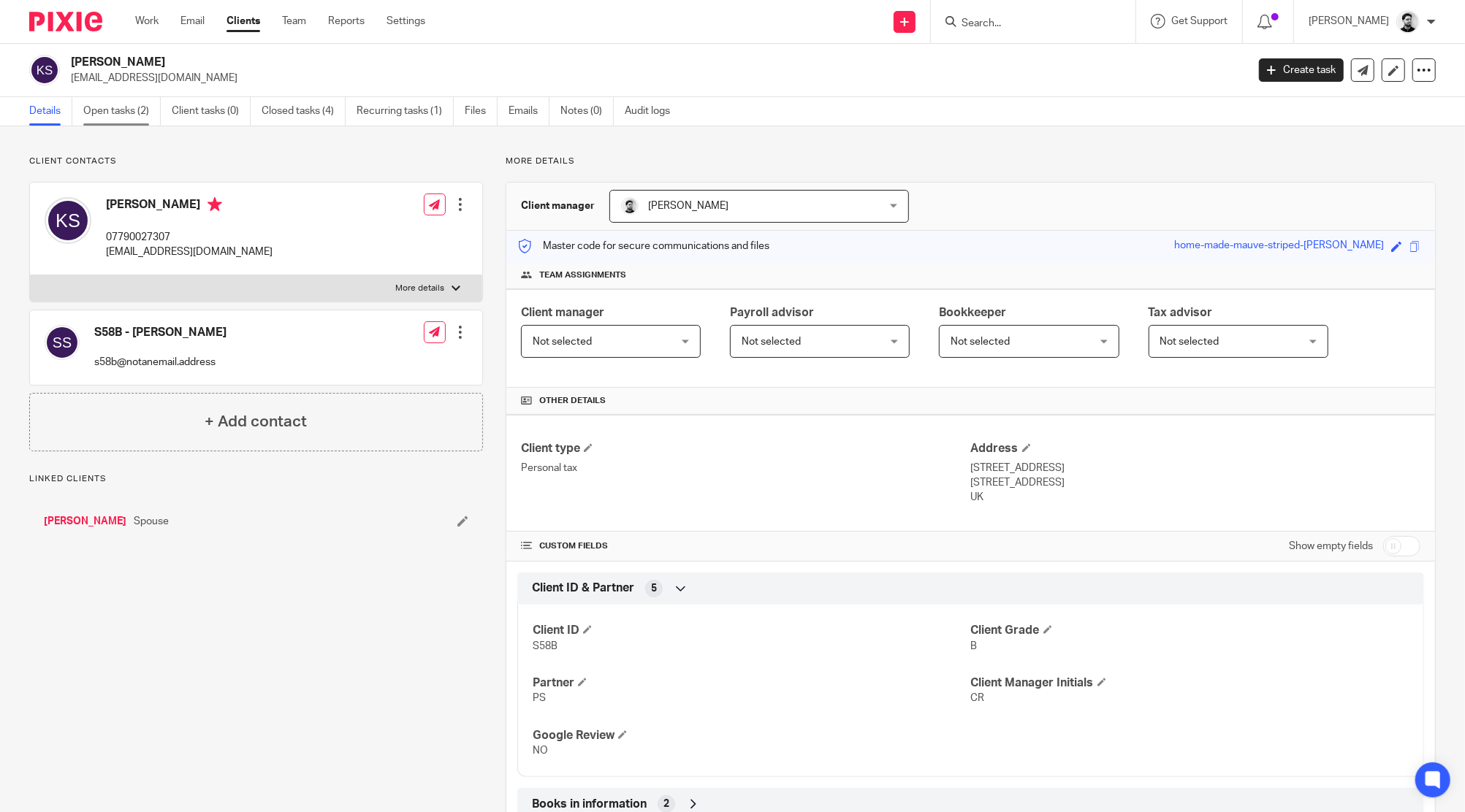
click at [143, 108] on link "Open tasks (2)" at bounding box center [121, 111] width 78 height 29
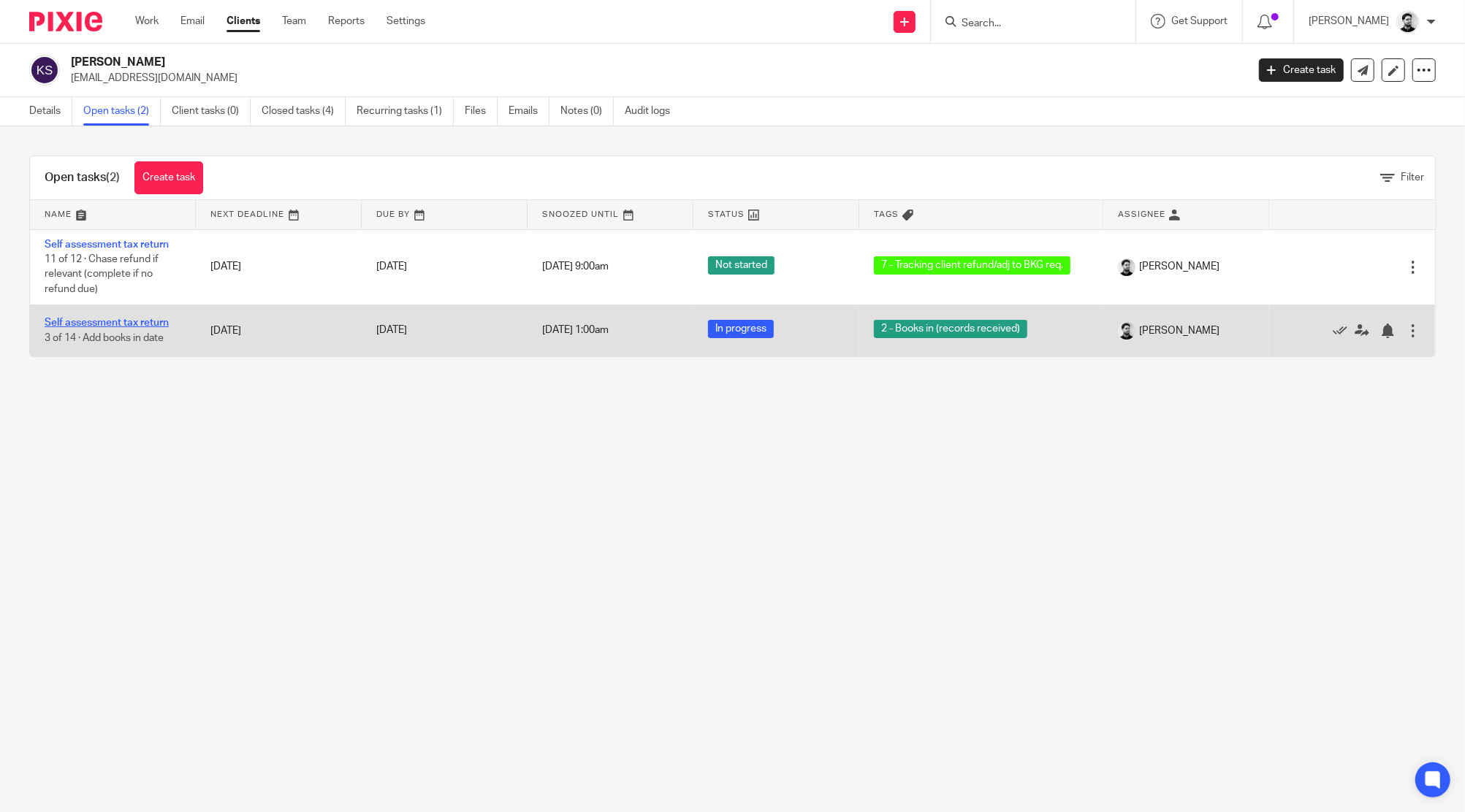
click at [152, 323] on link "Self assessment tax return" at bounding box center [107, 323] width 124 height 10
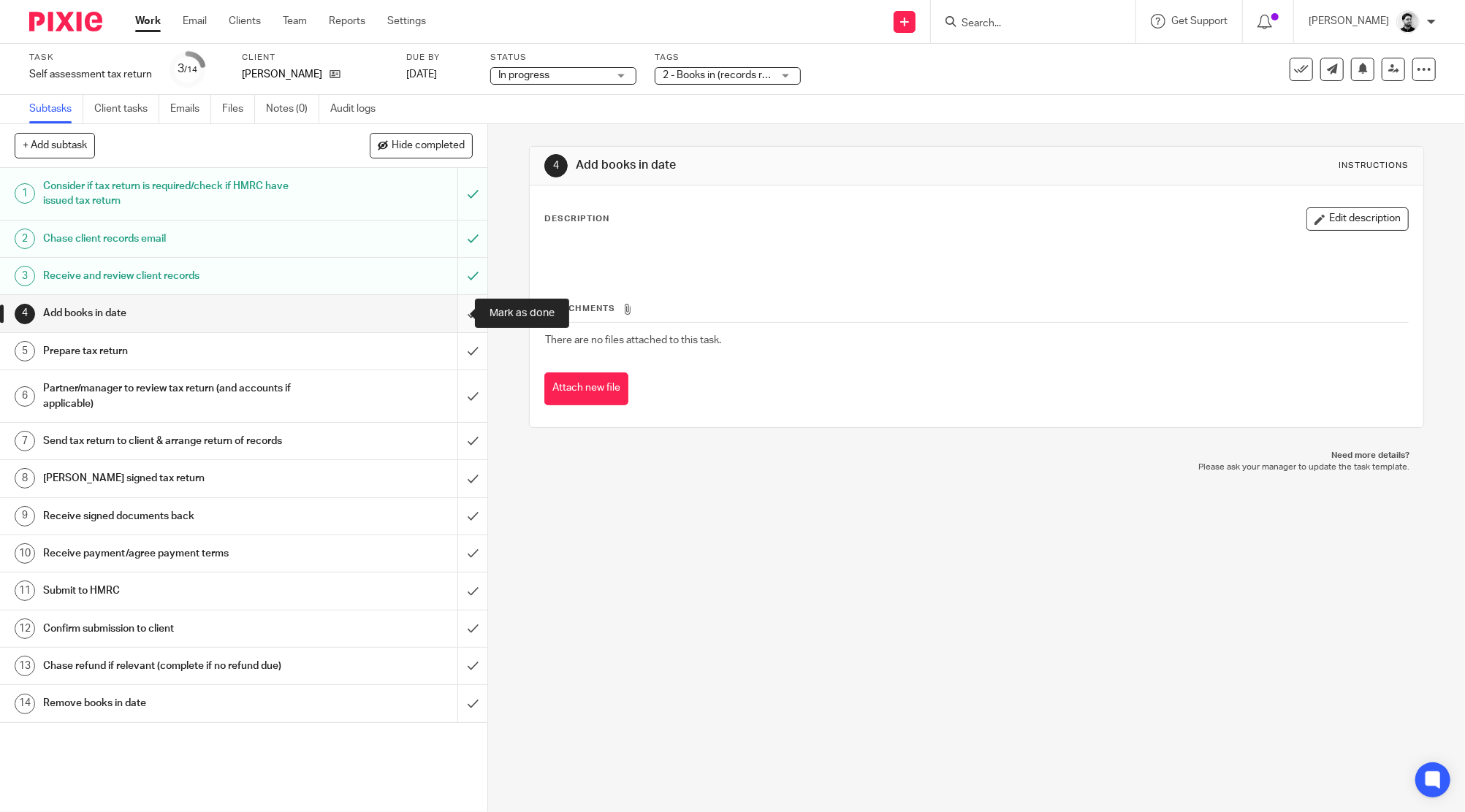
click at [445, 313] on input "submit" at bounding box center [244, 313] width 487 height 37
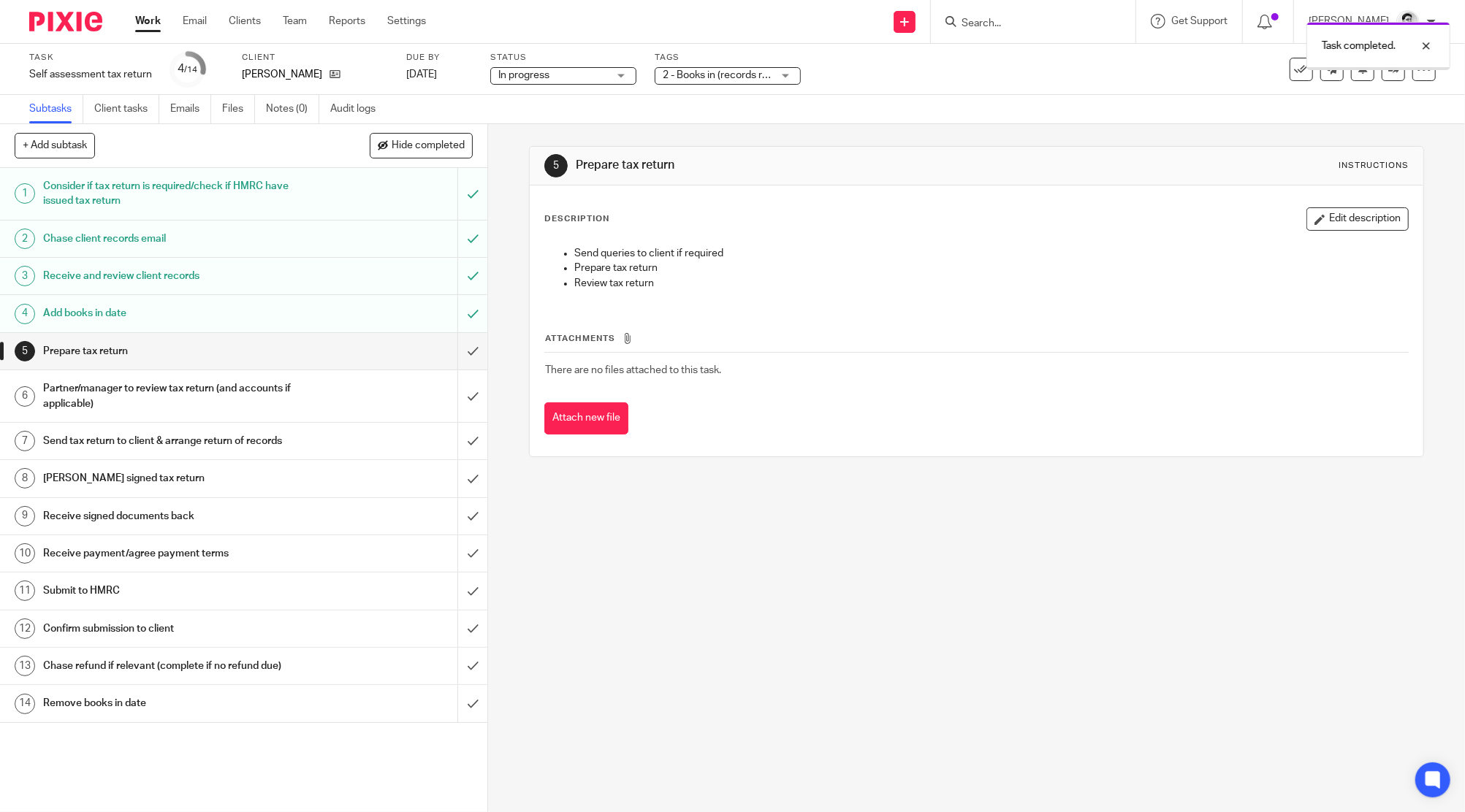
click at [704, 77] on span "2 - Books in (records received)" at bounding box center [732, 75] width 139 height 10
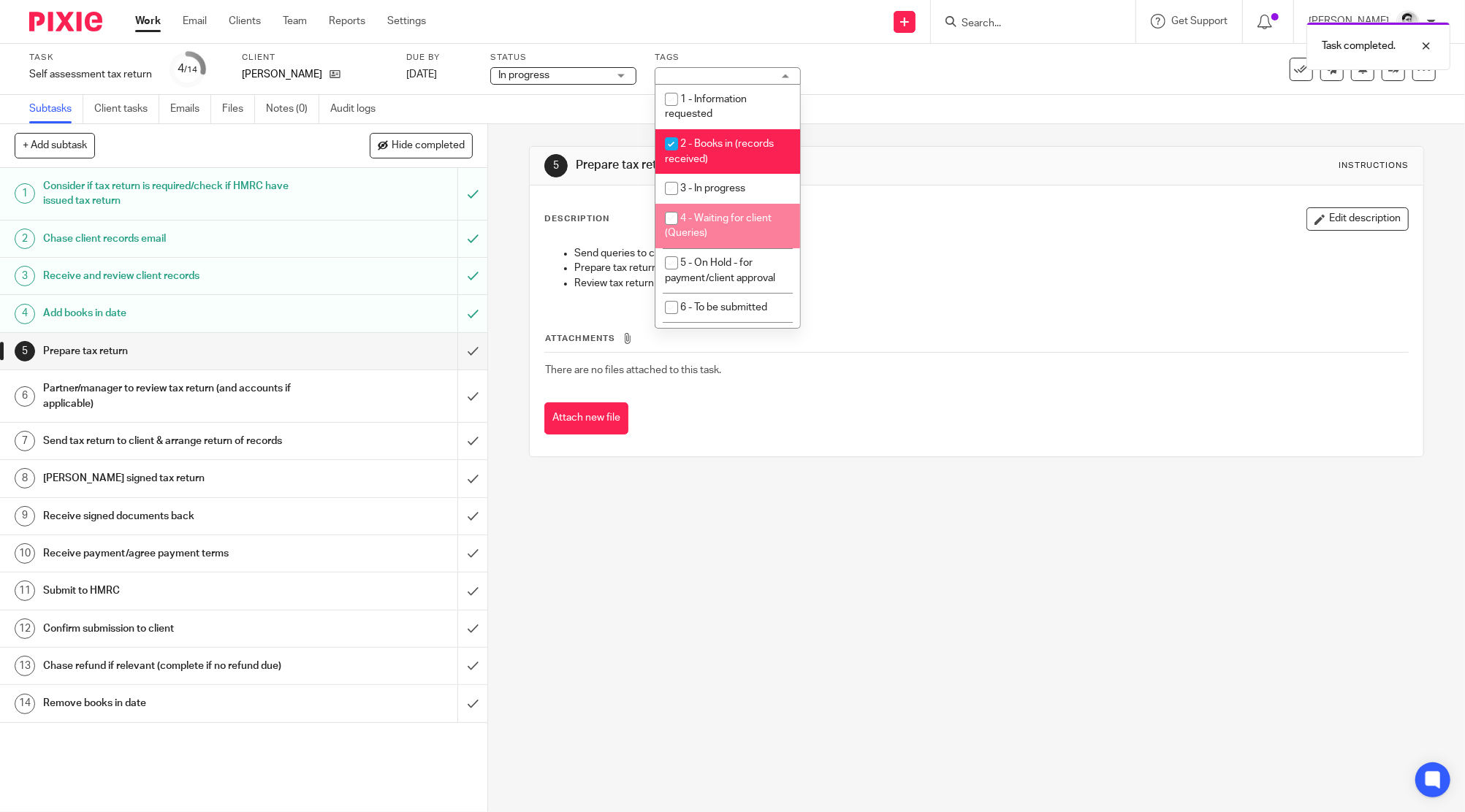
click at [725, 225] on li "4 - Waiting for client (Queries)" at bounding box center [728, 225] width 145 height 45
checkbox input "true"
click at [726, 143] on span "2 - Books in (records received)" at bounding box center [719, 151] width 109 height 25
checkbox input "false"
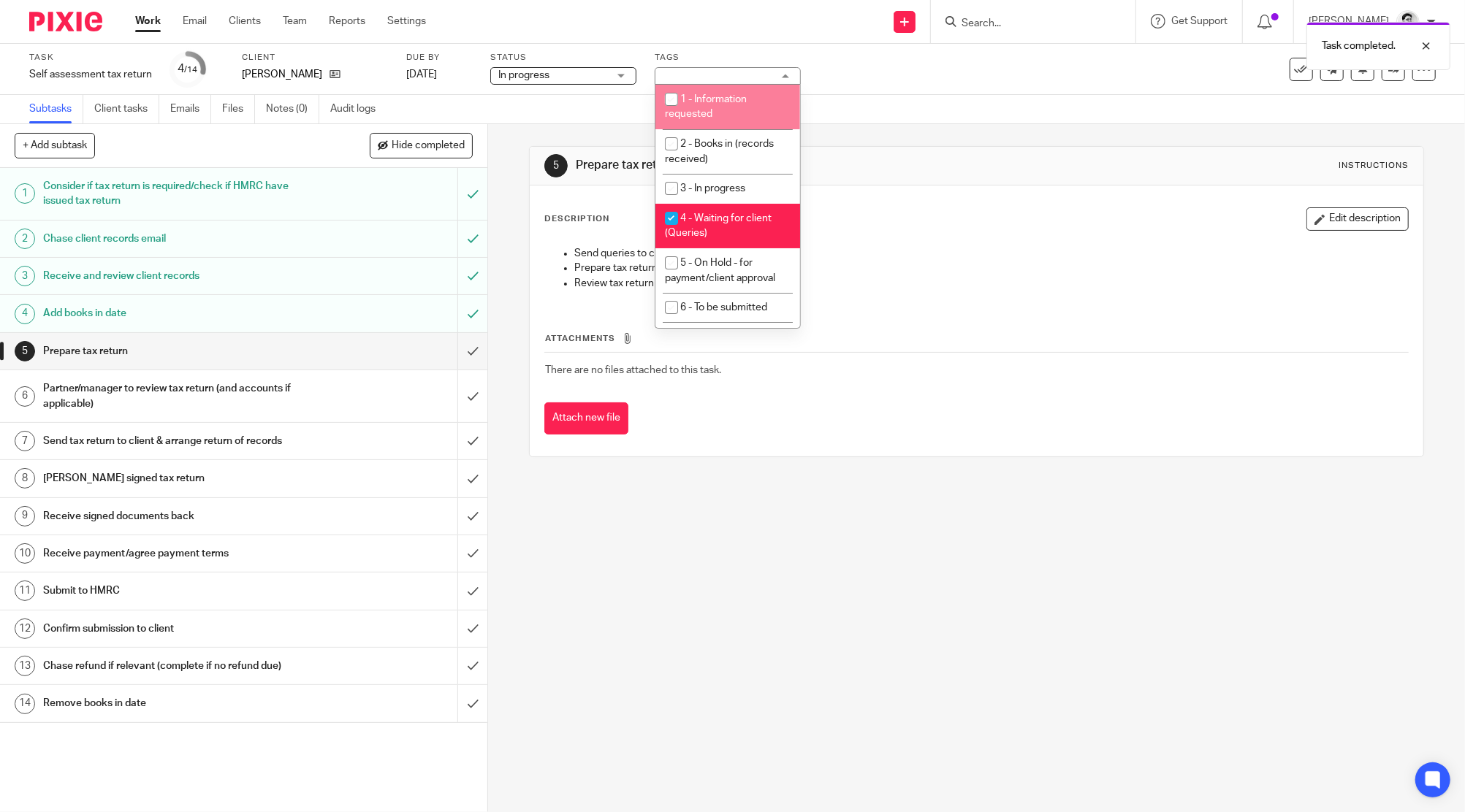
click at [713, 33] on div "Send new email Create task Add client Get Support Contact via email Check our d…" at bounding box center [956, 21] width 1017 height 43
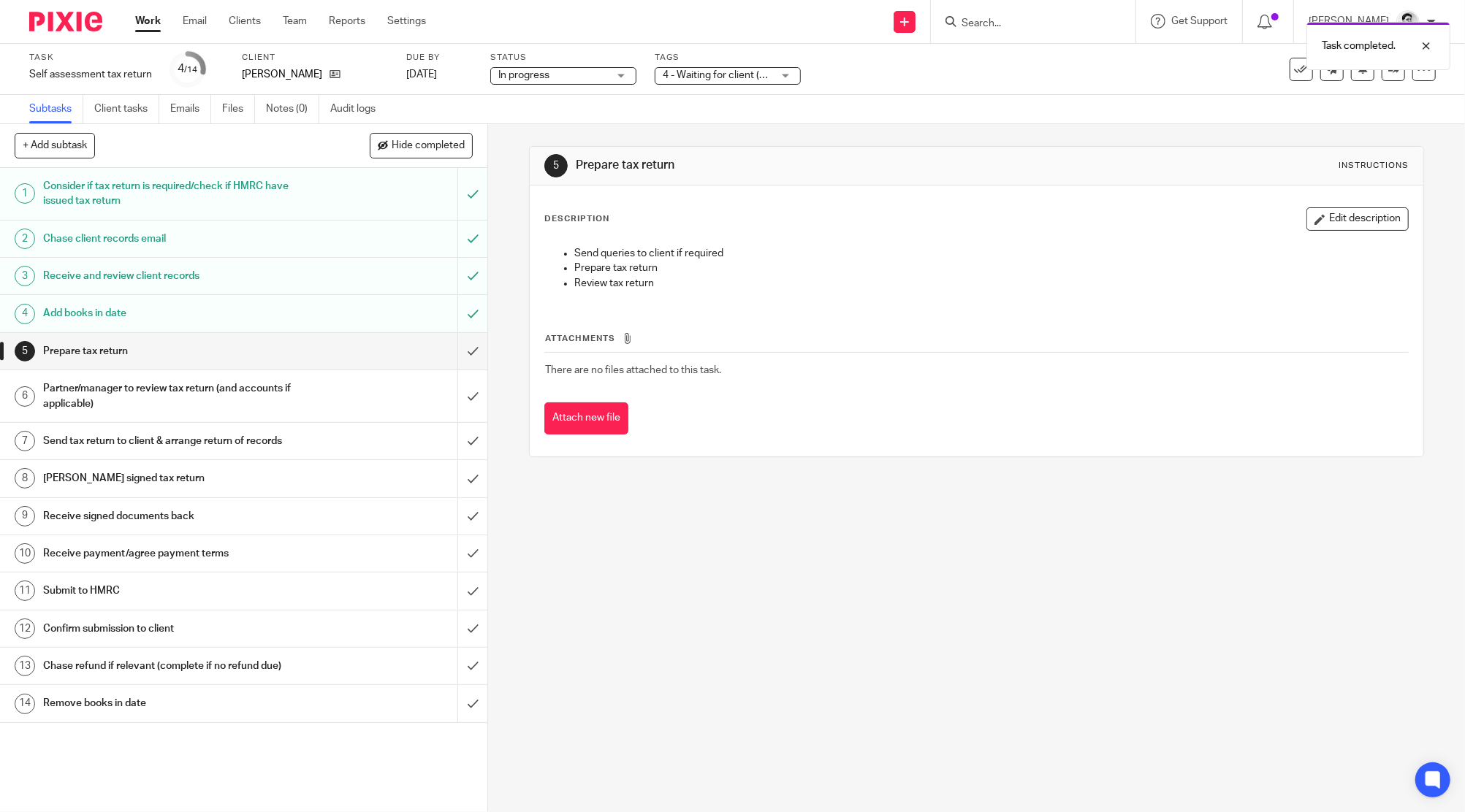
click at [147, 24] on link "Work" at bounding box center [148, 21] width 25 height 15
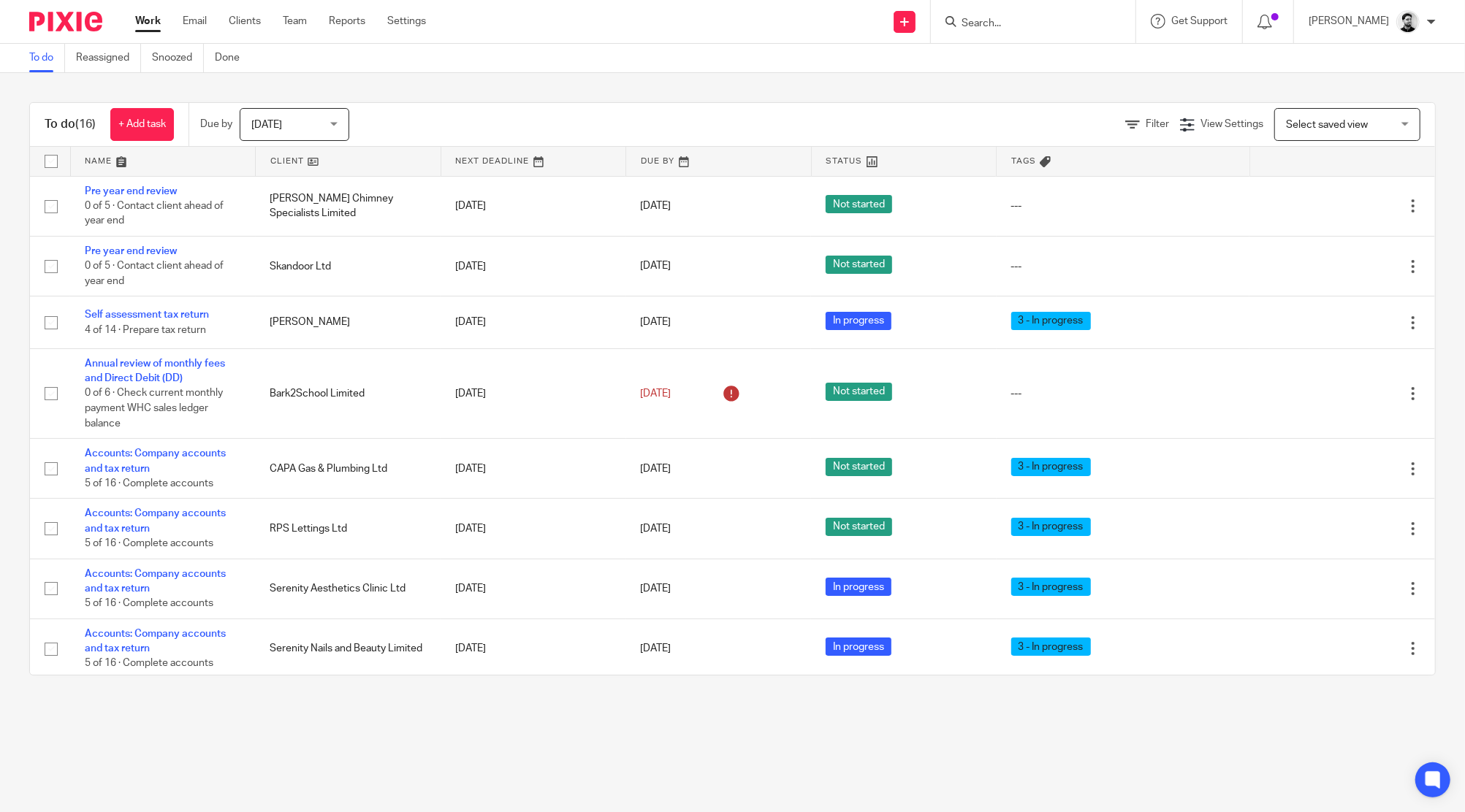
click at [987, 27] on input "Search" at bounding box center [1025, 24] width 132 height 13
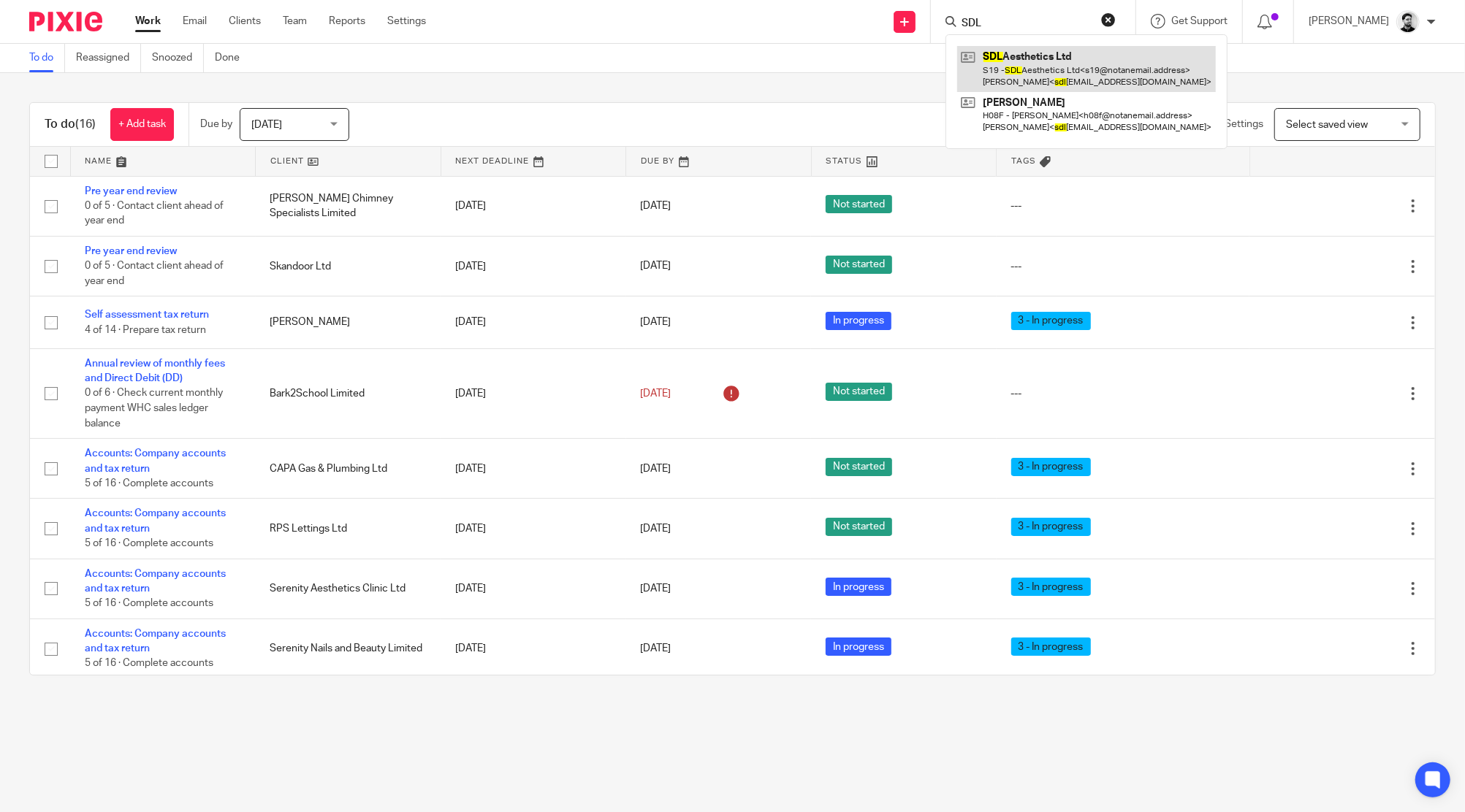
type input "SDL"
click at [1026, 79] on link at bounding box center [1086, 69] width 258 height 45
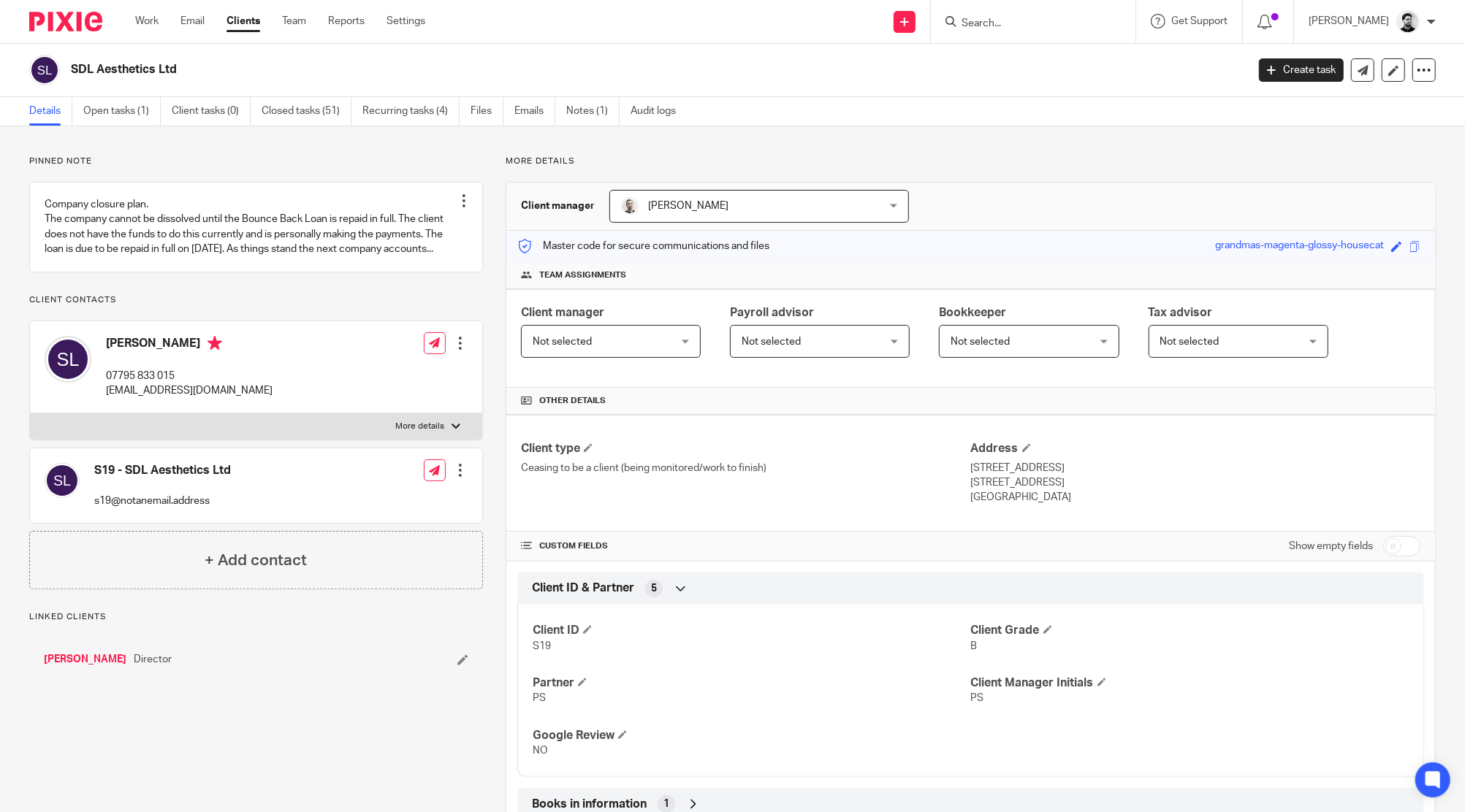
click at [973, 17] on input "Search" at bounding box center [1025, 24] width 132 height 13
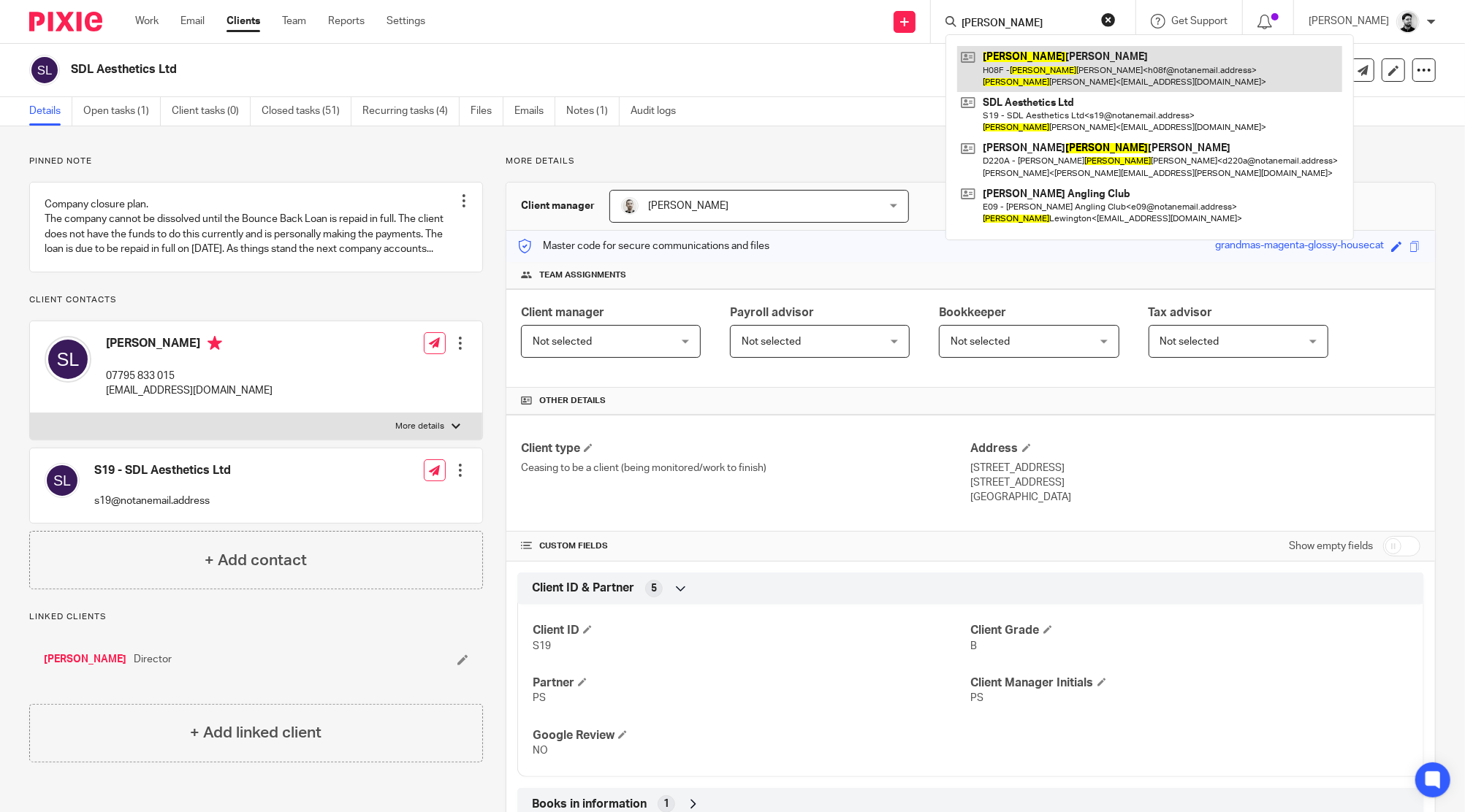
type input "[PERSON_NAME]"
click at [1041, 58] on link at bounding box center [1149, 69] width 385 height 45
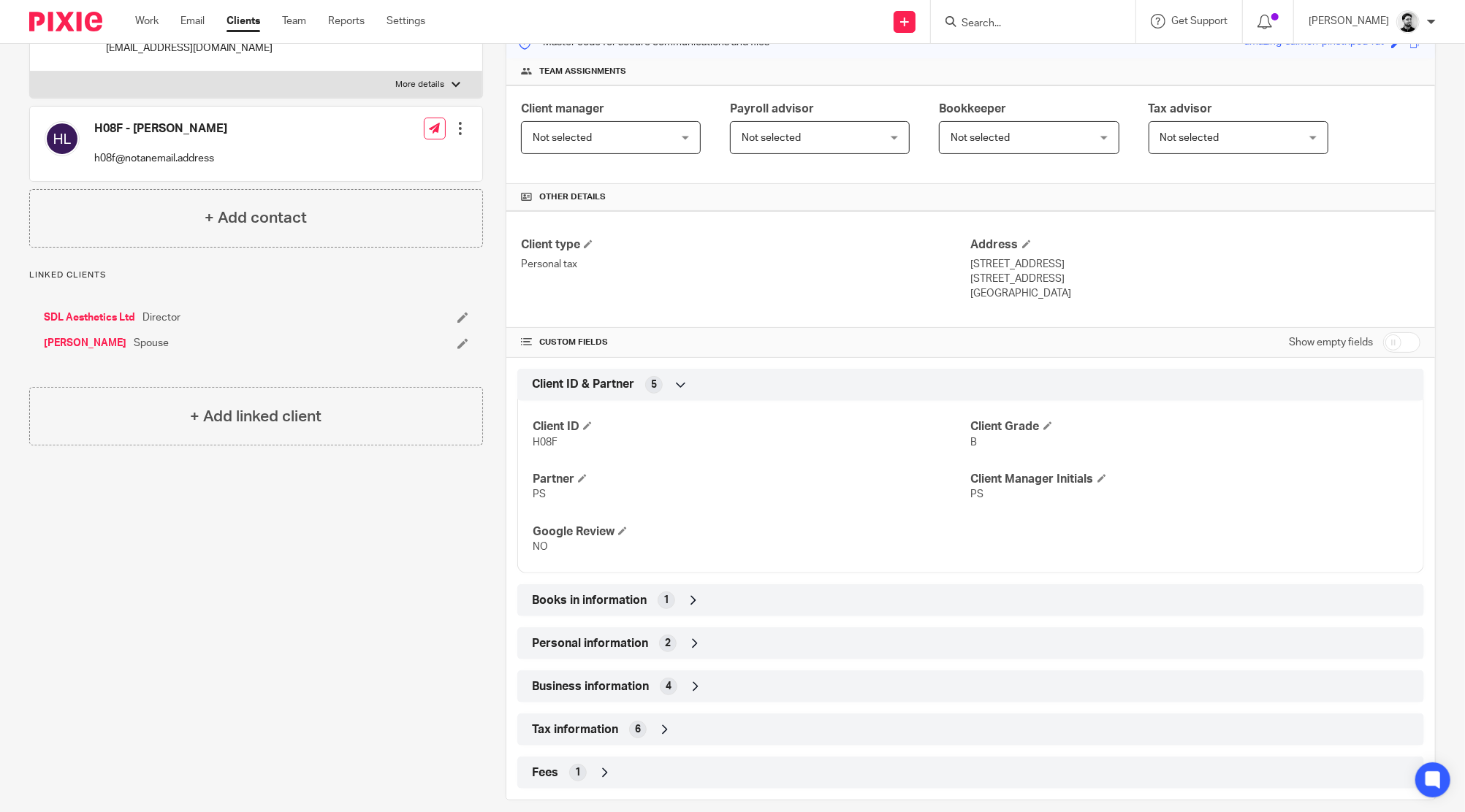
scroll to position [204, 0]
click at [642, 591] on div "Books in information 1" at bounding box center [970, 600] width 884 height 24
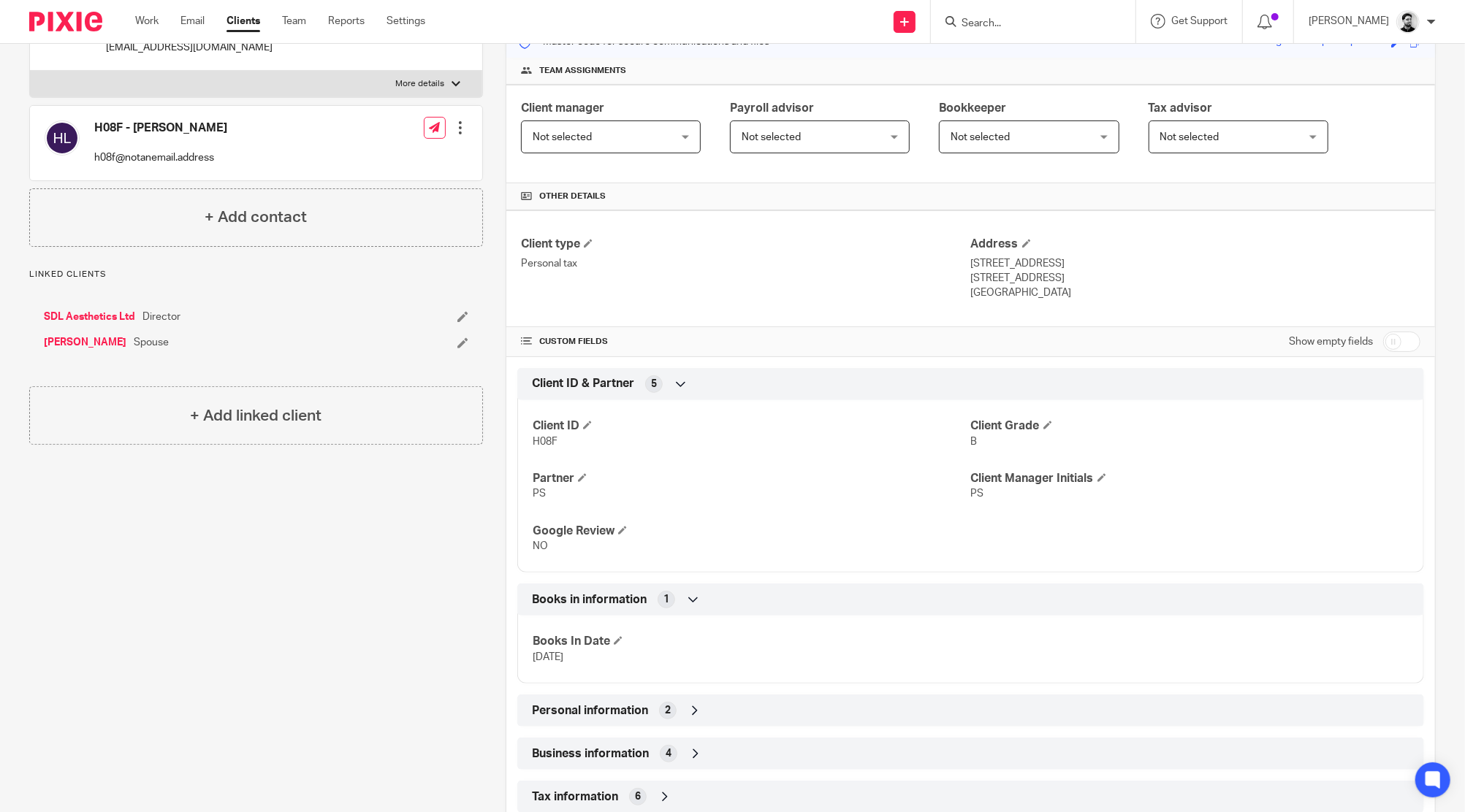
click at [642, 591] on div "Books in information 1" at bounding box center [970, 600] width 884 height 24
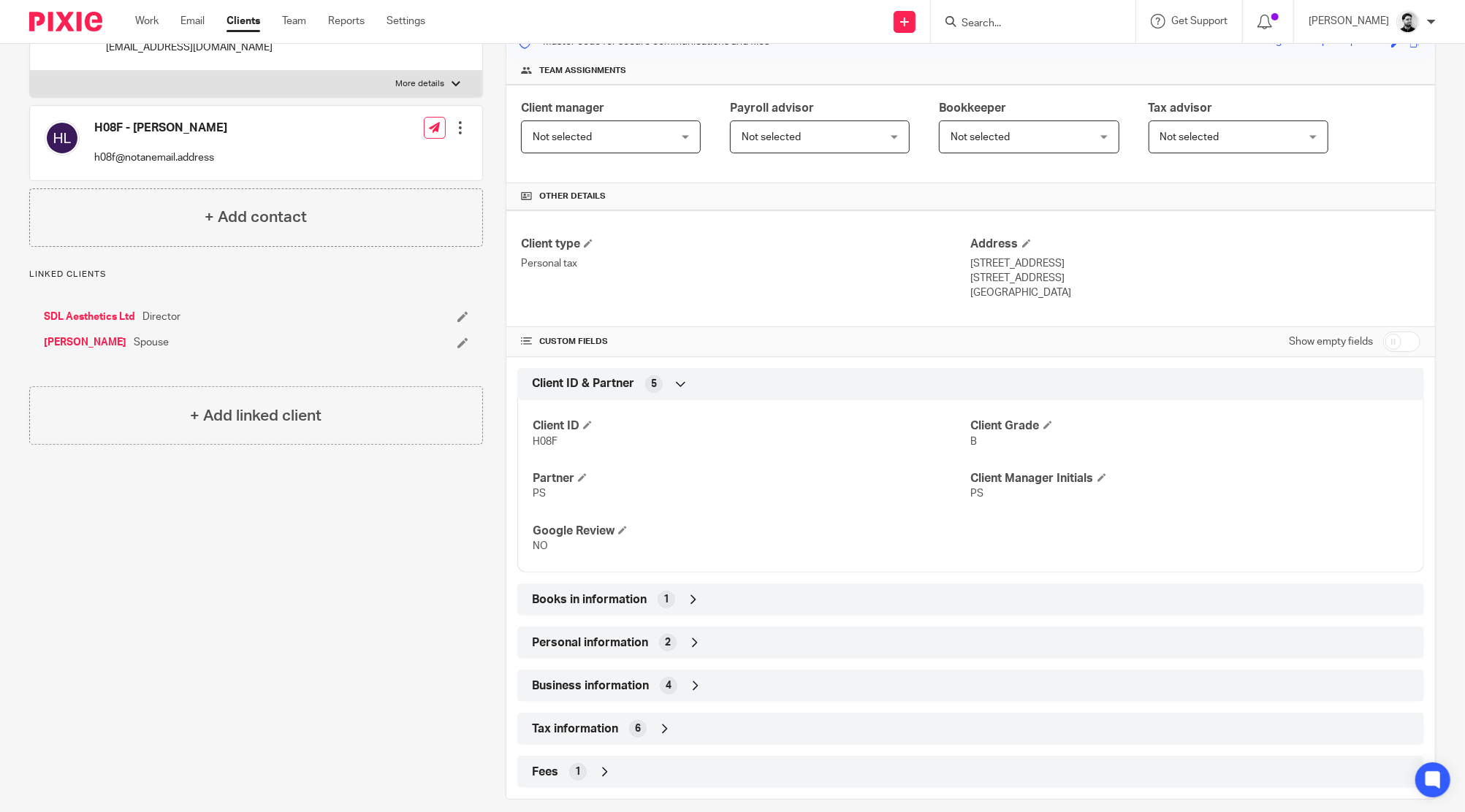
scroll to position [0, 0]
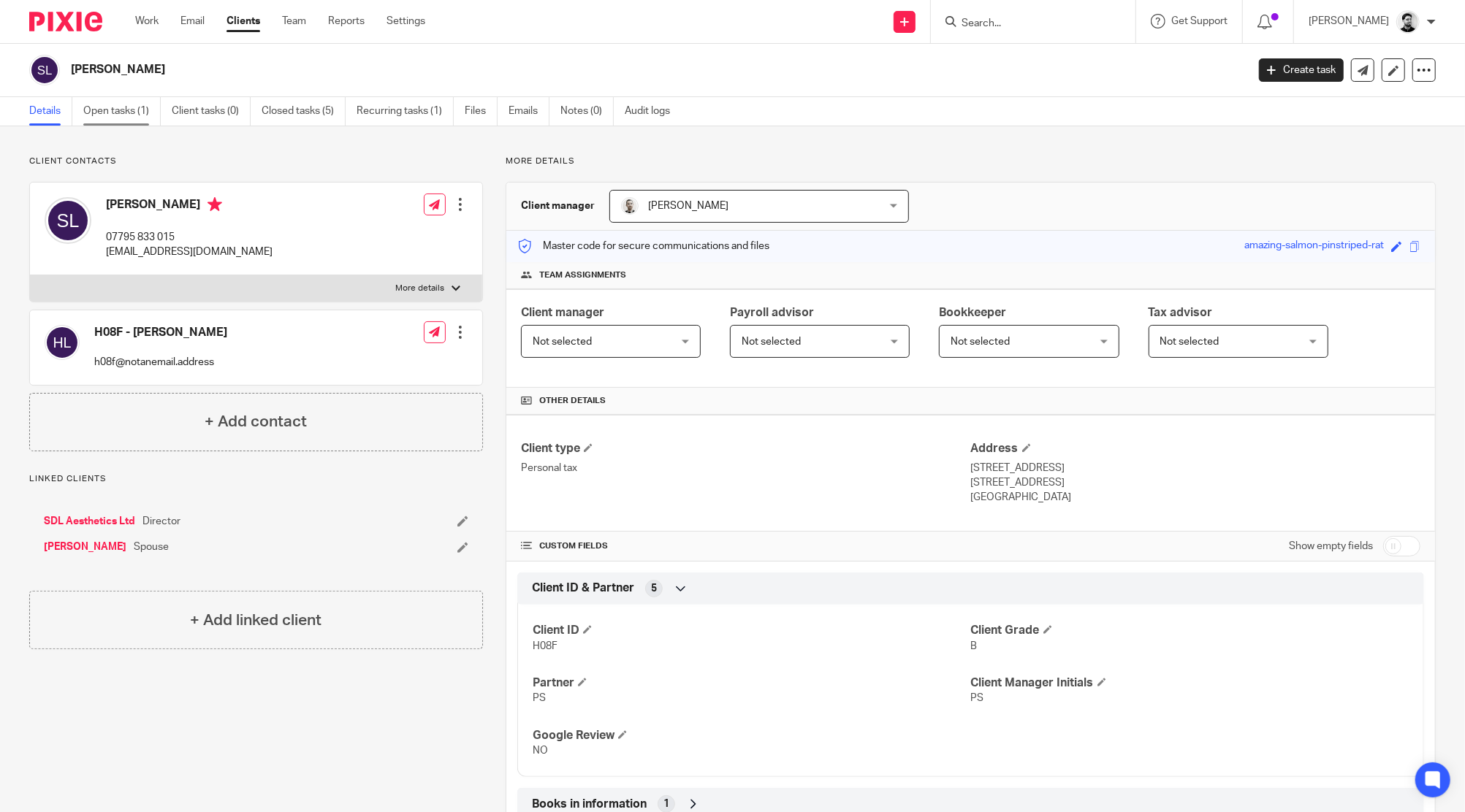
click at [108, 110] on link "Open tasks (1)" at bounding box center [121, 111] width 78 height 29
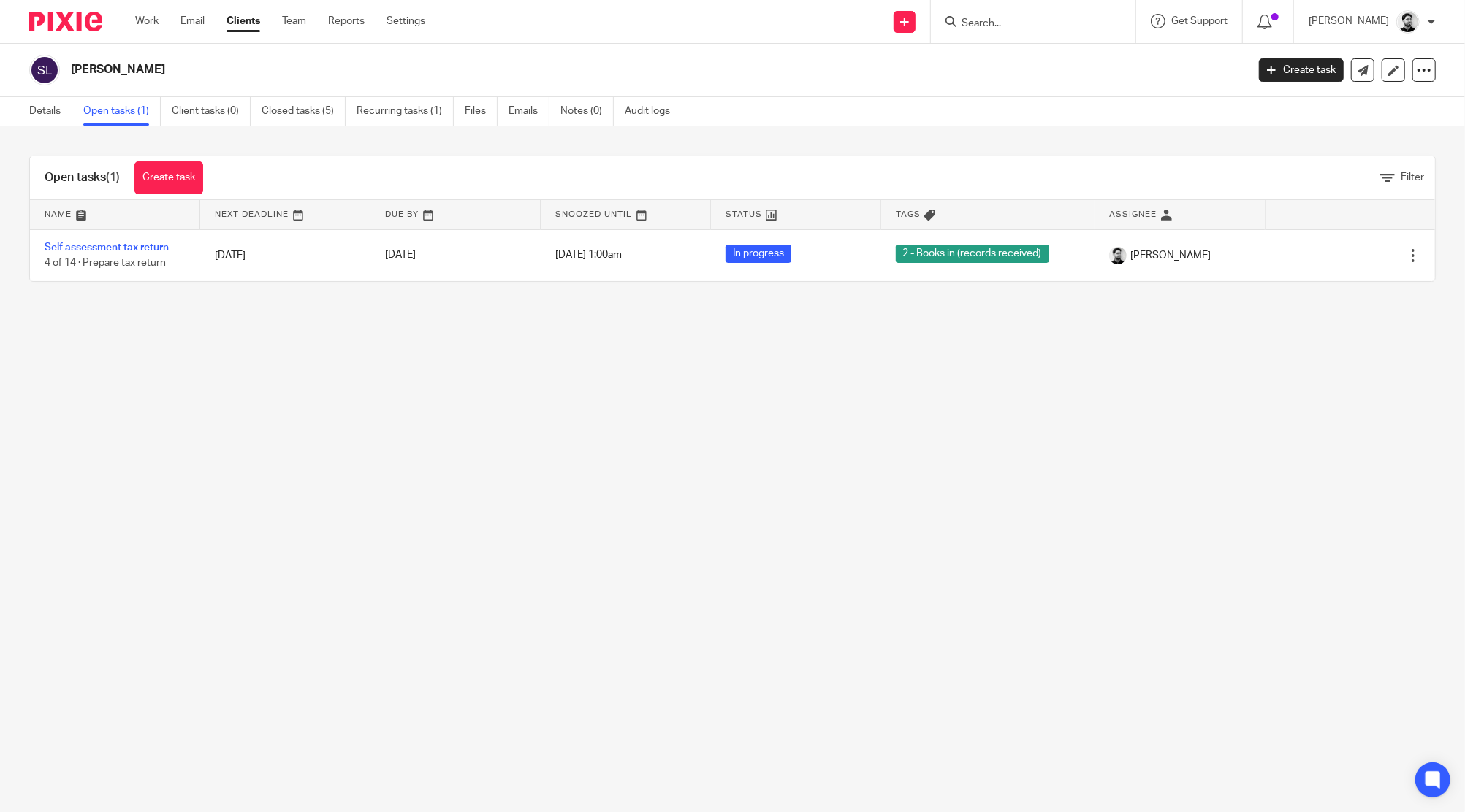
click at [976, 25] on input "Search" at bounding box center [1025, 24] width 132 height 13
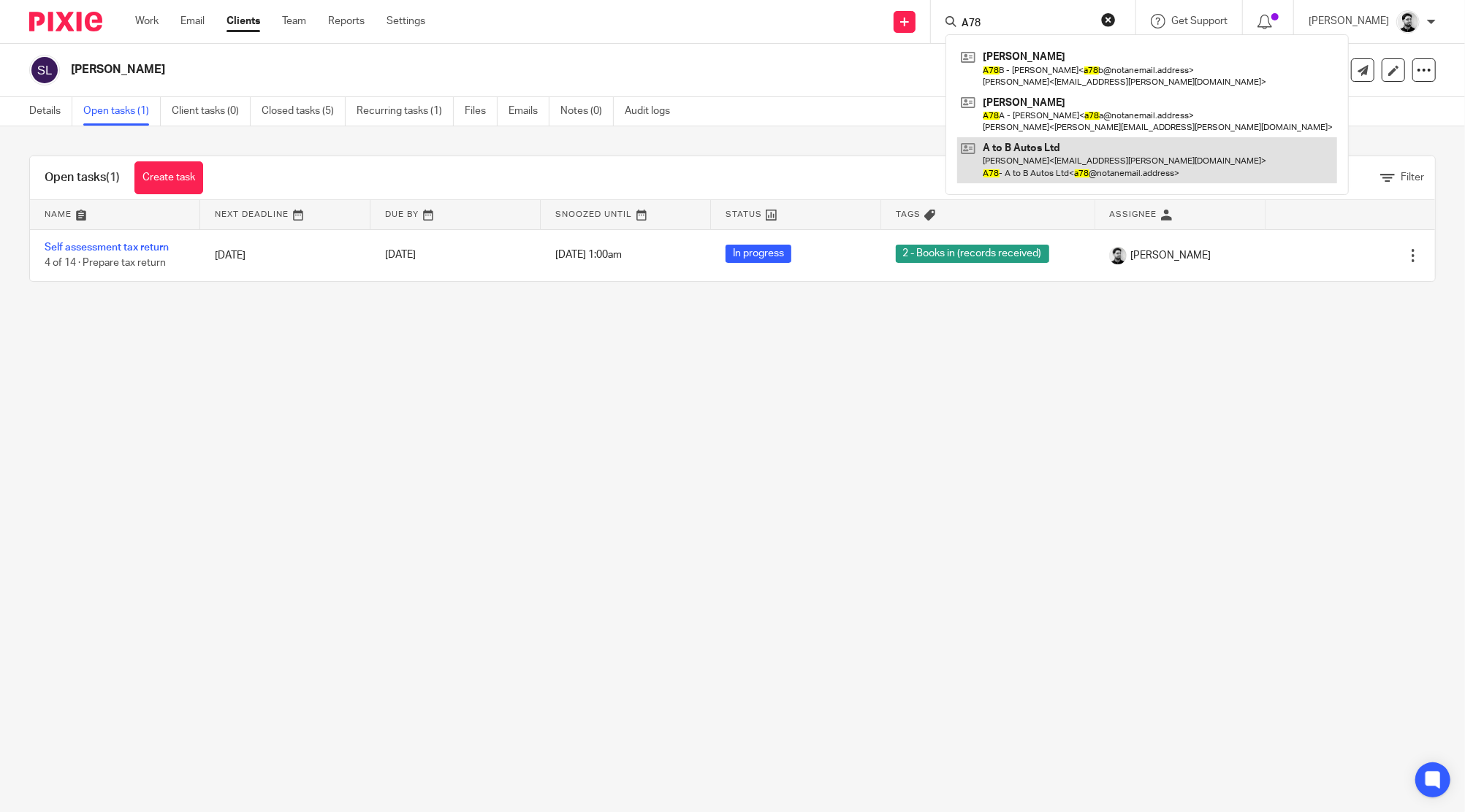
type input "A78"
click at [1069, 163] on link at bounding box center [1146, 160] width 380 height 45
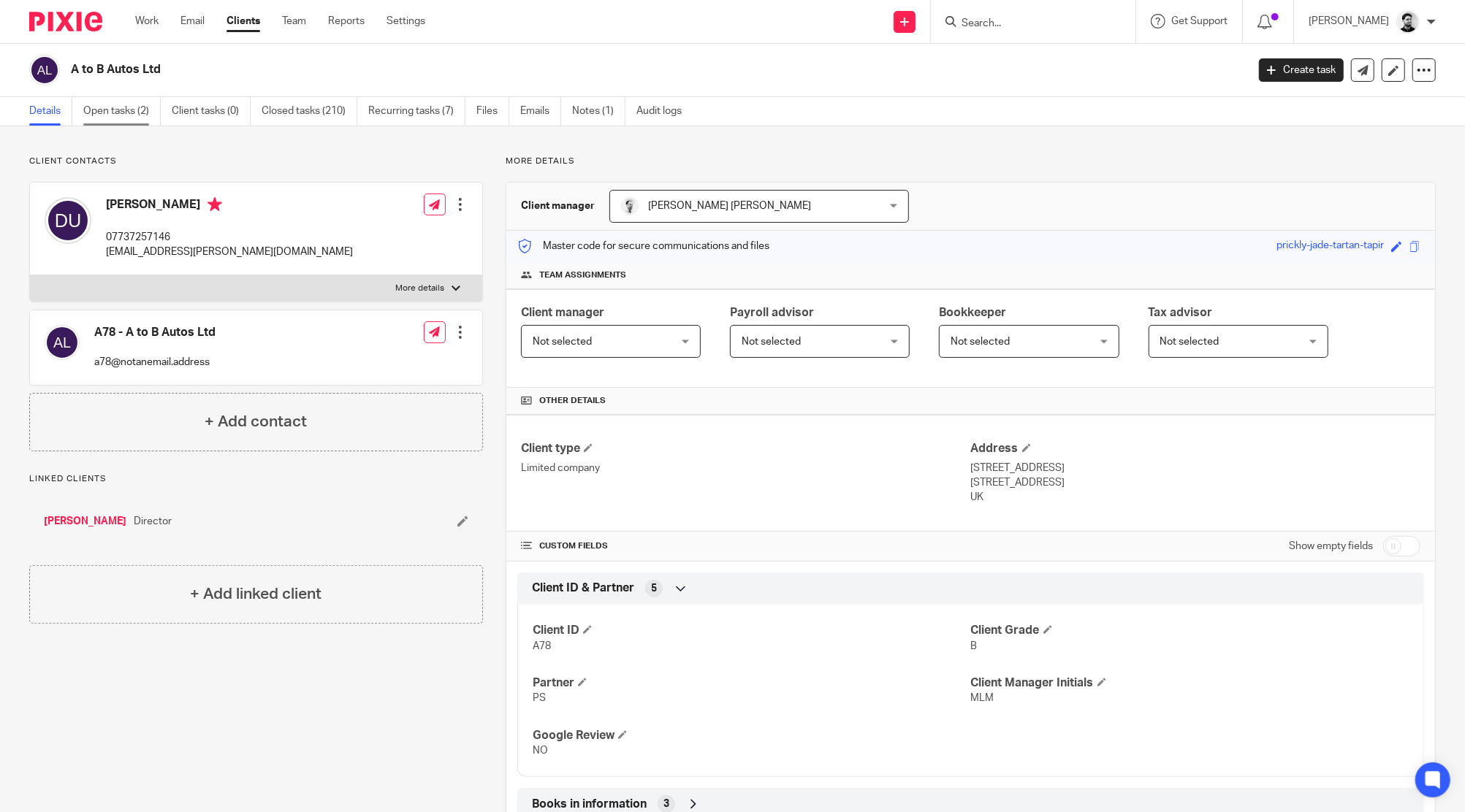
click at [135, 117] on link "Open tasks (2)" at bounding box center [121, 111] width 78 height 29
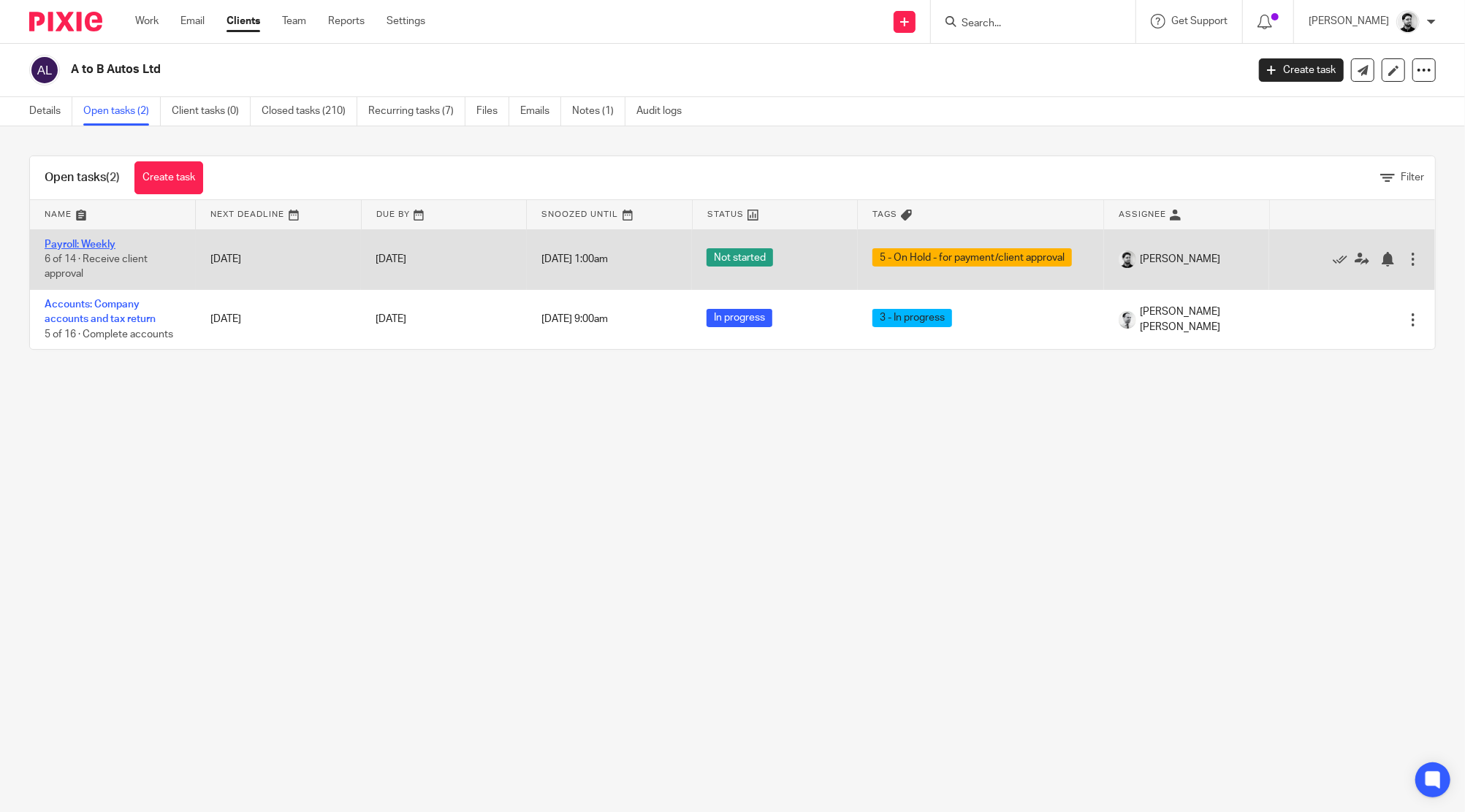
click at [108, 243] on link "Payroll: Weekly" at bounding box center [79, 244] width 71 height 10
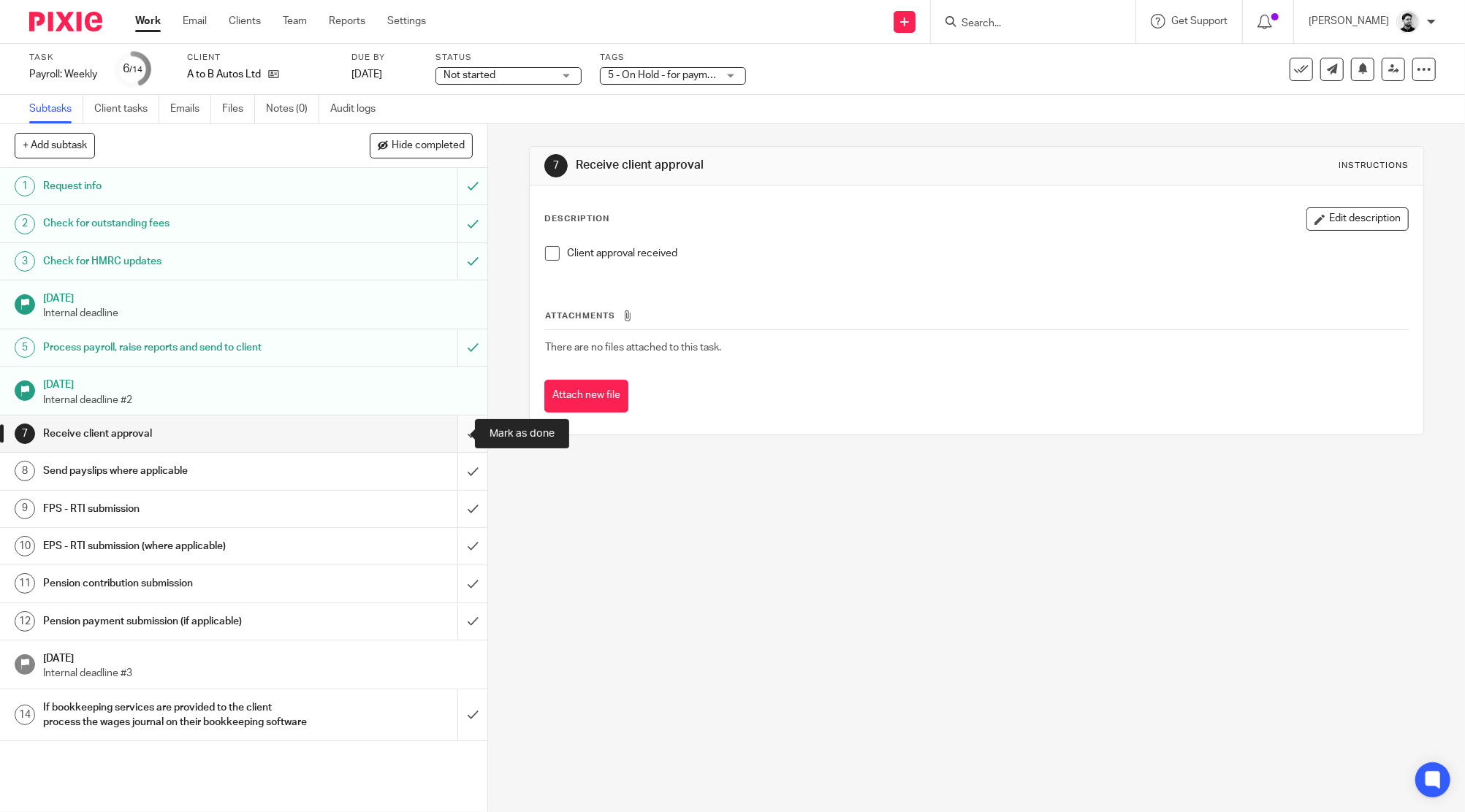
click at [449, 432] on input "submit" at bounding box center [244, 434] width 487 height 37
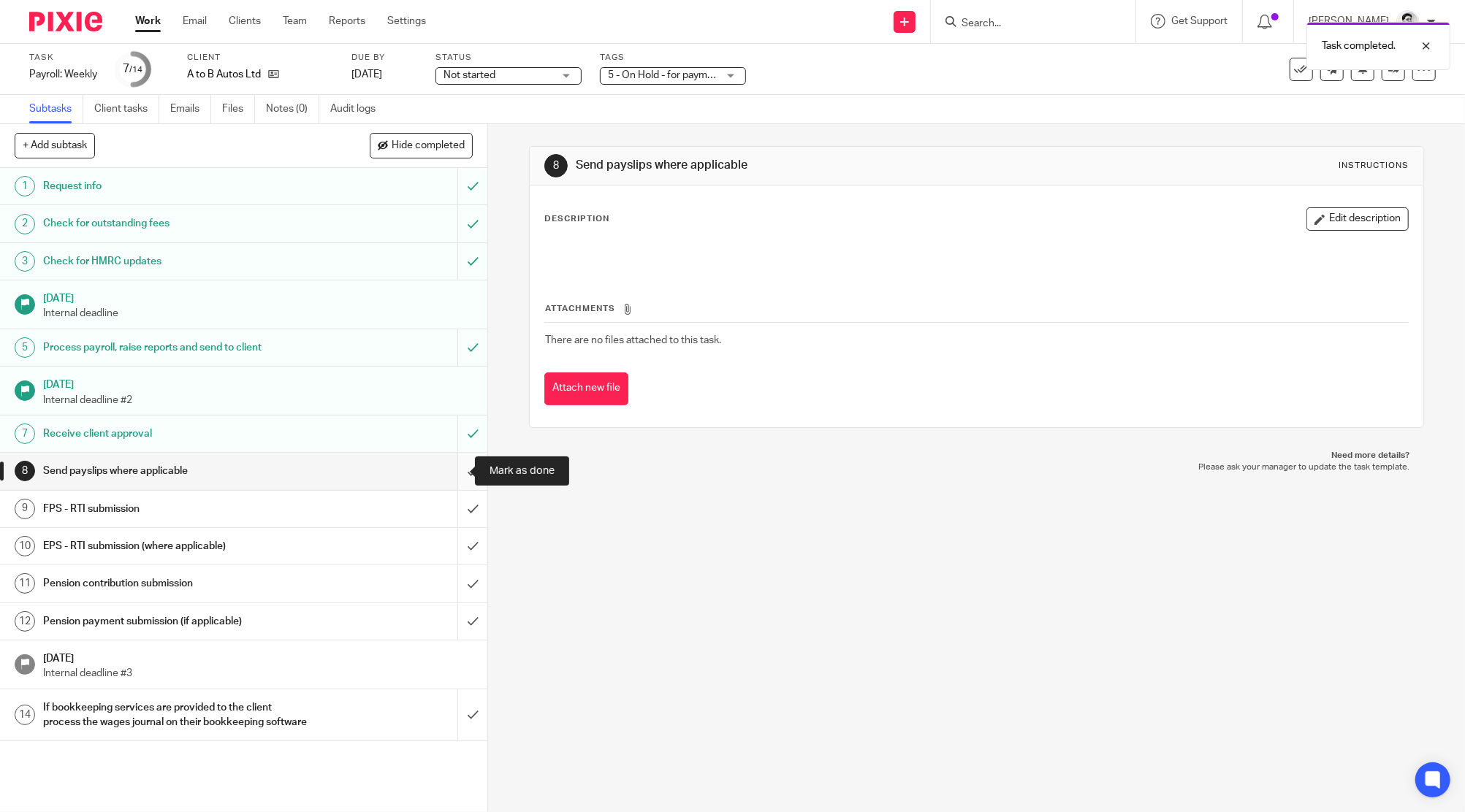
click at [451, 477] on input "submit" at bounding box center [244, 471] width 487 height 37
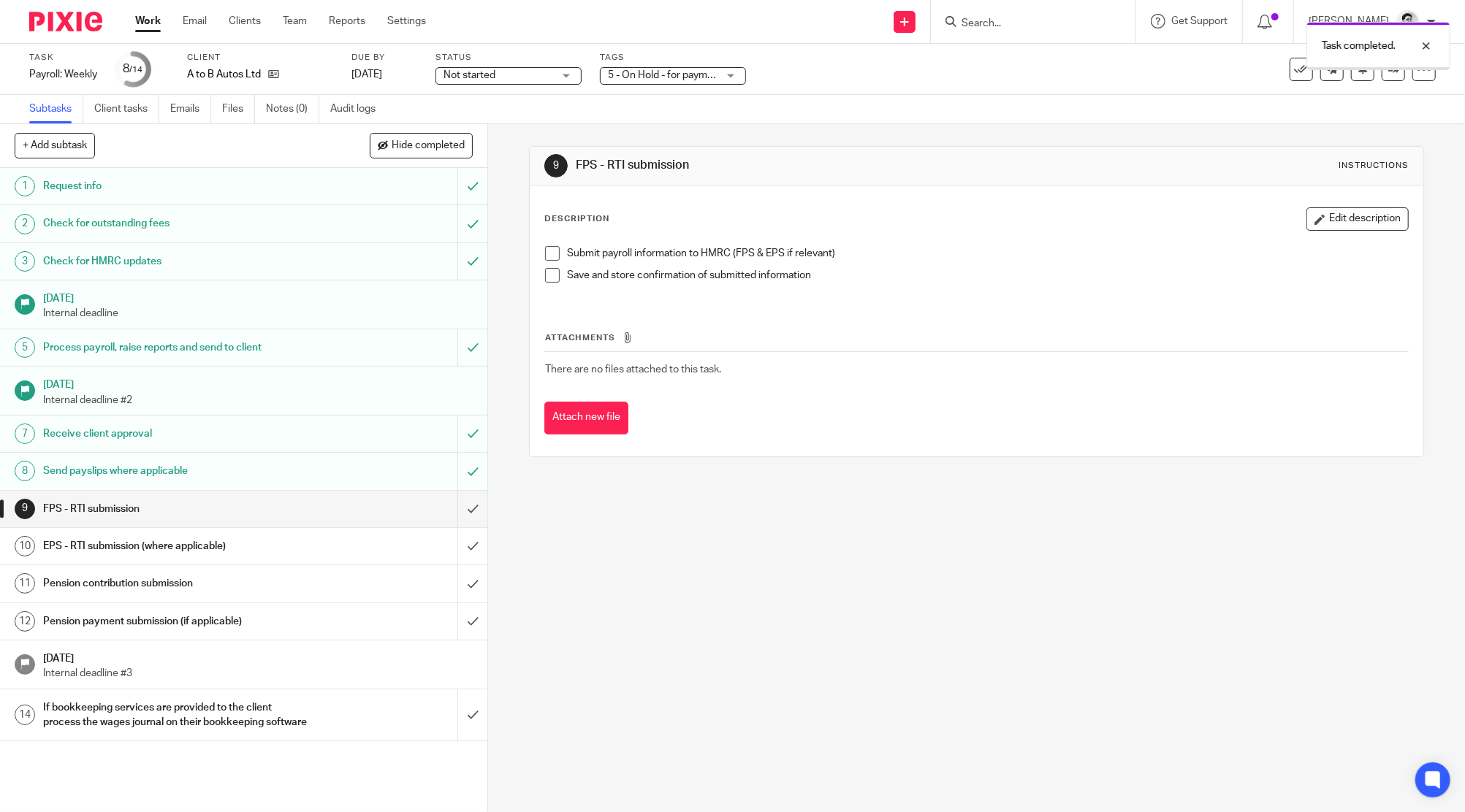
click at [459, 511] on input "submit" at bounding box center [244, 509] width 487 height 37
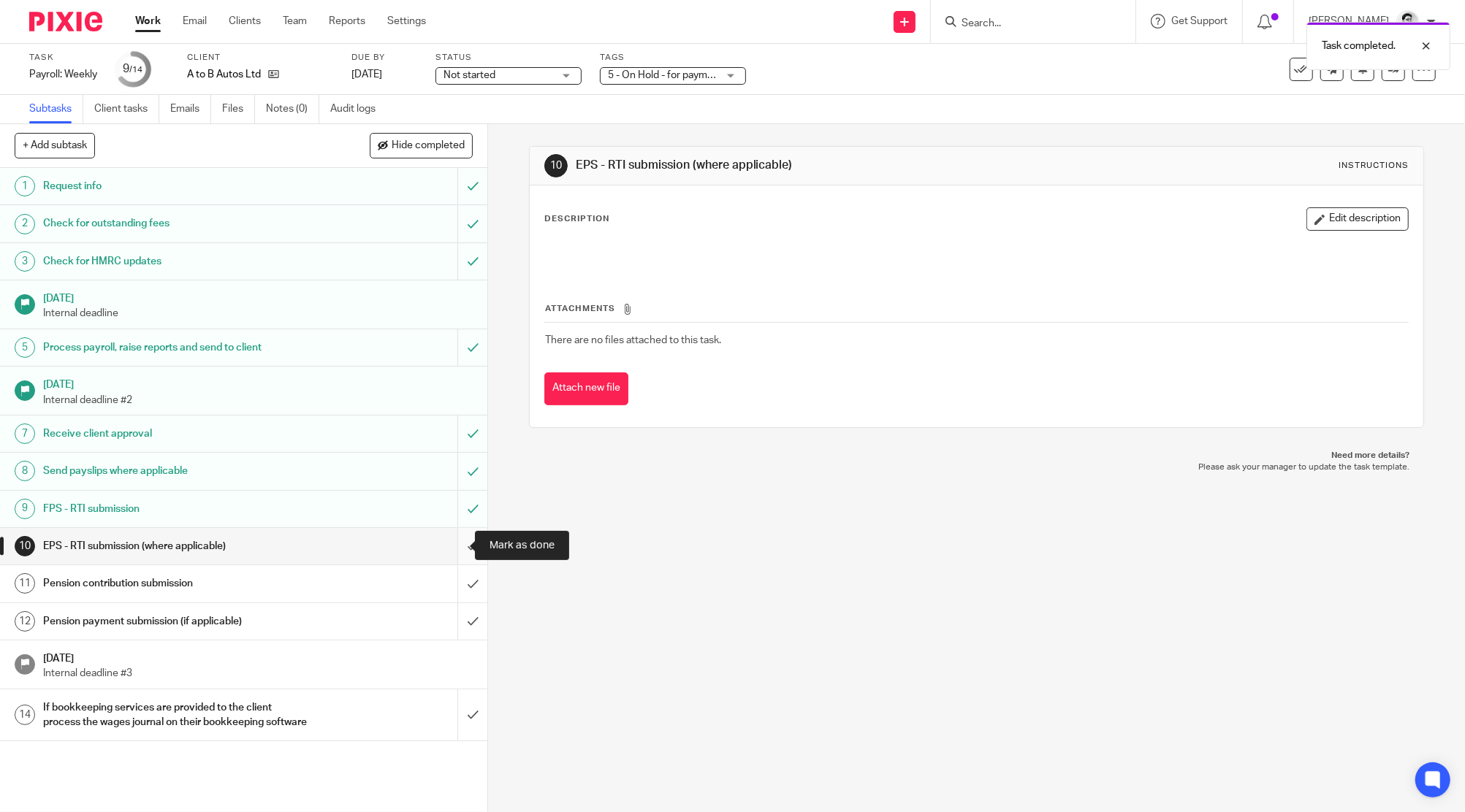
click at [454, 540] on input "submit" at bounding box center [244, 547] width 487 height 37
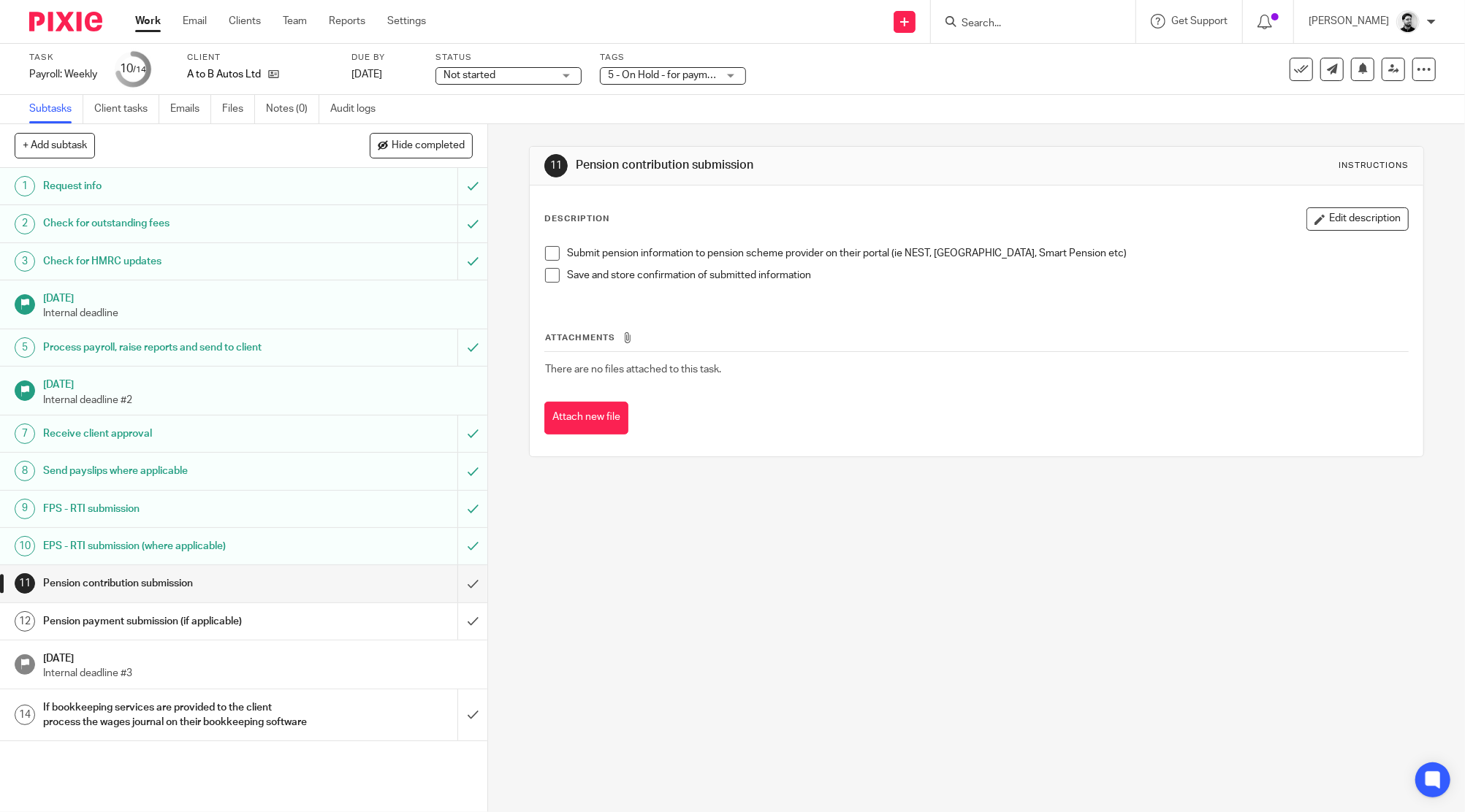
click at [1000, 25] on input "Search" at bounding box center [1025, 24] width 132 height 13
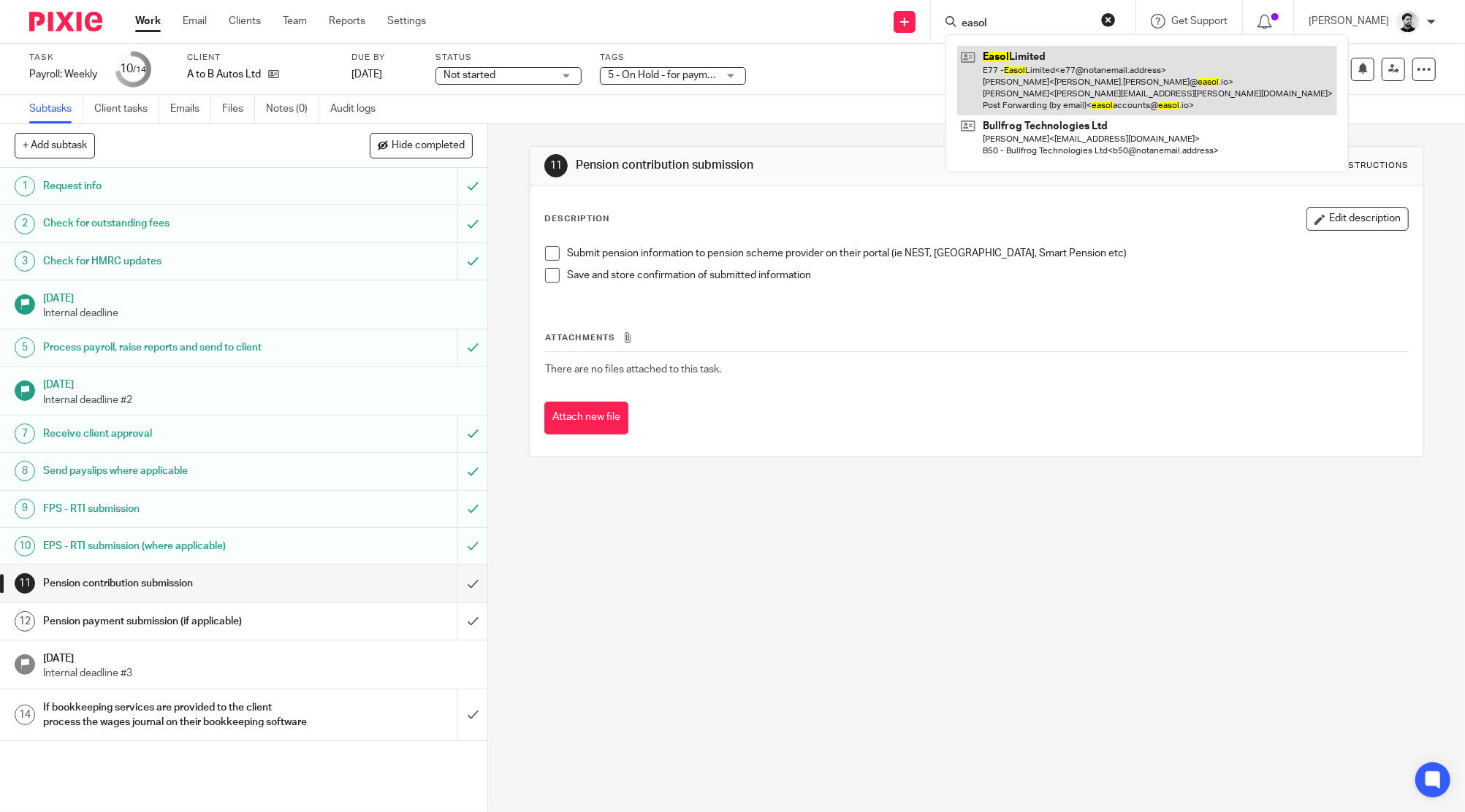
type input "easol"
click at [1026, 66] on link at bounding box center [1146, 80] width 380 height 69
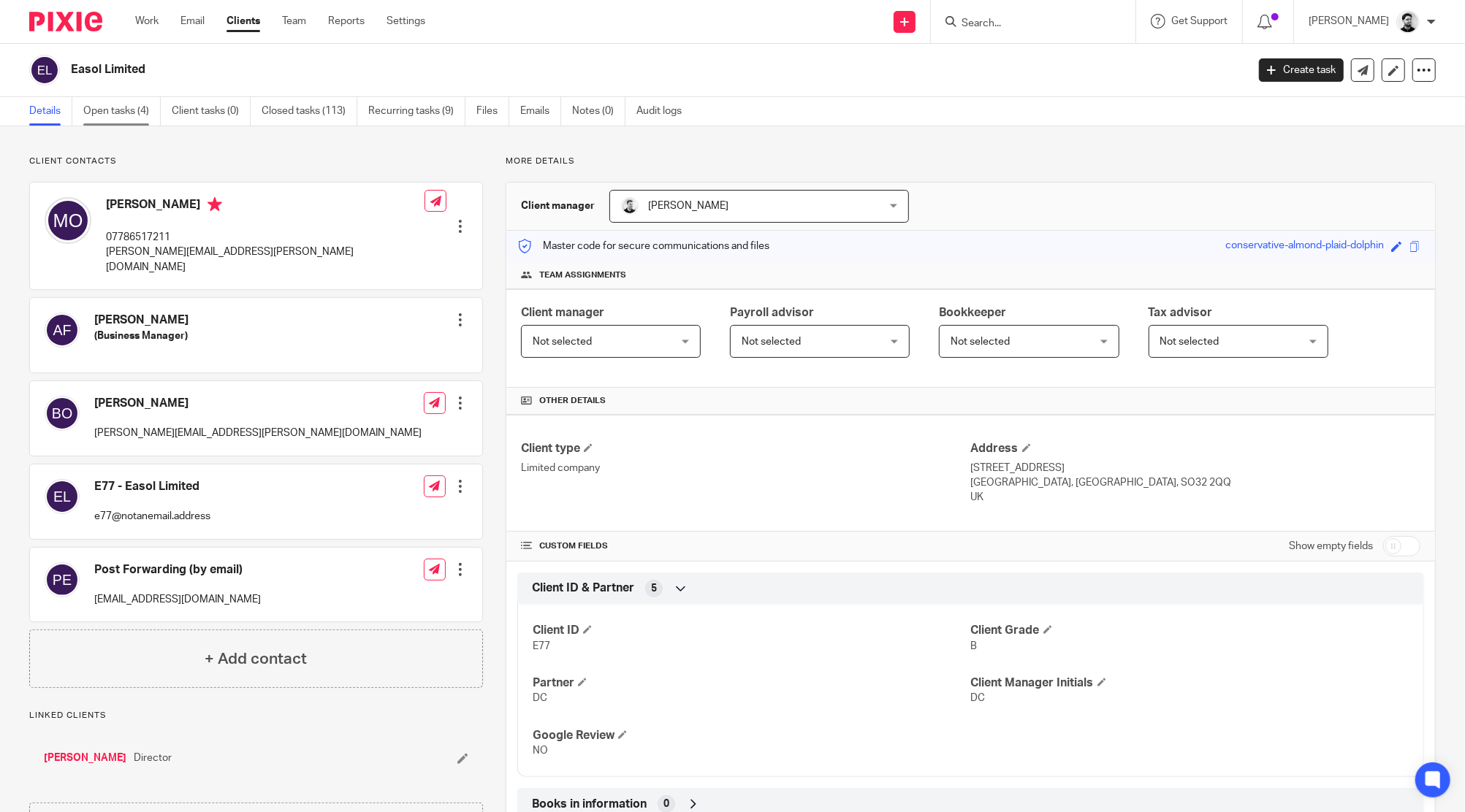
click at [147, 112] on link "Open tasks (4)" at bounding box center [121, 111] width 78 height 29
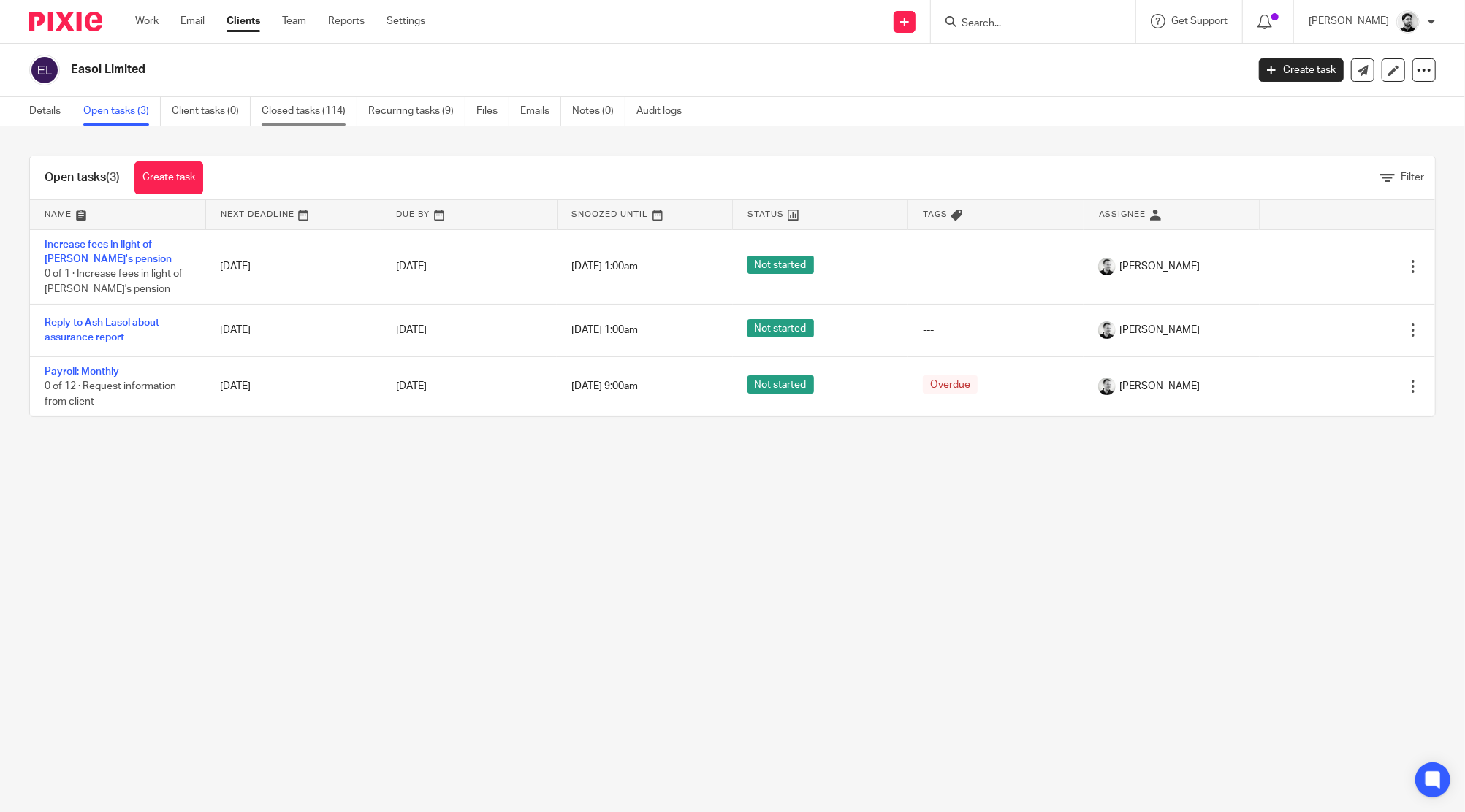
click at [293, 107] on link "Closed tasks (114)" at bounding box center [310, 111] width 96 height 29
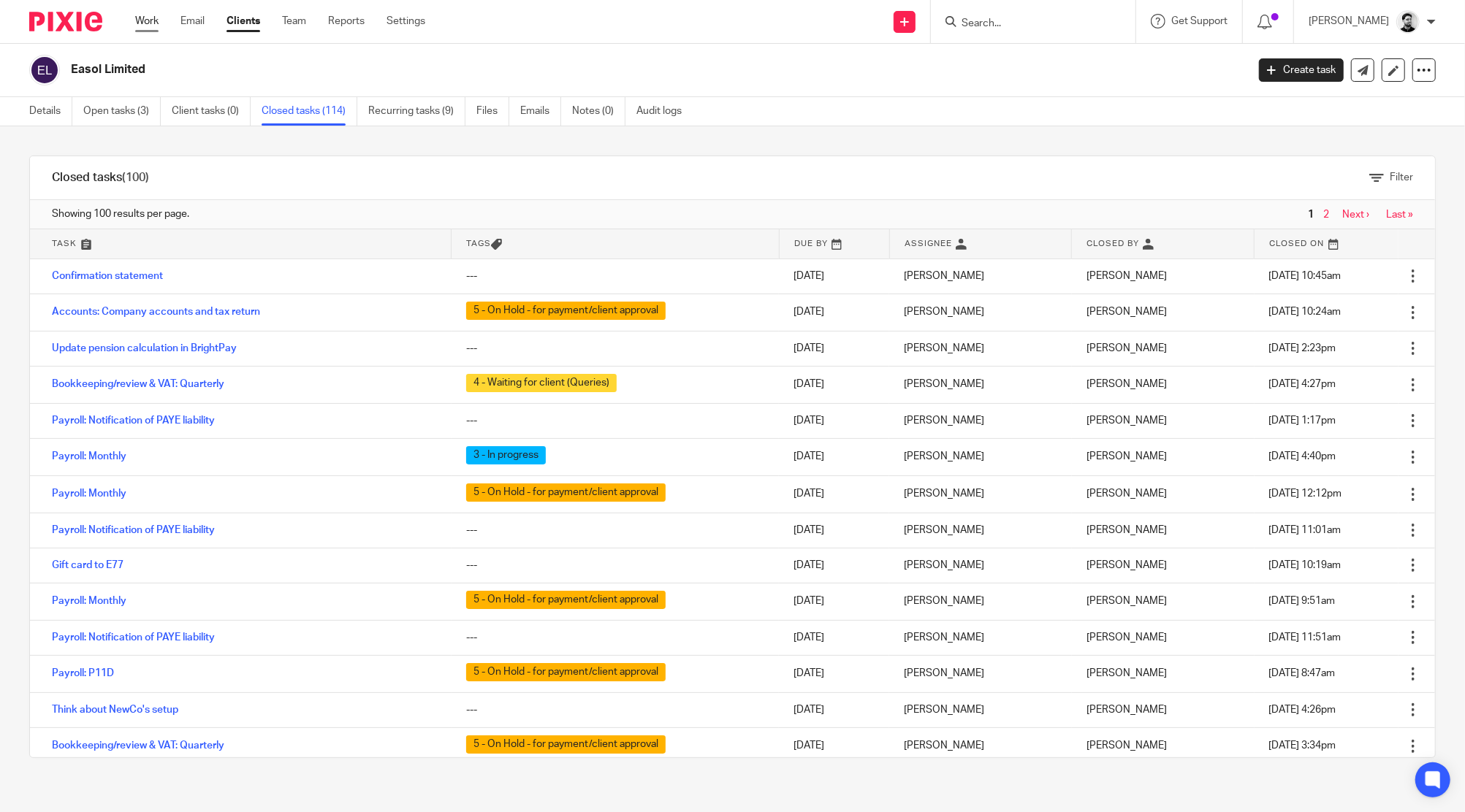
click at [141, 18] on link "Work" at bounding box center [147, 21] width 24 height 15
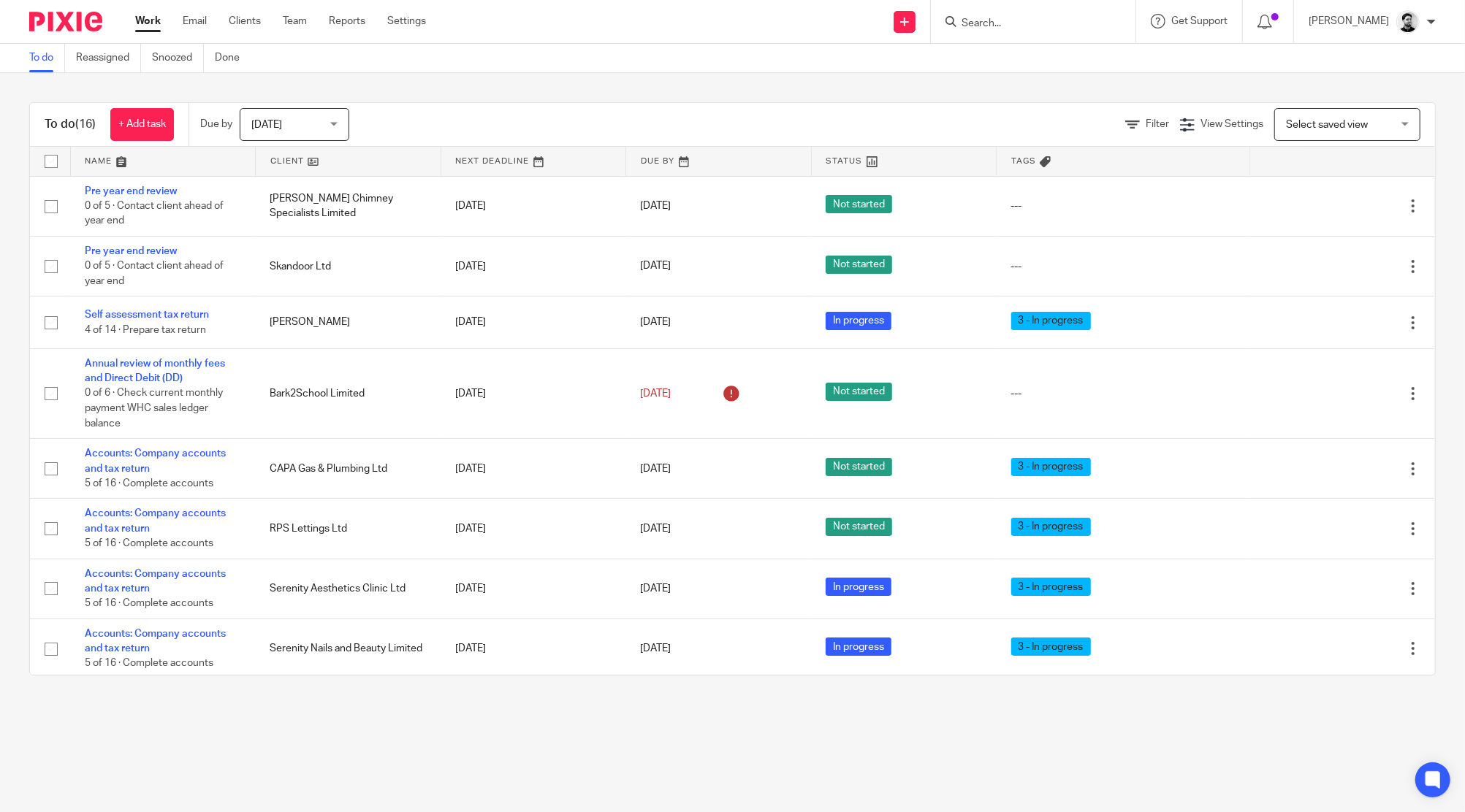
click at [984, 23] on input "Search" at bounding box center [1025, 24] width 132 height 13
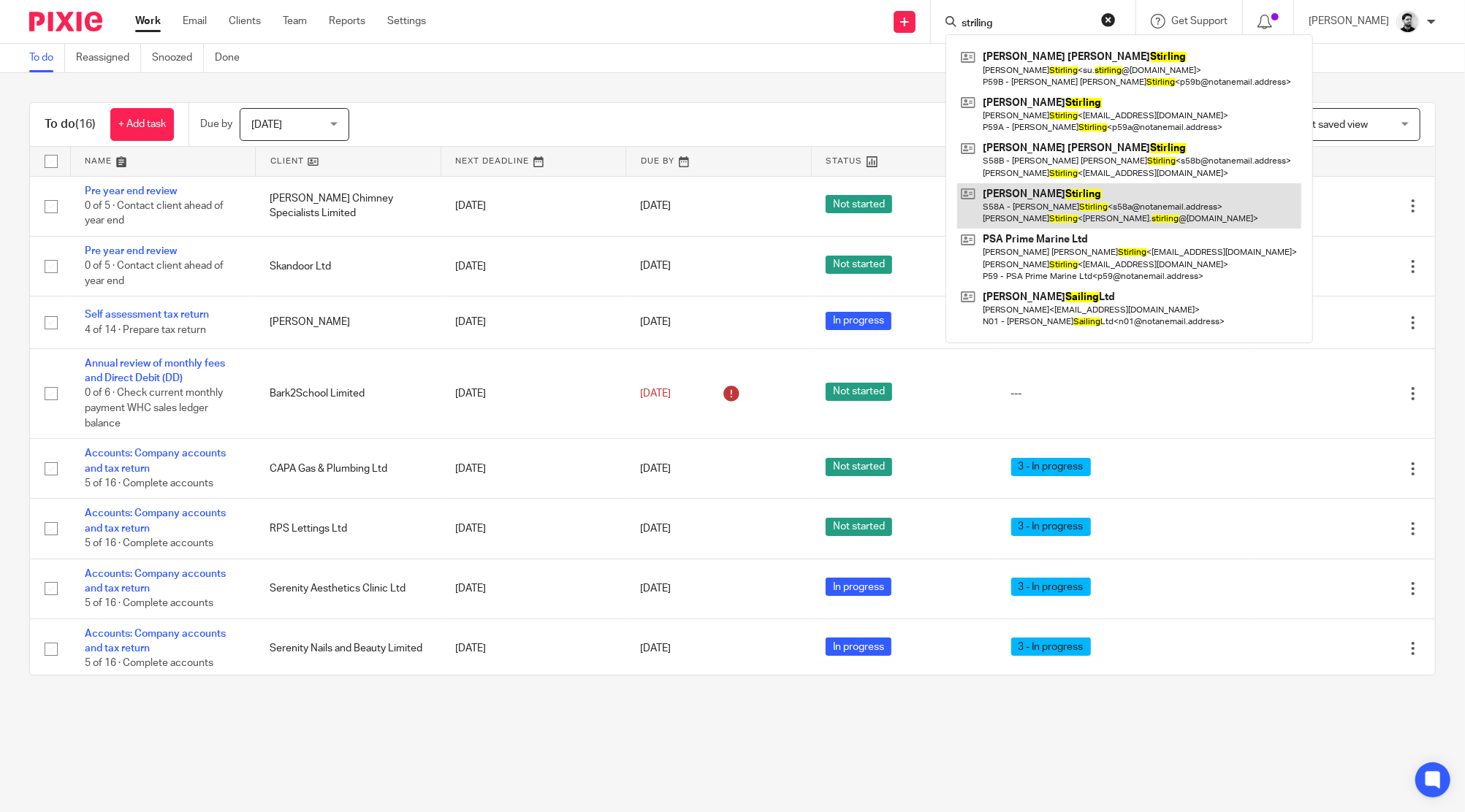
type input "striling"
click at [1059, 203] on link at bounding box center [1129, 206] width 344 height 45
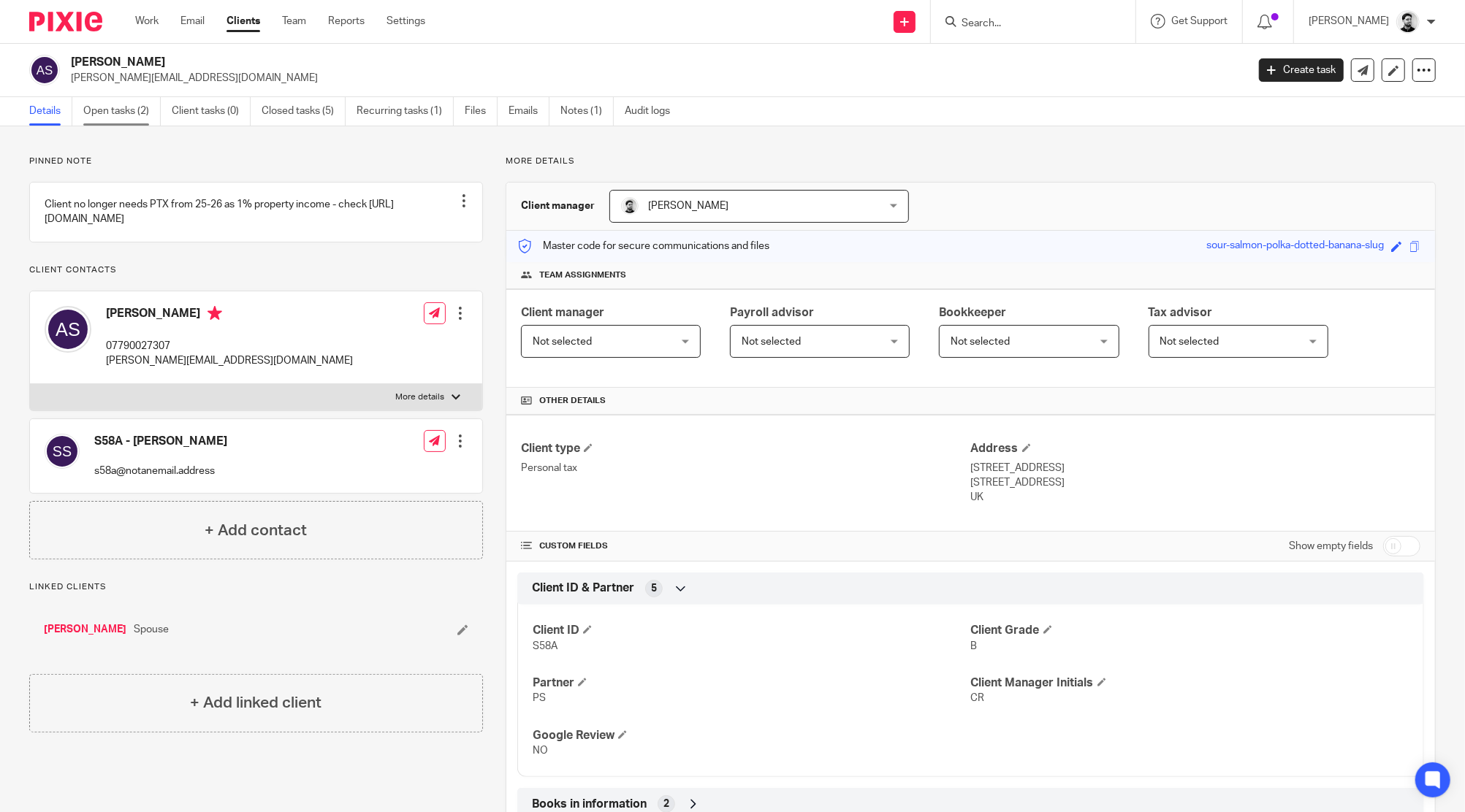
click at [121, 114] on link "Open tasks (2)" at bounding box center [121, 111] width 78 height 29
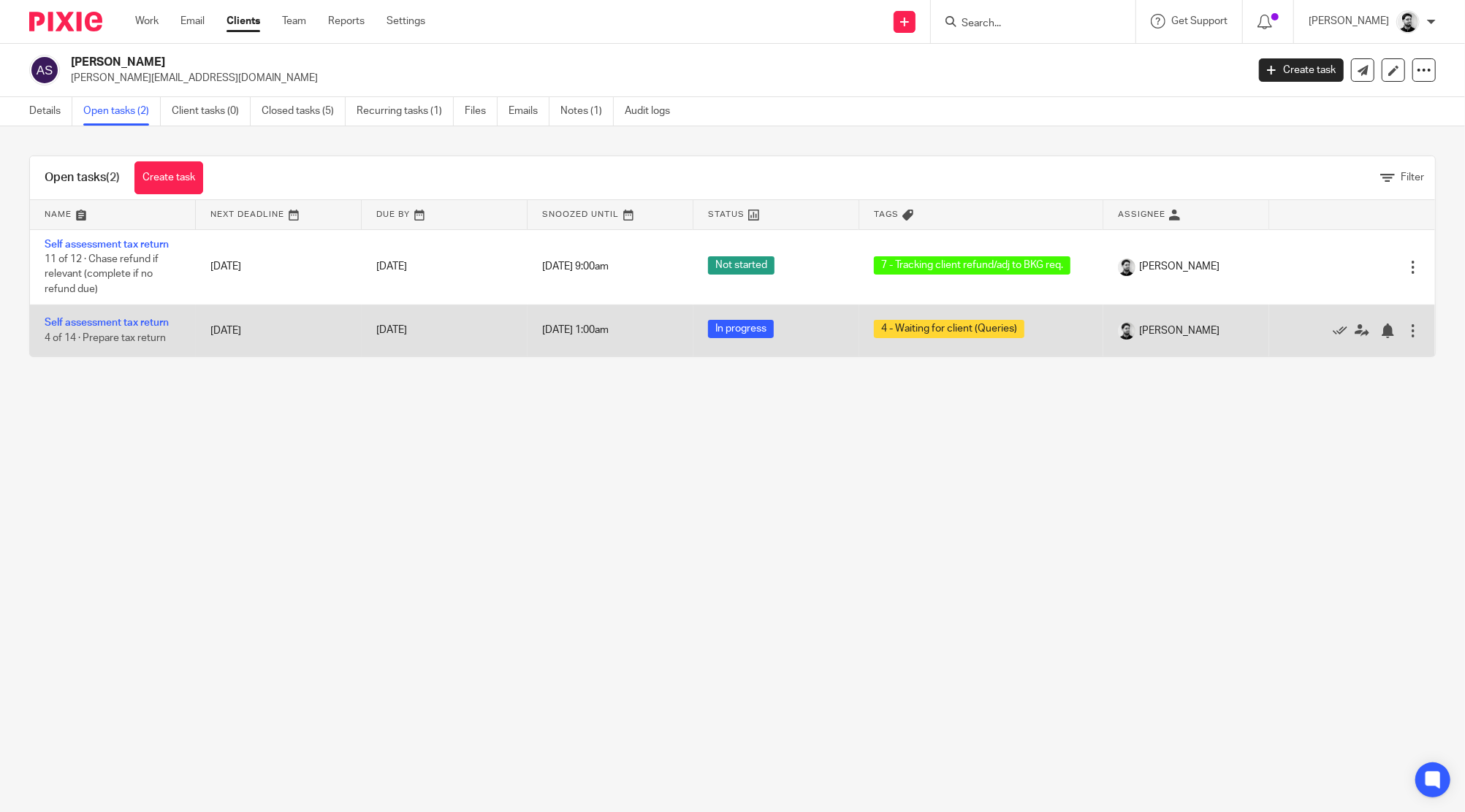
click at [140, 317] on td "Self assessment tax return 4 of 14 · Prepare tax return" at bounding box center [113, 330] width 166 height 52
click at [140, 324] on link "Self assessment tax return" at bounding box center [107, 323] width 124 height 10
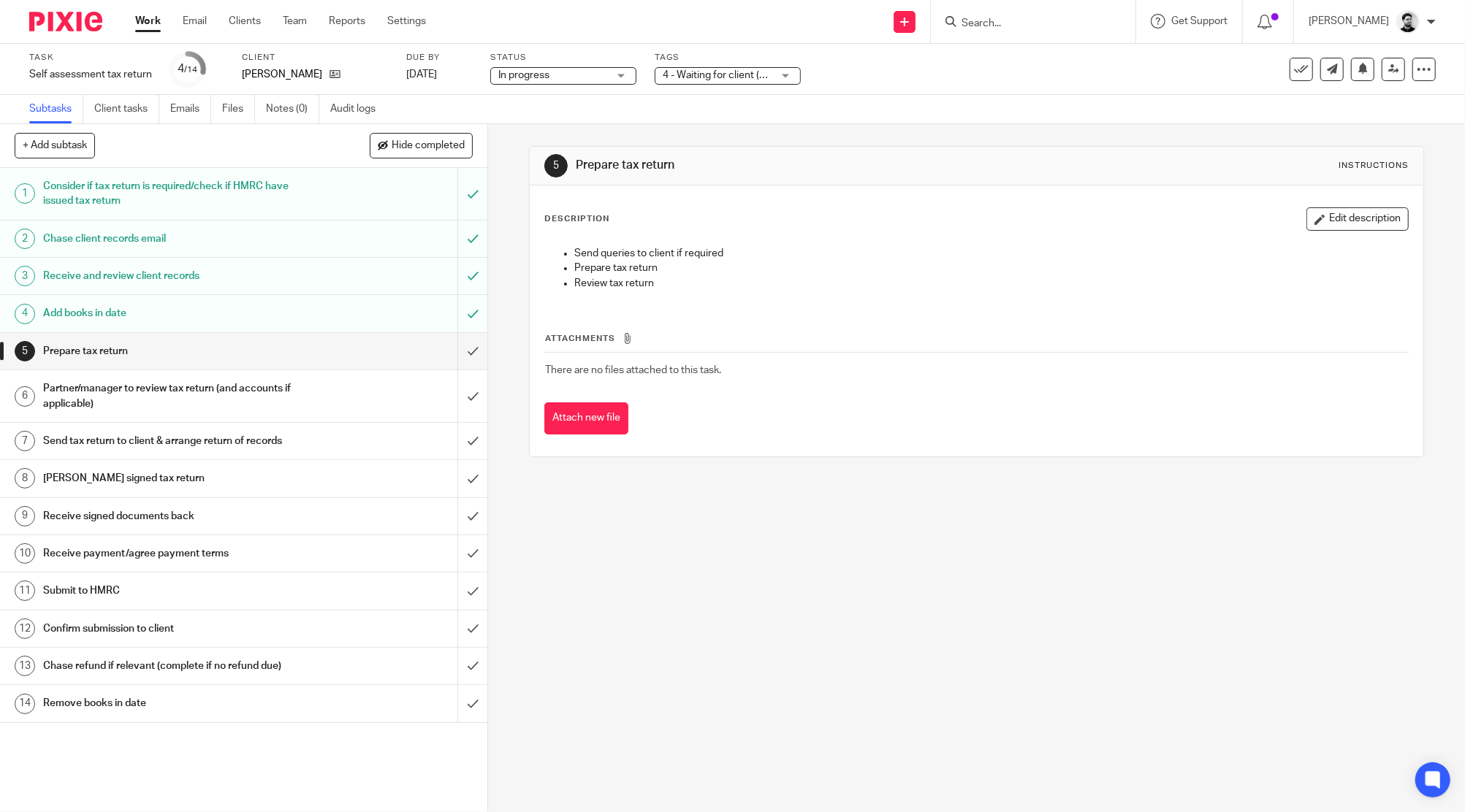
click at [680, 79] on span "4 - Waiting for client (Queries)" at bounding box center [731, 75] width 136 height 10
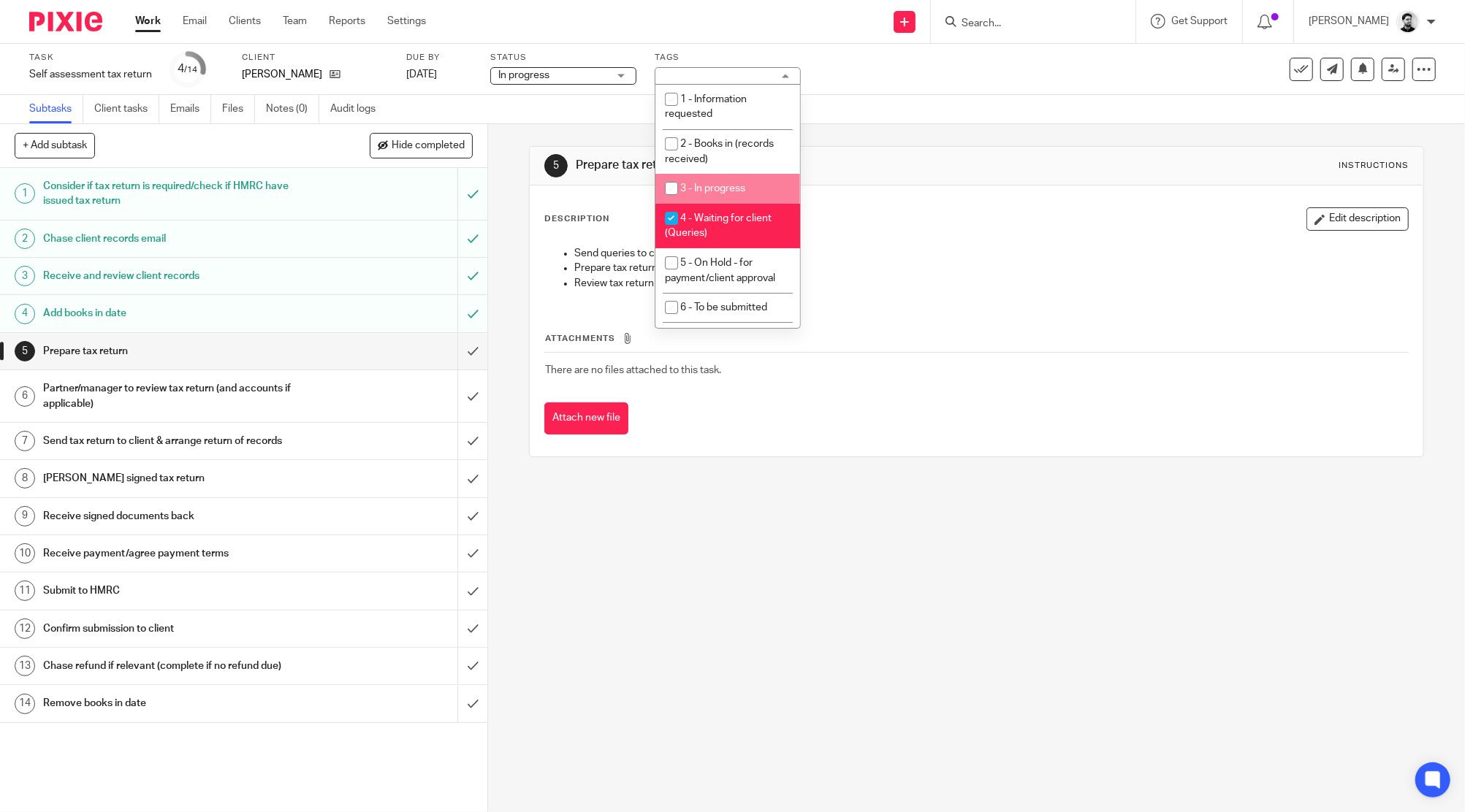
click at [732, 186] on span "3 - In progress" at bounding box center [712, 189] width 65 height 10
checkbox input "true"
click at [736, 217] on span "4 - Waiting for client (Queries)" at bounding box center [718, 225] width 107 height 25
checkbox input "false"
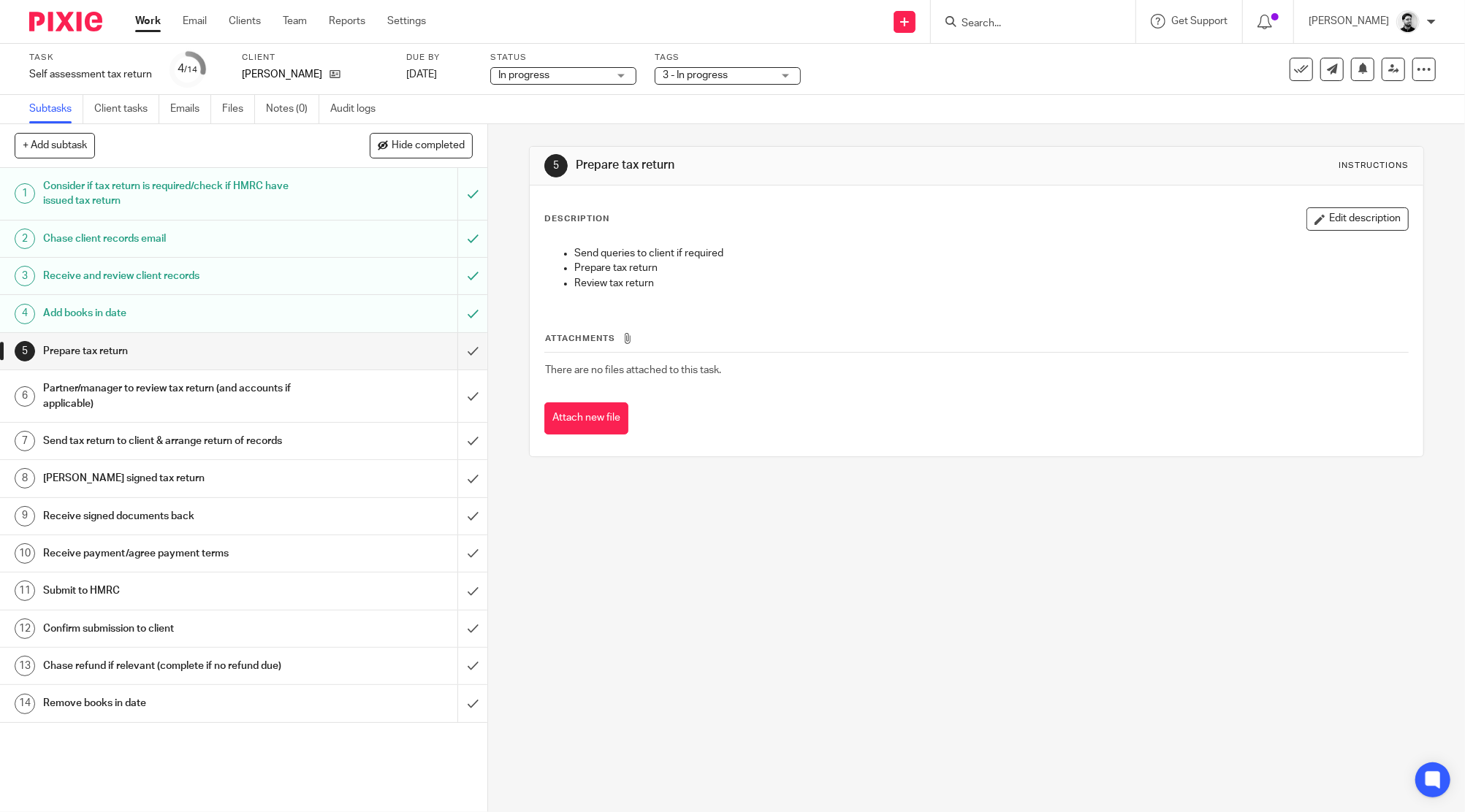
click at [1000, 84] on div "Task Self assessment tax return Save Self assessment tax return 4 /14 Client [P…" at bounding box center [615, 69] width 1172 height 35
click at [983, 21] on input "Search" at bounding box center [1025, 24] width 132 height 13
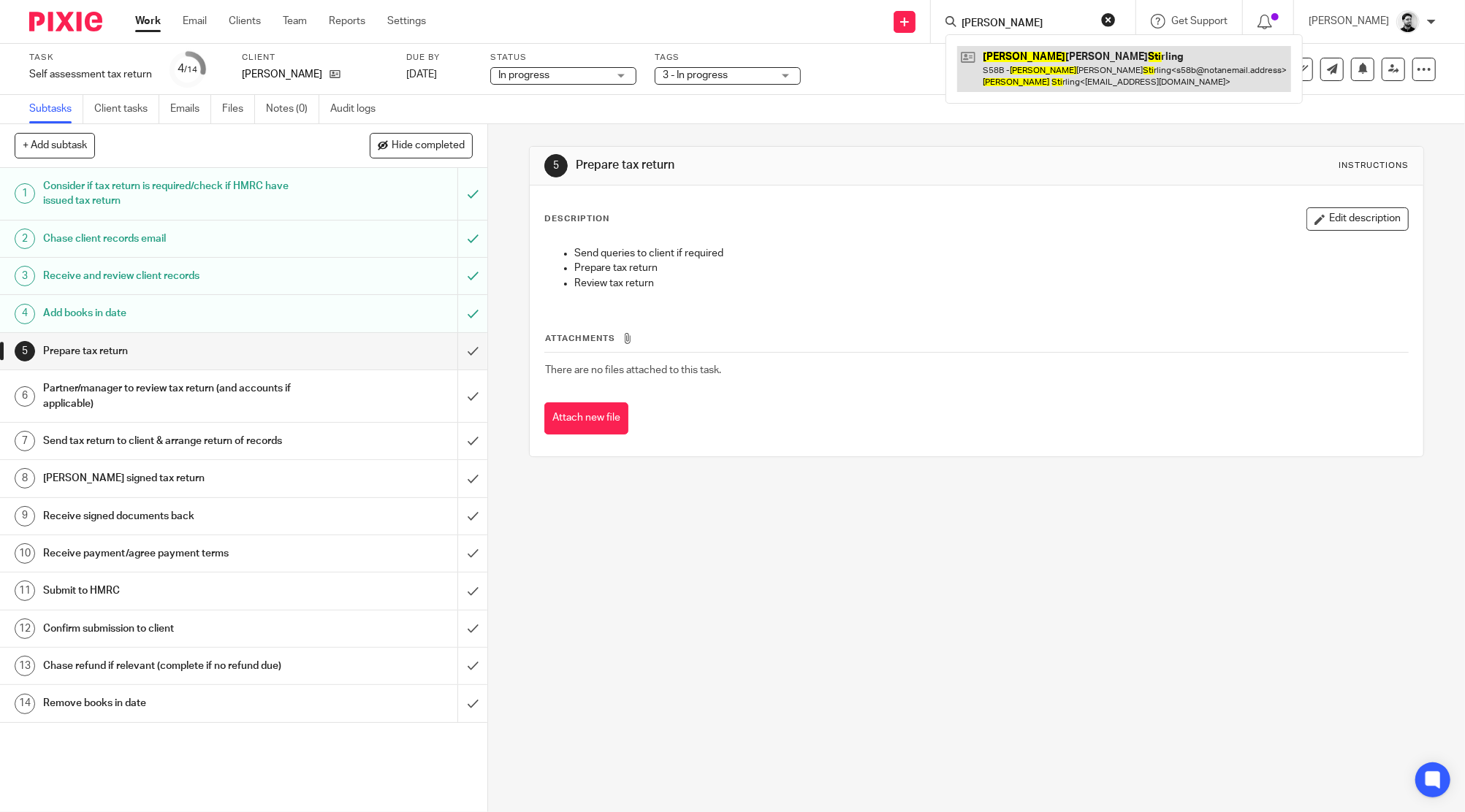
type input "karen sti"
click at [1061, 79] on link at bounding box center [1124, 69] width 334 height 45
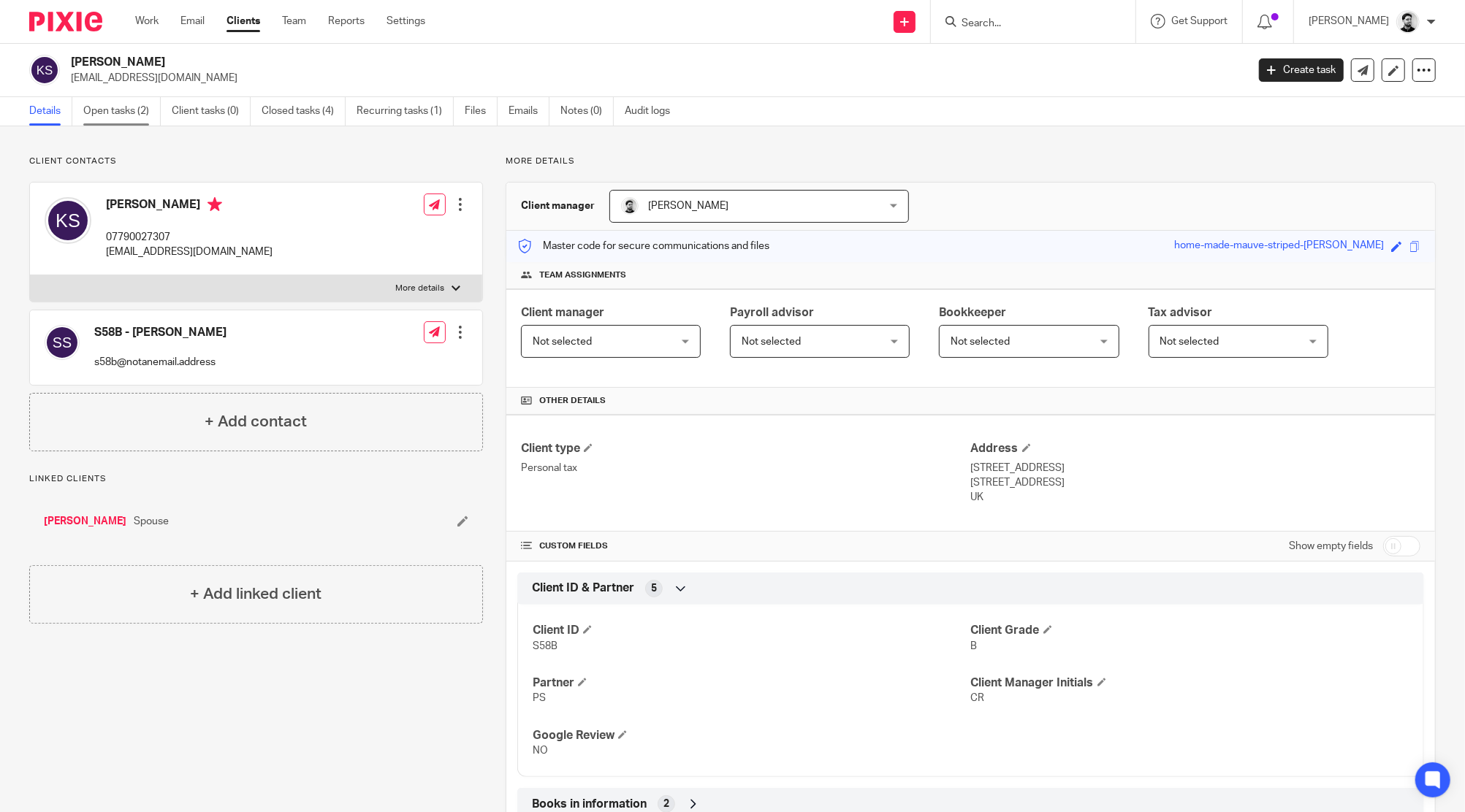
click at [138, 109] on link "Open tasks (2)" at bounding box center [121, 111] width 78 height 29
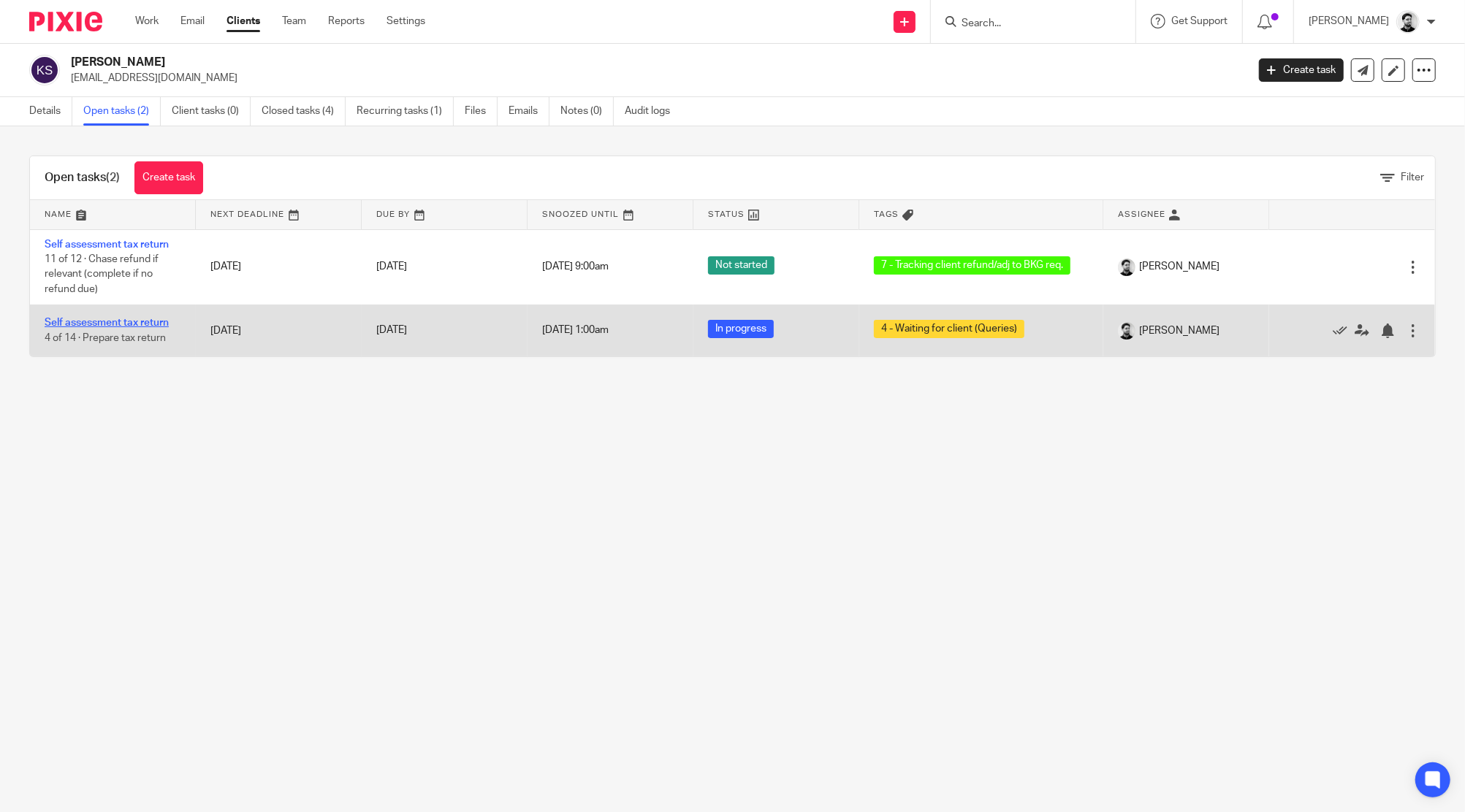
click at [105, 324] on link "Self assessment tax return" at bounding box center [107, 323] width 124 height 10
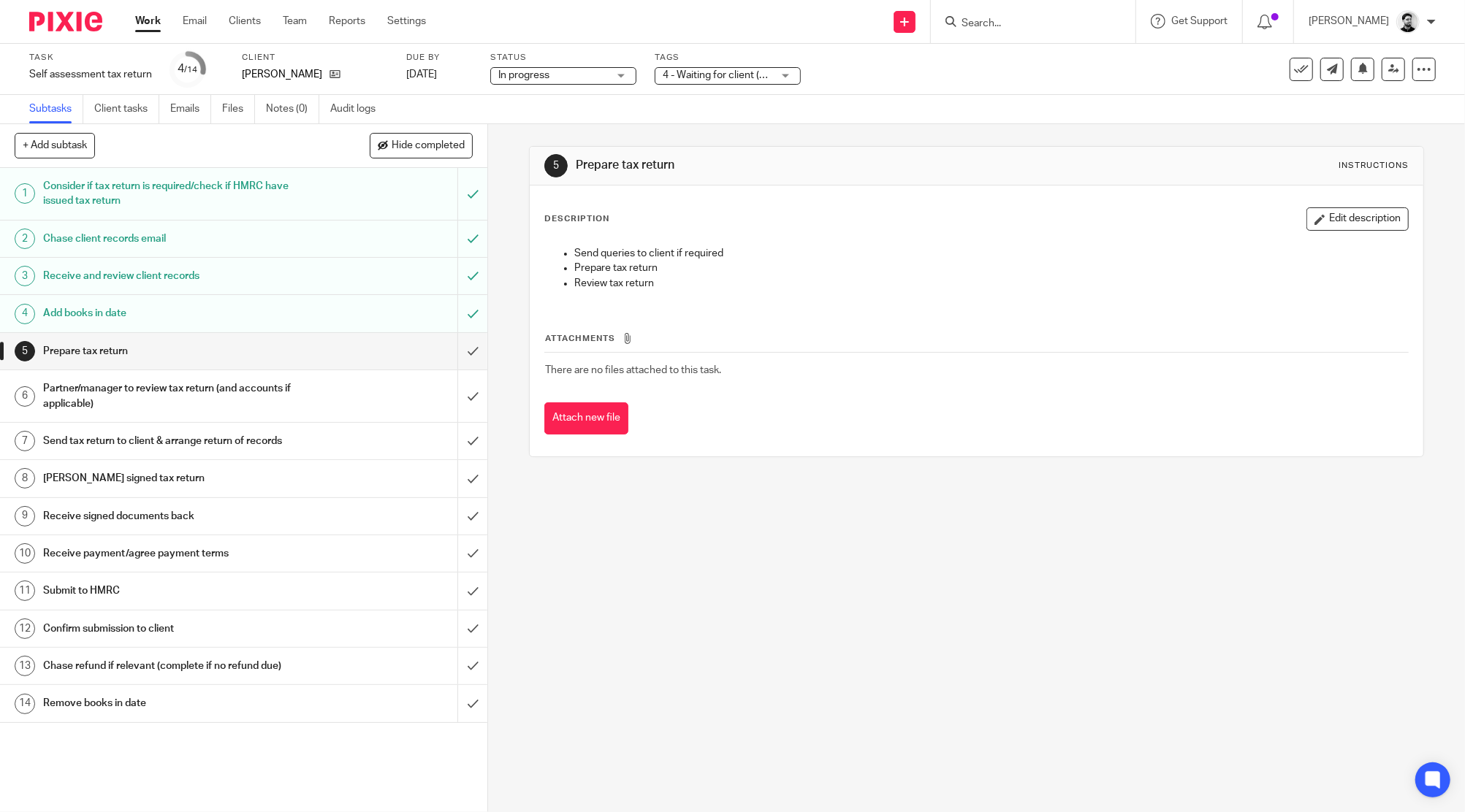
click at [717, 83] on div "4 - Waiting for client (Queries)" at bounding box center [727, 76] width 146 height 17
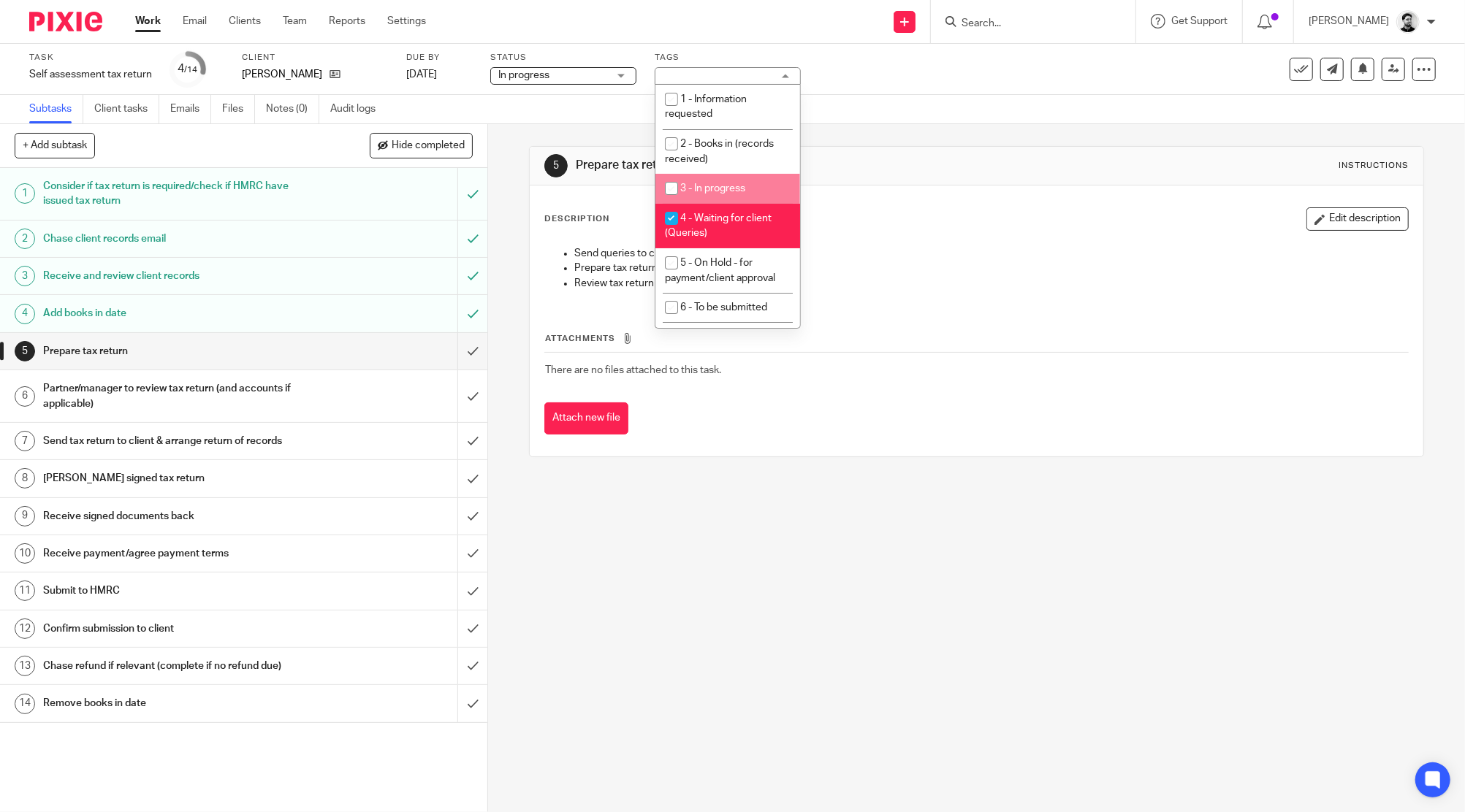
click at [713, 179] on li "3 - In progress" at bounding box center [728, 189] width 145 height 30
checkbox input "true"
click at [713, 231] on li "4 - Waiting for client (Queries)" at bounding box center [728, 225] width 145 height 45
checkbox input "false"
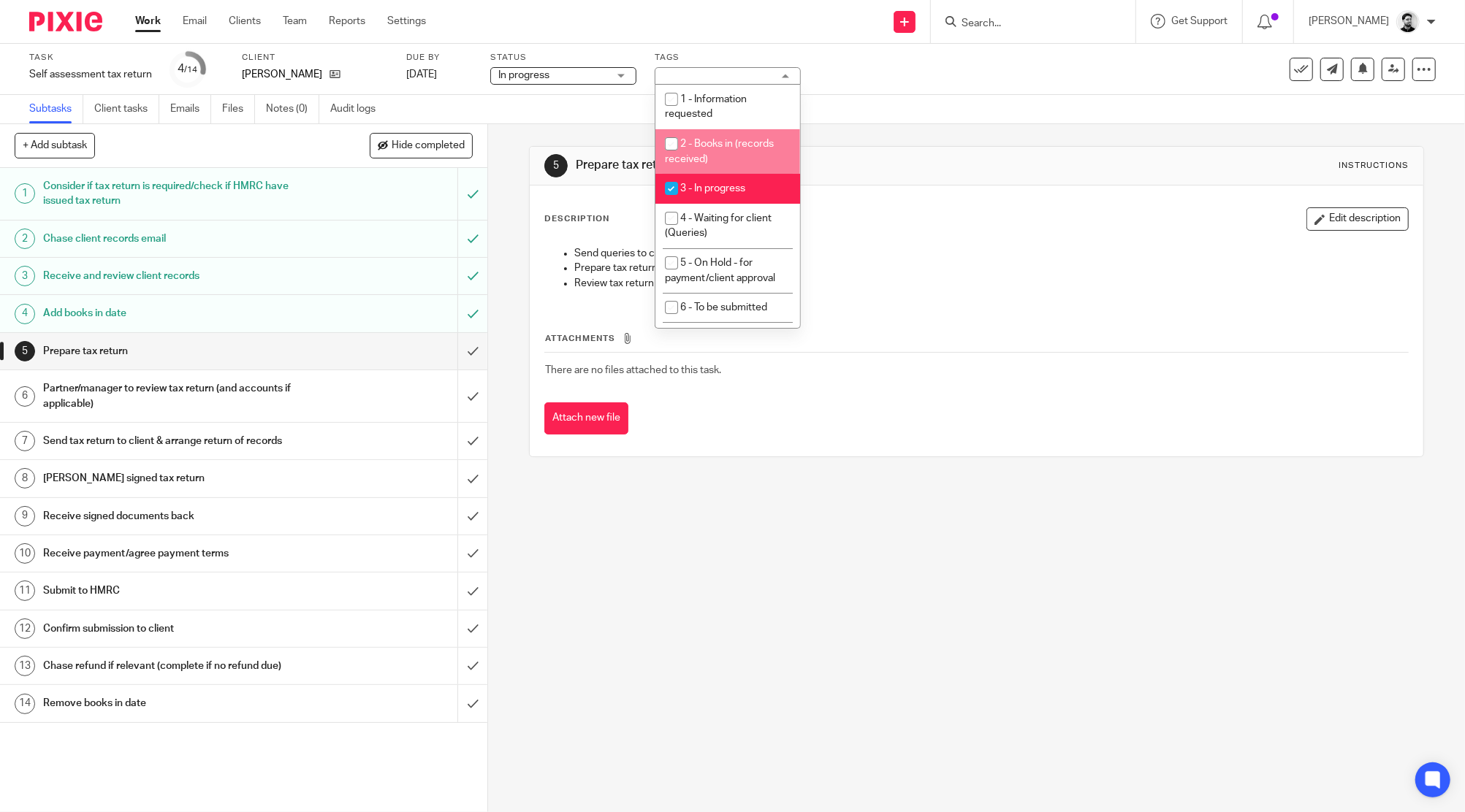
click at [862, 105] on div "Subtasks Client tasks Emails Files Notes (0) Audit logs" at bounding box center [732, 109] width 1465 height 29
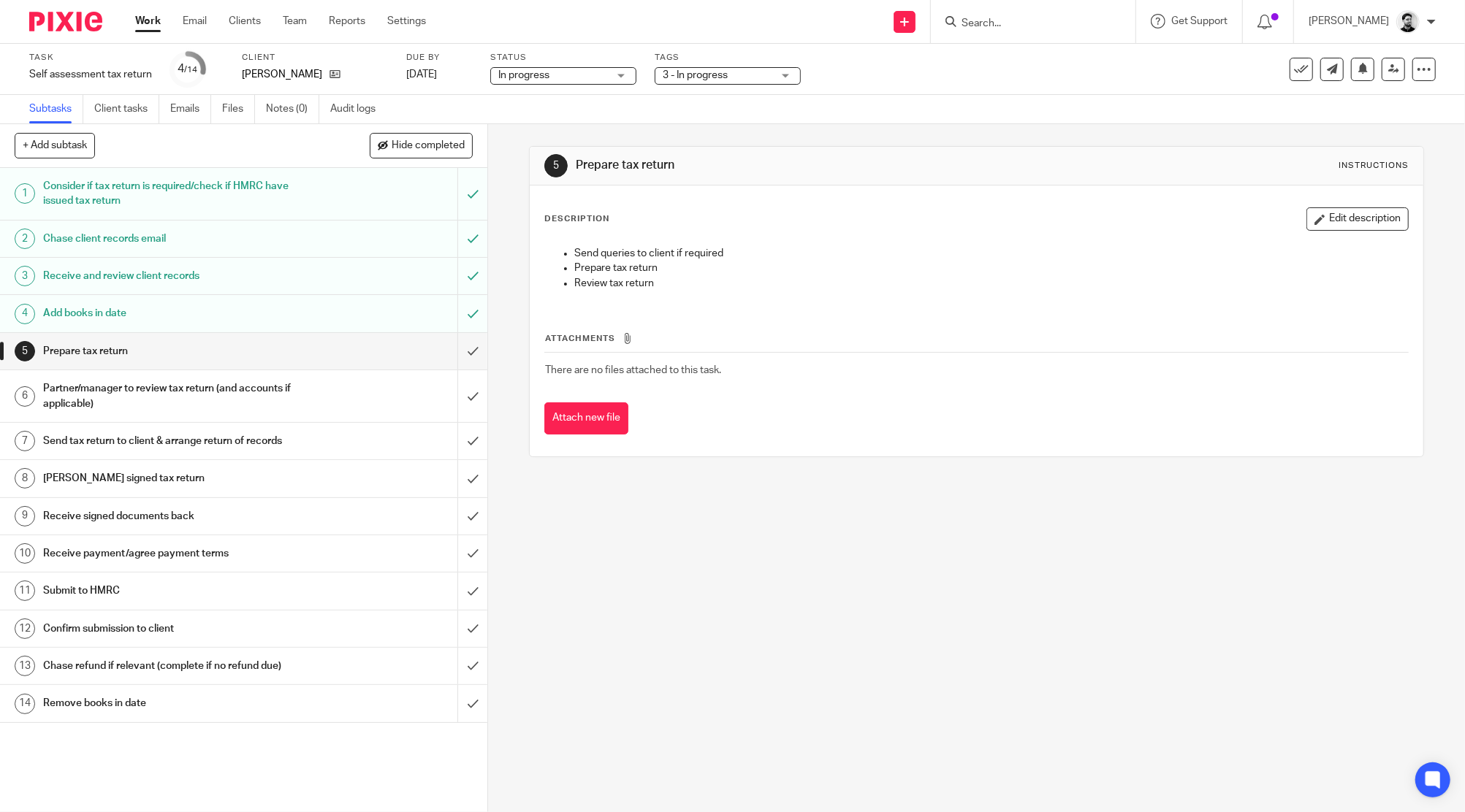
click at [972, 20] on input "Search" at bounding box center [1025, 24] width 132 height 13
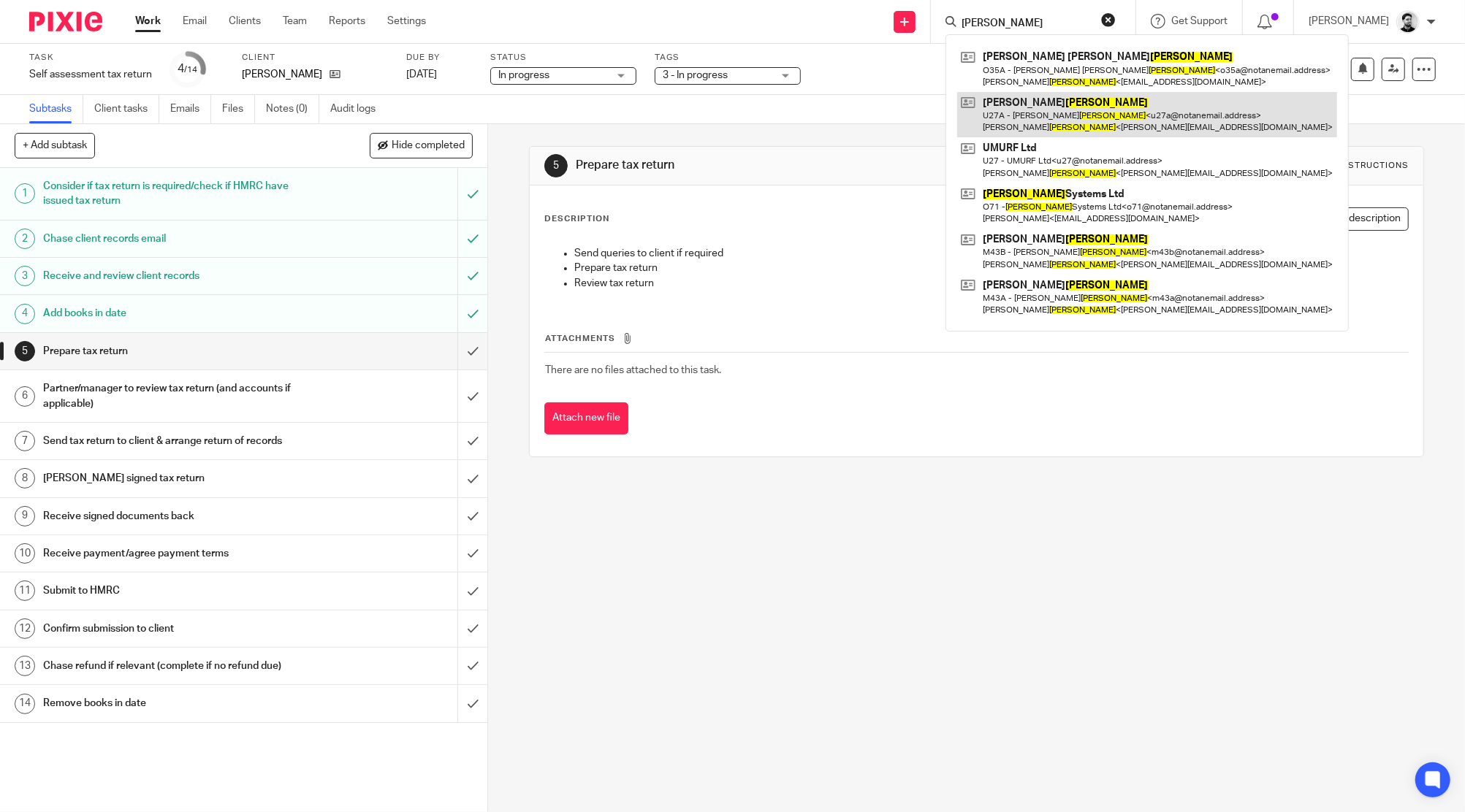
type input "orrell"
click at [1046, 110] on link at bounding box center [1146, 114] width 380 height 45
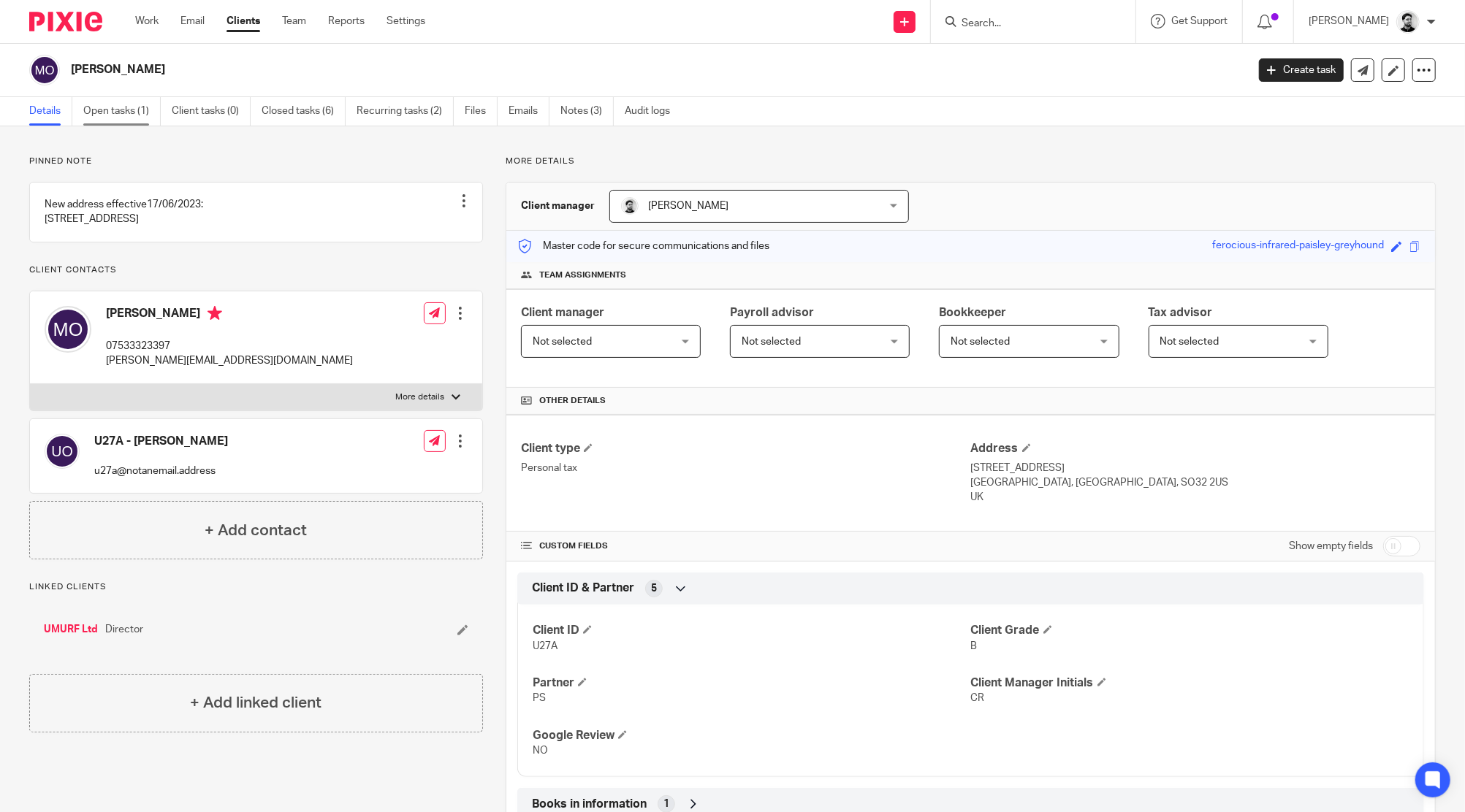
click at [112, 118] on link "Open tasks (1)" at bounding box center [121, 111] width 78 height 29
